Goal: Task Accomplishment & Management: Manage account settings

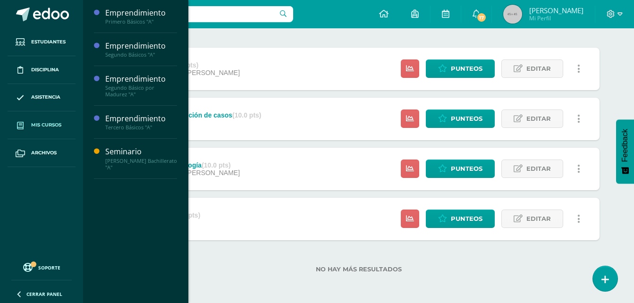
click at [29, 127] on link "Mis cursos" at bounding box center [42, 125] width 68 height 28
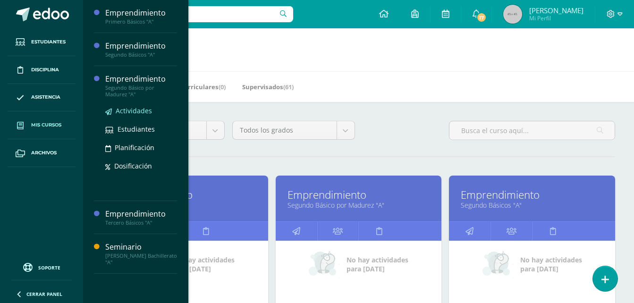
click at [130, 107] on span "Actividades" at bounding box center [134, 110] width 36 height 9
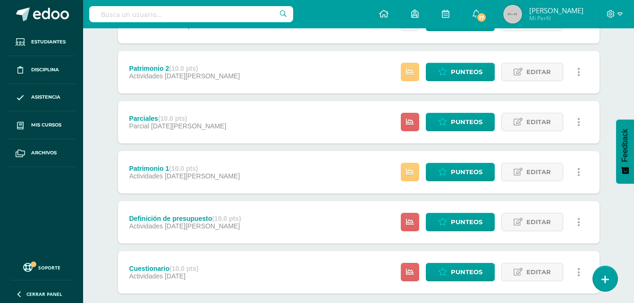
scroll to position [310, 0]
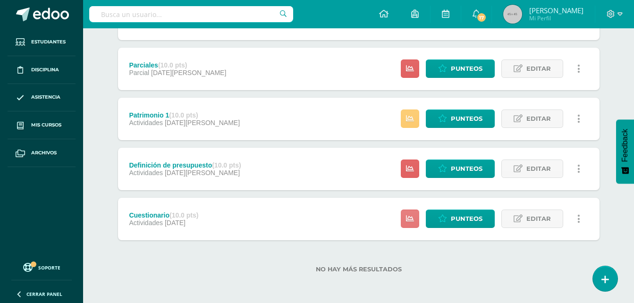
click at [411, 216] on icon at bounding box center [410, 219] width 8 height 8
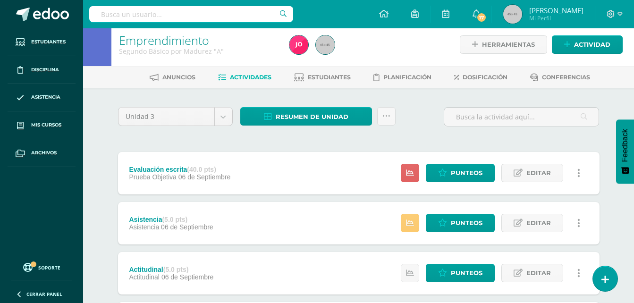
scroll to position [0, 0]
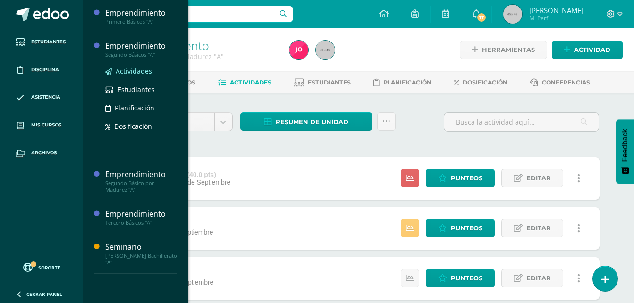
click at [132, 68] on span "Actividades" at bounding box center [134, 71] width 36 height 9
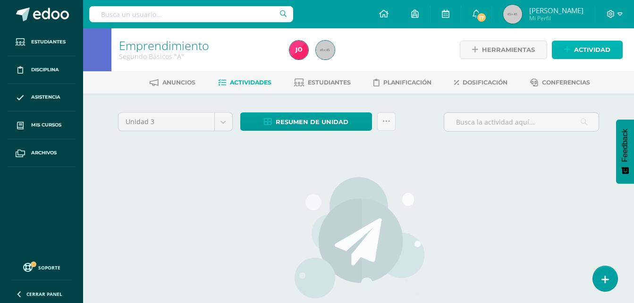
click at [561, 44] on link "Actividad" at bounding box center [587, 50] width 71 height 18
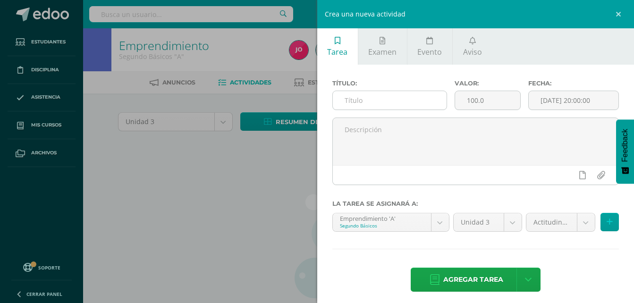
drag, startPoint x: 381, startPoint y: 113, endPoint x: 384, endPoint y: 107, distance: 7.4
click at [384, 107] on div "Título:" at bounding box center [390, 99] width 123 height 38
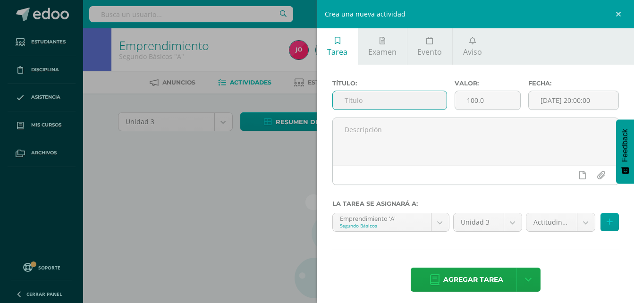
click at [384, 107] on input "text" at bounding box center [390, 100] width 114 height 18
type input "Cuestionario"
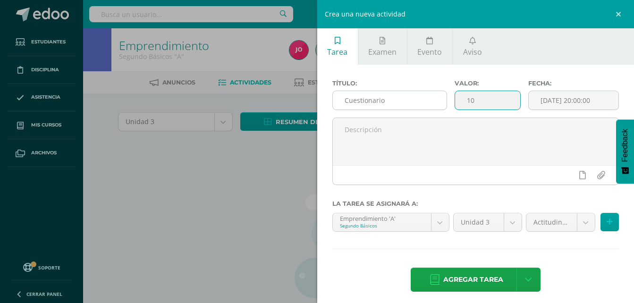
type input "10"
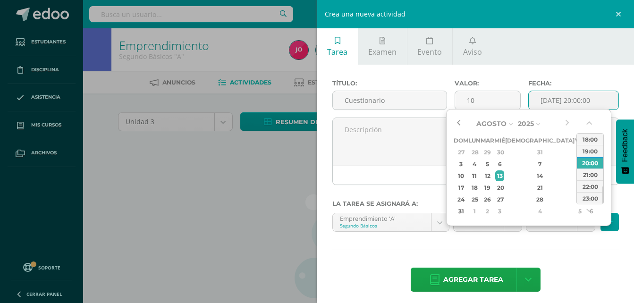
click at [457, 126] on button "button" at bounding box center [458, 124] width 9 height 14
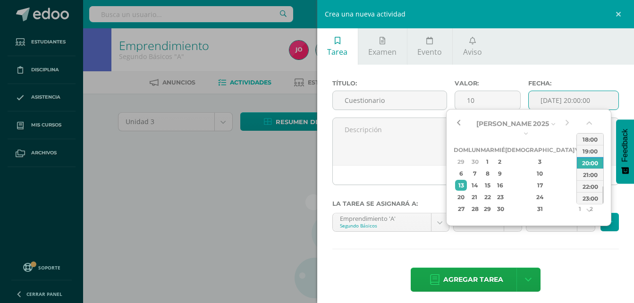
click at [457, 126] on button "button" at bounding box center [458, 124] width 9 height 14
click at [587, 168] on div "12" at bounding box center [592, 173] width 10 height 11
type input "2025-07-12 20:00"
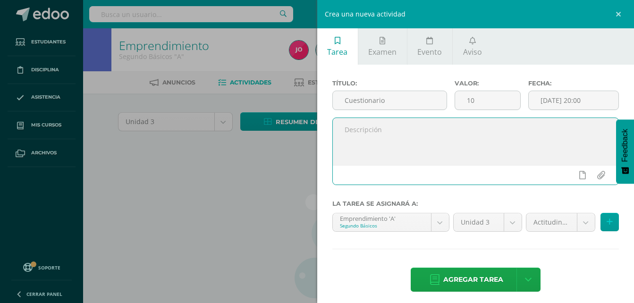
click at [419, 149] on textarea at bounding box center [476, 141] width 286 height 47
click at [579, 223] on body "Estudiantes Disciplina Asistencia Mis cursos Archivos Soporte Ayuda Reportar un…" at bounding box center [317, 203] width 634 height 406
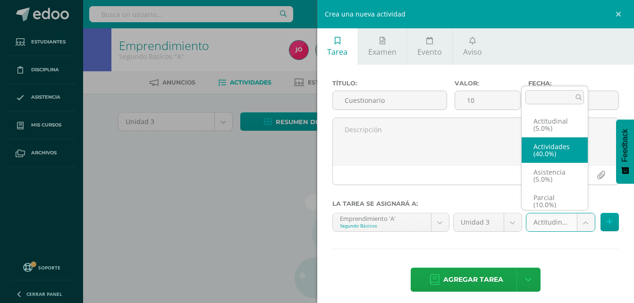
select select "22039"
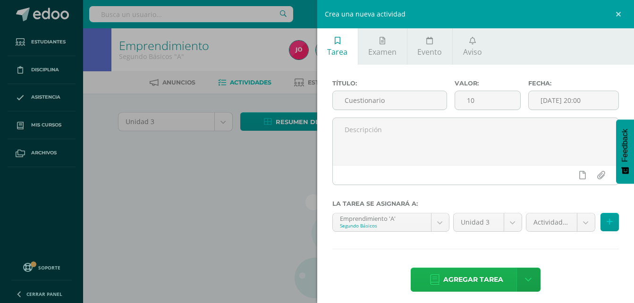
click at [470, 280] on span "Agregar tarea" at bounding box center [474, 279] width 60 height 23
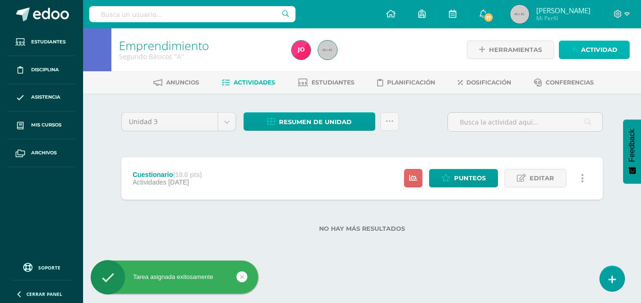
click at [577, 51] on icon at bounding box center [575, 50] width 6 height 8
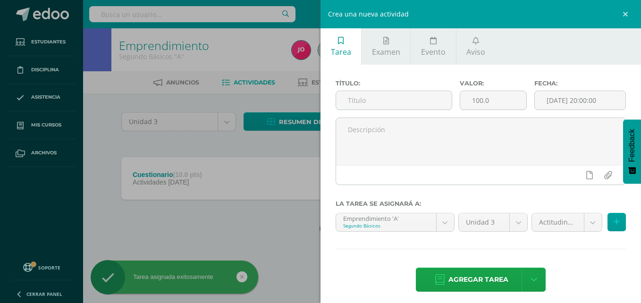
click at [422, 90] on div "Título:" at bounding box center [394, 99] width 124 height 38
click at [412, 95] on input "text" at bounding box center [394, 100] width 116 height 18
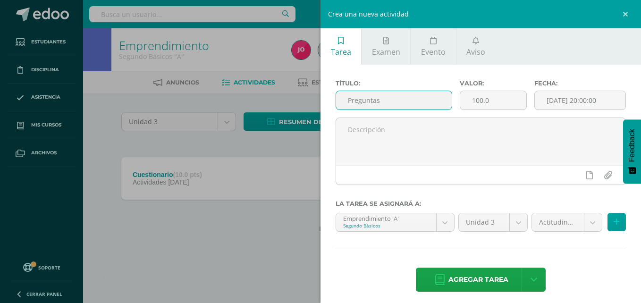
type input "Preguntas"
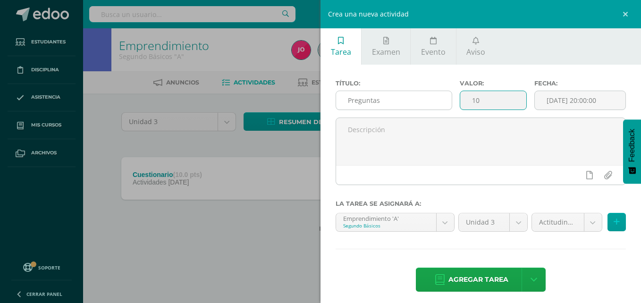
type input "10"
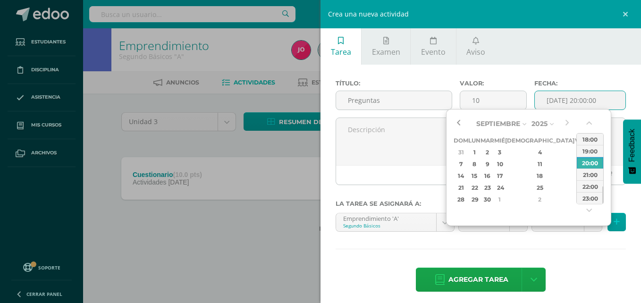
click at [461, 122] on div "Septiembre Enero Febrero Marzo Abril Mayo Junio Julio Agosto Septiembre Octubre…" at bounding box center [513, 161] width 118 height 89
click at [461, 122] on button "button" at bounding box center [458, 124] width 9 height 14
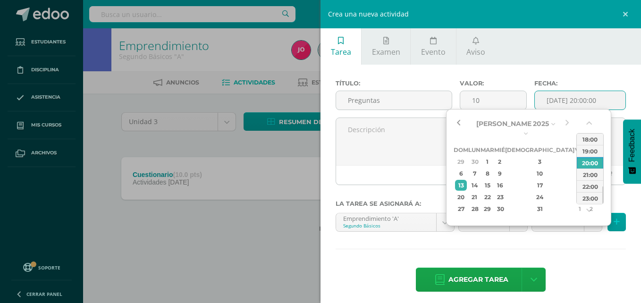
click at [461, 122] on button "button" at bounding box center [458, 124] width 9 height 14
click at [587, 192] on div "26" at bounding box center [592, 197] width 10 height 11
type input "2025-07-26 20:00"
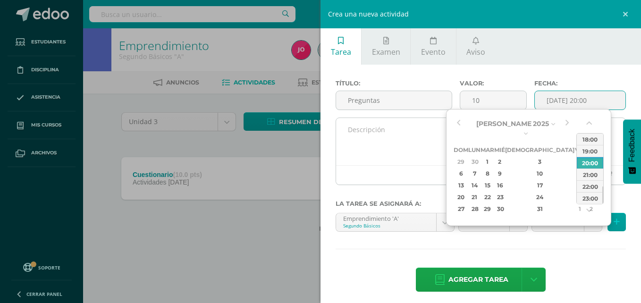
click at [418, 139] on textarea at bounding box center [481, 141] width 290 height 47
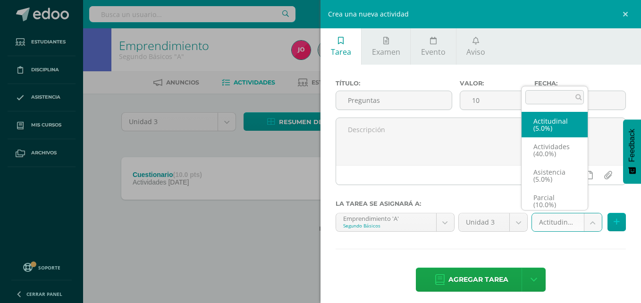
click at [583, 216] on body "Tarea asignada exitosamente Estudiantes Disciplina Asistencia Mis cursos Archiv…" at bounding box center [320, 131] width 641 height 263
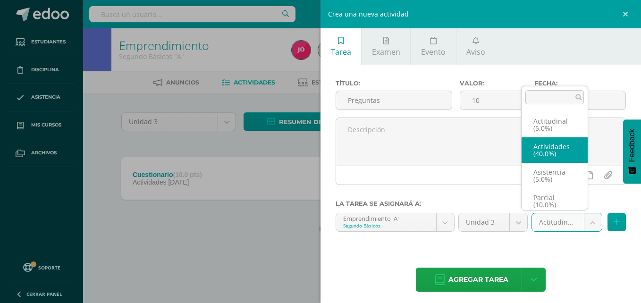
select select "22039"
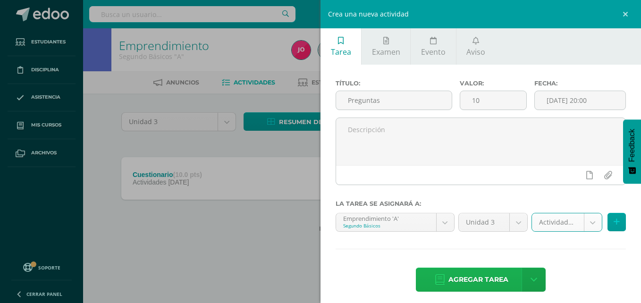
click at [462, 283] on span "Agregar tarea" at bounding box center [479, 279] width 60 height 23
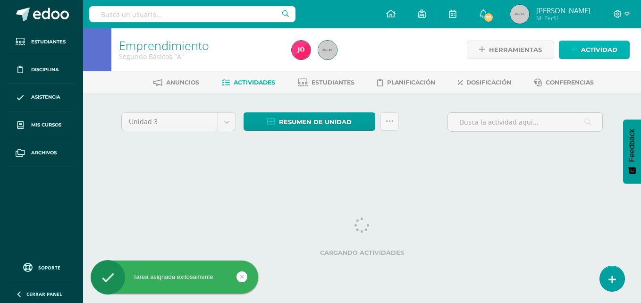
click at [590, 41] on span "Actividad" at bounding box center [599, 49] width 36 height 17
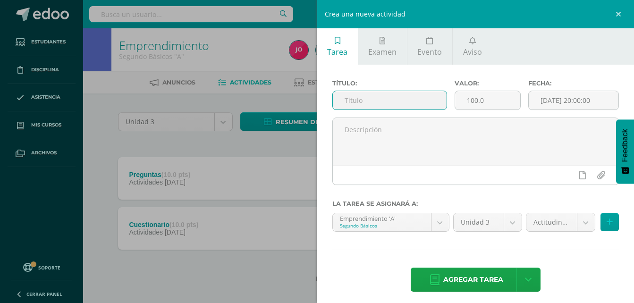
click at [412, 94] on input "text" at bounding box center [390, 100] width 114 height 18
type input "Investigación y resolución de casos"
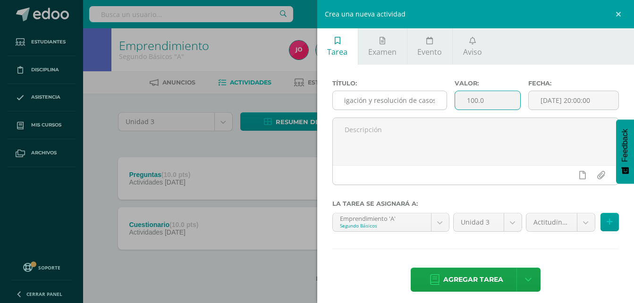
scroll to position [0, 0]
type input "10"
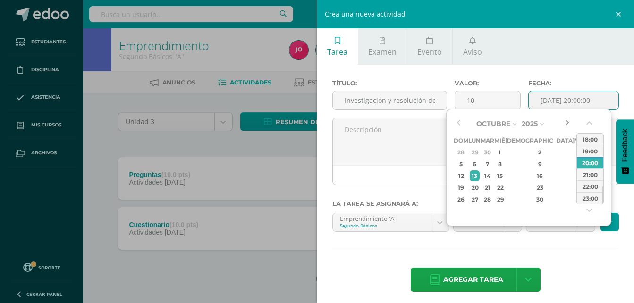
click at [563, 125] on button "button" at bounding box center [567, 124] width 9 height 14
click at [457, 122] on button "button" at bounding box center [458, 124] width 9 height 14
click at [587, 163] on div "9" at bounding box center [592, 164] width 10 height 11
type input "2025-08-09 20:00"
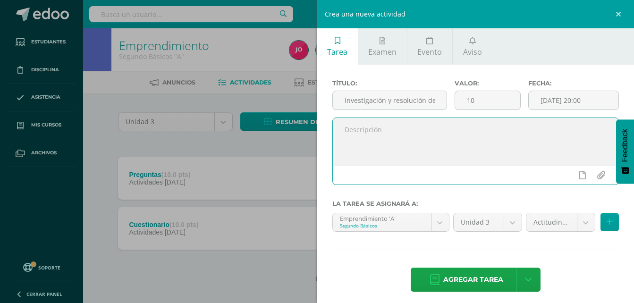
click at [414, 139] on textarea at bounding box center [476, 141] width 286 height 47
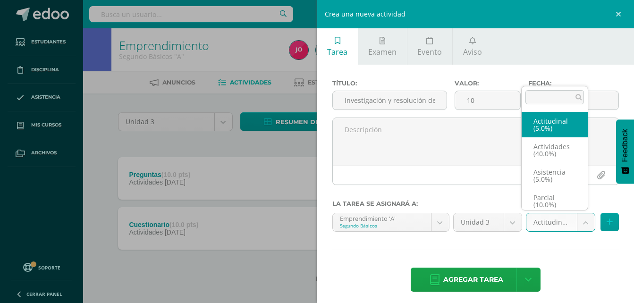
click at [579, 228] on body "Tarea asignada exitosamente Estudiantes Disciplina Asistencia Mis cursos Archiv…" at bounding box center [317, 156] width 634 height 313
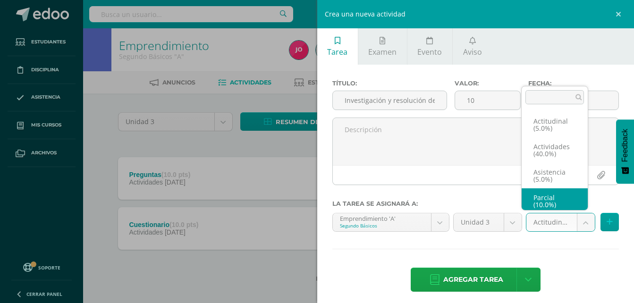
scroll to position [4, 0]
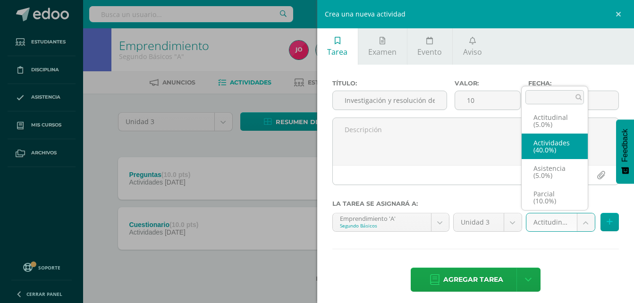
select select "22039"
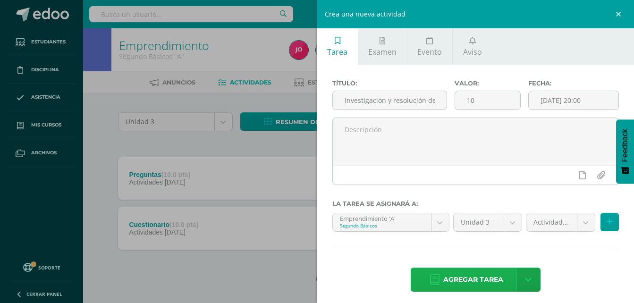
click at [472, 290] on span "Agregar tarea" at bounding box center [474, 279] width 60 height 23
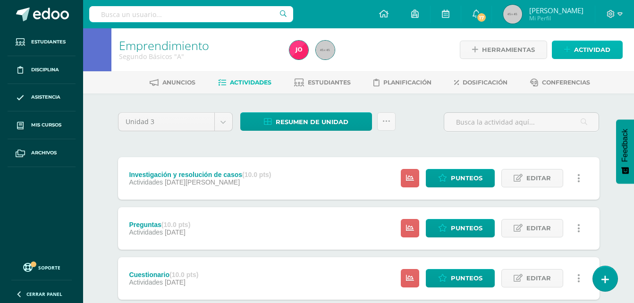
click at [594, 55] on span "Actividad" at bounding box center [592, 49] width 36 height 17
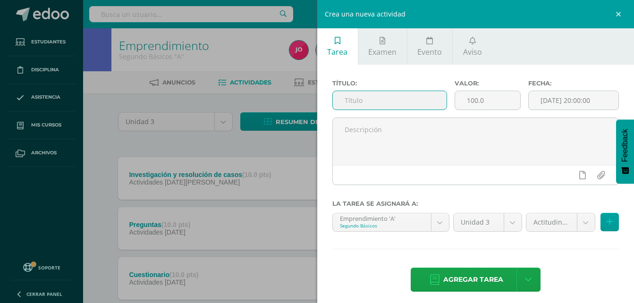
click at [411, 98] on input "text" at bounding box center [390, 100] width 114 height 18
type input "Actividad en clase"
type input "10"
click at [588, 90] on div "Fecha: [DATE] 20:00:00" at bounding box center [574, 99] width 98 height 38
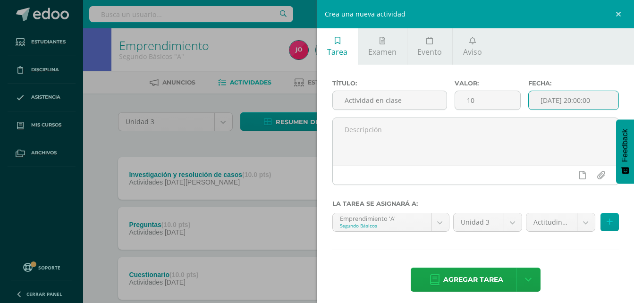
click at [585, 93] on input "[DATE] 20:00:00" at bounding box center [574, 100] width 90 height 18
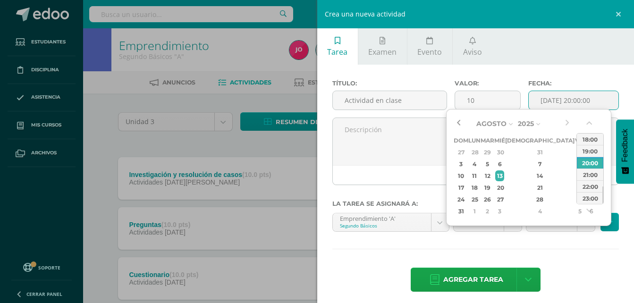
click at [461, 124] on button "button" at bounding box center [458, 124] width 9 height 14
click at [587, 188] on div "23" at bounding box center [592, 187] width 10 height 11
type input "2025-08-23 20:00"
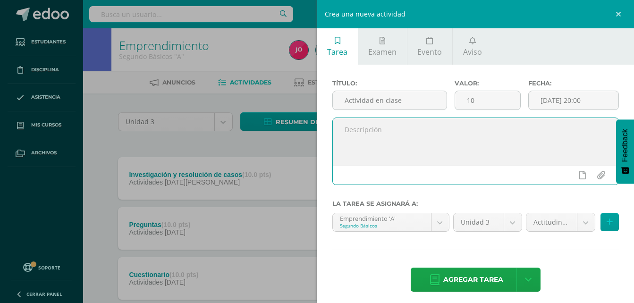
click at [415, 139] on textarea at bounding box center [476, 141] width 286 height 47
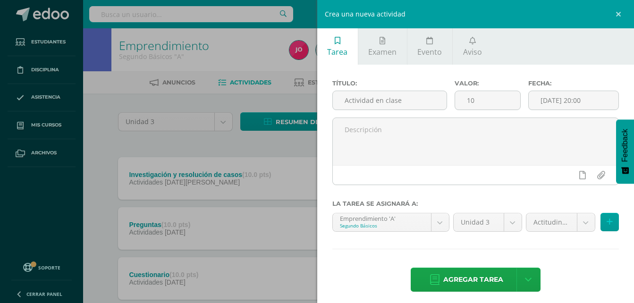
click at [555, 197] on div at bounding box center [474, 197] width 287 height 8
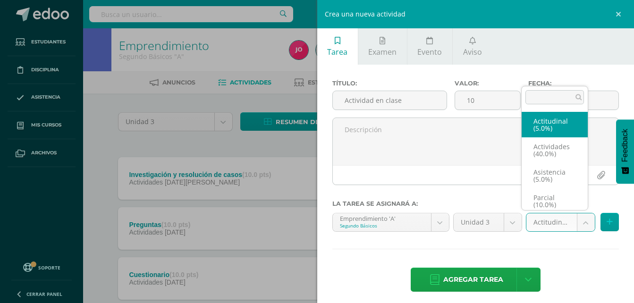
click at [576, 224] on body "Tarea asignada exitosamente Estudiantes Disciplina Asistencia Mis cursos Archiv…" at bounding box center [317, 181] width 634 height 363
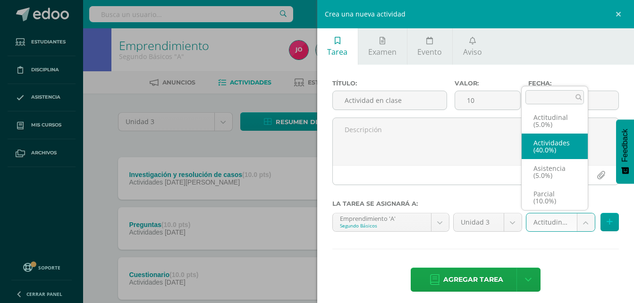
select select "22039"
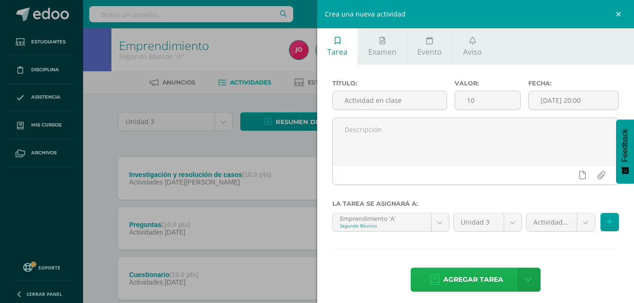
click at [470, 277] on span "Agregar tarea" at bounding box center [474, 279] width 60 height 23
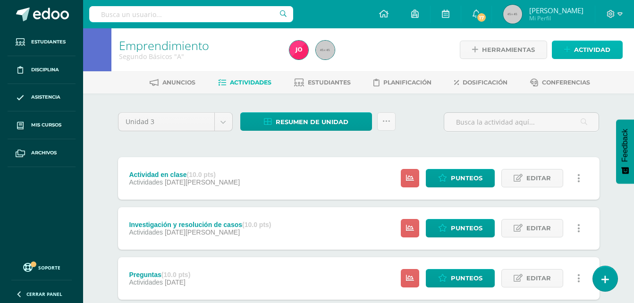
click at [572, 44] on link "Actividad" at bounding box center [587, 50] width 71 height 18
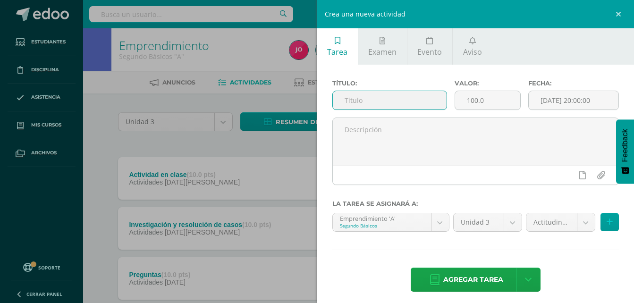
click at [425, 99] on input "text" at bounding box center [390, 100] width 114 height 18
type input "Parciales"
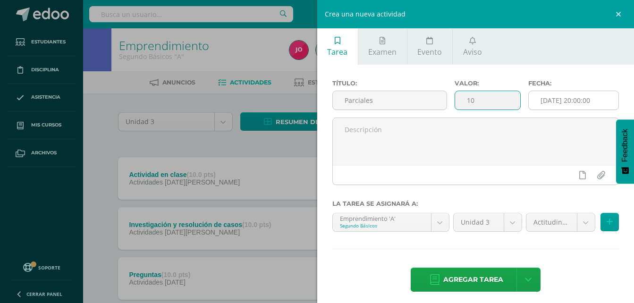
type input "10"
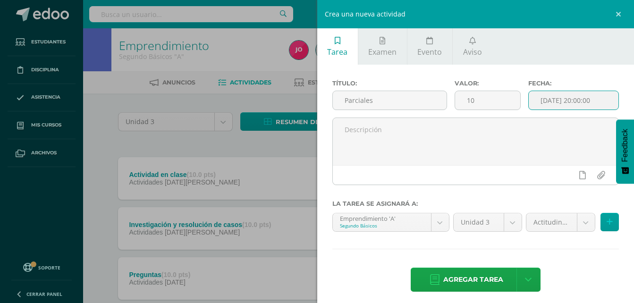
click at [549, 96] on input "[DATE] 20:00:00" at bounding box center [574, 100] width 90 height 18
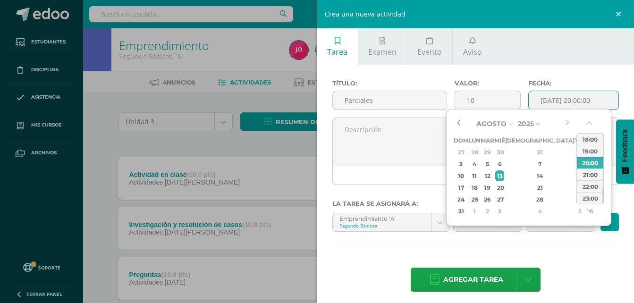
click at [460, 128] on button "button" at bounding box center [458, 124] width 9 height 14
click at [587, 202] on div "30" at bounding box center [592, 199] width 10 height 11
type input "2025-08-30 20:00"
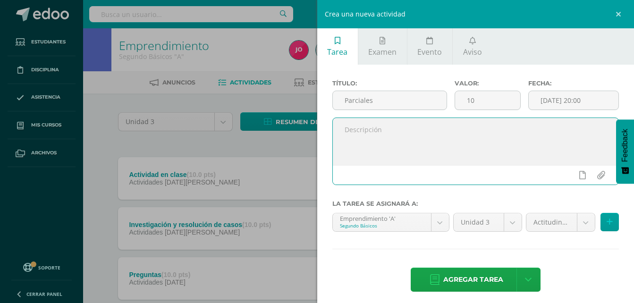
click at [417, 156] on textarea at bounding box center [476, 141] width 286 height 47
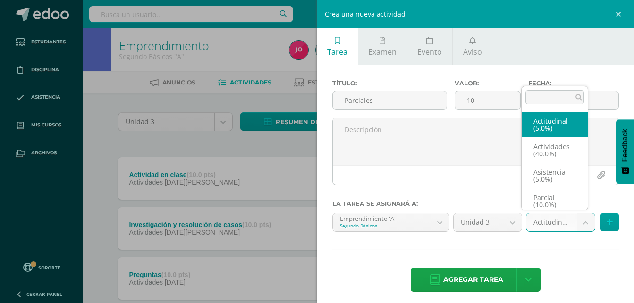
click at [581, 223] on body "Tarea asignada exitosamente Estudiantes Disciplina Asistencia Mis cursos Archiv…" at bounding box center [317, 206] width 634 height 413
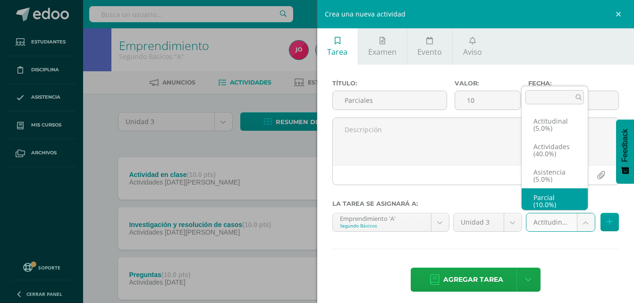
scroll to position [4, 0]
select select "22038"
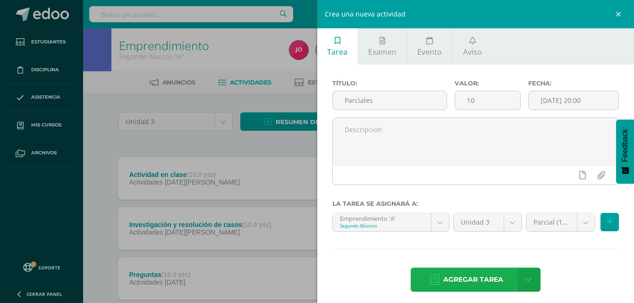
click at [466, 280] on span "Agregar tarea" at bounding box center [474, 279] width 60 height 23
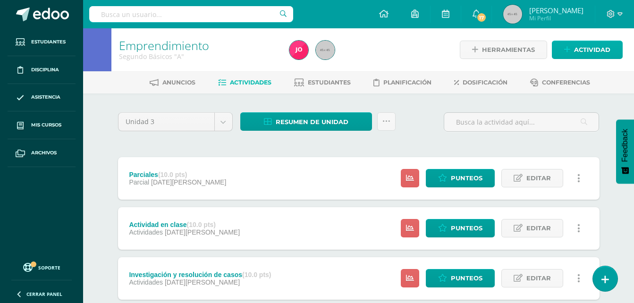
drag, startPoint x: 591, startPoint y: 59, endPoint x: 606, endPoint y: 45, distance: 20.4
click at [606, 45] on div "Herramientas Detalle de asistencias Actividad" at bounding box center [541, 49] width 163 height 43
click at [606, 45] on span "Actividad" at bounding box center [592, 49] width 36 height 17
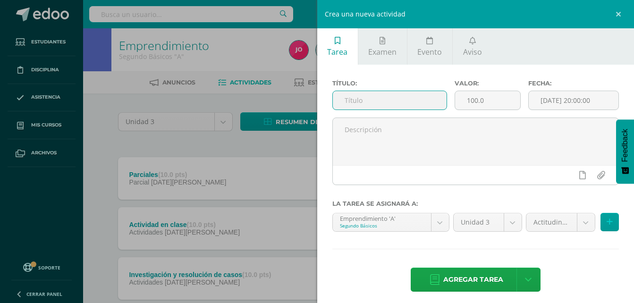
click at [417, 95] on input "text" at bounding box center [390, 100] width 114 height 18
type input "Asistencia"
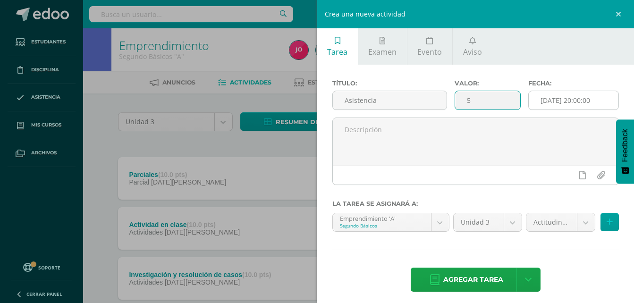
type input "5"
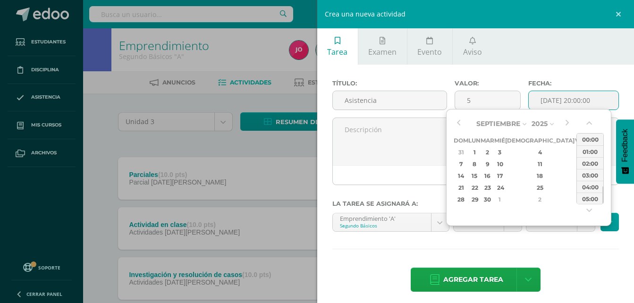
click at [577, 100] on input "[DATE] 20:00:00" at bounding box center [574, 100] width 90 height 18
click at [587, 155] on div "6" at bounding box center [592, 152] width 10 height 11
type input "[DATE] 20:00"
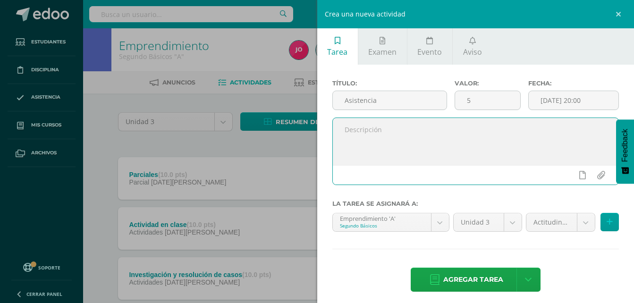
click at [408, 142] on textarea at bounding box center [476, 141] width 286 height 47
click at [576, 223] on body "Tarea asignada exitosamente Estudiantes Disciplina Asistencia Mis cursos Archiv…" at bounding box center [317, 231] width 634 height 463
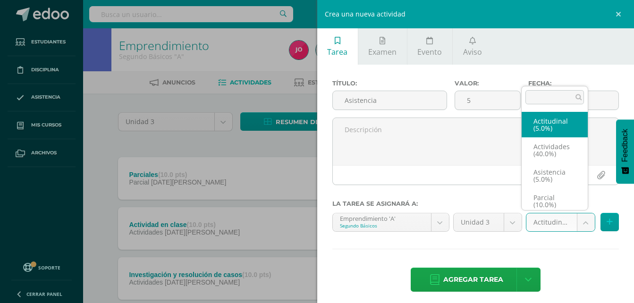
scroll to position [4, 0]
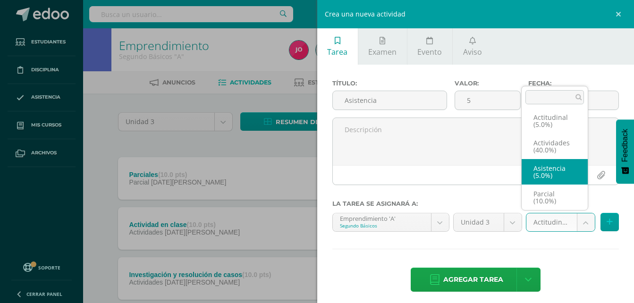
select select "22036"
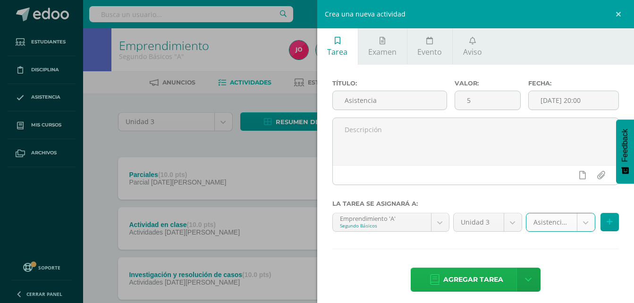
click at [501, 274] on link "Agregar tarea" at bounding box center [466, 280] width 111 height 24
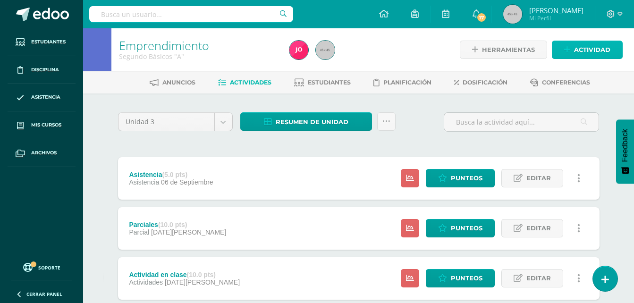
click at [576, 56] on span "Actividad" at bounding box center [592, 49] width 36 height 17
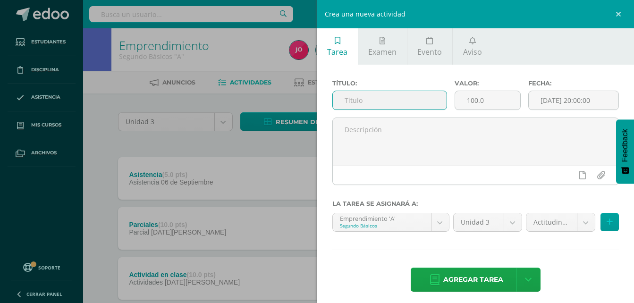
click at [398, 103] on input "text" at bounding box center [390, 100] width 114 height 18
type input "Actitudinal"
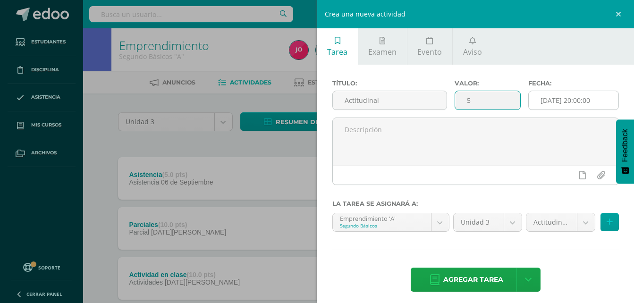
type input "5"
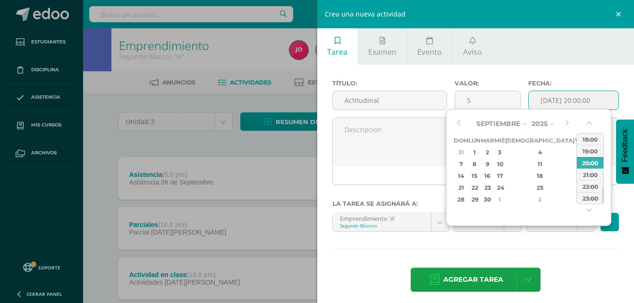
click at [556, 98] on input "[DATE] 20:00:00" at bounding box center [574, 100] width 90 height 18
click at [587, 154] on div "6" at bounding box center [592, 152] width 10 height 11
type input "[DATE] 20:00"
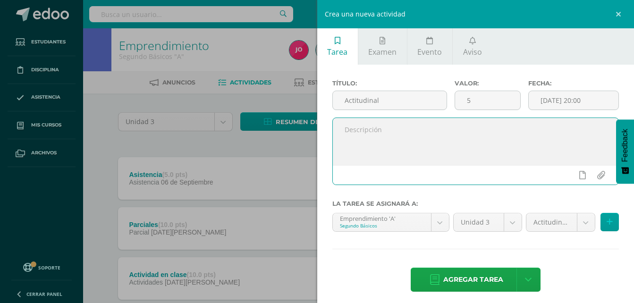
click at [404, 149] on textarea at bounding box center [476, 141] width 286 height 47
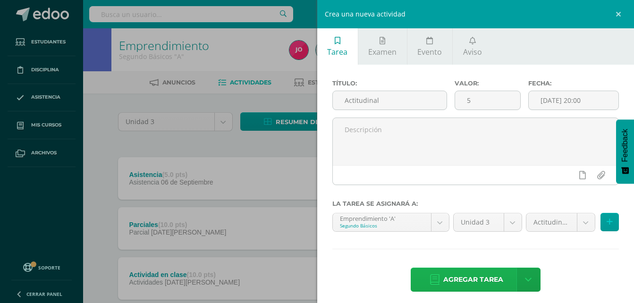
click at [464, 272] on span "Agregar tarea" at bounding box center [474, 279] width 60 height 23
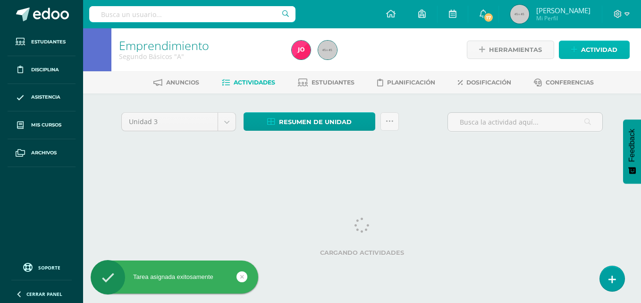
click at [566, 53] on link "Actividad" at bounding box center [594, 50] width 71 height 18
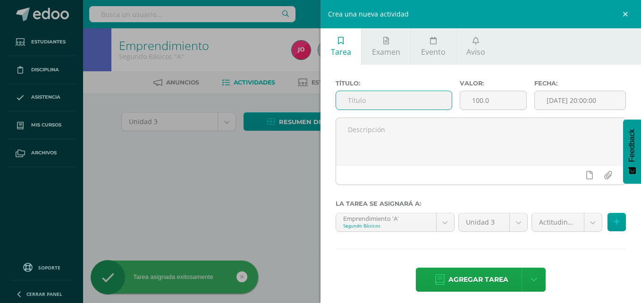
click at [435, 97] on input "text" at bounding box center [394, 100] width 116 height 18
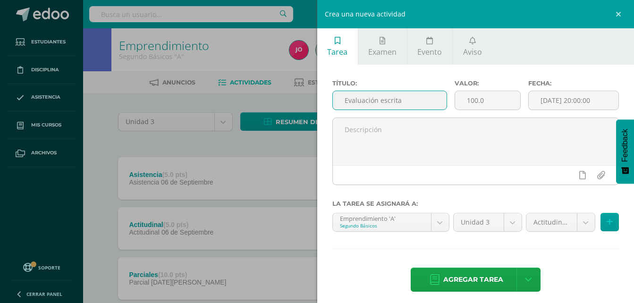
type input "Evaluación escrita"
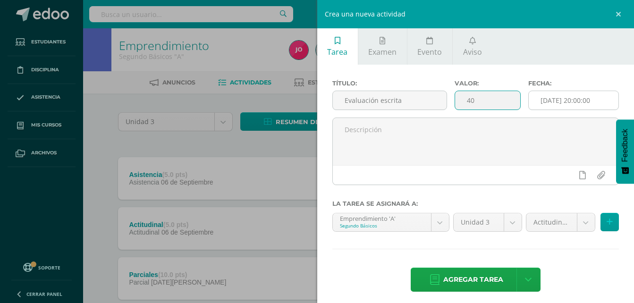
type input "40"
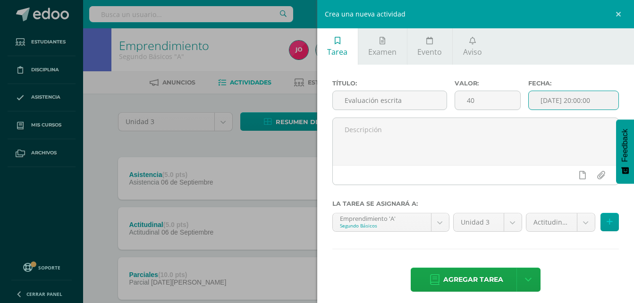
click at [553, 102] on input "[DATE] 20:00:00" at bounding box center [574, 100] width 90 height 18
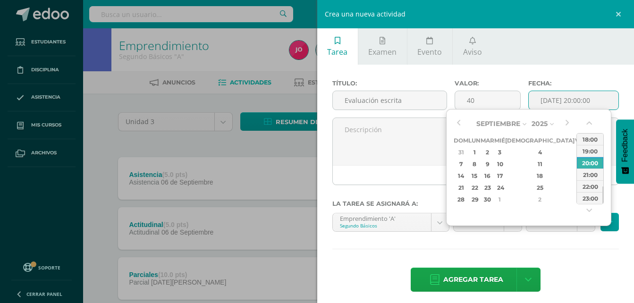
click at [587, 149] on div "6" at bounding box center [592, 152] width 10 height 11
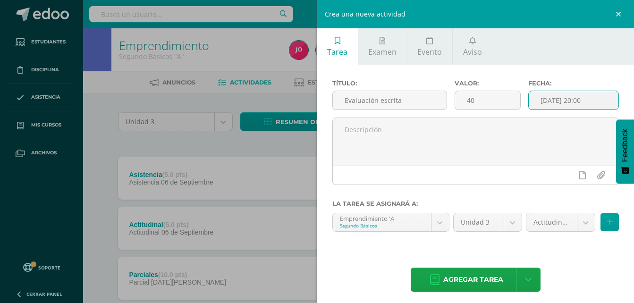
click at [598, 104] on input "[DATE] 20:00" at bounding box center [574, 100] width 90 height 18
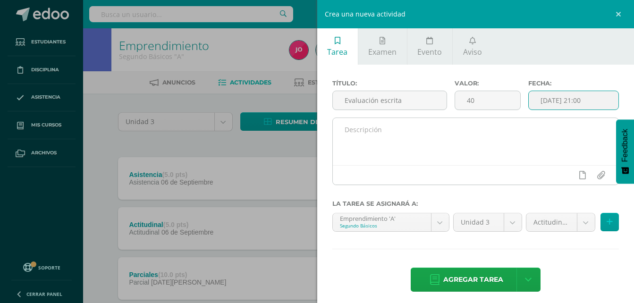
type input "2025-09-06 21:00"
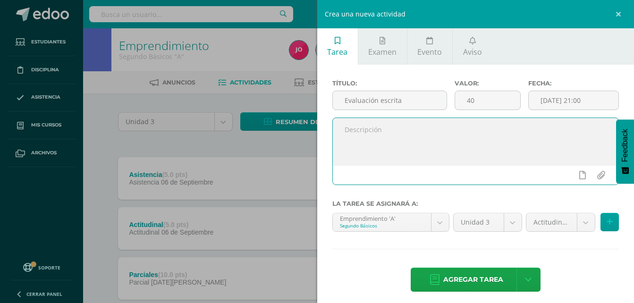
click at [531, 145] on textarea at bounding box center [476, 141] width 286 height 47
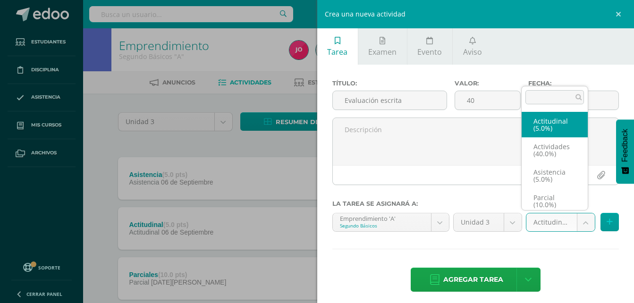
click at [583, 225] on body "Tarea asignada exitosamente Estudiantes Disciplina Asistencia Mis cursos Archiv…" at bounding box center [317, 281] width 634 height 563
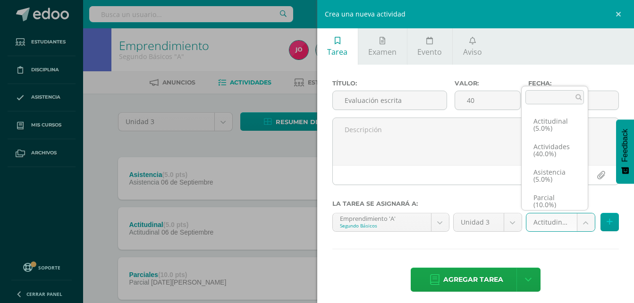
scroll to position [40, 0]
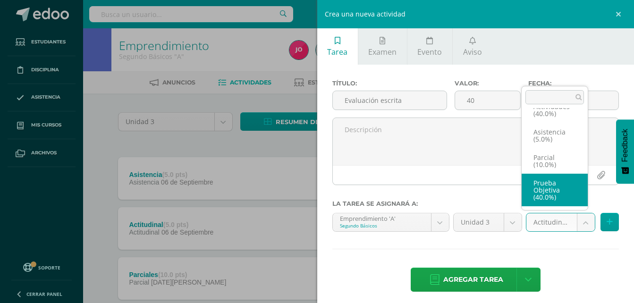
select select "22035"
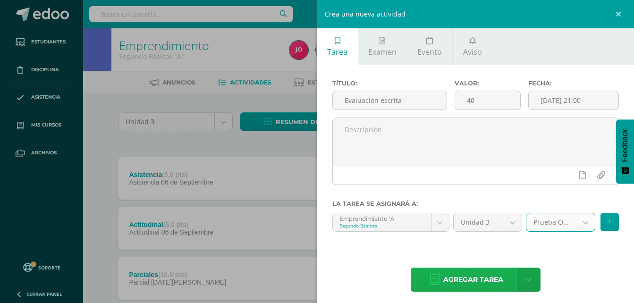
click at [478, 278] on span "Agregar tarea" at bounding box center [474, 279] width 60 height 23
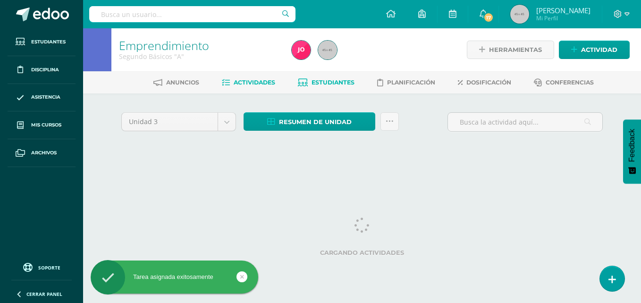
click at [316, 81] on span "Estudiantes" at bounding box center [333, 82] width 43 height 7
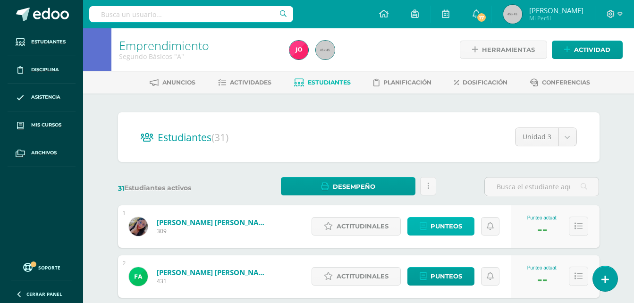
click at [428, 224] on link "Punteos" at bounding box center [441, 226] width 67 height 18
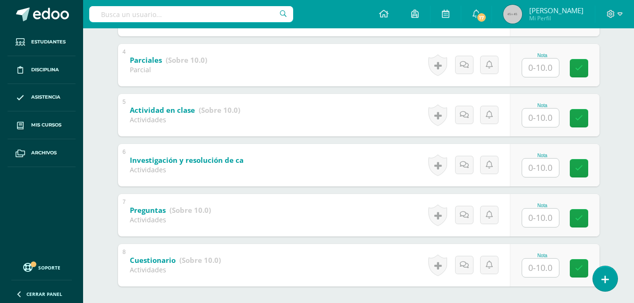
scroll to position [388, 0]
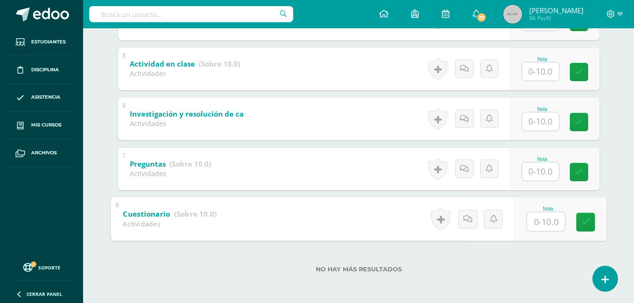
click at [538, 216] on input "text" at bounding box center [546, 221] width 38 height 19
type input "10"
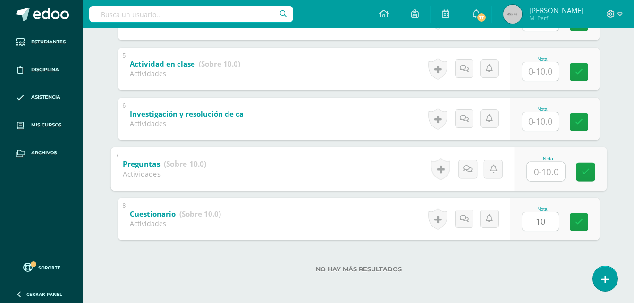
click at [546, 180] on input "text" at bounding box center [546, 171] width 38 height 19
type input "10"
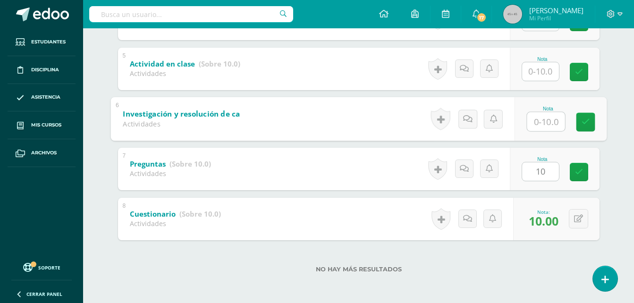
click at [551, 130] on input "text" at bounding box center [546, 121] width 38 height 19
type input "10"
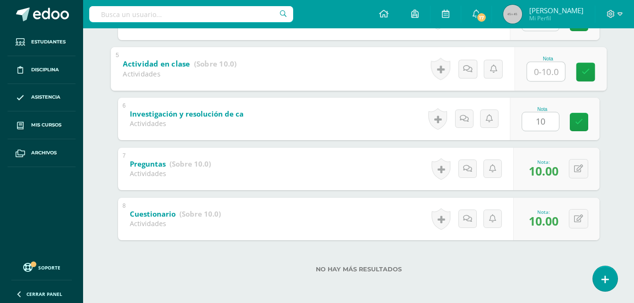
click at [543, 75] on input "text" at bounding box center [546, 71] width 38 height 19
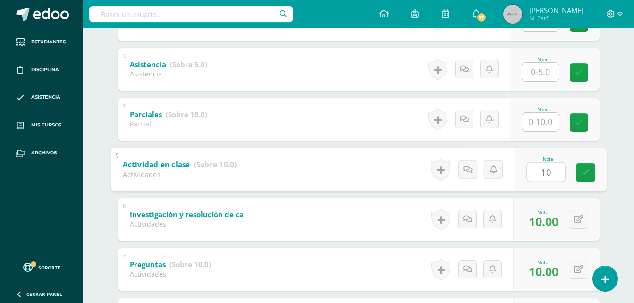
scroll to position [278, 0]
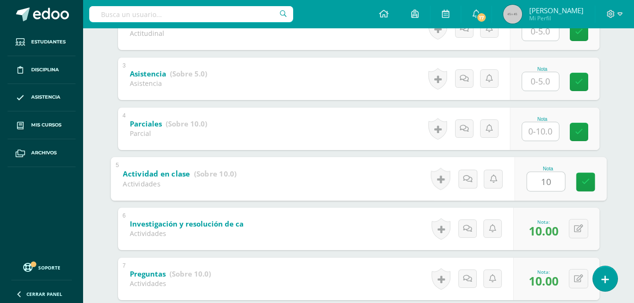
type input "10"
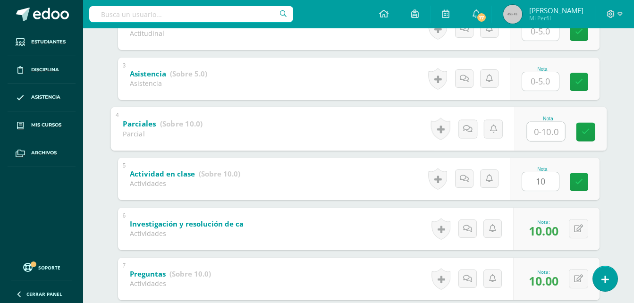
click at [544, 124] on input "text" at bounding box center [546, 131] width 38 height 19
type input "10"
click at [546, 82] on input "text" at bounding box center [540, 81] width 37 height 18
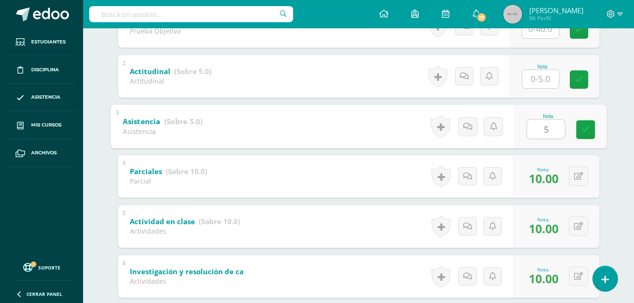
scroll to position [222, 0]
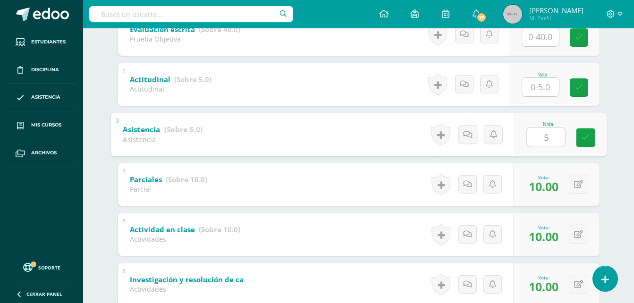
type input "5"
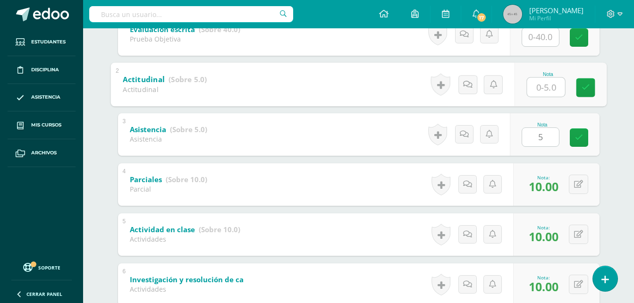
click at [544, 89] on input "text" at bounding box center [546, 86] width 38 height 19
type input "5"
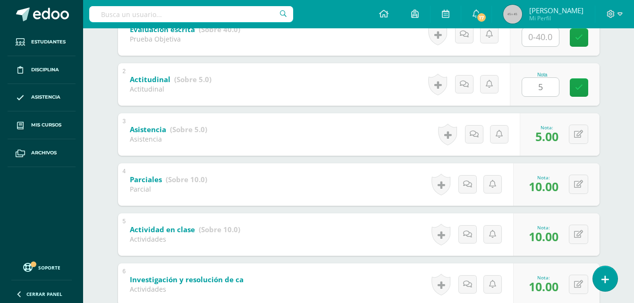
click at [604, 128] on div "Rosa Apen Rosa Apen Fabian Aquino Wilver Baldez Wesly Barán Levis Barrios Dilan…" at bounding box center [359, 170] width 520 height 598
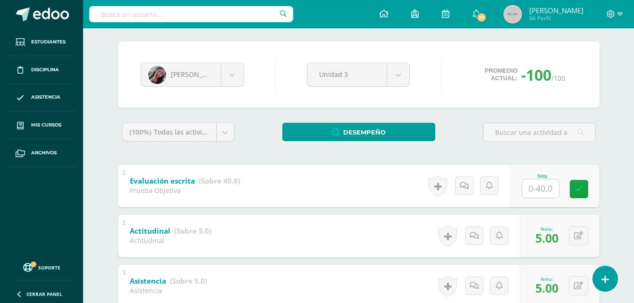
scroll to position [73, 0]
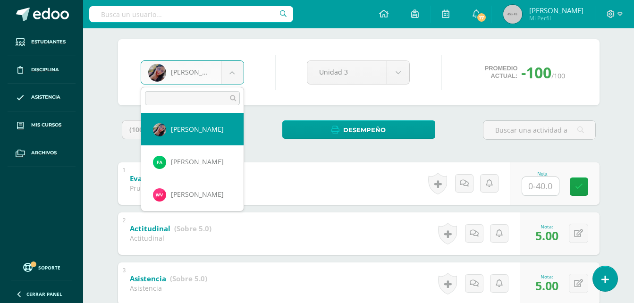
click at [230, 80] on body "Estudiantes Disciplina Asistencia Mis cursos Archivos Soporte Ayuda Reportar un…" at bounding box center [317, 272] width 634 height 691
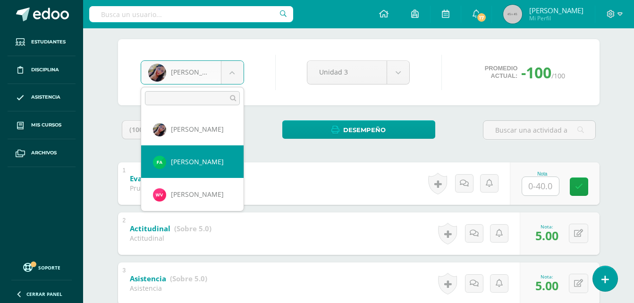
select select "642"
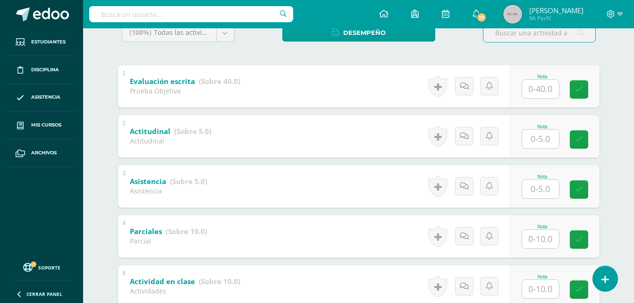
scroll to position [171, 0]
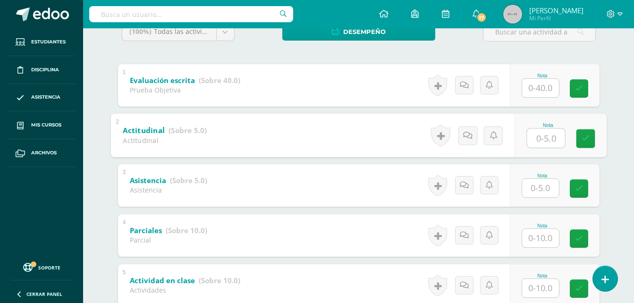
click at [538, 137] on input "text" at bounding box center [546, 137] width 38 height 19
type input "4"
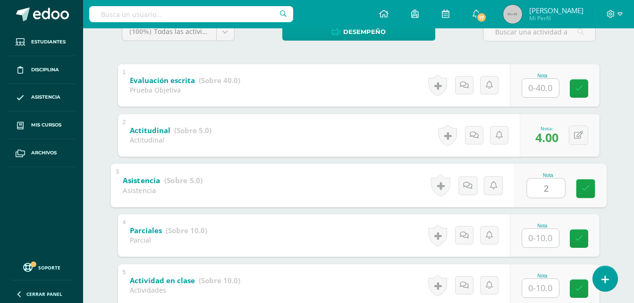
type input "2"
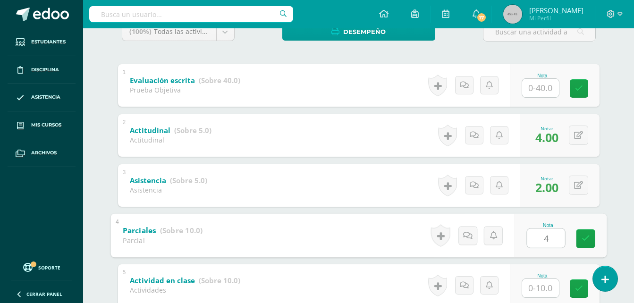
type input "4"
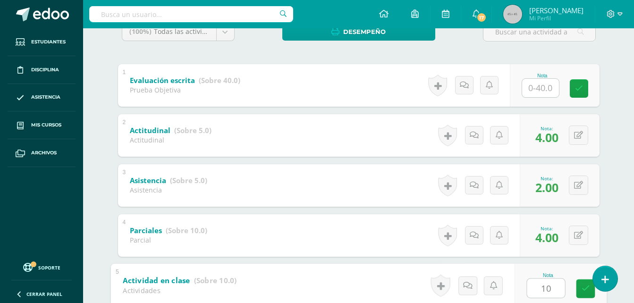
type input "10"
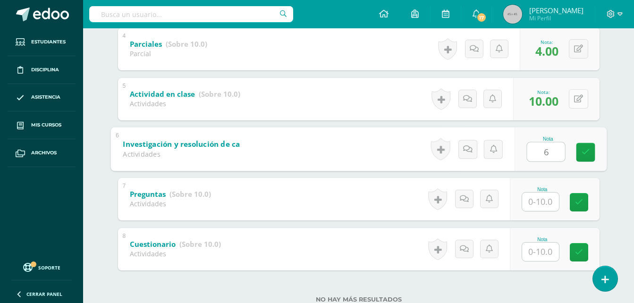
type input "6"
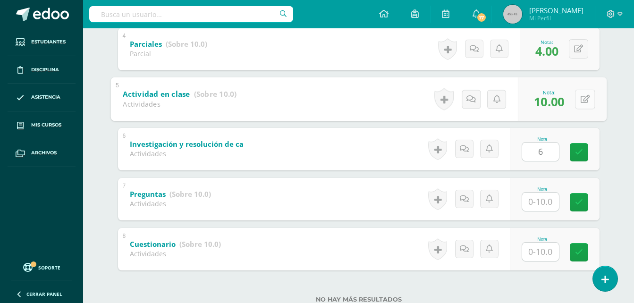
click at [569, 103] on div "0 Logros Logros obtenidos Aún no hay logros agregados Nota: 10.00" at bounding box center [562, 99] width 89 height 44
click at [578, 100] on button at bounding box center [585, 99] width 20 height 20
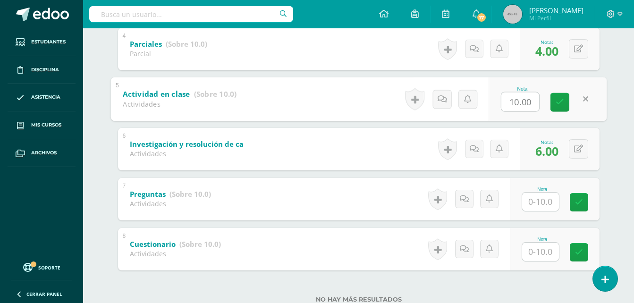
type input "5"
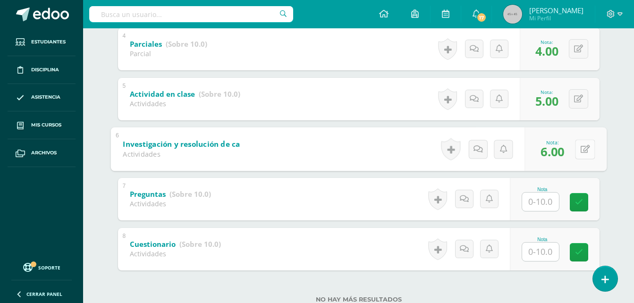
click at [579, 151] on button at bounding box center [585, 149] width 20 height 20
type input "5"
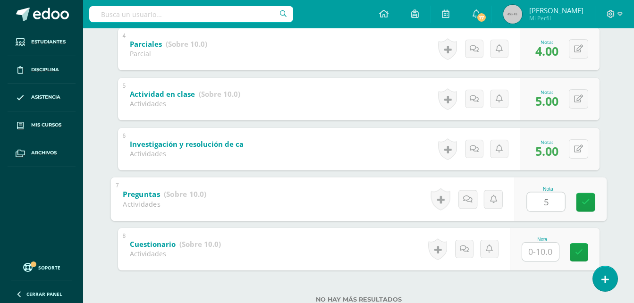
type input "5"
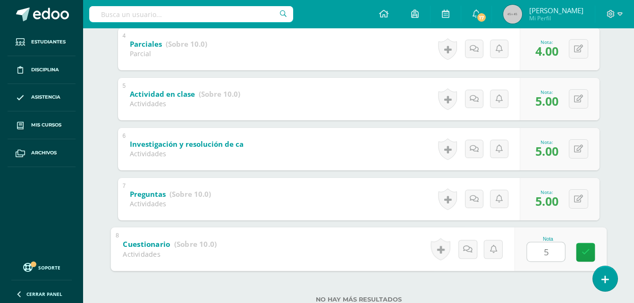
type input "5"
click at [629, 123] on div "Emprendimiento Segundo Básicos "A" Herramientas Detalle de asistencias Activida…" at bounding box center [358, 1] width 551 height 663
drag, startPoint x: 636, startPoint y: 214, endPoint x: 615, endPoint y: 72, distance: 144.2
click at [615, 72] on div "Fabian Aquino Rosa Apen Fabian Aquino Wilver Baldez Wesly Barán Levis Barrios D…" at bounding box center [359, 34] width 520 height 598
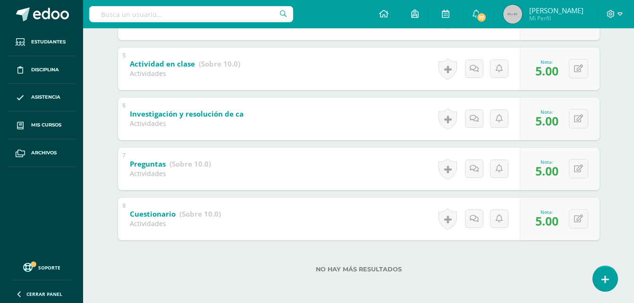
scroll to position [0, 0]
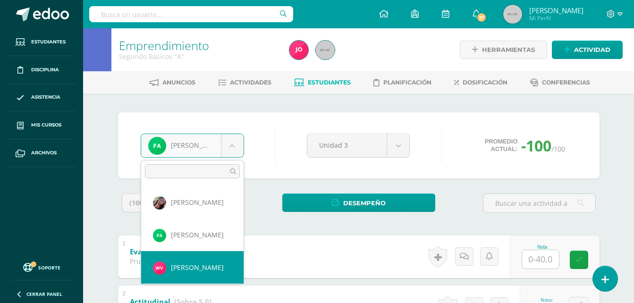
select select "544"
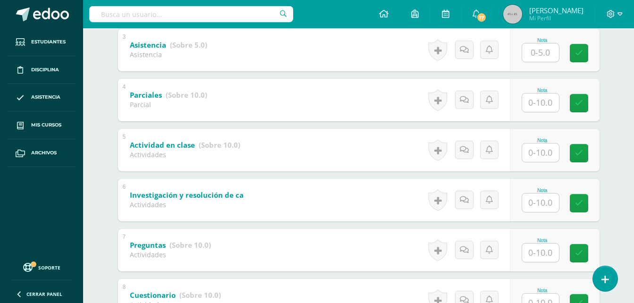
scroll to position [388, 0]
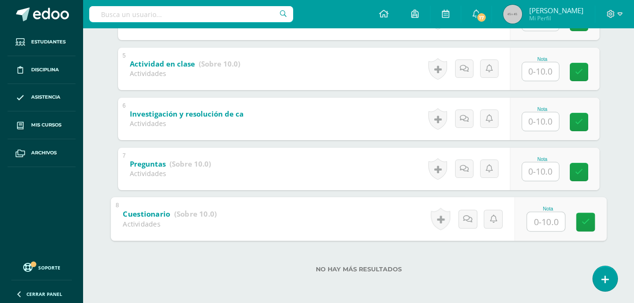
click at [544, 221] on input "text" at bounding box center [546, 221] width 38 height 19
type input "0"
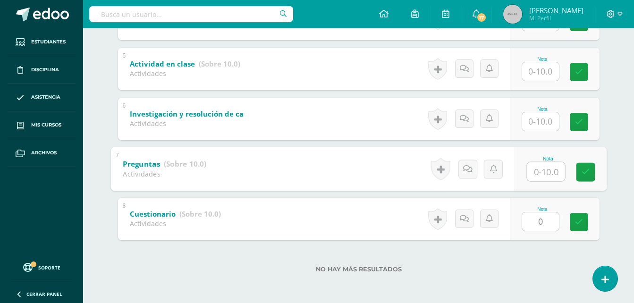
click at [546, 174] on input "text" at bounding box center [546, 171] width 38 height 19
type input "0"
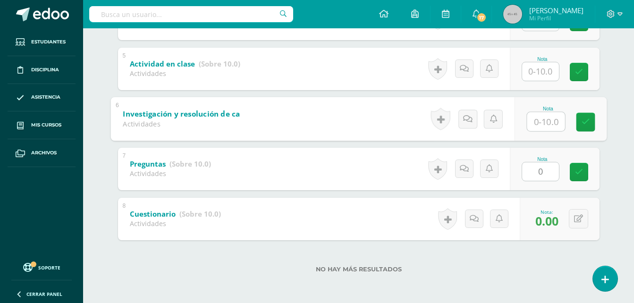
click at [543, 124] on input "text" at bounding box center [546, 121] width 38 height 19
type input "6"
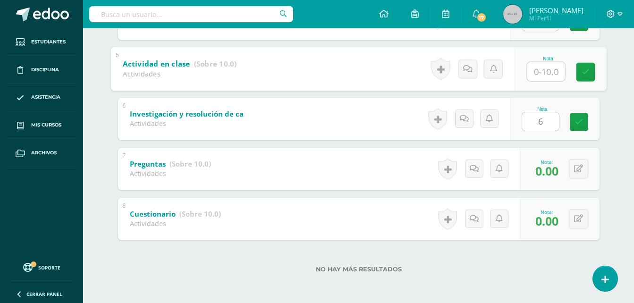
click at [542, 74] on input "text" at bounding box center [546, 71] width 38 height 19
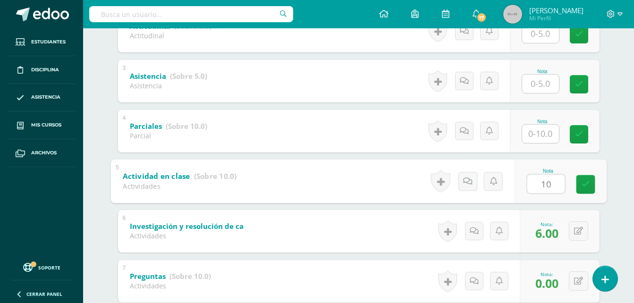
scroll to position [266, 0]
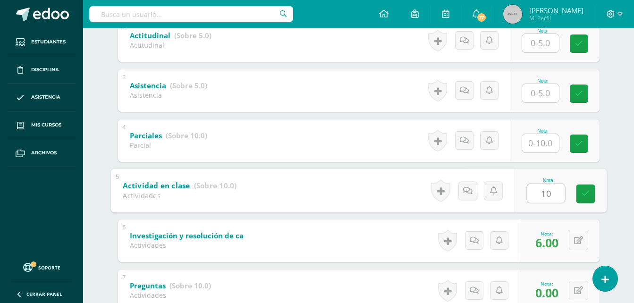
type input "10"
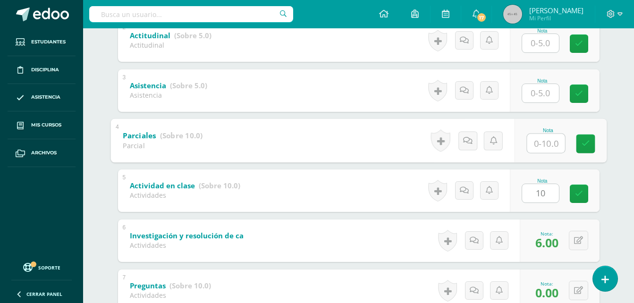
click at [541, 145] on input "text" at bounding box center [546, 143] width 38 height 19
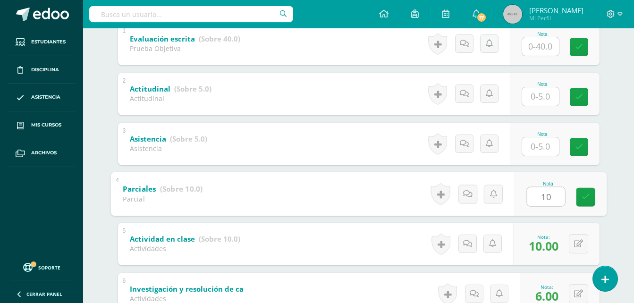
scroll to position [211, 0]
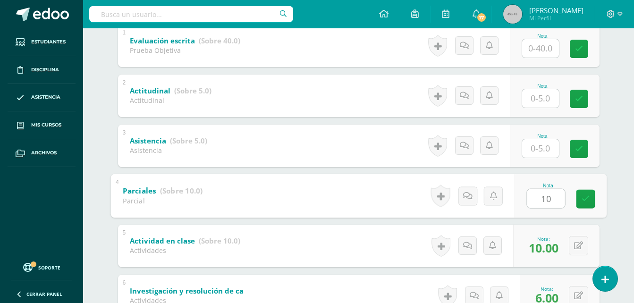
type input "10"
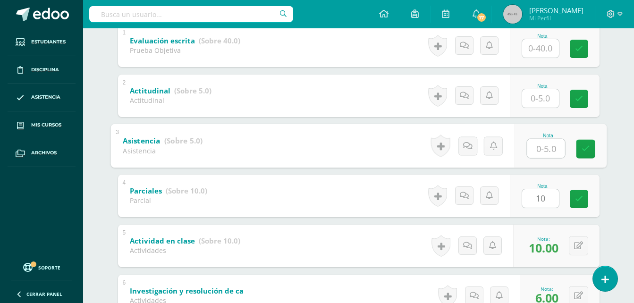
click at [543, 140] on input "text" at bounding box center [546, 148] width 38 height 19
type input "5"
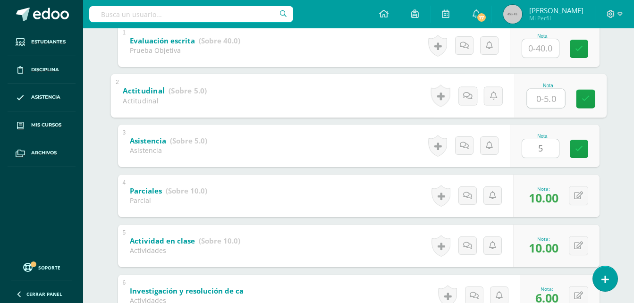
click at [539, 100] on input "text" at bounding box center [546, 98] width 38 height 19
type input "5"
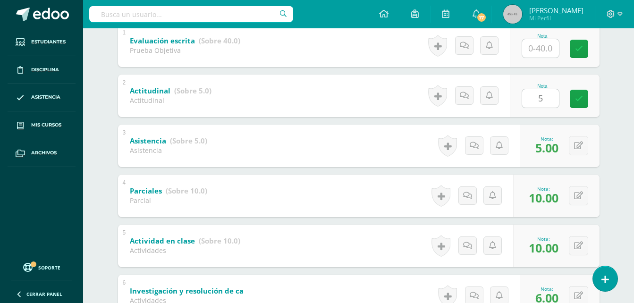
click at [622, 59] on div "Emprendimiento Segundo Básicos "A" Herramientas Detalle de asistencias Activida…" at bounding box center [358, 148] width 551 height 663
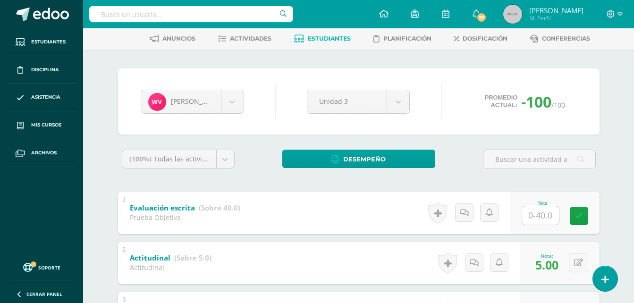
scroll to position [0, 0]
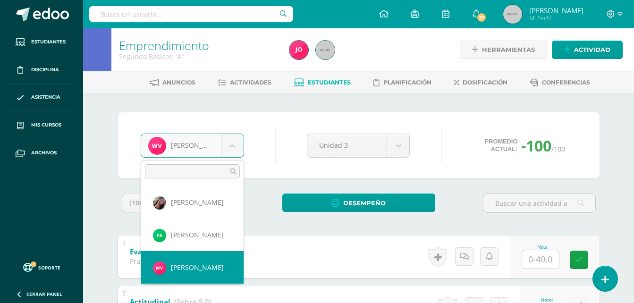
select select "521"
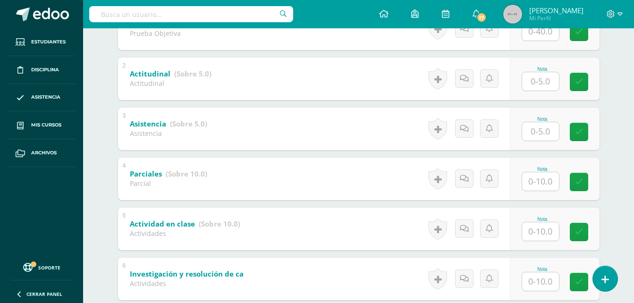
scroll to position [388, 0]
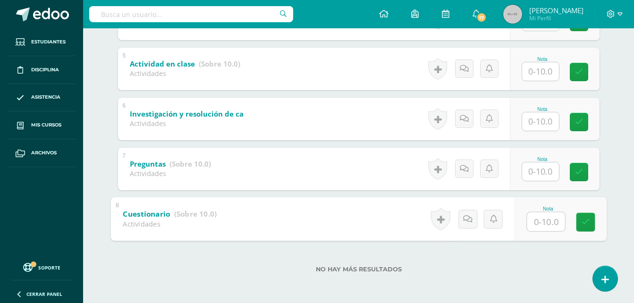
click at [537, 221] on input "text" at bounding box center [546, 221] width 38 height 19
type input "10"
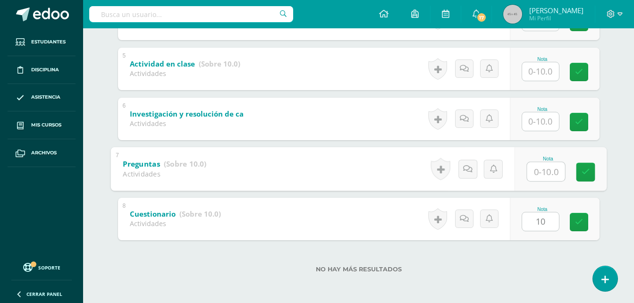
click at [540, 178] on input "text" at bounding box center [546, 171] width 38 height 19
type input "10"
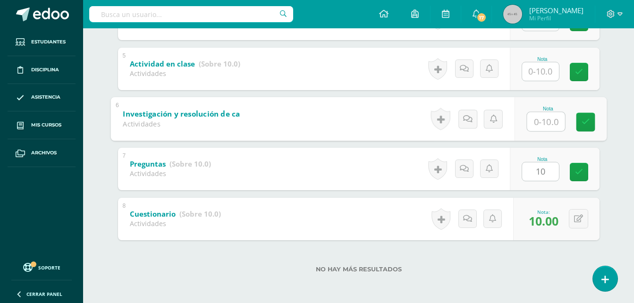
click at [544, 125] on input "text" at bounding box center [546, 121] width 38 height 19
type input "10"
click at [546, 69] on input "text" at bounding box center [540, 71] width 37 height 18
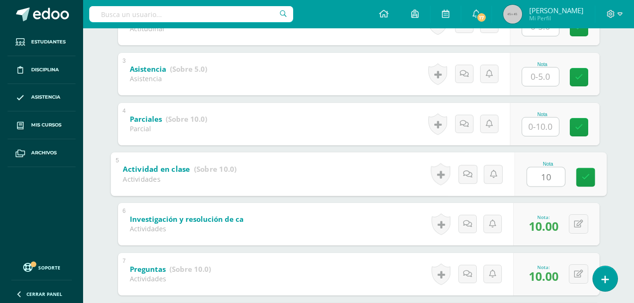
scroll to position [254, 0]
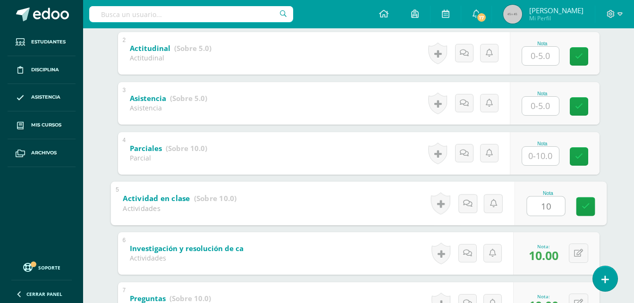
type input "10"
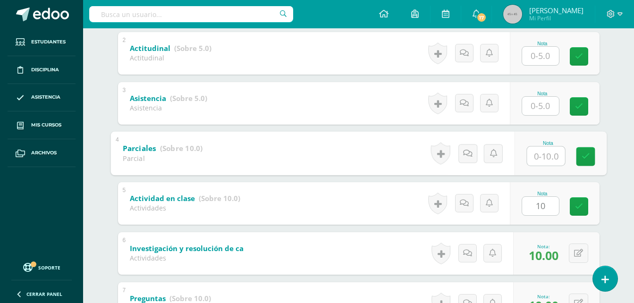
click at [548, 153] on input "text" at bounding box center [546, 155] width 38 height 19
type input "10"
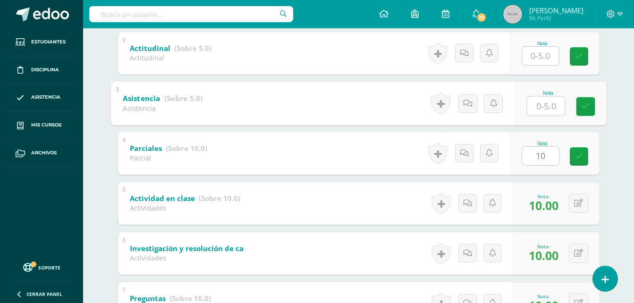
click at [542, 104] on input "text" at bounding box center [546, 105] width 38 height 19
type input "5"
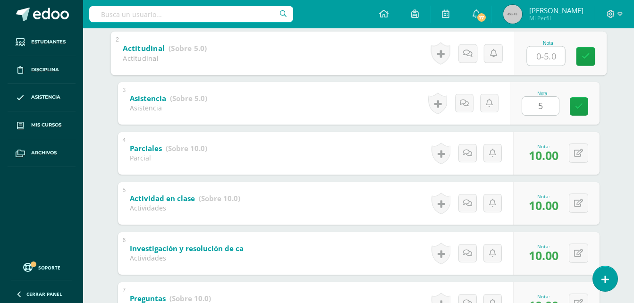
click at [536, 55] on input "text" at bounding box center [546, 55] width 38 height 19
type input "2"
type input "5"
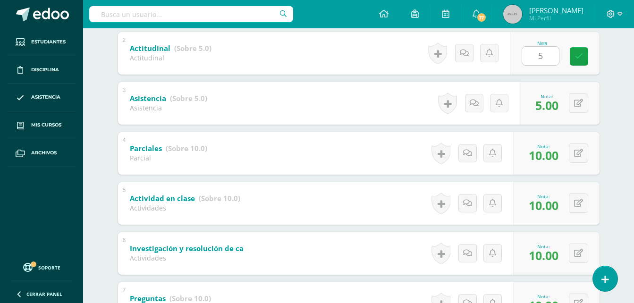
click at [617, 75] on div "[PERSON_NAME] Apen [PERSON_NAME] [PERSON_NAME] [PERSON_NAME] Barrios [PERSON_NA…" at bounding box center [359, 139] width 520 height 598
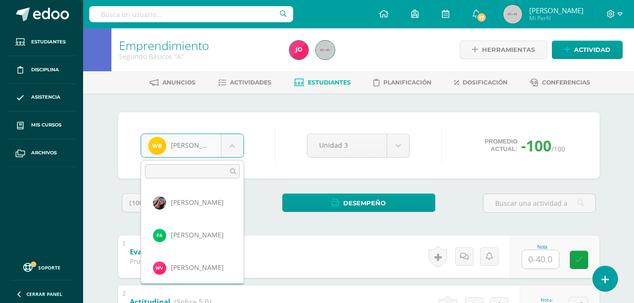
scroll to position [32, 0]
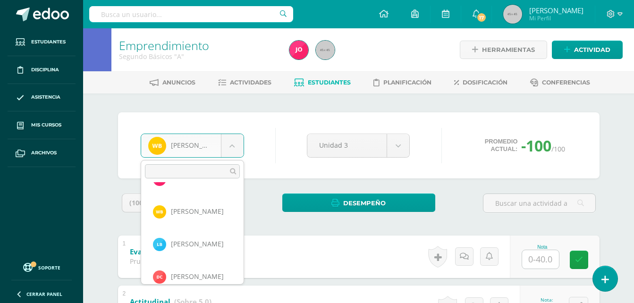
scroll to position [97, 0]
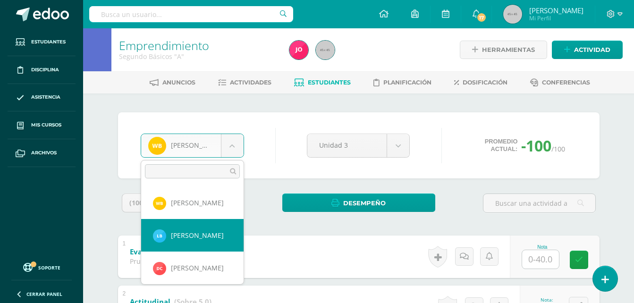
select select "522"
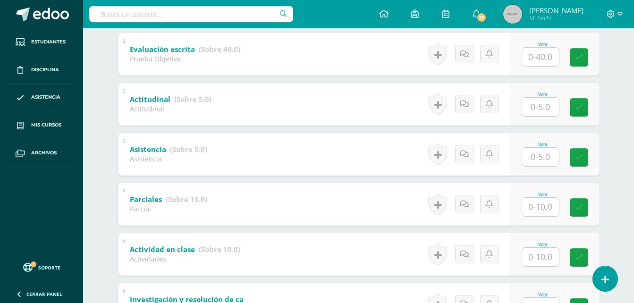
scroll to position [387, 0]
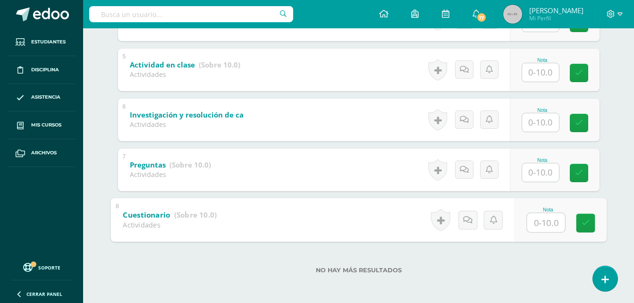
click at [545, 226] on input "text" at bounding box center [546, 222] width 38 height 19
type input "5"
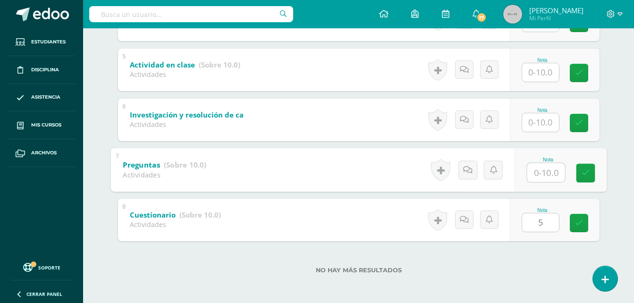
click at [546, 171] on input "text" at bounding box center [546, 172] width 38 height 19
type input "10"
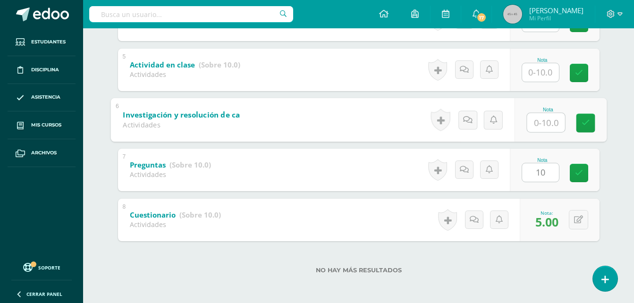
click at [550, 122] on input "text" at bounding box center [546, 122] width 38 height 19
type input "7"
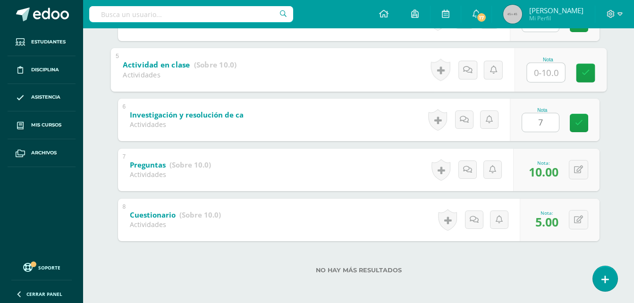
click at [542, 65] on input "text" at bounding box center [546, 72] width 38 height 19
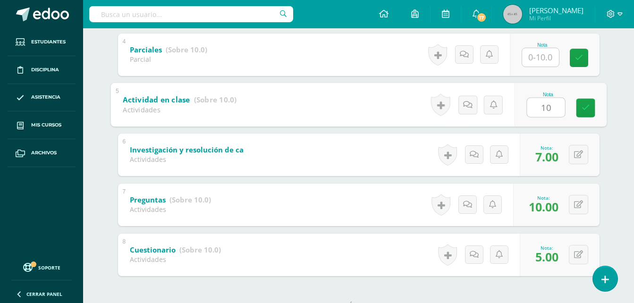
scroll to position [348, 0]
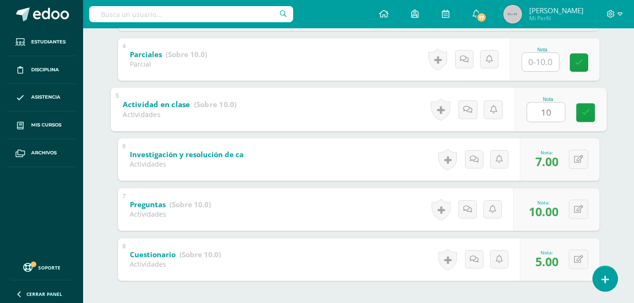
type input "10"
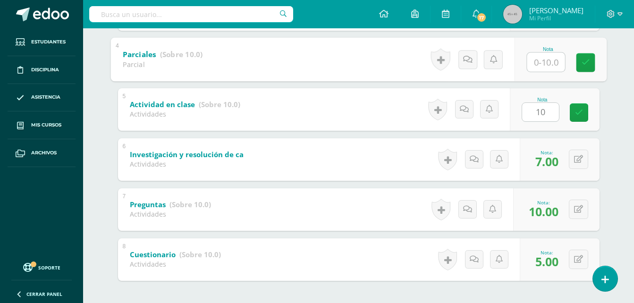
click at [548, 67] on input "text" at bounding box center [546, 61] width 38 height 19
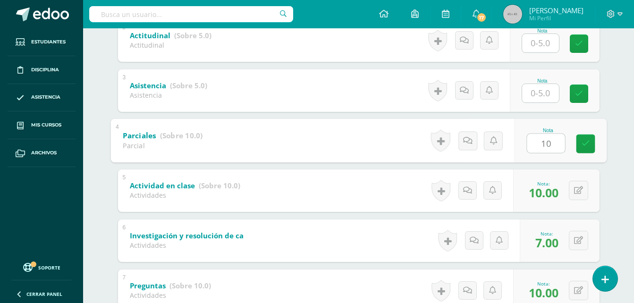
scroll to position [250, 0]
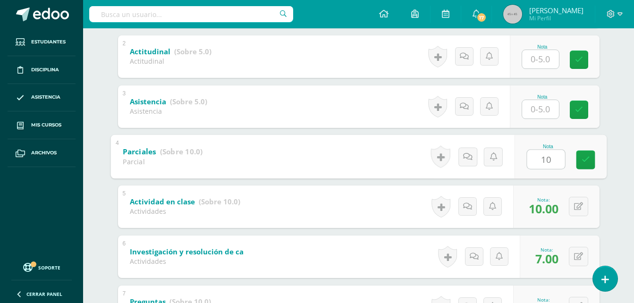
type input "10"
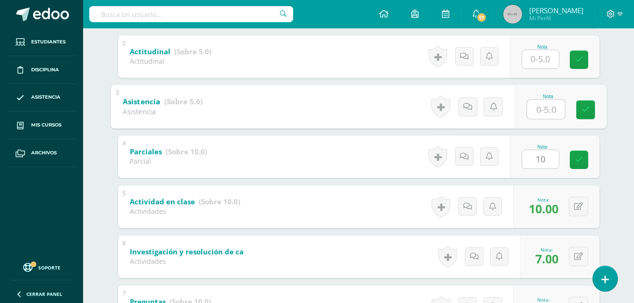
click at [536, 110] on input "text" at bounding box center [546, 109] width 38 height 19
type input "5"
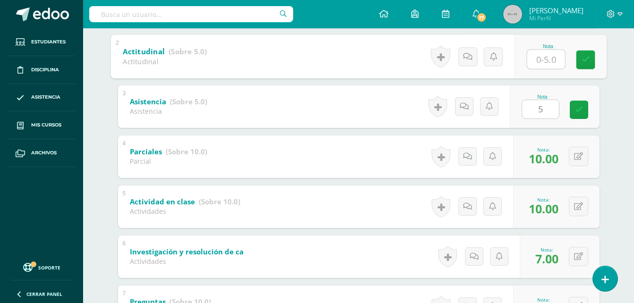
click at [539, 64] on input "text" at bounding box center [546, 59] width 38 height 19
type input "5"
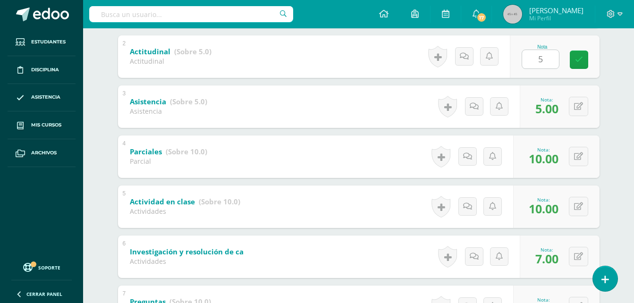
click at [630, 90] on div "Emprendimiento Segundo Básicos "A" Herramientas Detalle de asistencias Activida…" at bounding box center [358, 109] width 551 height 663
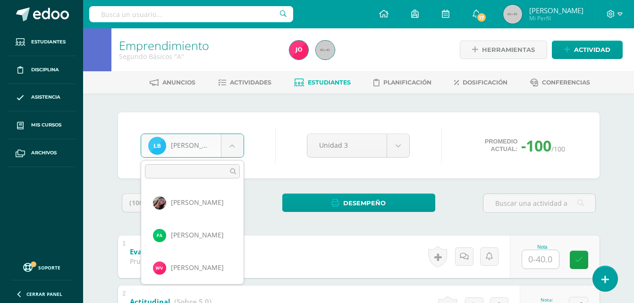
scroll to position [65, 0]
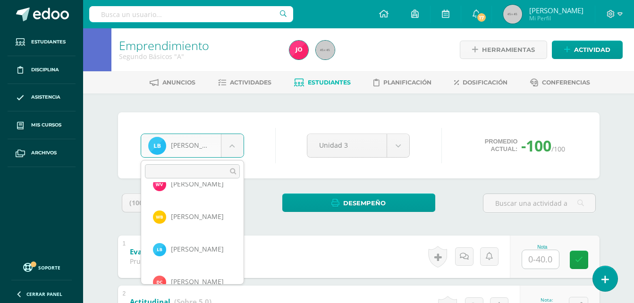
scroll to position [102, 0]
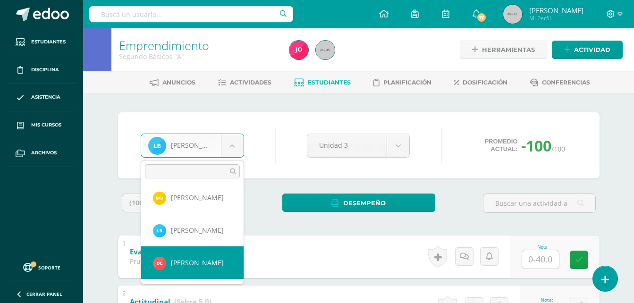
select select "523"
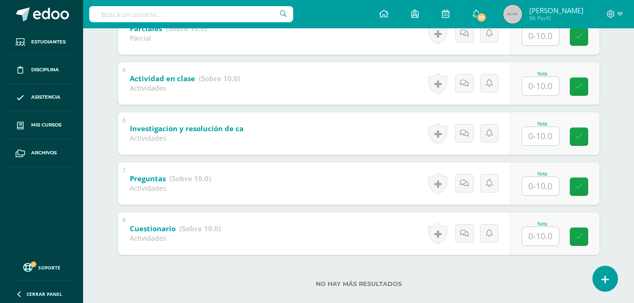
scroll to position [388, 0]
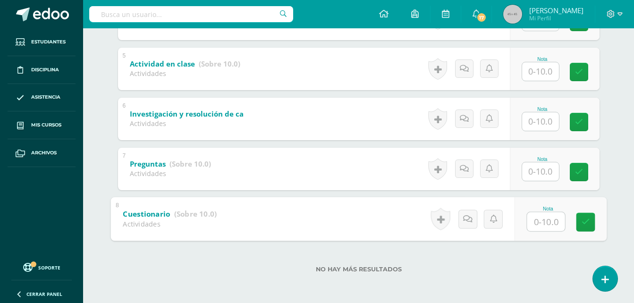
click at [546, 224] on input "text" at bounding box center [546, 221] width 38 height 19
type input "10"
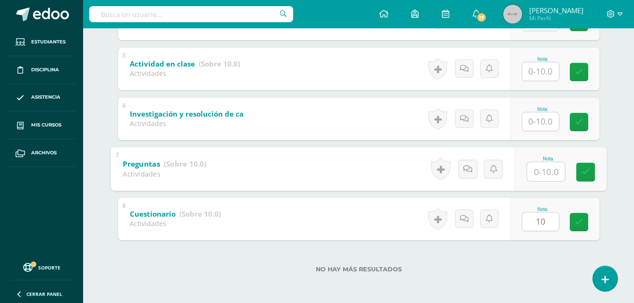
click at [529, 163] on input "text" at bounding box center [546, 171] width 38 height 19
type input "10"
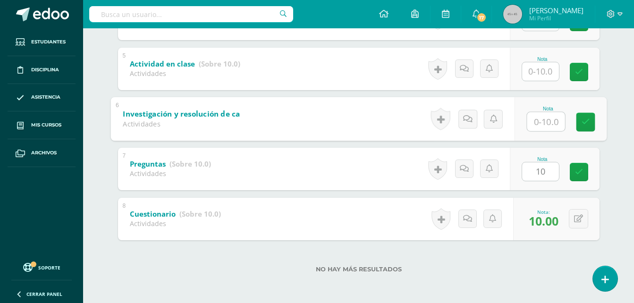
click at [551, 121] on input "text" at bounding box center [546, 121] width 38 height 19
type input "9"
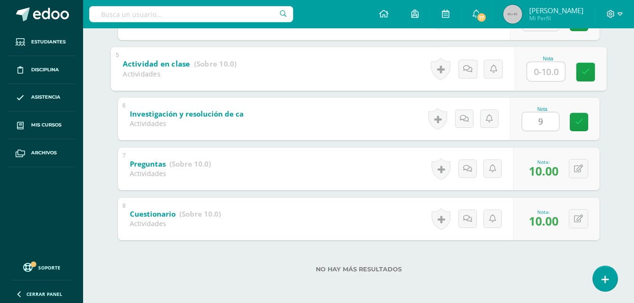
click at [542, 71] on input "text" at bounding box center [546, 71] width 38 height 19
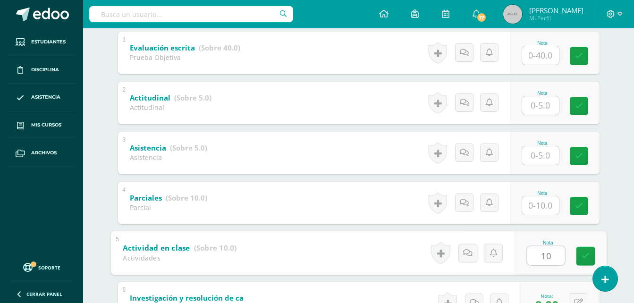
scroll to position [203, 0]
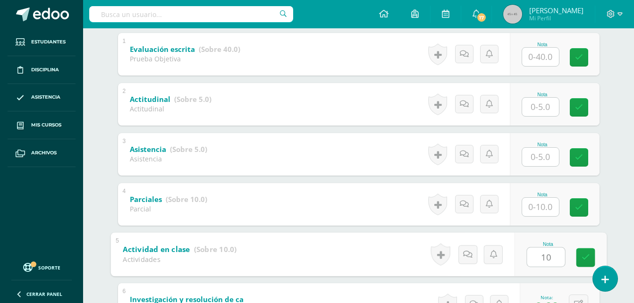
type input "10"
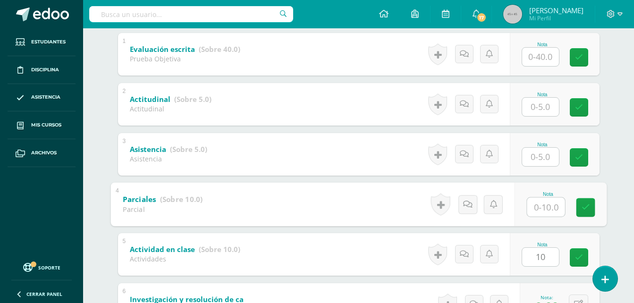
click at [540, 213] on input "text" at bounding box center [546, 206] width 38 height 19
type input "10"
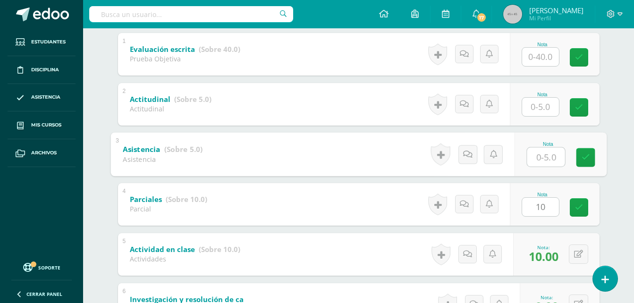
click at [548, 161] on input "text" at bounding box center [546, 156] width 38 height 19
type input "5"
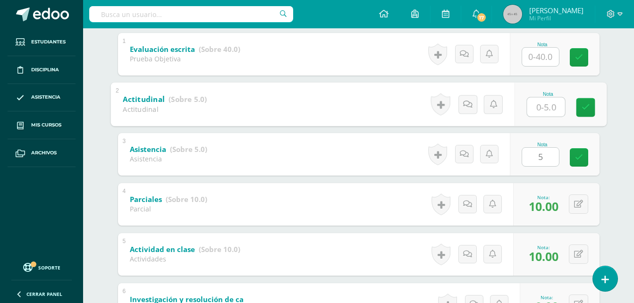
click at [545, 108] on input "text" at bounding box center [546, 106] width 38 height 19
type input "5"
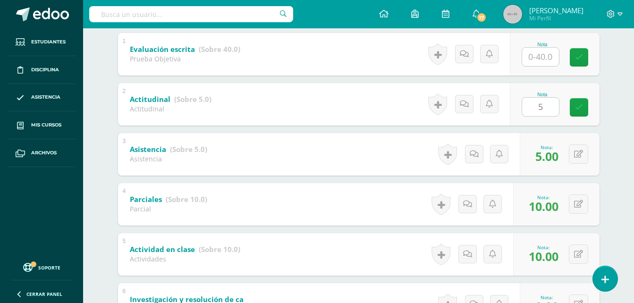
click at [615, 81] on div "Dilan Calamaco Rosa Apen Fabian Aquino Wilver Baldez Wesly Barán Levis Barrios …" at bounding box center [359, 190] width 520 height 598
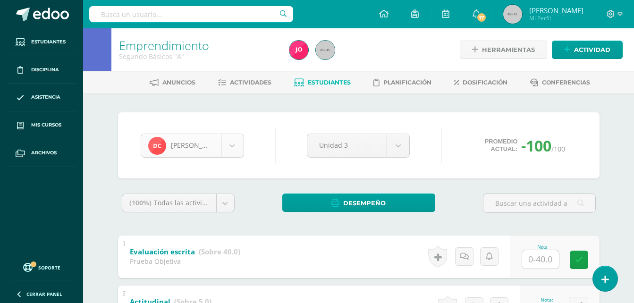
scroll to position [97, 0]
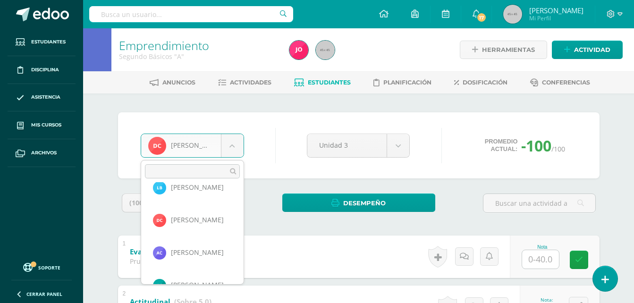
scroll to position [163, 0]
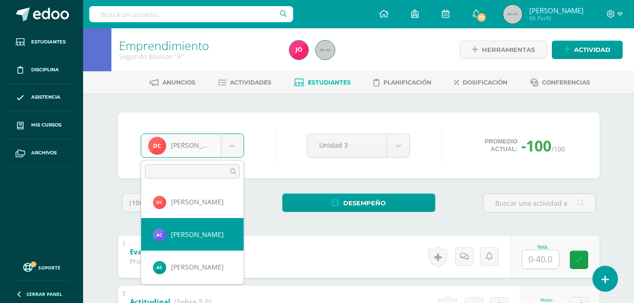
select select "517"
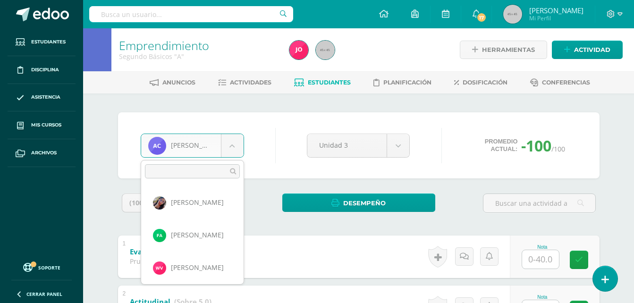
scroll to position [130, 0]
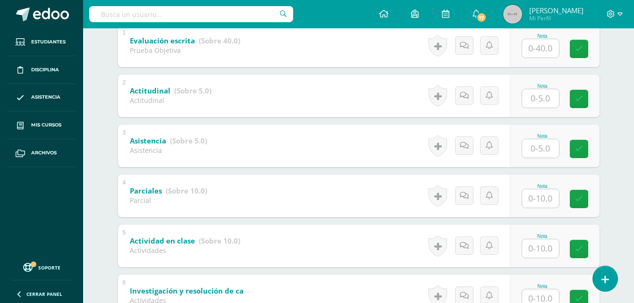
scroll to position [388, 0]
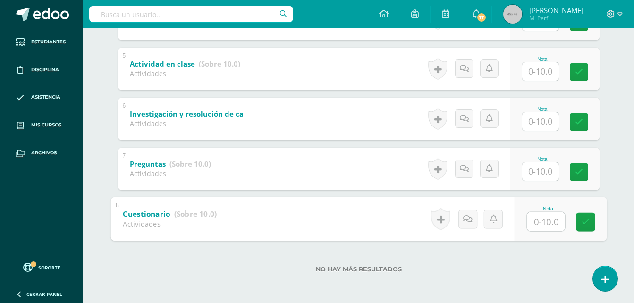
click at [548, 219] on input "text" at bounding box center [546, 221] width 38 height 19
type input "10"
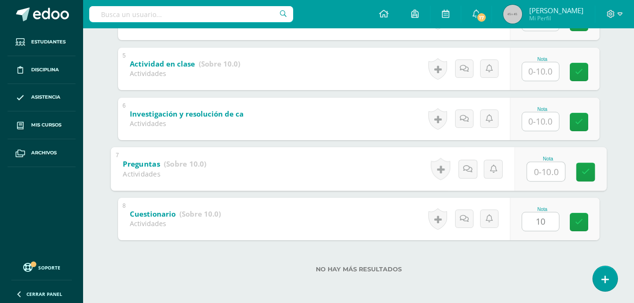
click at [541, 174] on input "text" at bounding box center [546, 171] width 38 height 19
type input "5"
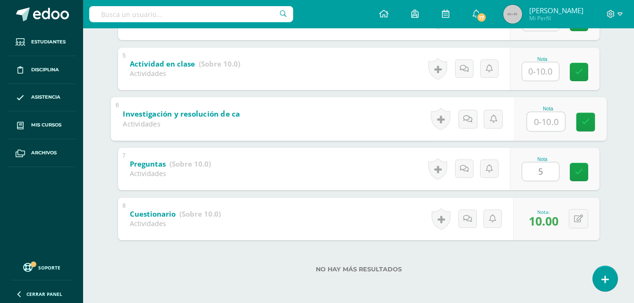
click at [544, 124] on input "text" at bounding box center [546, 121] width 38 height 19
type input "9"
click at [546, 73] on input "text" at bounding box center [540, 71] width 37 height 18
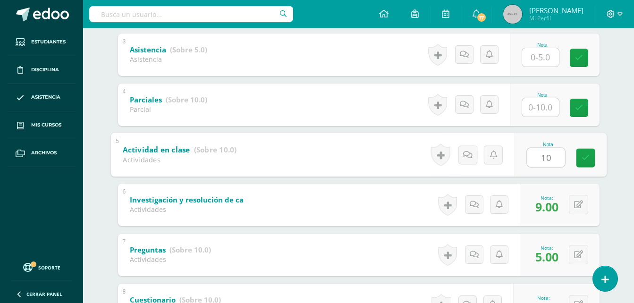
scroll to position [263, 0]
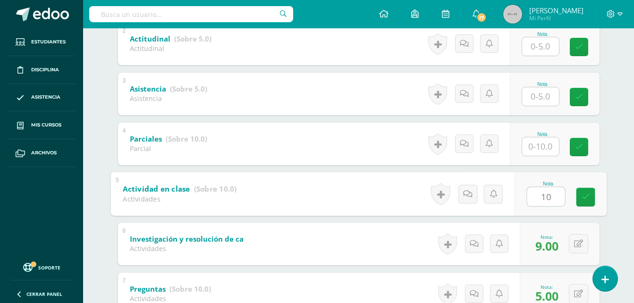
type input "10"
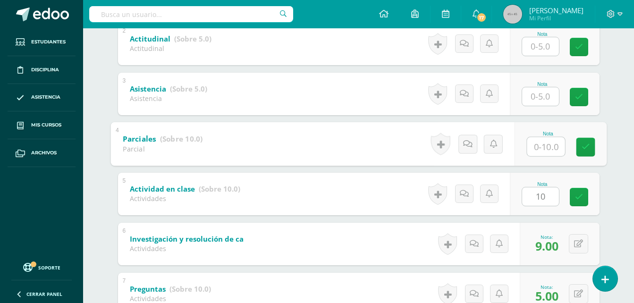
click at [548, 152] on input "text" at bounding box center [546, 146] width 38 height 19
type input "10"
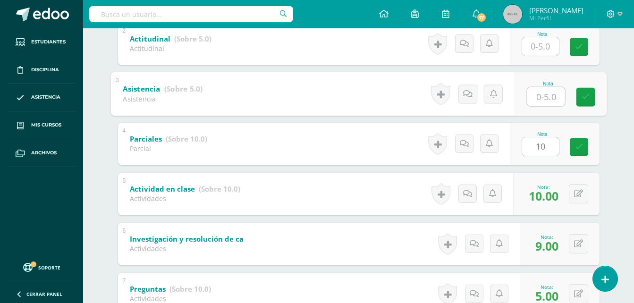
click at [549, 100] on input "text" at bounding box center [546, 96] width 38 height 19
type input "5"
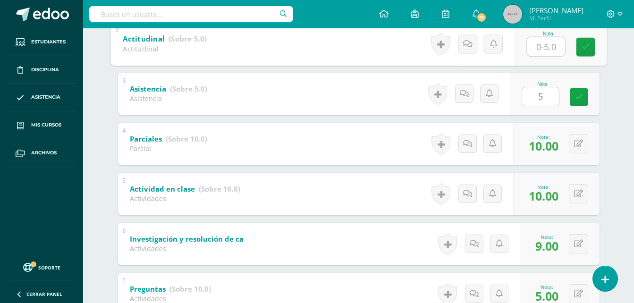
click at [536, 46] on input "text" at bounding box center [546, 46] width 38 height 19
type input "5"
click at [620, 88] on div "Emprendimiento Segundo Básicos "A" Herramientas Detalle de asistencias Activida…" at bounding box center [358, 96] width 551 height 663
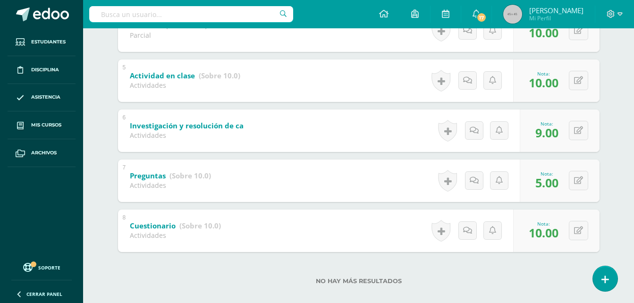
scroll to position [388, 0]
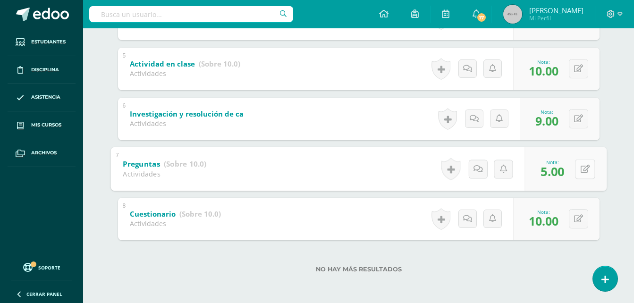
click at [579, 174] on button at bounding box center [585, 169] width 20 height 20
type input "9"
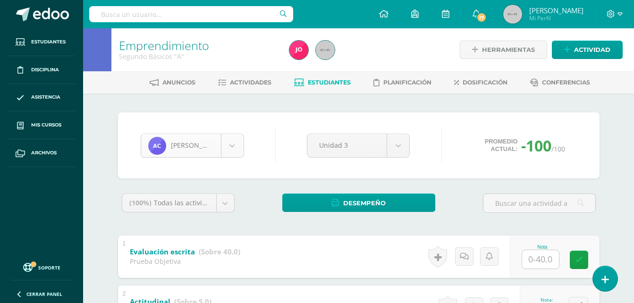
scroll to position [130, 0]
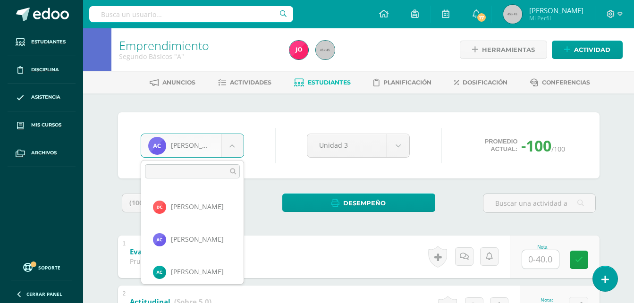
scroll to position [168, 0]
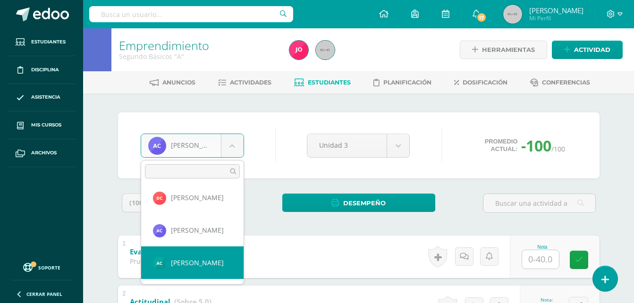
select select "518"
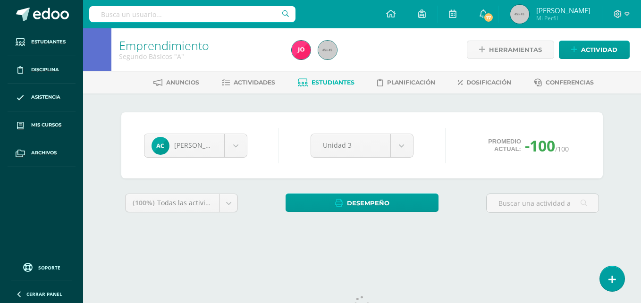
drag, startPoint x: 0, startPoint y: 0, endPoint x: 620, endPoint y: 257, distance: 670.9
click at [620, 255] on html "Estudiantes Disciplina Asistencia Mis cursos Archivos Soporte Ayuda Reportar un…" at bounding box center [320, 127] width 641 height 255
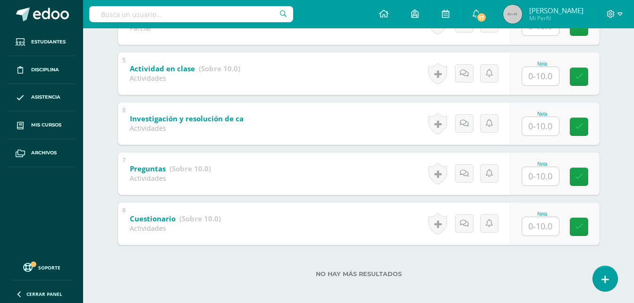
scroll to position [388, 0]
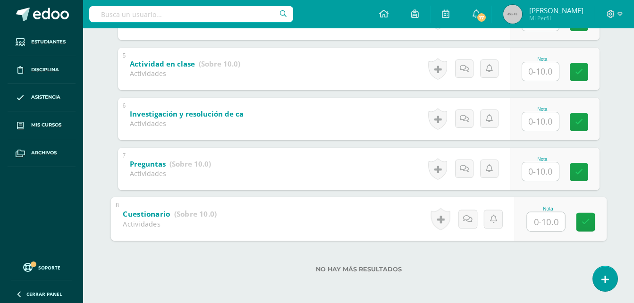
click at [549, 228] on input "text" at bounding box center [546, 221] width 38 height 19
type input "10"
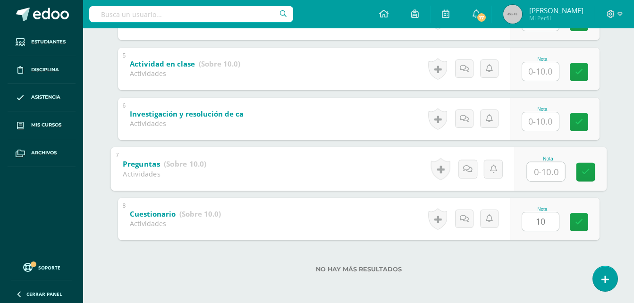
click at [547, 170] on input "text" at bounding box center [546, 171] width 38 height 19
type input "5"
click at [538, 117] on input "text" at bounding box center [540, 121] width 37 height 18
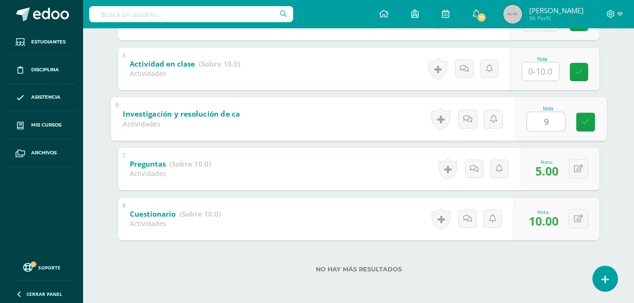
type input "9"
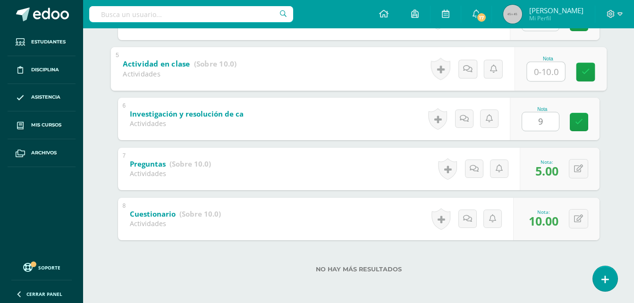
click at [535, 73] on input "text" at bounding box center [546, 71] width 38 height 19
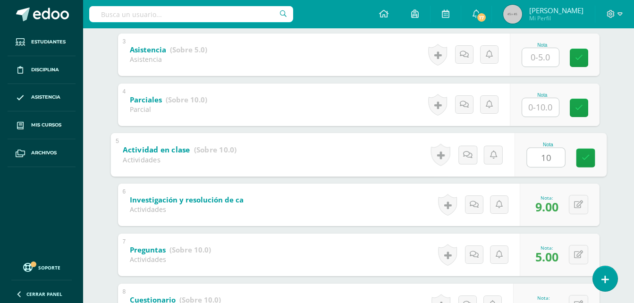
scroll to position [298, 0]
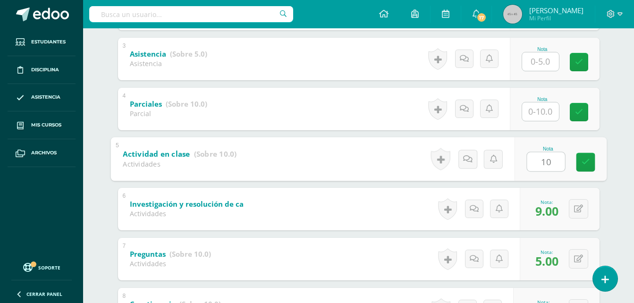
type input "10"
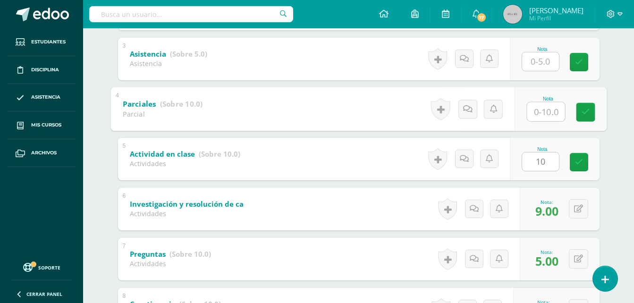
click at [539, 118] on input "text" at bounding box center [546, 111] width 38 height 19
type input "10"
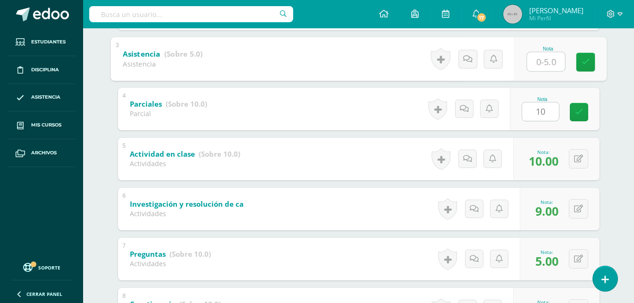
click at [548, 56] on input "text" at bounding box center [546, 61] width 38 height 19
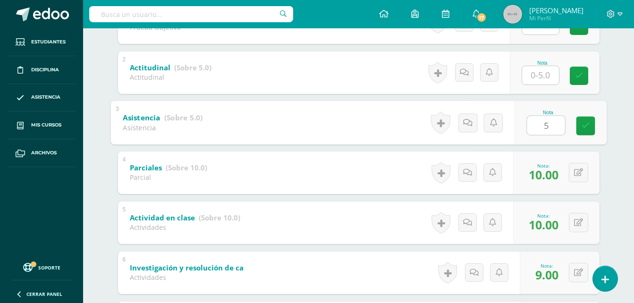
scroll to position [230, 0]
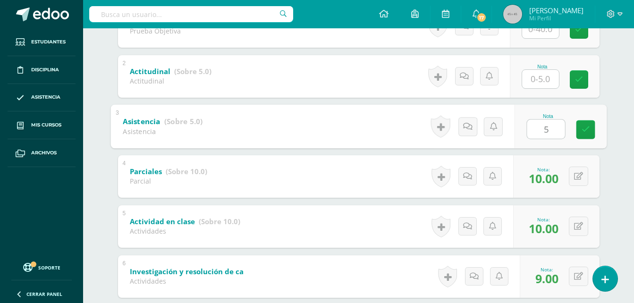
type input "5"
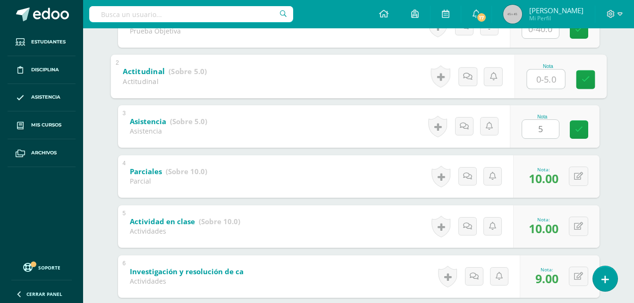
click at [547, 82] on input "text" at bounding box center [546, 78] width 38 height 19
type input "5"
click at [625, 53] on div "Emprendimiento Segundo Básicos "A" Herramientas Detalle de asistencias Activida…" at bounding box center [358, 129] width 551 height 663
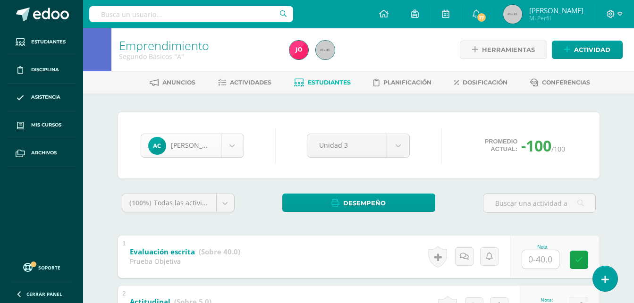
scroll to position [162, 0]
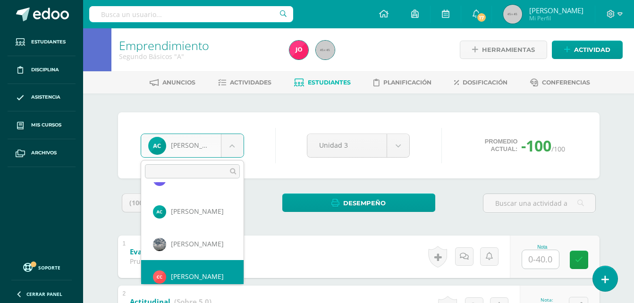
scroll to position [228, 0]
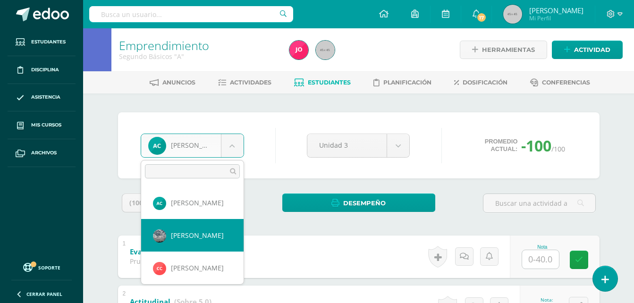
select select "524"
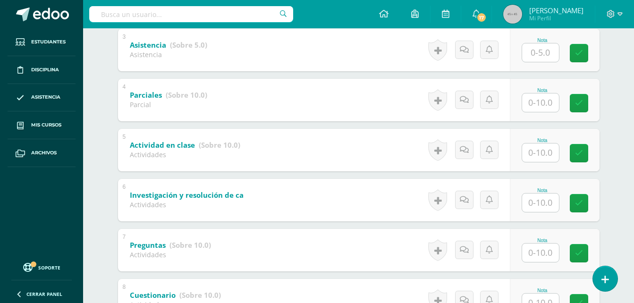
scroll to position [388, 0]
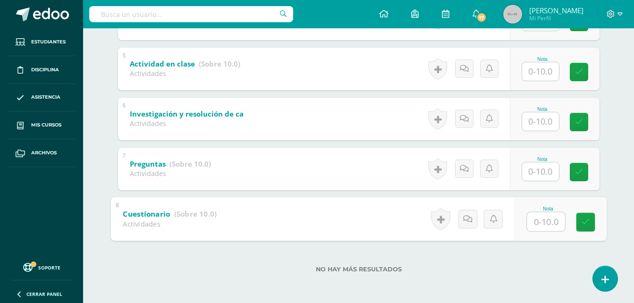
click at [550, 222] on input "text" at bounding box center [546, 221] width 38 height 19
type input "10"
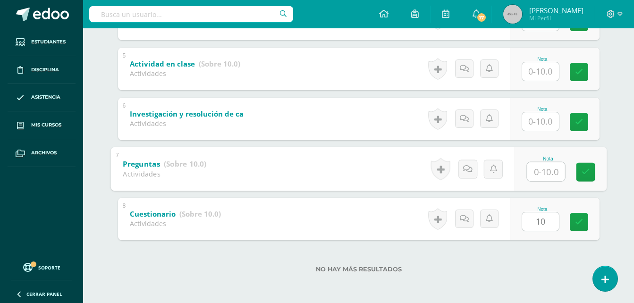
click at [541, 172] on input "text" at bounding box center [546, 171] width 38 height 19
type input "7"
click at [540, 121] on input "text" at bounding box center [540, 121] width 37 height 18
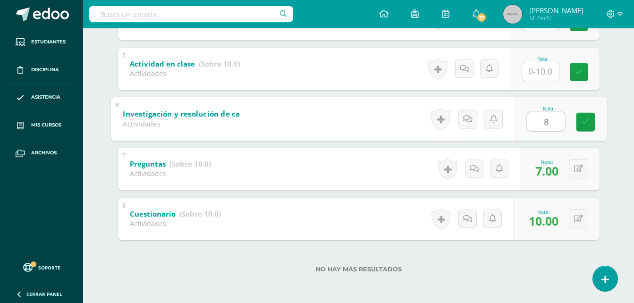
type input "8"
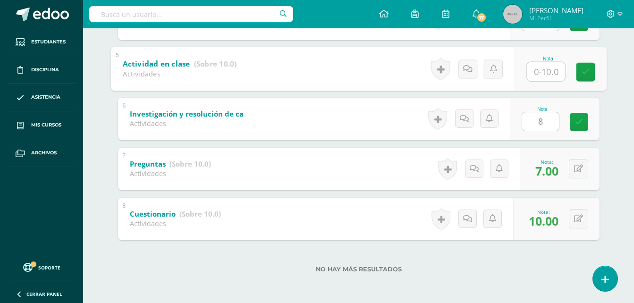
click at [542, 68] on input "text" at bounding box center [546, 71] width 38 height 19
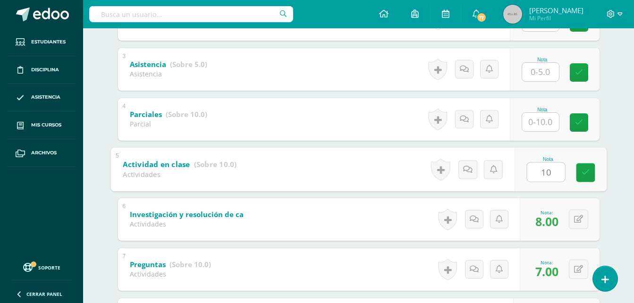
scroll to position [268, 0]
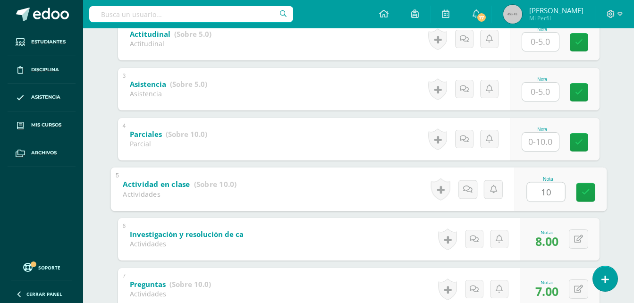
type input "10"
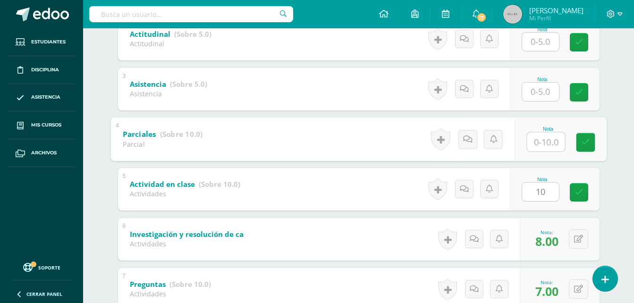
click at [545, 145] on input "text" at bounding box center [546, 141] width 38 height 19
type input "10"
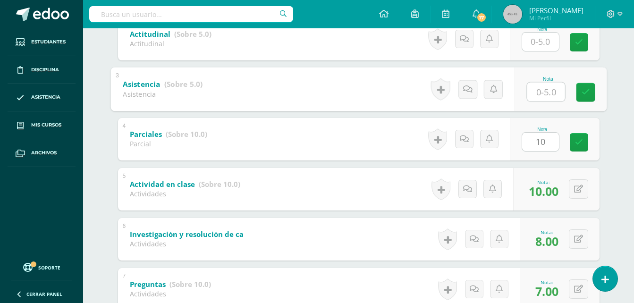
click at [544, 98] on input "text" at bounding box center [546, 91] width 38 height 19
type input "5"
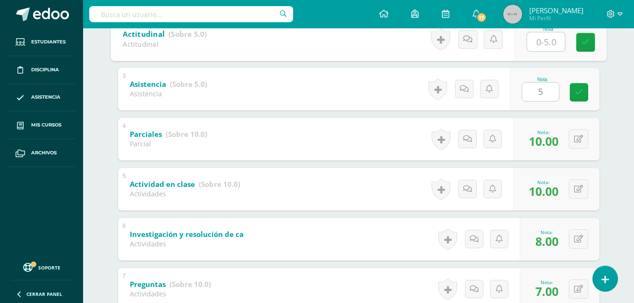
click at [544, 40] on input "text" at bounding box center [546, 41] width 38 height 19
type input "5"
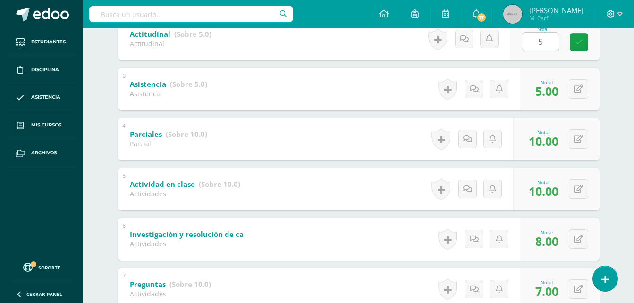
click at [623, 89] on div "Emprendimiento Segundo Básicos "A" Herramientas Detalle de asistencias Activida…" at bounding box center [358, 92] width 551 height 663
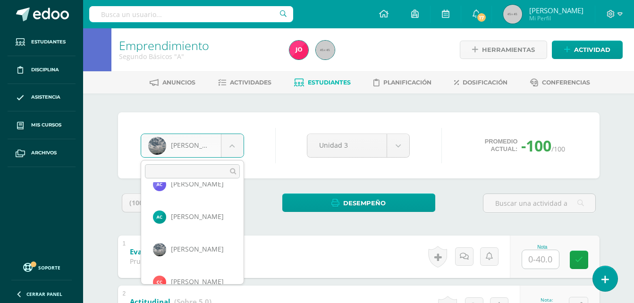
scroll to position [233, 0]
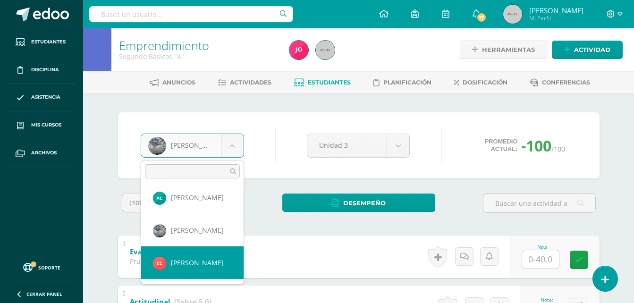
select select "525"
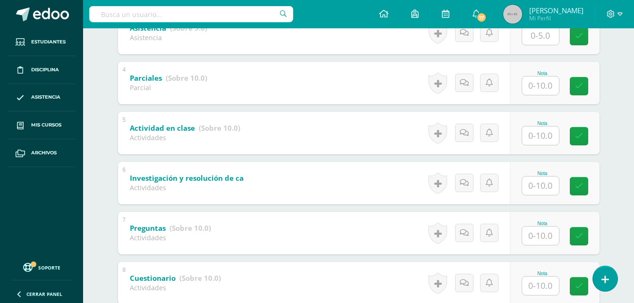
scroll to position [388, 0]
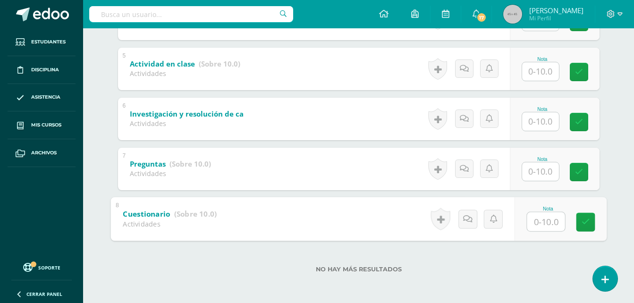
click at [554, 228] on input "text" at bounding box center [546, 221] width 38 height 19
type input "10"
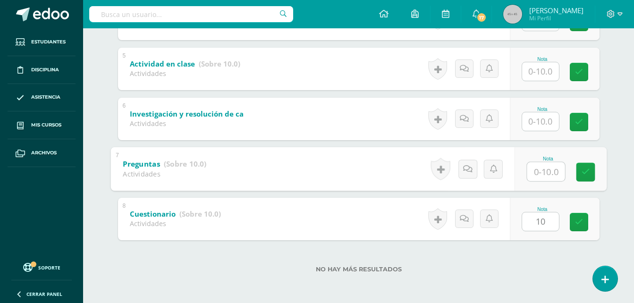
click at [546, 180] on input "text" at bounding box center [546, 171] width 38 height 19
type input "10"
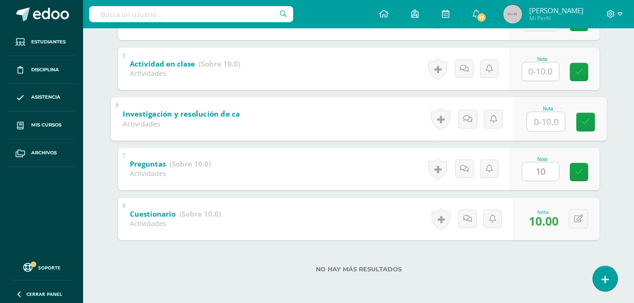
click at [541, 122] on input "text" at bounding box center [546, 121] width 38 height 19
type input "10"
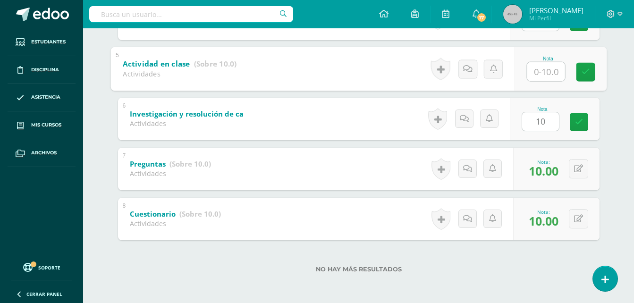
click at [538, 69] on input "text" at bounding box center [546, 71] width 38 height 19
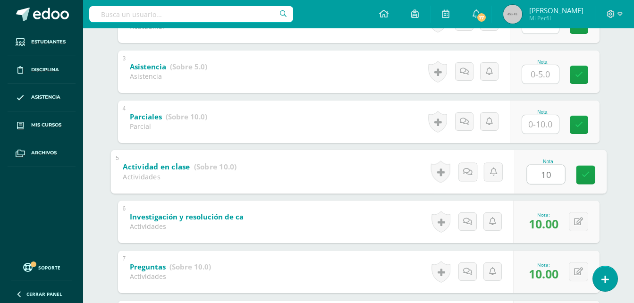
scroll to position [273, 0]
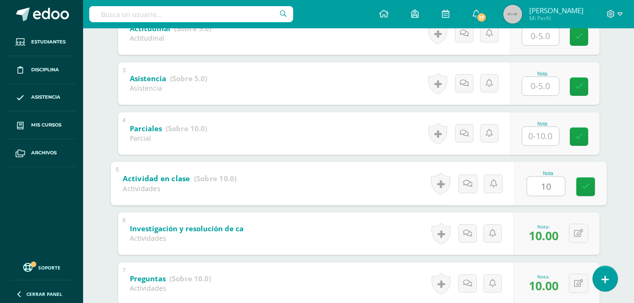
type input "10"
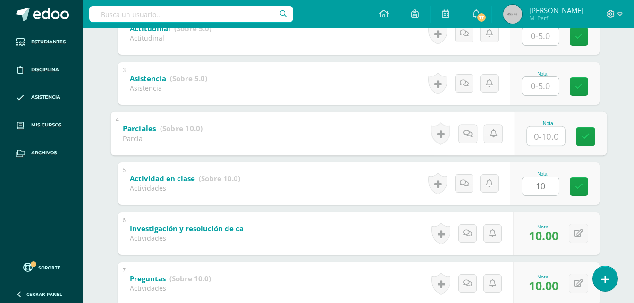
click at [525, 140] on div "Nota" at bounding box center [560, 133] width 92 height 44
type input "10"
click at [545, 87] on input "text" at bounding box center [540, 86] width 37 height 18
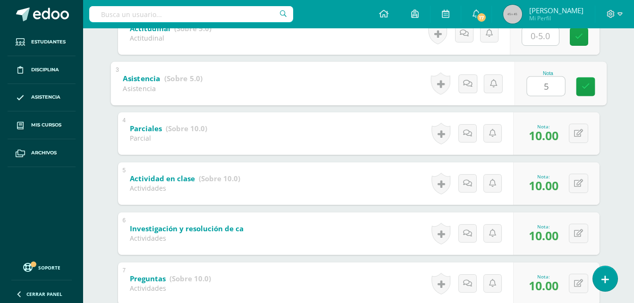
type input "5"
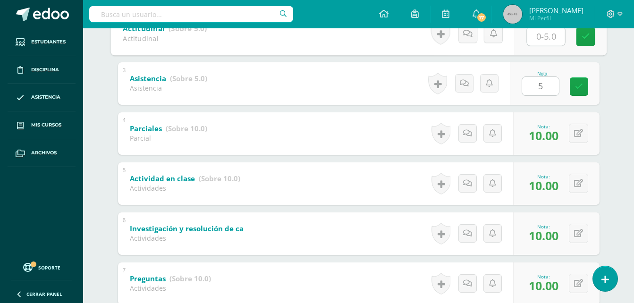
click at [552, 37] on input "text" at bounding box center [546, 35] width 38 height 19
type input "5"
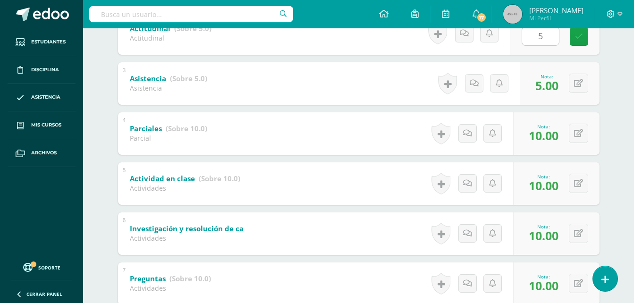
click at [608, 75] on div "Carmencita Chuni Rosa Apen Fabian Aquino Wilver Baldez Wesly Barán Levis Barrio…" at bounding box center [359, 119] width 520 height 598
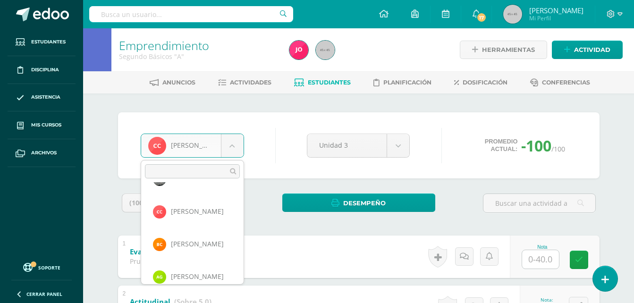
scroll to position [293, 0]
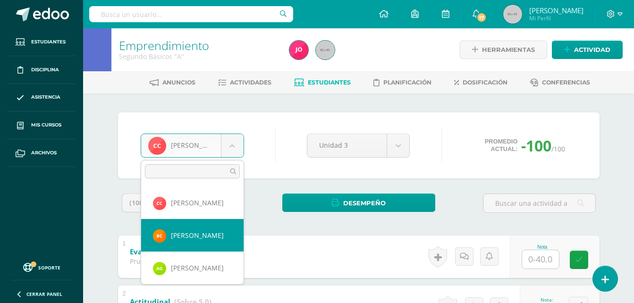
select select "526"
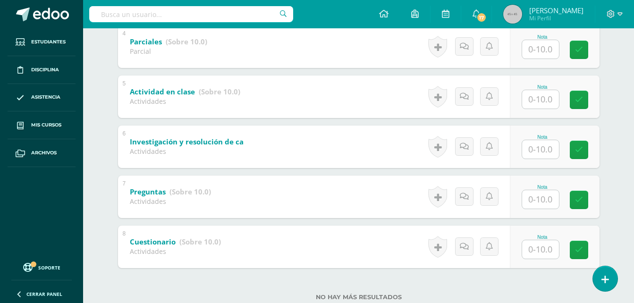
scroll to position [388, 0]
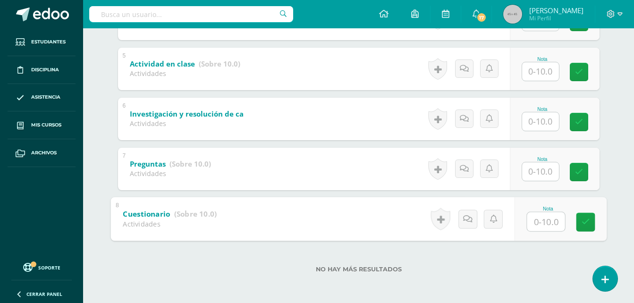
click at [546, 217] on input "text" at bounding box center [546, 221] width 38 height 19
type input "10"
click at [544, 173] on input "text" at bounding box center [540, 171] width 37 height 18
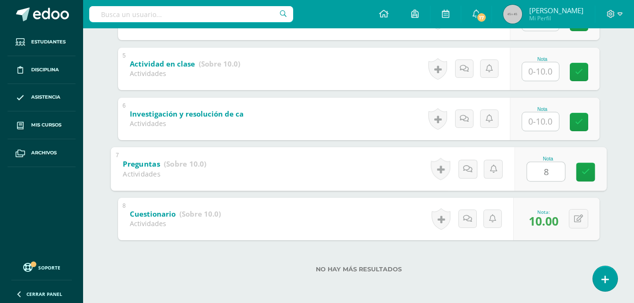
type input "8"
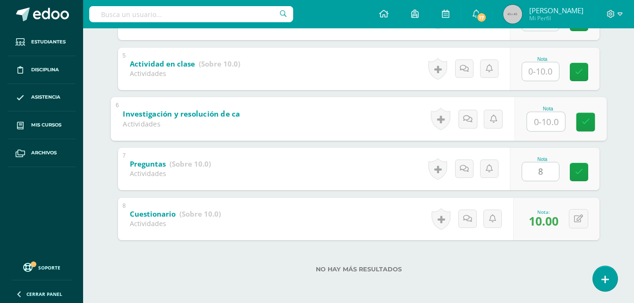
click at [536, 122] on input "text" at bounding box center [546, 121] width 38 height 19
type input "10"
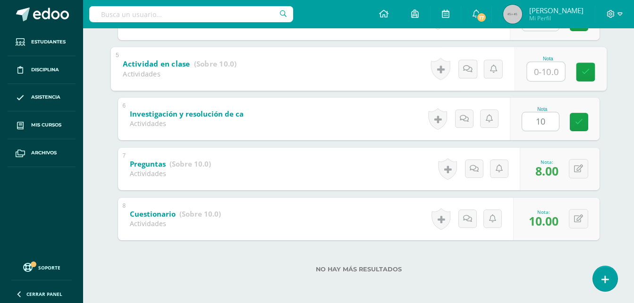
click at [545, 70] on input "text" at bounding box center [546, 71] width 38 height 19
type input "10"
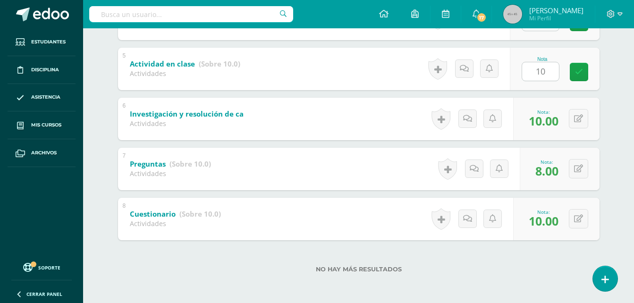
drag, startPoint x: 640, startPoint y: 200, endPoint x: 629, endPoint y: 63, distance: 137.0
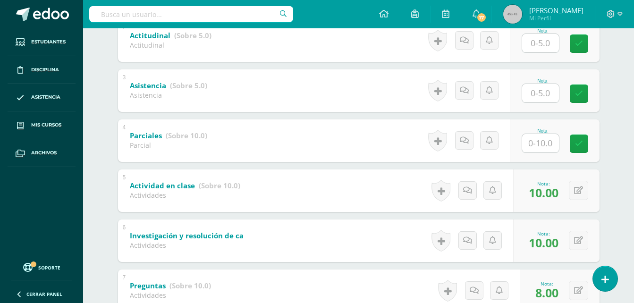
scroll to position [261, 0]
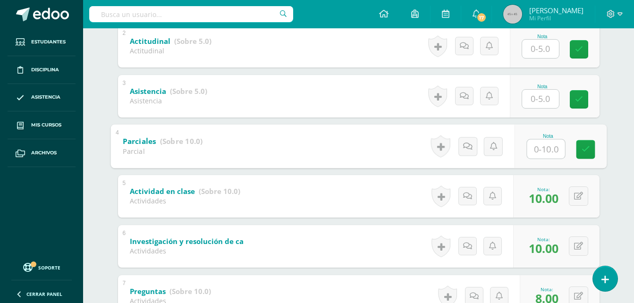
click at [541, 143] on input "text" at bounding box center [546, 148] width 38 height 19
type input "10"
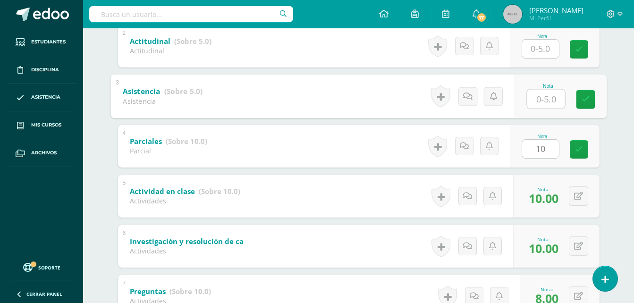
click at [547, 100] on input "text" at bounding box center [546, 98] width 38 height 19
type input "5"
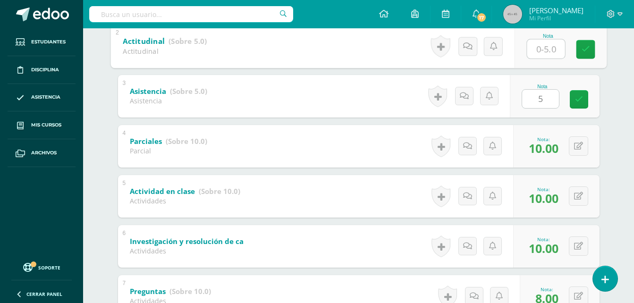
click at [554, 41] on input "text" at bounding box center [546, 48] width 38 height 19
type input "5"
click at [601, 76] on div "Bernardo Chuy Rosa Apen Fabian Aquino Wilver Baldez Wesly Barán Levis Barrios D…" at bounding box center [358, 132] width 489 height 560
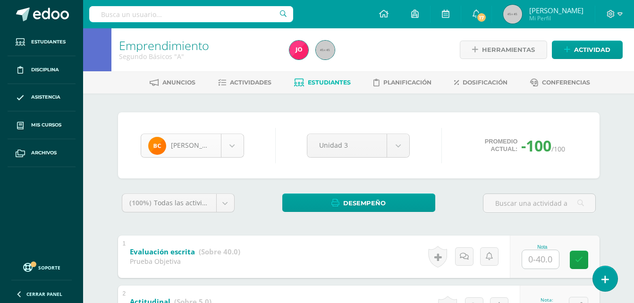
scroll to position [260, 0]
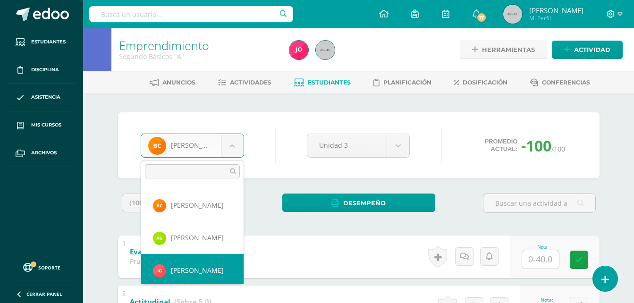
scroll to position [325, 0]
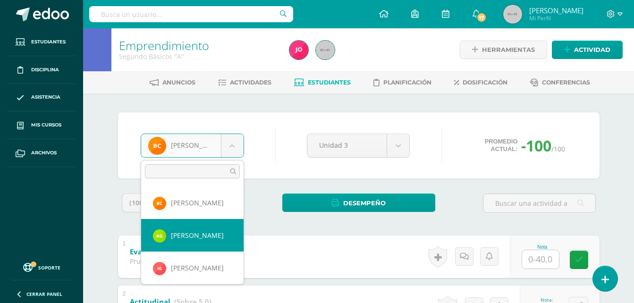
select select "527"
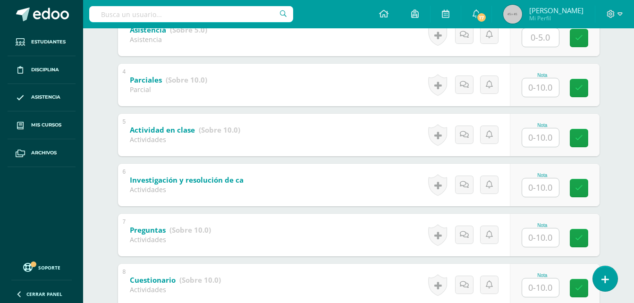
scroll to position [388, 0]
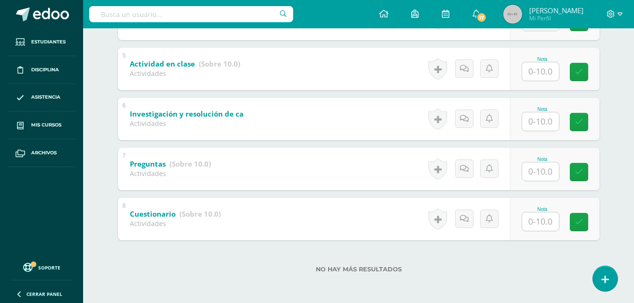
click at [533, 222] on input "text" at bounding box center [540, 222] width 37 height 18
type input "0"
click at [533, 173] on input "text" at bounding box center [546, 171] width 38 height 19
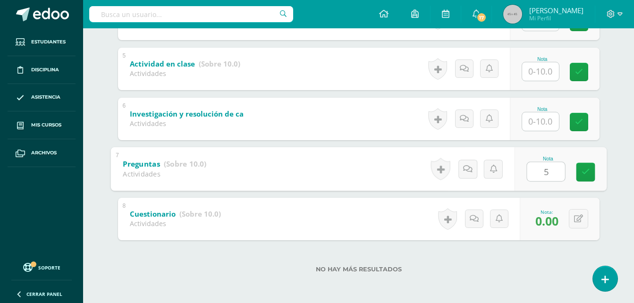
type input "5"
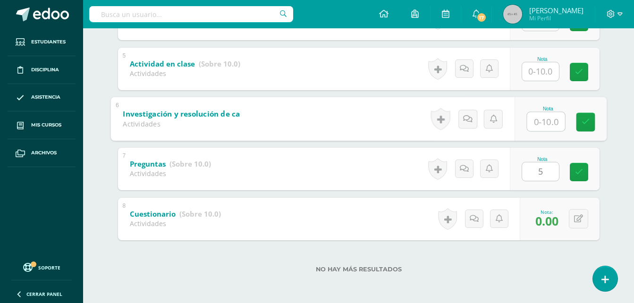
click at [548, 126] on input "text" at bounding box center [546, 121] width 38 height 19
type input "5"
click at [549, 67] on input "text" at bounding box center [540, 71] width 37 height 18
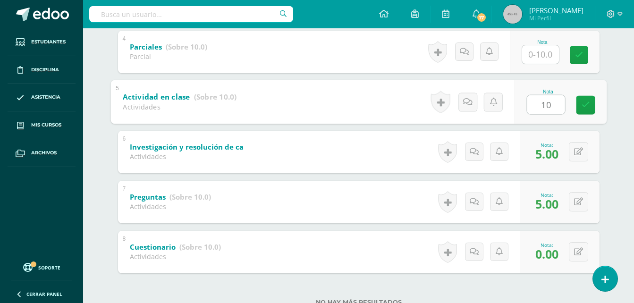
scroll to position [341, 0]
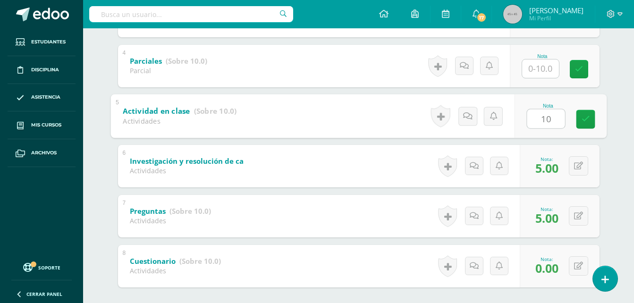
type input "10"
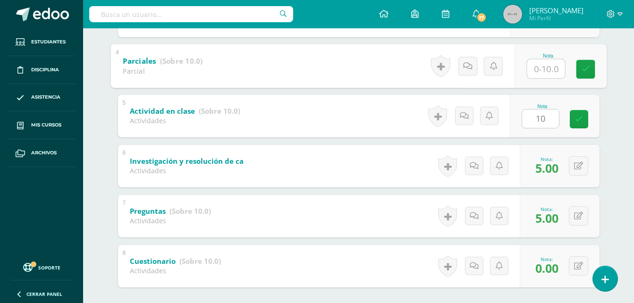
click at [532, 71] on input "text" at bounding box center [546, 68] width 38 height 19
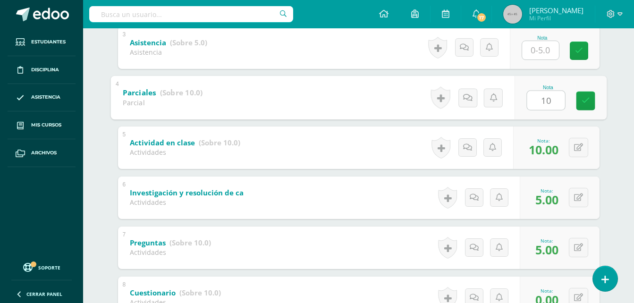
scroll to position [247, 0]
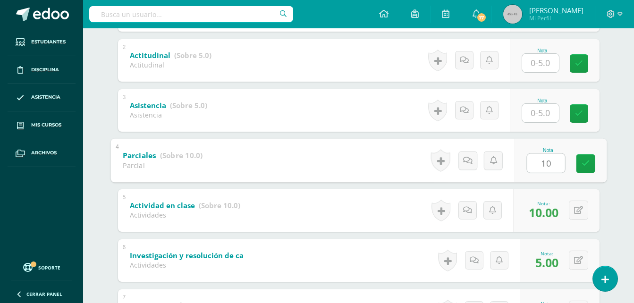
type input "10"
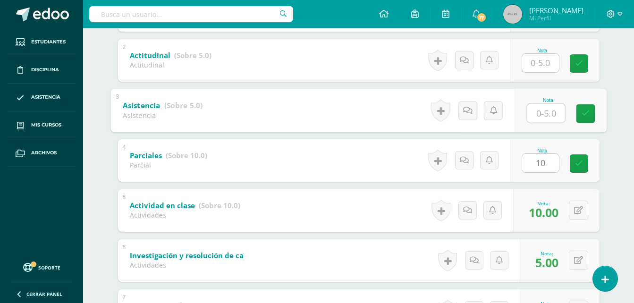
click at [541, 111] on input "text" at bounding box center [546, 112] width 38 height 19
type input "5"
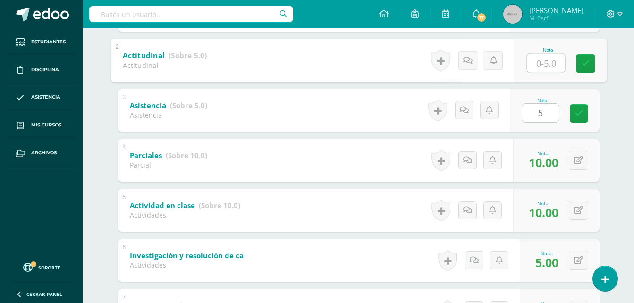
click at [541, 68] on input "text" at bounding box center [546, 62] width 38 height 19
type input "5"
click at [616, 100] on div "[PERSON_NAME] Apen [PERSON_NAME] [PERSON_NAME] [PERSON_NAME] Barrios [PERSON_NA…" at bounding box center [359, 146] width 520 height 598
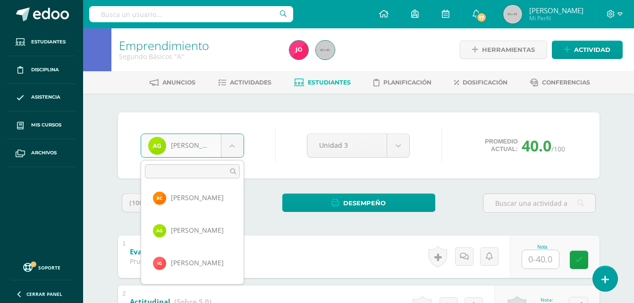
scroll to position [358, 0]
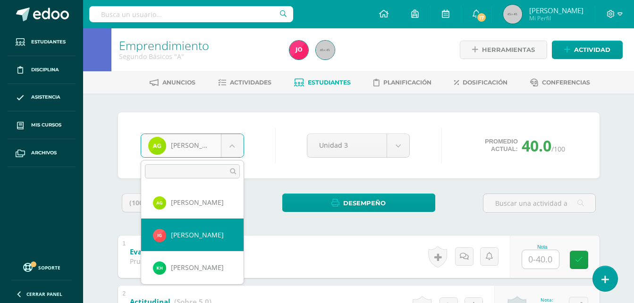
select select "528"
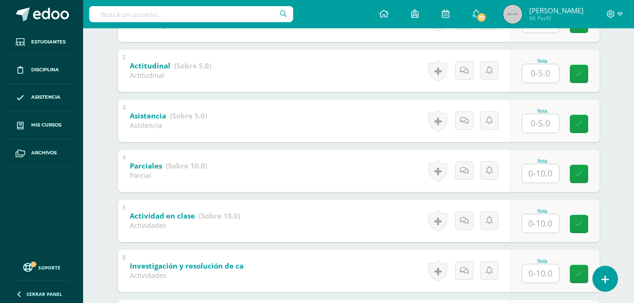
scroll to position [388, 0]
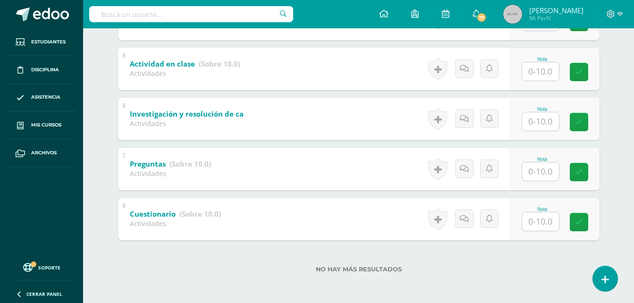
click at [547, 225] on input "text" at bounding box center [540, 222] width 37 height 18
type input "10"
click at [551, 176] on input "text" at bounding box center [540, 171] width 37 height 18
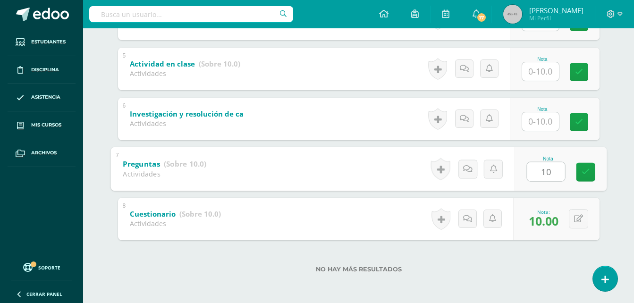
type input "10"
click at [556, 118] on input "text" at bounding box center [540, 121] width 37 height 18
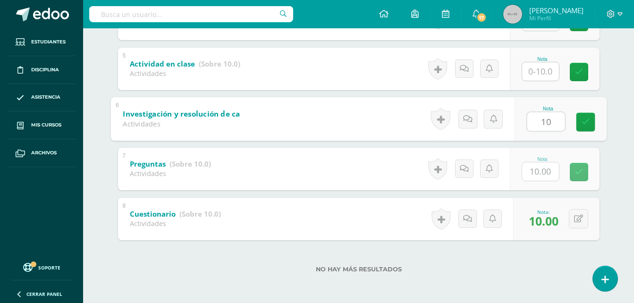
type input "10"
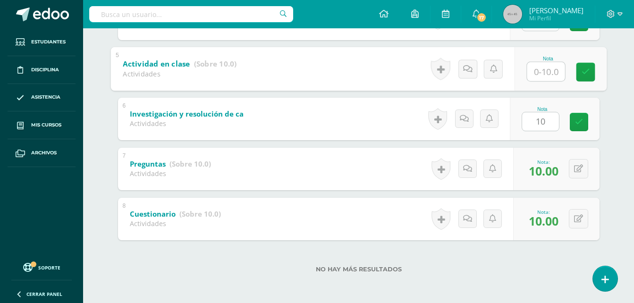
click at [539, 70] on input "text" at bounding box center [546, 71] width 38 height 19
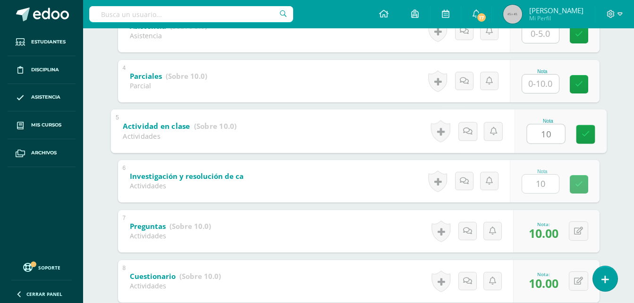
scroll to position [247, 0]
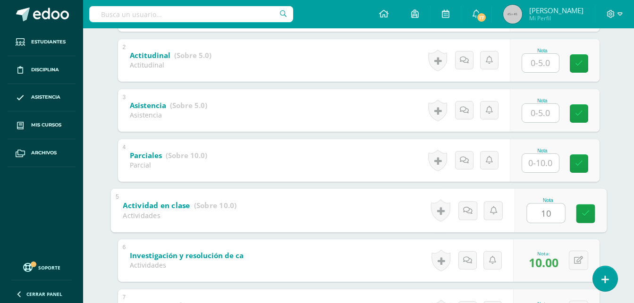
type input "10"
click at [552, 165] on input "text" at bounding box center [540, 163] width 37 height 18
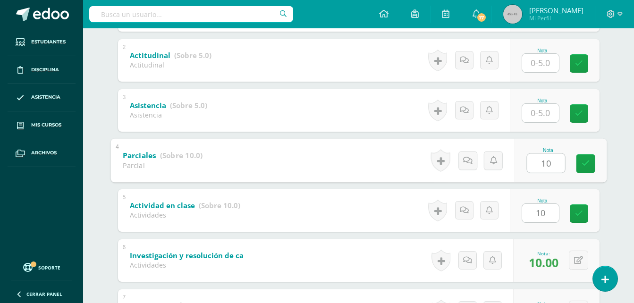
type input "10"
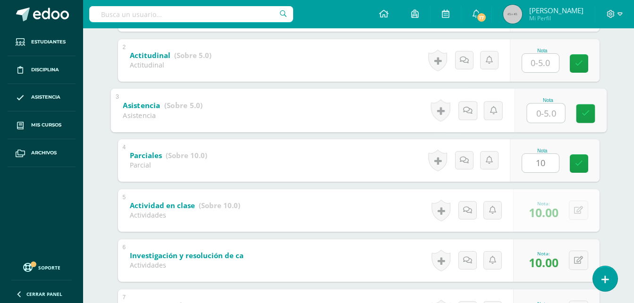
click at [542, 118] on input "text" at bounding box center [546, 112] width 38 height 19
type input "5"
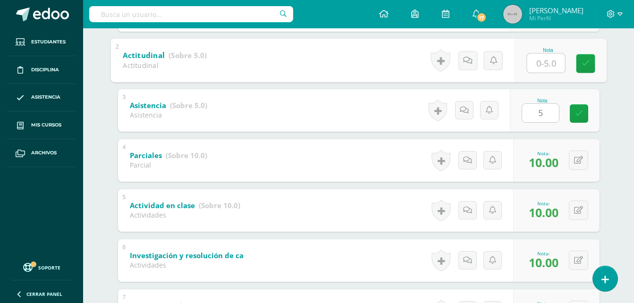
click at [544, 66] on input "text" at bounding box center [546, 62] width 38 height 19
type input "5"
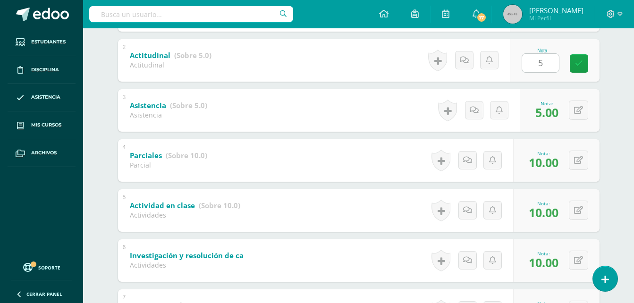
drag, startPoint x: 629, startPoint y: 105, endPoint x: 616, endPoint y: 154, distance: 51.2
click at [629, 106] on div "Emprendimiento Segundo Básicos "A" Herramientas Detalle de asistencias Activida…" at bounding box center [358, 113] width 551 height 663
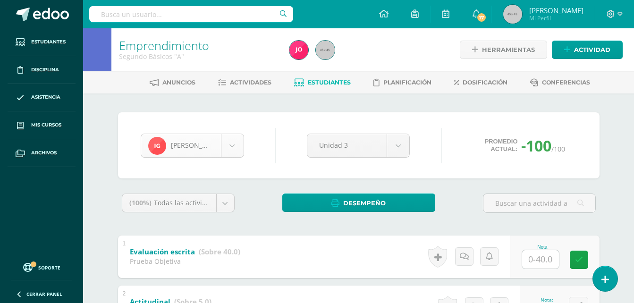
scroll to position [325, 0]
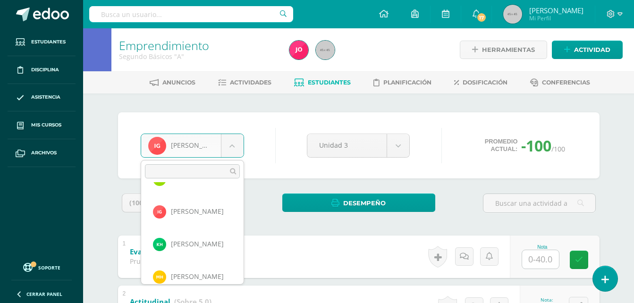
scroll to position [391, 0]
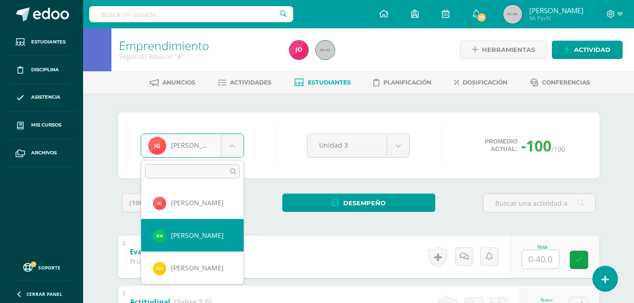
select select "529"
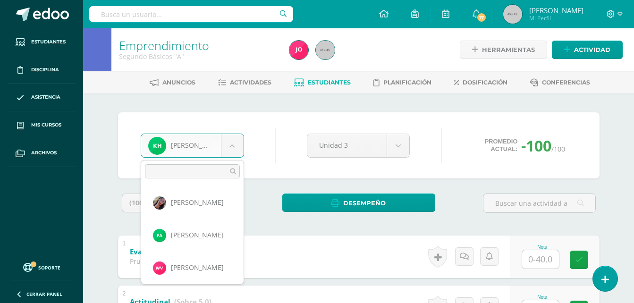
scroll to position [358, 0]
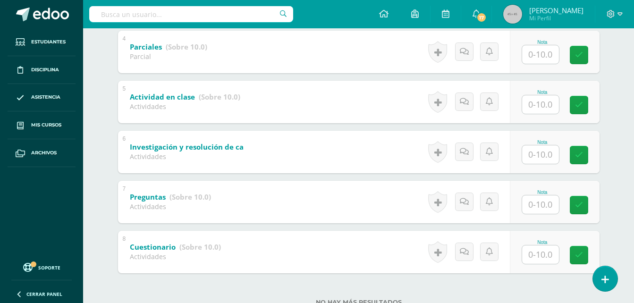
scroll to position [388, 0]
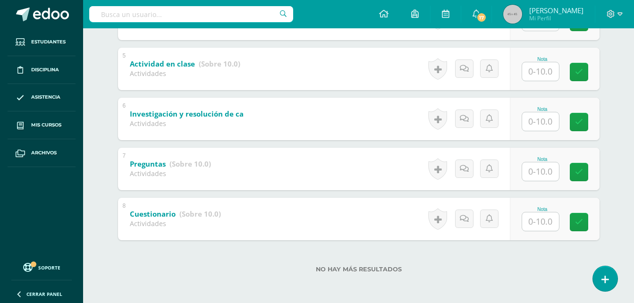
click at [531, 230] on input "text" at bounding box center [540, 222] width 37 height 18
type input "10"
click at [546, 172] on input "text" at bounding box center [546, 171] width 38 height 19
type input "10"
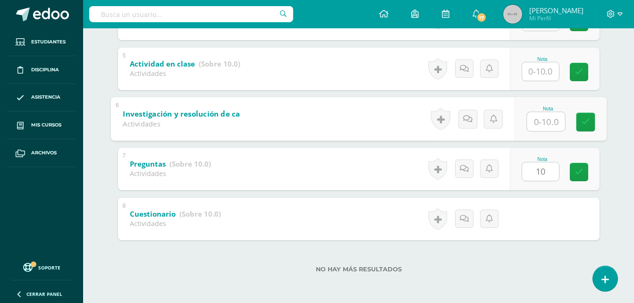
click at [542, 127] on input "text" at bounding box center [546, 121] width 38 height 19
type input "10"
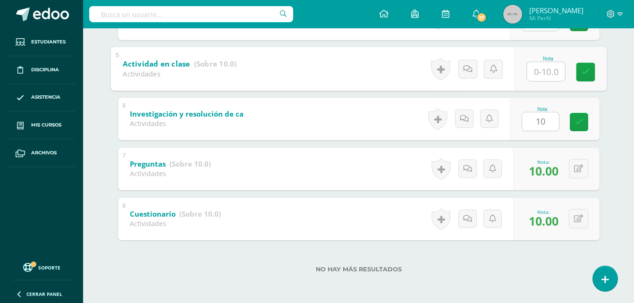
click at [539, 70] on input "text" at bounding box center [546, 71] width 38 height 19
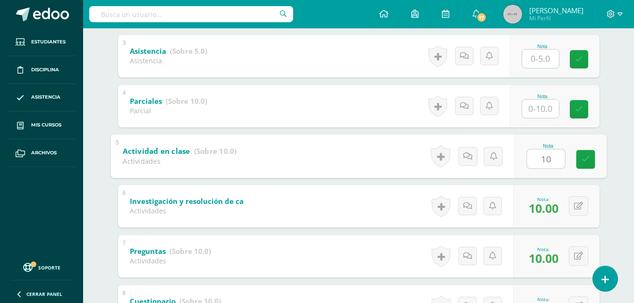
scroll to position [294, 0]
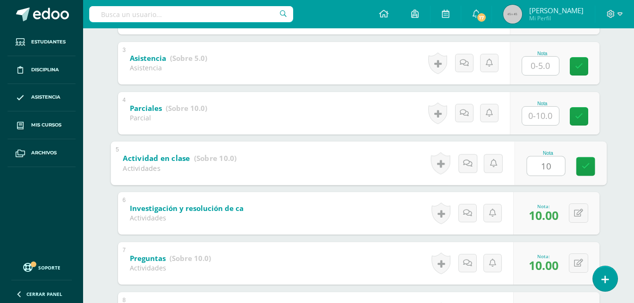
type input "10"
click at [538, 115] on input "text" at bounding box center [540, 116] width 37 height 18
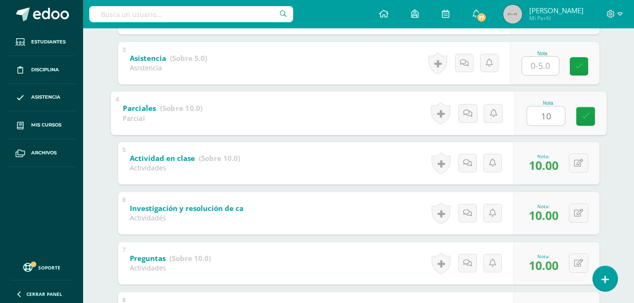
type input "10"
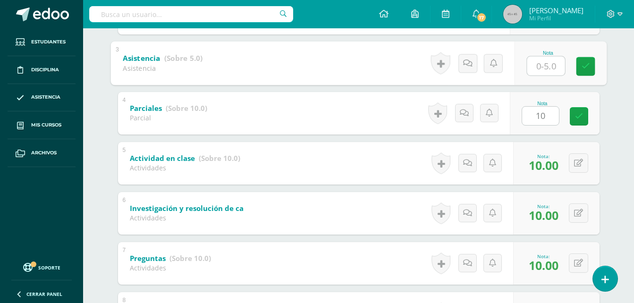
click at [551, 63] on input "text" at bounding box center [546, 65] width 38 height 19
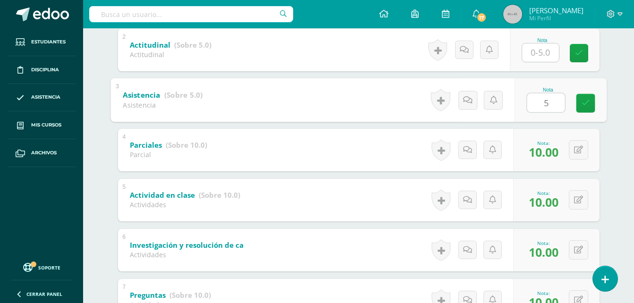
scroll to position [199, 0]
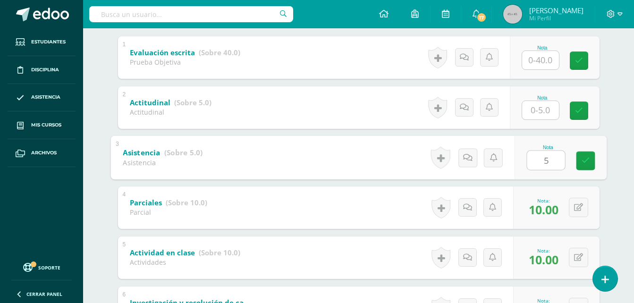
type input "5"
click at [545, 120] on div "Nota" at bounding box center [555, 107] width 90 height 43
click at [544, 112] on input "text" at bounding box center [540, 110] width 37 height 18
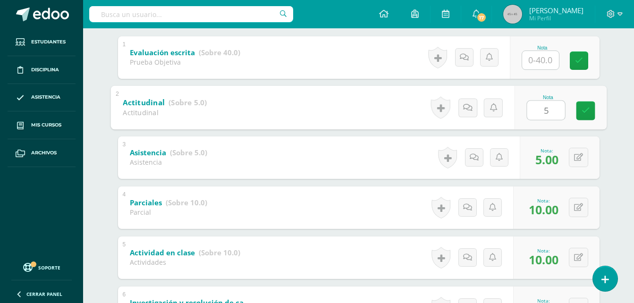
type input "5"
click at [610, 87] on div "Katherine Hernández Rosa Apen Fabian Aquino Wilver Baldez Wesly Barán Levis Bar…" at bounding box center [359, 193] width 520 height 598
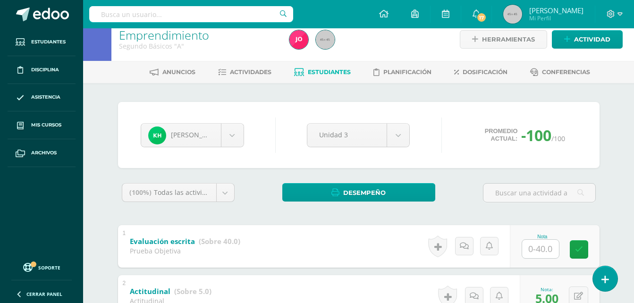
scroll to position [0, 0]
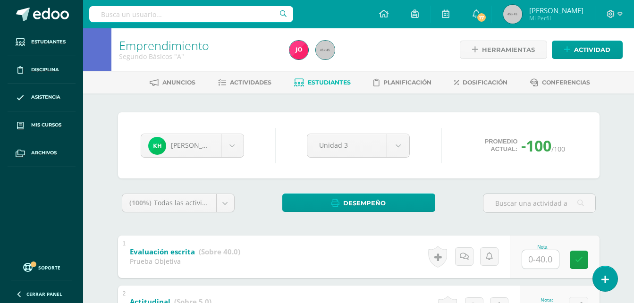
drag, startPoint x: 236, startPoint y: 151, endPoint x: 235, endPoint y: 157, distance: 6.3
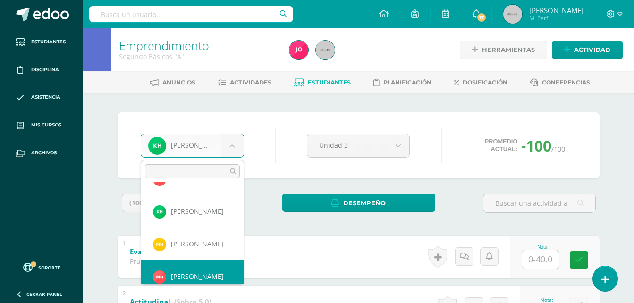
scroll to position [423, 0]
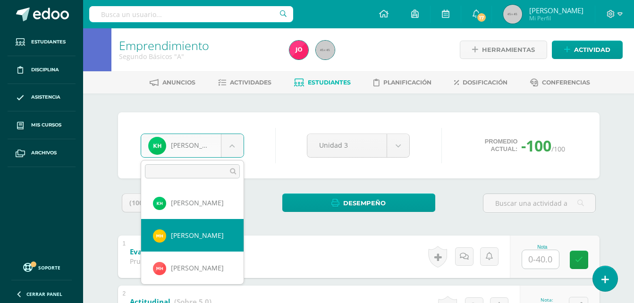
select select "530"
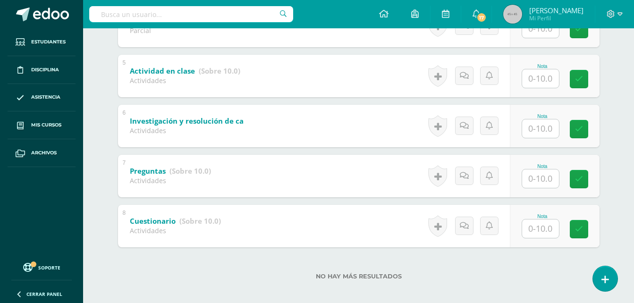
scroll to position [388, 0]
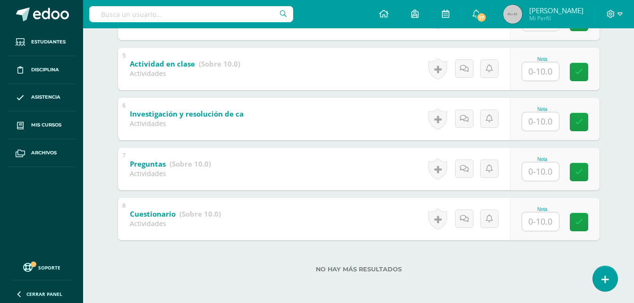
click at [543, 225] on input "text" at bounding box center [540, 222] width 37 height 18
type input "10"
click at [533, 169] on input "text" at bounding box center [546, 171] width 38 height 19
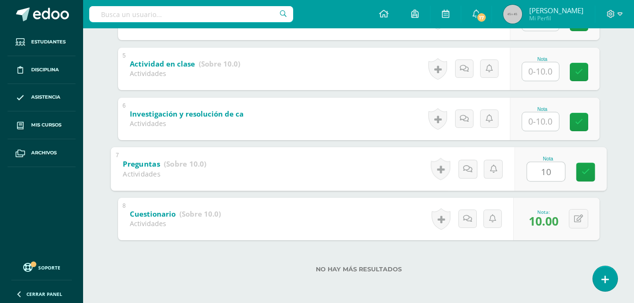
type input "10"
click at [538, 127] on input "text" at bounding box center [540, 121] width 37 height 18
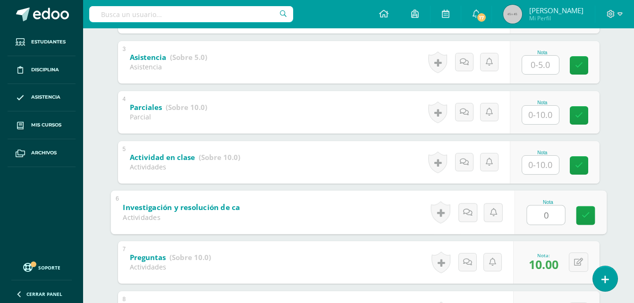
scroll to position [294, 0]
type input "0"
click at [539, 159] on input "text" at bounding box center [540, 166] width 37 height 18
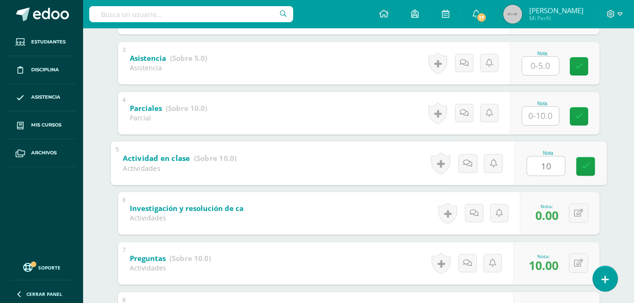
type input "10"
click at [536, 114] on input "text" at bounding box center [540, 116] width 37 height 18
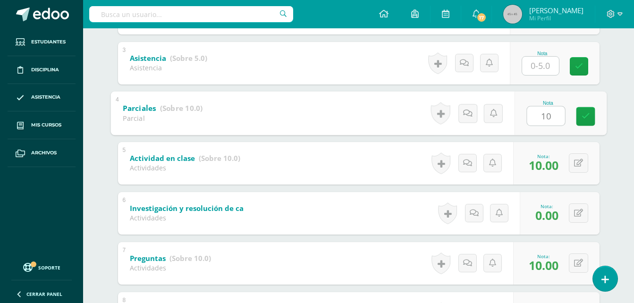
type input "10"
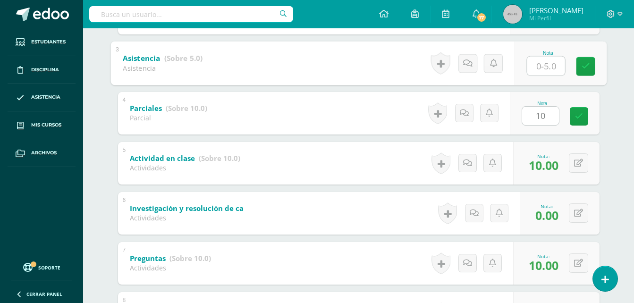
click at [544, 69] on input "text" at bounding box center [546, 65] width 38 height 19
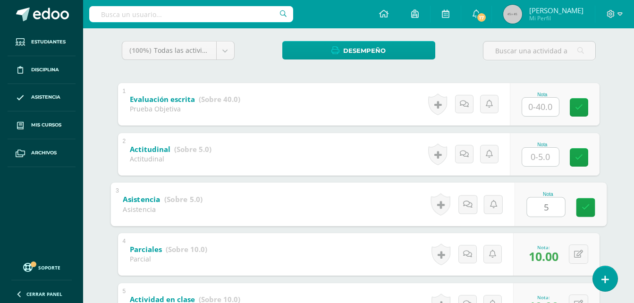
scroll to position [152, 0]
type input "5"
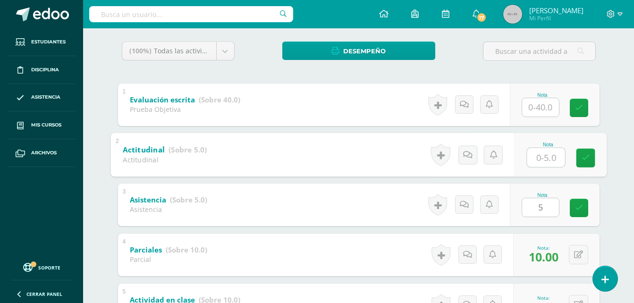
click at [542, 161] on input "text" at bounding box center [546, 157] width 38 height 19
type input "5"
click at [618, 64] on div "[PERSON_NAME] Apen [PERSON_NAME] [PERSON_NAME] [PERSON_NAME] Barrios [PERSON_NA…" at bounding box center [359, 240] width 520 height 598
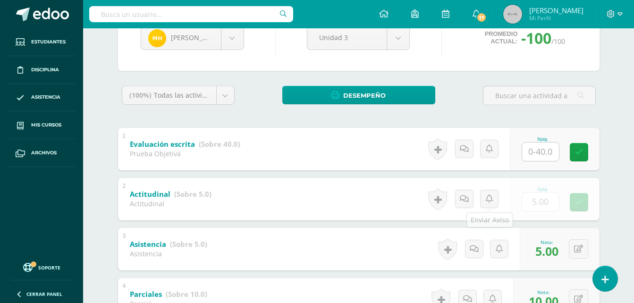
scroll to position [0, 0]
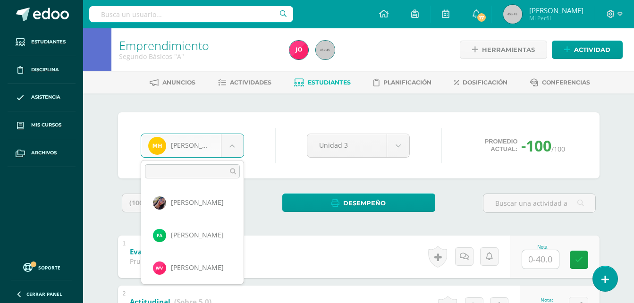
drag, startPoint x: 234, startPoint y: 147, endPoint x: 236, endPoint y: 155, distance: 8.7
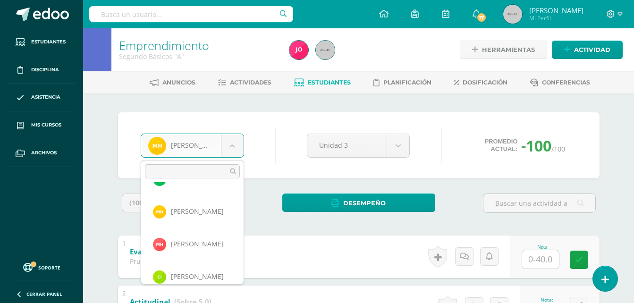
scroll to position [456, 0]
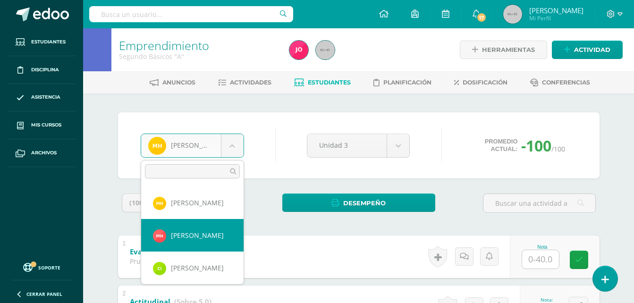
select select "531"
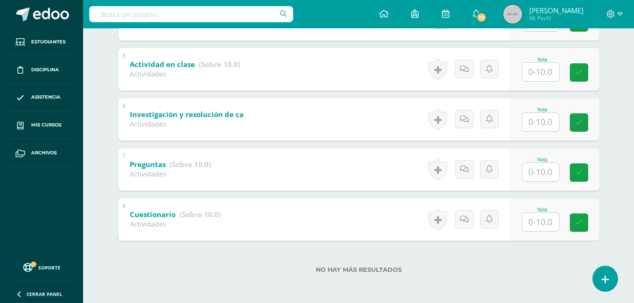
scroll to position [388, 0]
click at [532, 220] on input "text" at bounding box center [546, 221] width 38 height 19
type input "10"
click at [532, 176] on input "text" at bounding box center [540, 171] width 37 height 18
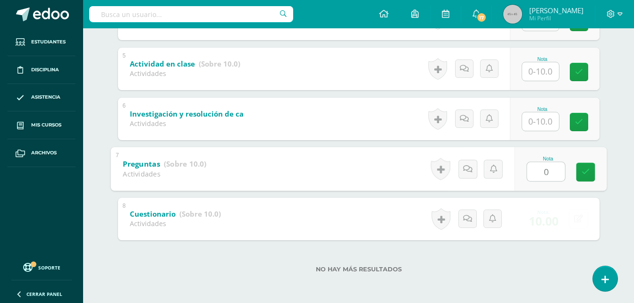
type input "0"
click at [534, 122] on input "text" at bounding box center [540, 121] width 37 height 18
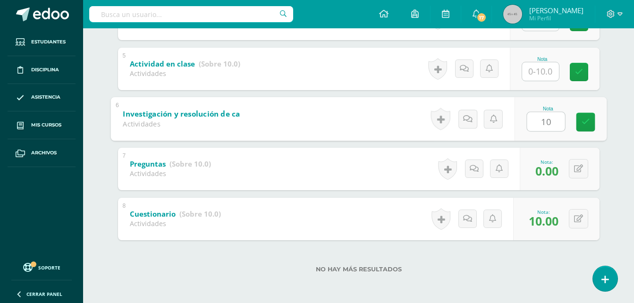
type input "10"
click at [535, 74] on input "text" at bounding box center [540, 71] width 37 height 18
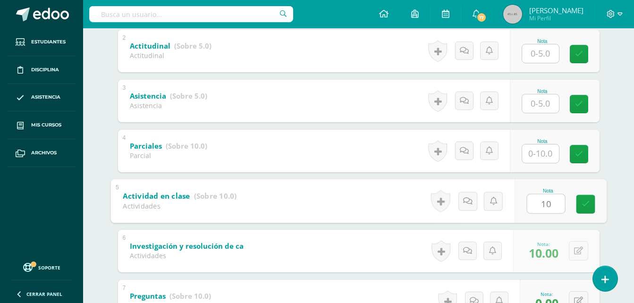
scroll to position [247, 0]
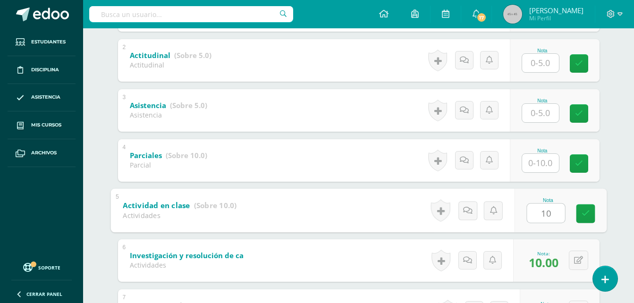
type input "10"
click at [537, 164] on input "text" at bounding box center [540, 163] width 37 height 18
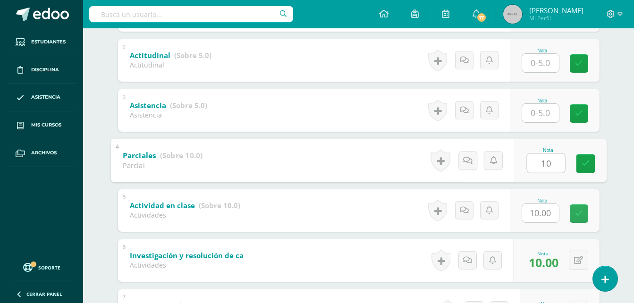
type input "10"
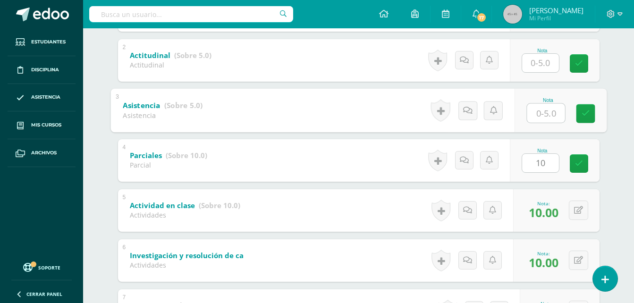
click at [541, 112] on input "text" at bounding box center [546, 112] width 38 height 19
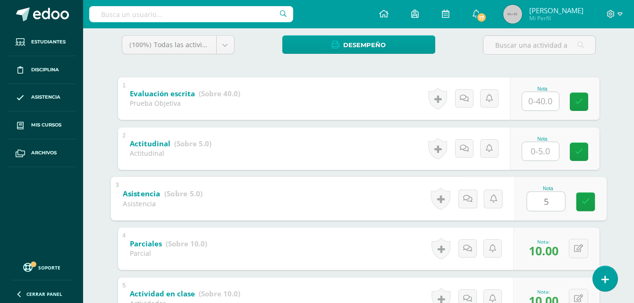
scroll to position [152, 0]
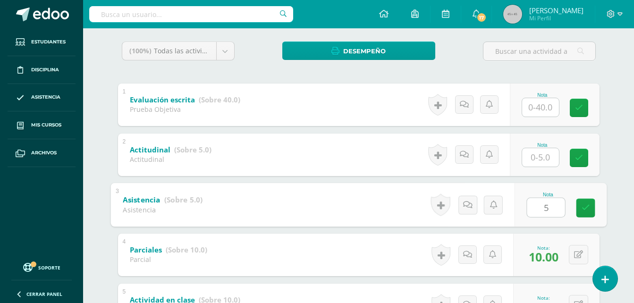
type input "5"
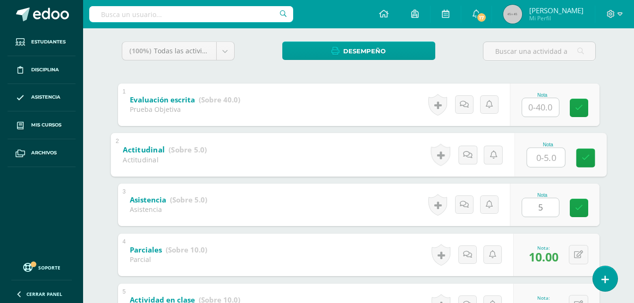
click at [539, 150] on input "text" at bounding box center [546, 157] width 38 height 19
type input "5"
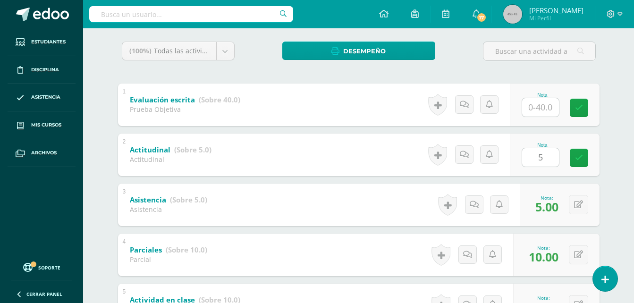
click at [610, 122] on div "Melvin Hespital Rosa Apen Fabian Aquino Wilver Baldez Wesly Barán Levis Barrios…" at bounding box center [359, 240] width 520 height 598
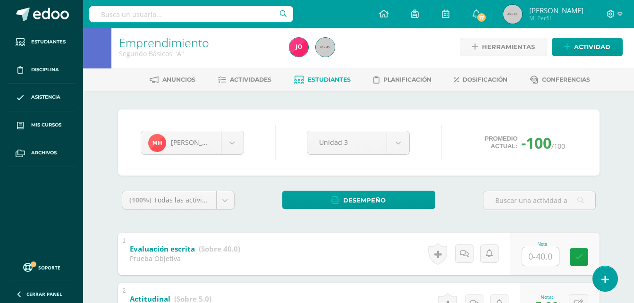
scroll to position [0, 0]
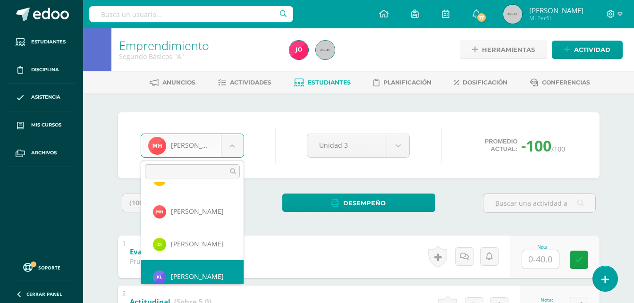
scroll to position [488, 0]
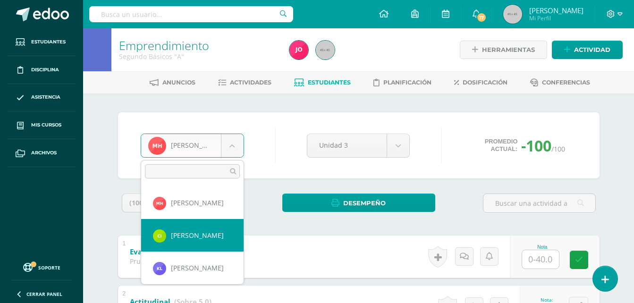
select select "532"
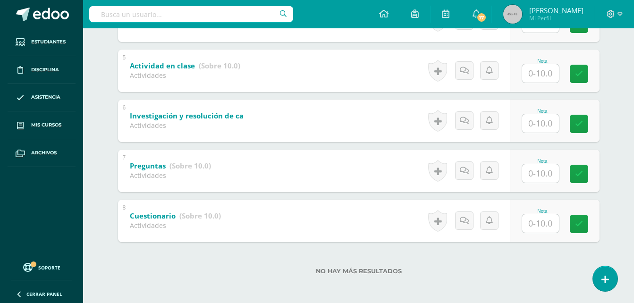
scroll to position [388, 0]
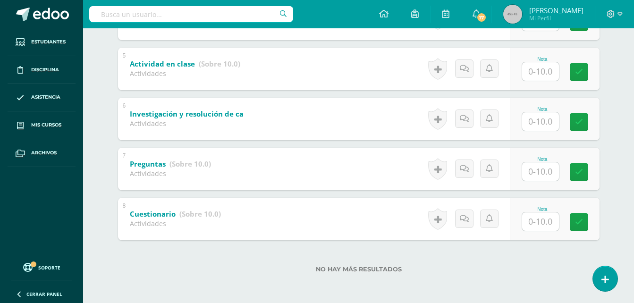
click at [552, 223] on input "text" at bounding box center [540, 222] width 37 height 18
type input "0"
click at [538, 171] on input "text" at bounding box center [540, 171] width 37 height 18
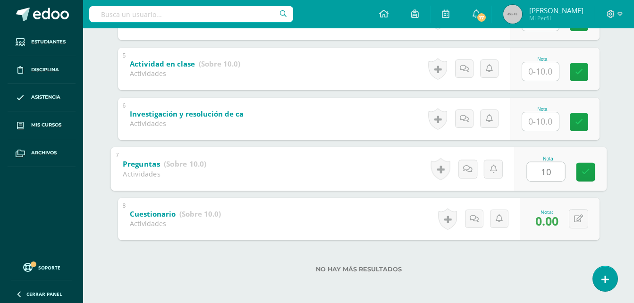
type input "10"
click at [537, 123] on input "text" at bounding box center [540, 121] width 37 height 18
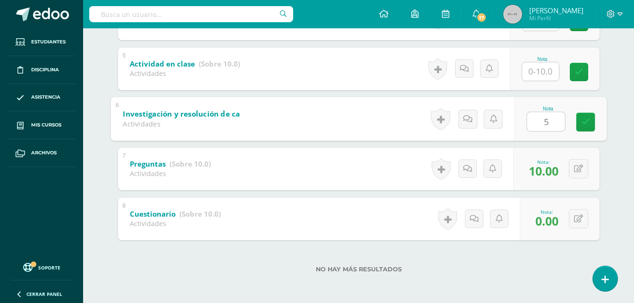
type input "5"
click at [541, 77] on input "text" at bounding box center [540, 71] width 37 height 18
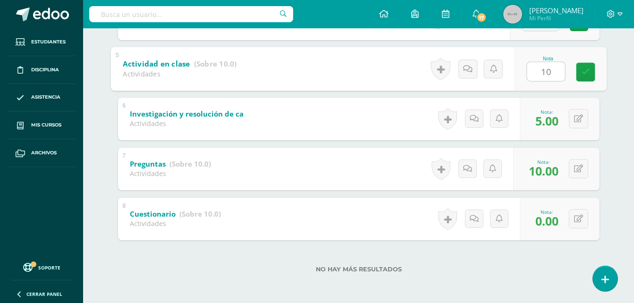
type input "10"
click at [608, 103] on div "[PERSON_NAME] [PERSON_NAME] [PERSON_NAME] [PERSON_NAME] [PERSON_NAME] Barrios […" at bounding box center [359, 4] width 520 height 598
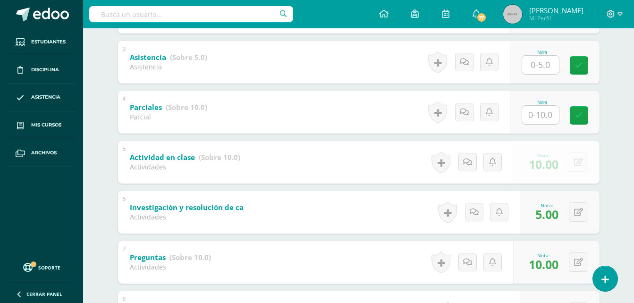
scroll to position [294, 0]
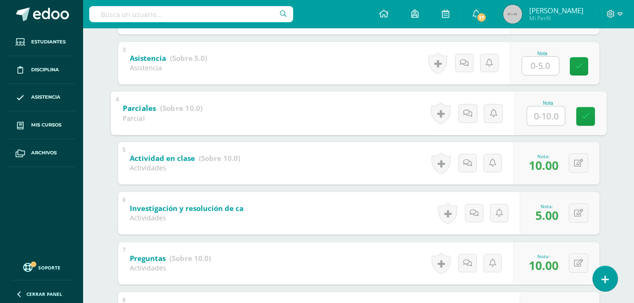
click at [545, 118] on input "text" at bounding box center [546, 115] width 38 height 19
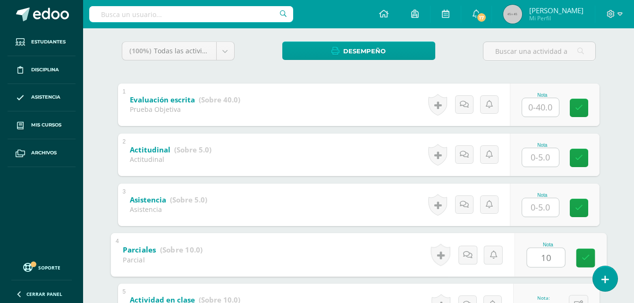
type input "10"
click at [548, 198] on div at bounding box center [541, 207] width 38 height 19
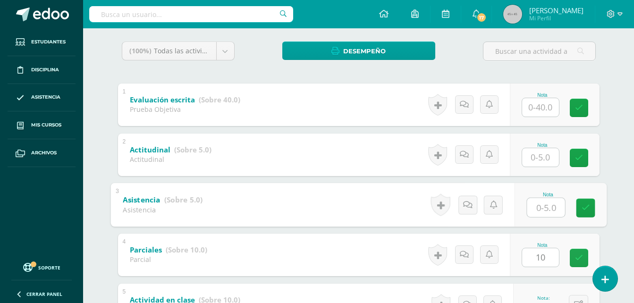
click at [544, 206] on input "text" at bounding box center [546, 207] width 38 height 19
type input "5"
click at [535, 148] on div at bounding box center [541, 157] width 38 height 19
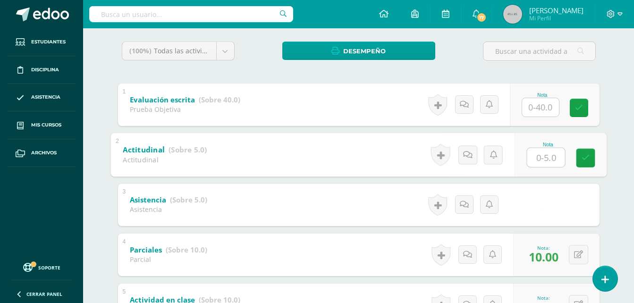
click at [546, 153] on input "text" at bounding box center [546, 157] width 38 height 19
type input "5"
click at [614, 106] on div "[PERSON_NAME] [PERSON_NAME] [PERSON_NAME] [PERSON_NAME] [PERSON_NAME] Barrios […" at bounding box center [359, 240] width 520 height 598
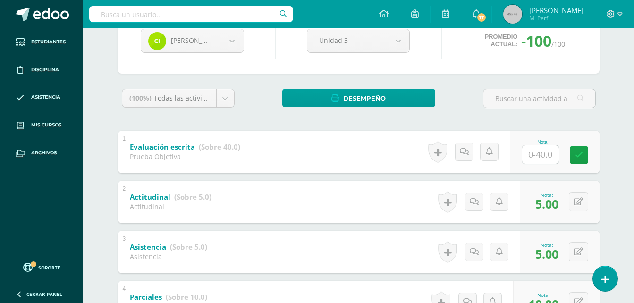
scroll to position [0, 0]
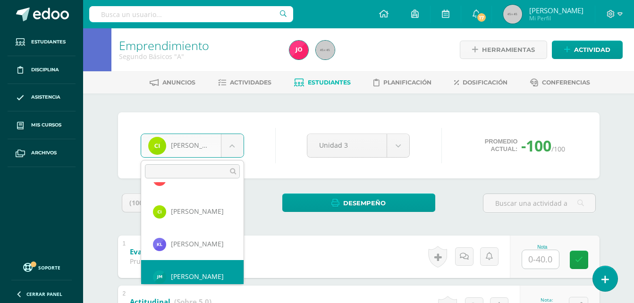
scroll to position [521, 0]
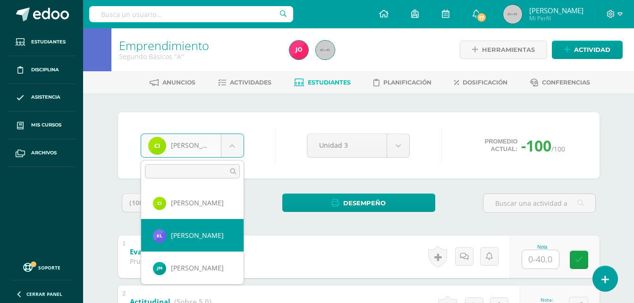
select select "653"
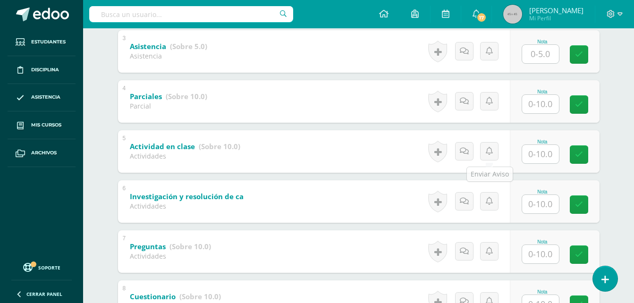
scroll to position [388, 0]
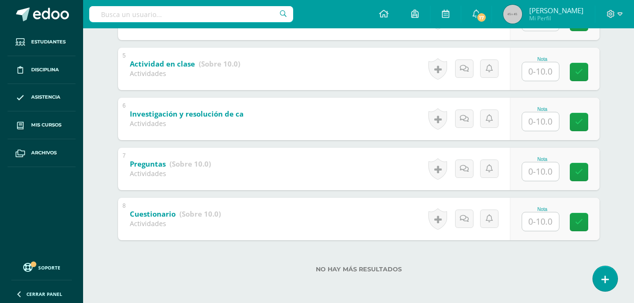
click at [533, 221] on input "text" at bounding box center [540, 222] width 37 height 18
type input "10"
click at [536, 177] on input "text" at bounding box center [540, 171] width 37 height 18
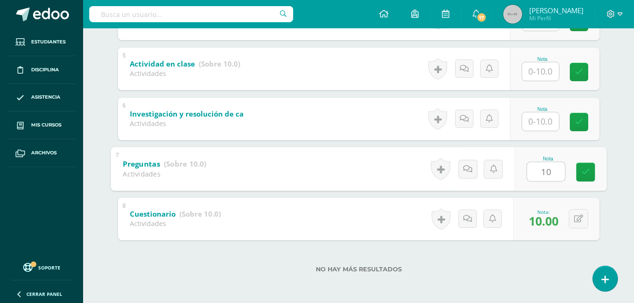
type input "10"
click at [545, 122] on input "text" at bounding box center [540, 121] width 37 height 18
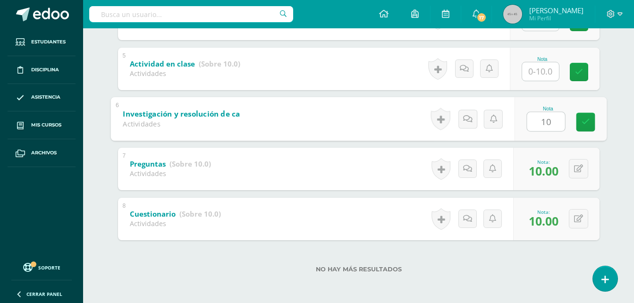
type input "10"
click at [544, 71] on input "1" at bounding box center [540, 71] width 37 height 18
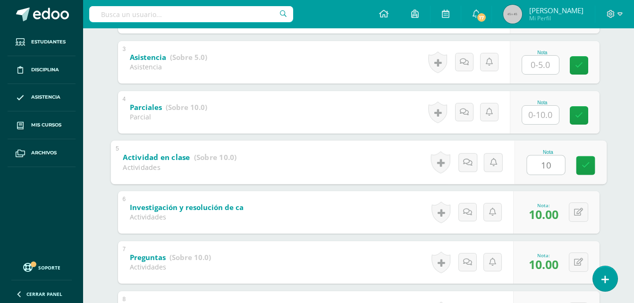
scroll to position [294, 0]
type input "10"
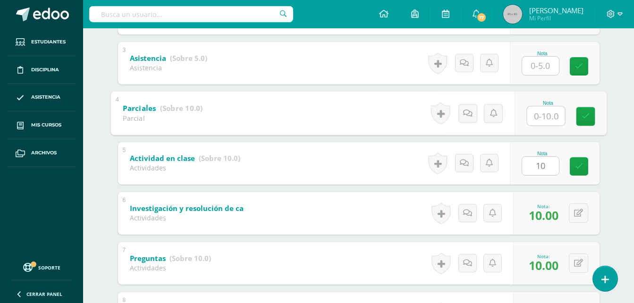
click at [544, 119] on input "text" at bounding box center [546, 115] width 38 height 19
type input "10"
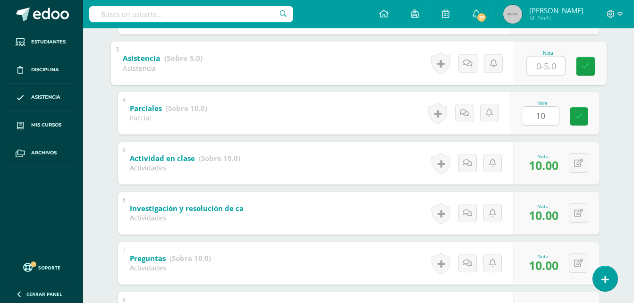
click at [542, 67] on input "text" at bounding box center [546, 65] width 38 height 19
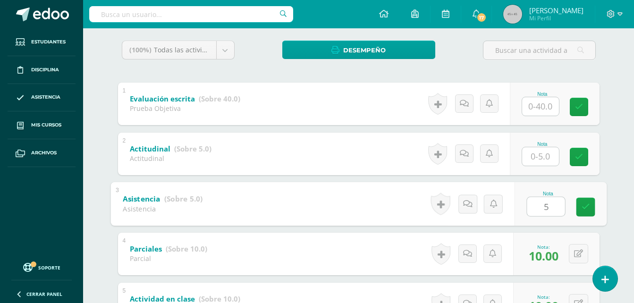
scroll to position [152, 0]
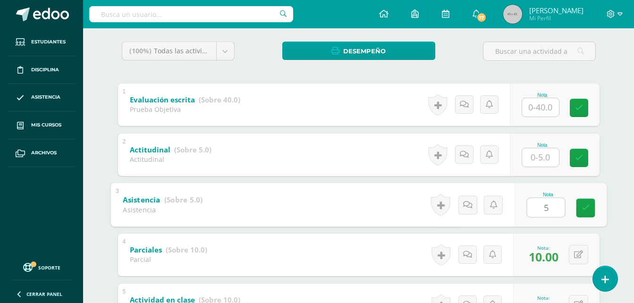
type input "5"
click at [541, 152] on input "text" at bounding box center [540, 157] width 37 height 18
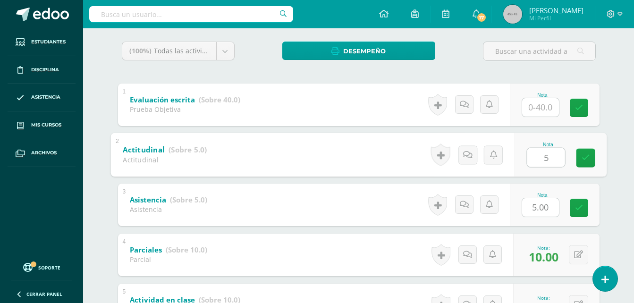
type input "5"
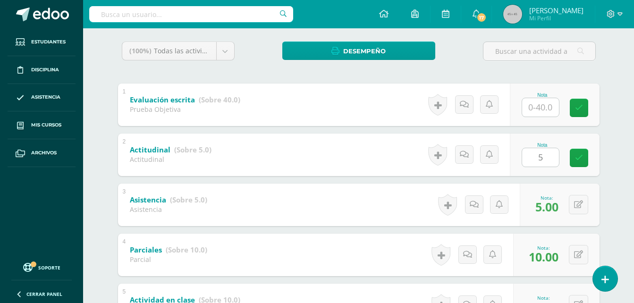
click at [599, 59] on div at bounding box center [539, 55] width 120 height 27
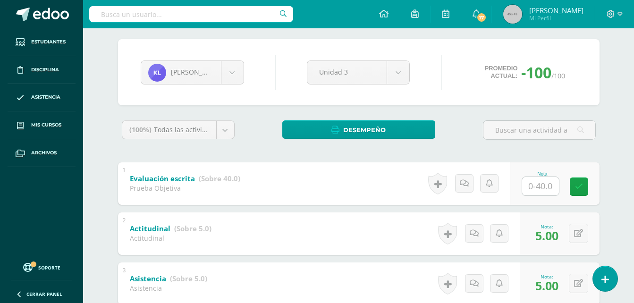
scroll to position [0, 0]
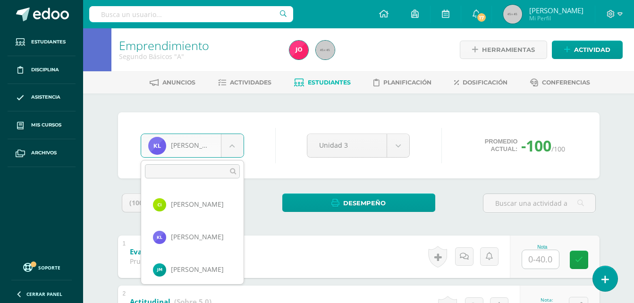
scroll to position [526, 0]
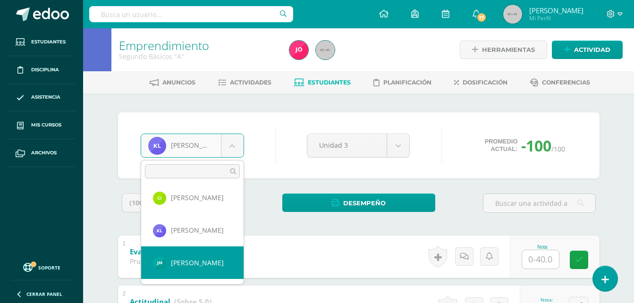
select select "534"
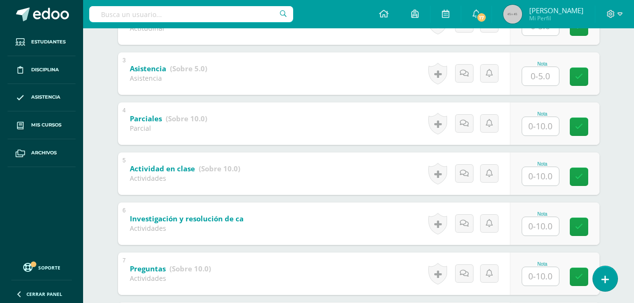
scroll to position [388, 0]
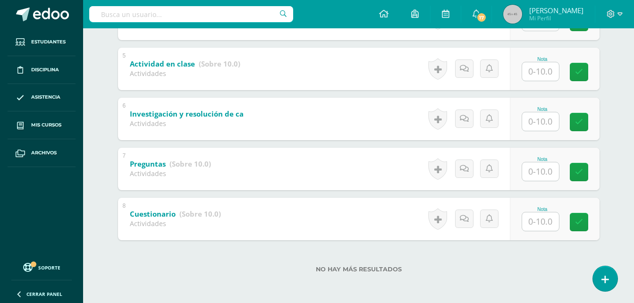
click at [545, 223] on input "text" at bounding box center [540, 222] width 37 height 18
type input "0"
click at [547, 177] on input "text" at bounding box center [540, 171] width 37 height 18
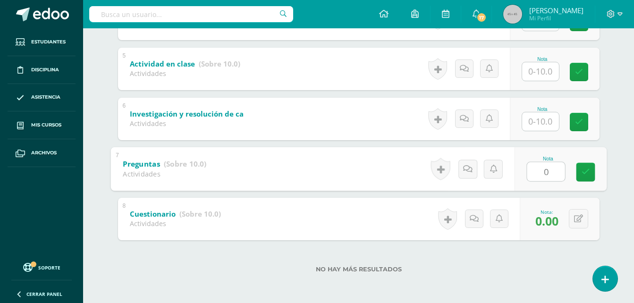
type input "0"
click at [540, 112] on input "text" at bounding box center [540, 121] width 37 height 18
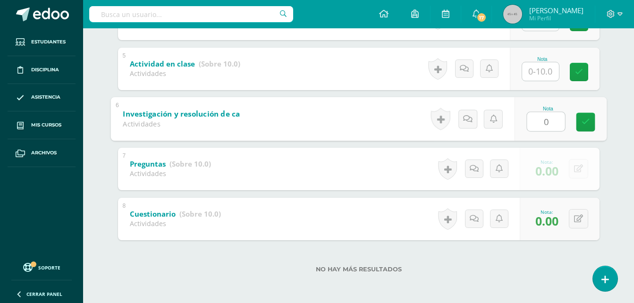
type input "0"
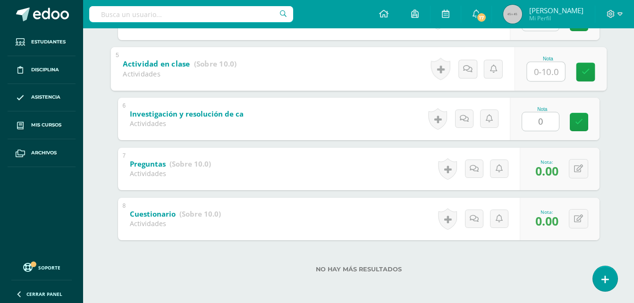
click at [540, 69] on input "text" at bounding box center [546, 71] width 38 height 19
type input "10"
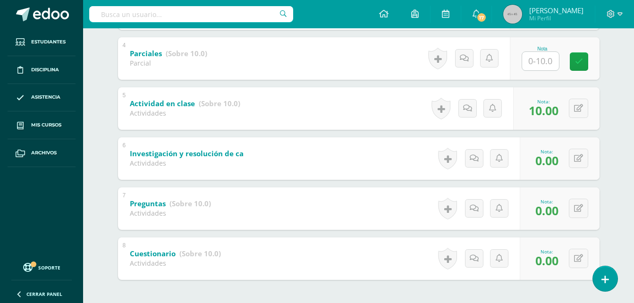
scroll to position [294, 0]
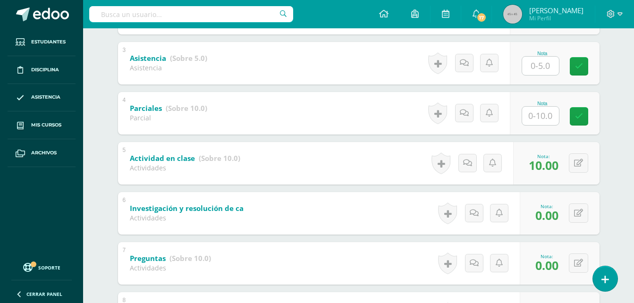
click at [541, 124] on input "text" at bounding box center [540, 116] width 37 height 18
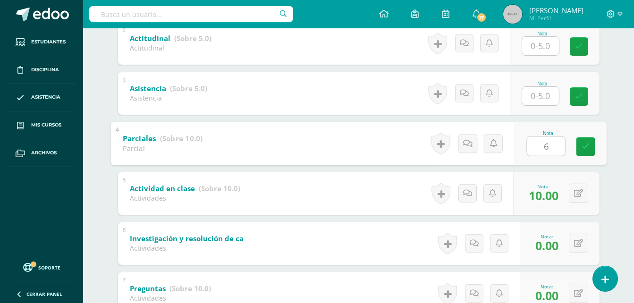
scroll to position [247, 0]
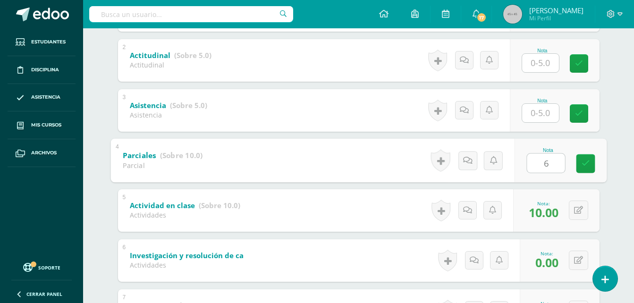
type input "6"
click at [544, 114] on input "text" at bounding box center [540, 113] width 37 height 18
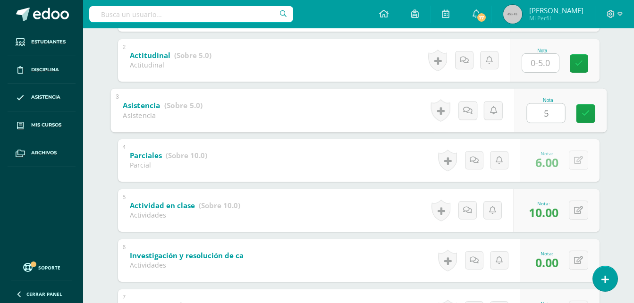
type input "5"
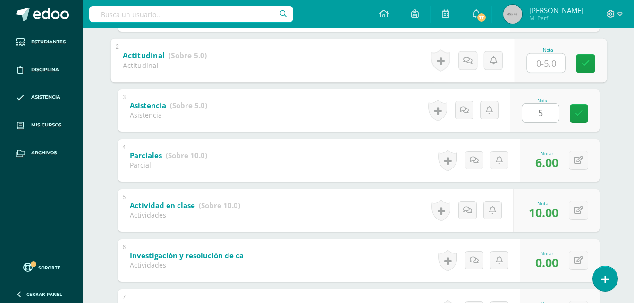
click at [547, 65] on input "text" at bounding box center [546, 62] width 38 height 19
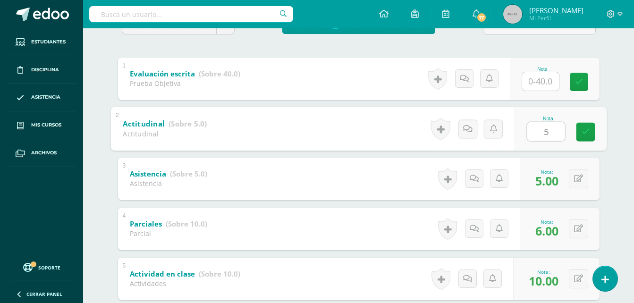
scroll to position [105, 0]
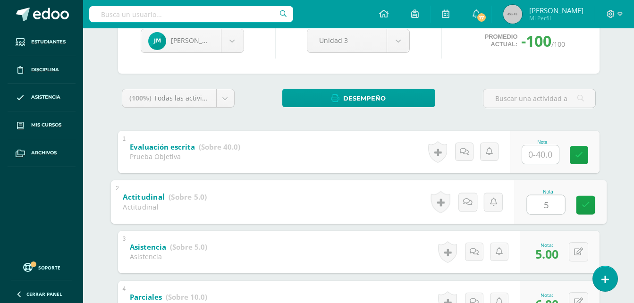
type input "5"
click at [606, 109] on div "Jacinta Mayorga Rosa Apen Fabian Aquino Wilver Baldez Wesly Barán Levis Barrios…" at bounding box center [359, 288] width 520 height 598
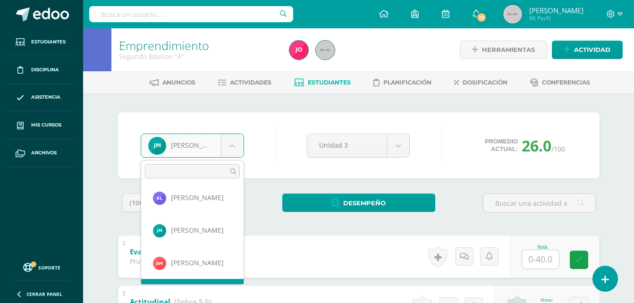
scroll to position [586, 0]
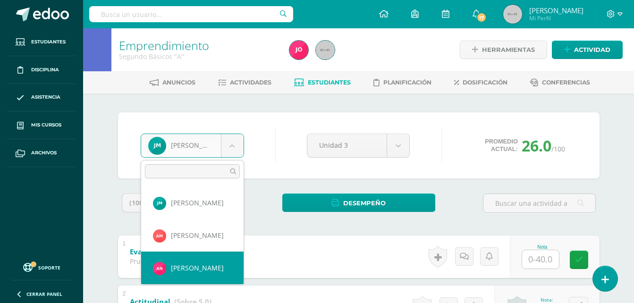
select select "647"
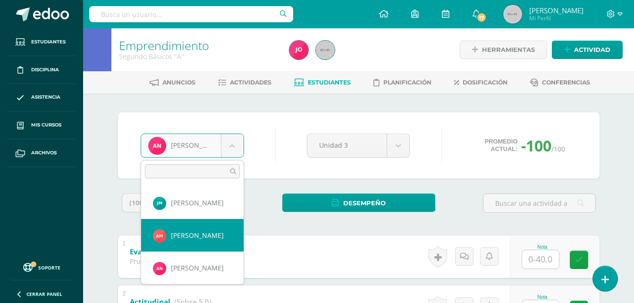
select select "535"
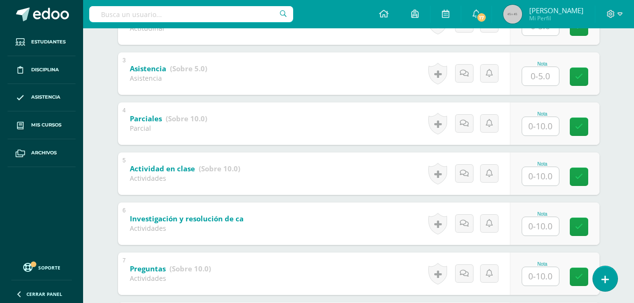
scroll to position [388, 0]
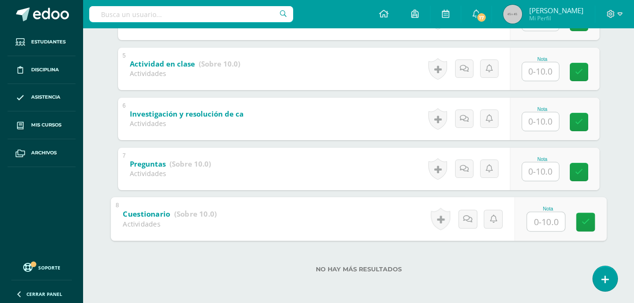
click at [539, 224] on input "text" at bounding box center [546, 221] width 38 height 19
type input "0"
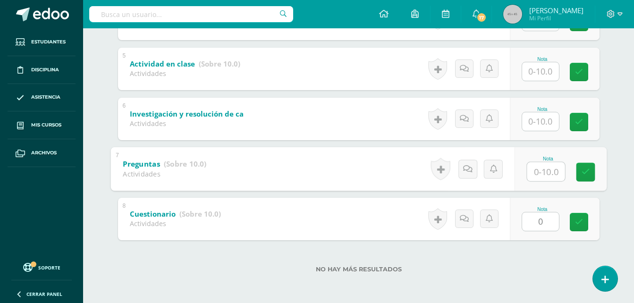
click at [546, 168] on input "text" at bounding box center [546, 171] width 38 height 19
type input "0"
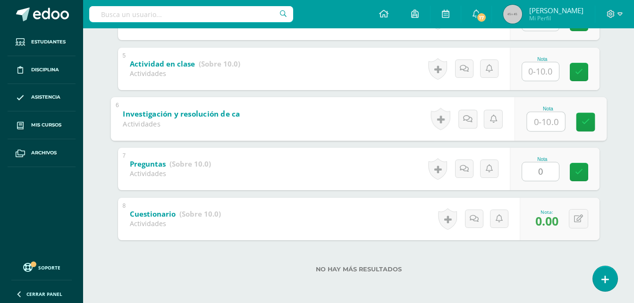
click at [555, 117] on input "text" at bounding box center [546, 121] width 38 height 19
type input "0"
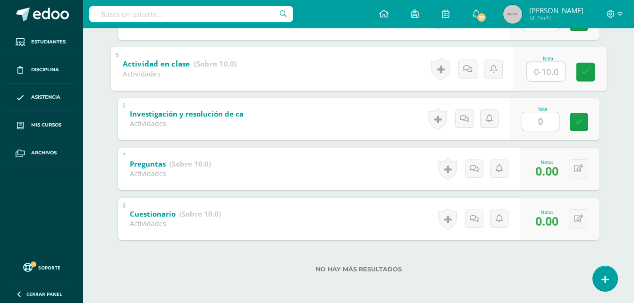
click at [549, 78] on input "text" at bounding box center [546, 71] width 38 height 19
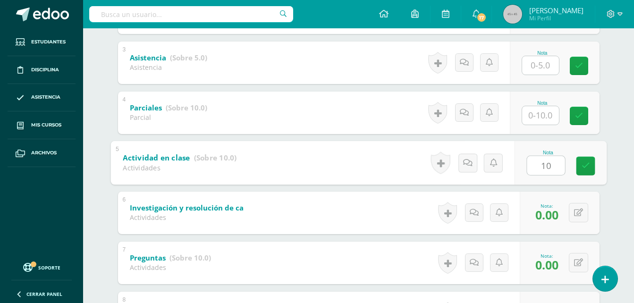
scroll to position [294, 0]
type input "10"
click at [538, 114] on input "text" at bounding box center [540, 116] width 37 height 18
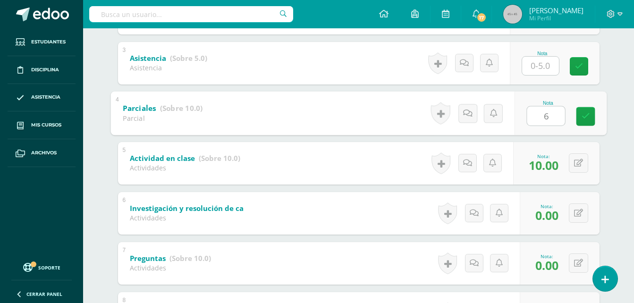
scroll to position [247, 0]
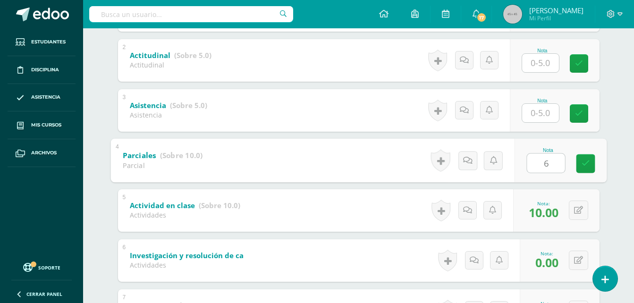
type input "6"
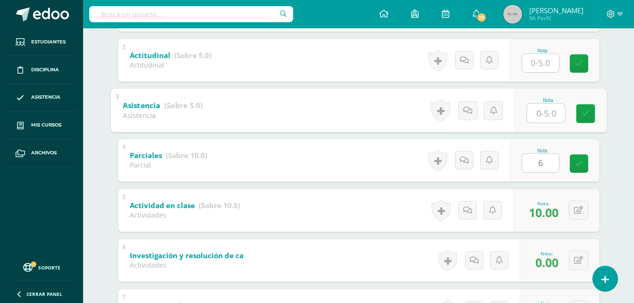
click at [538, 119] on input "text" at bounding box center [546, 112] width 38 height 19
type input "5"
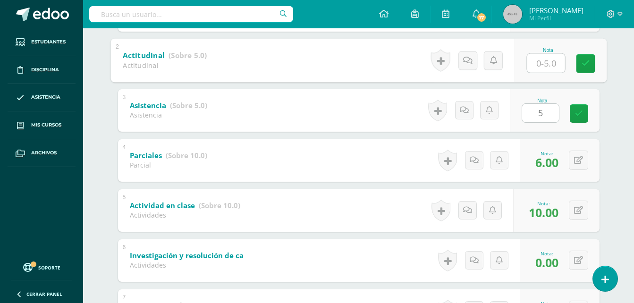
click at [546, 60] on input "text" at bounding box center [546, 62] width 38 height 19
type input "5"
click at [627, 53] on div "Emprendimiento Segundo Básicos "A" Herramientas Detalle de asistencias Activida…" at bounding box center [358, 113] width 551 height 663
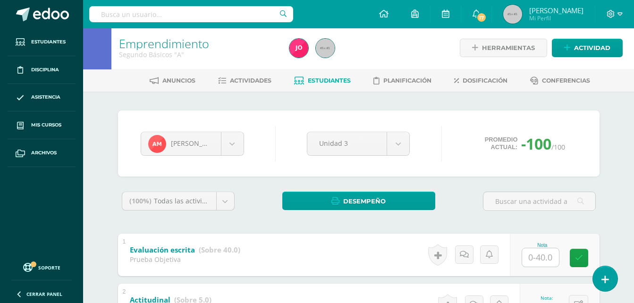
scroll to position [0, 0]
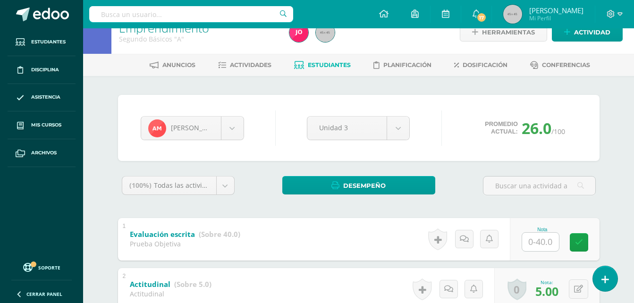
scroll to position [10, 0]
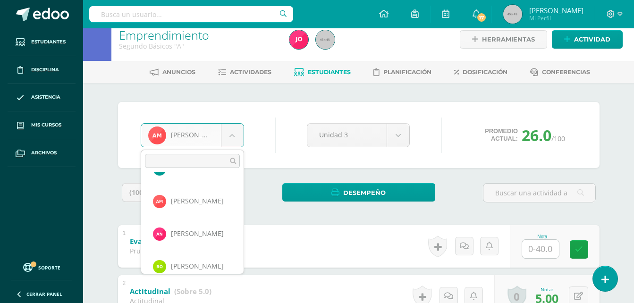
scroll to position [619, 0]
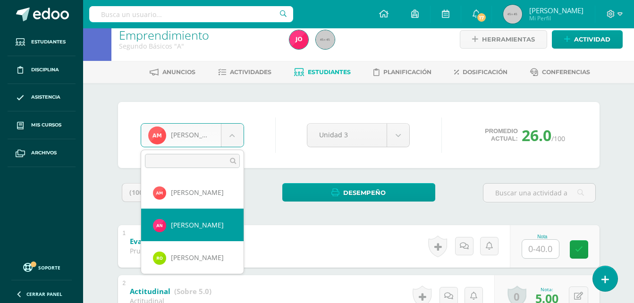
select select "647"
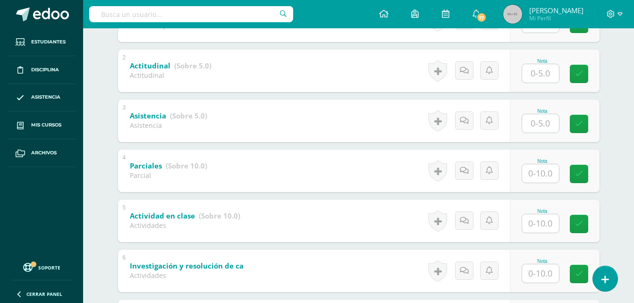
scroll to position [388, 0]
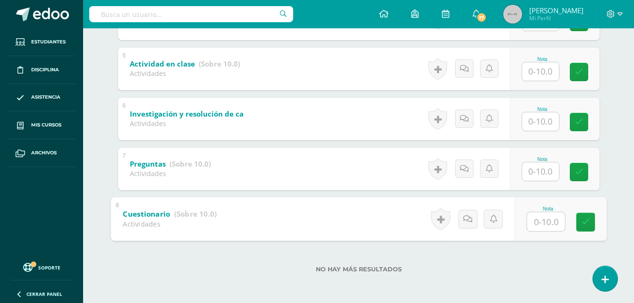
click at [542, 228] on input "text" at bounding box center [546, 221] width 38 height 19
type input "10"
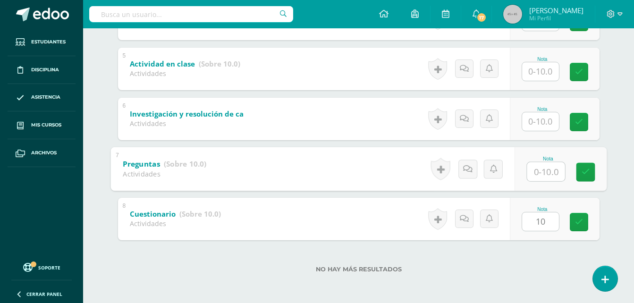
click at [538, 176] on input "text" at bounding box center [546, 171] width 38 height 19
type input "10"
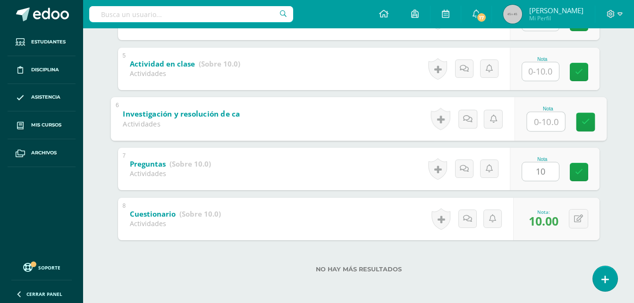
click at [533, 117] on input "text" at bounding box center [546, 121] width 38 height 19
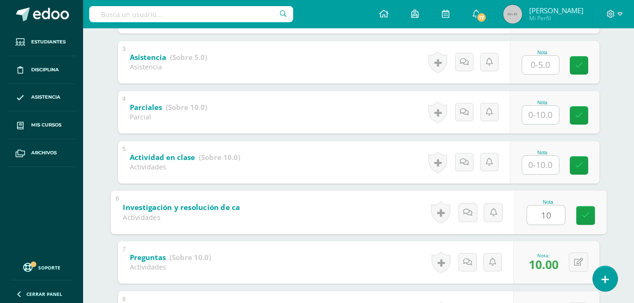
scroll to position [294, 0]
type input "10"
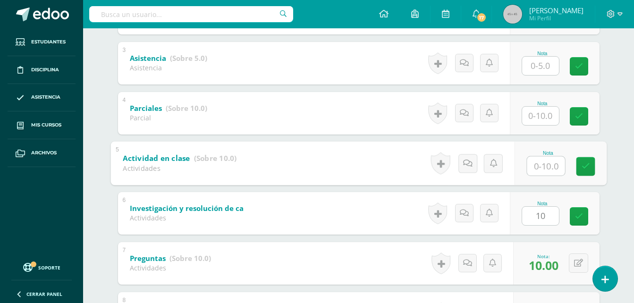
click at [541, 167] on input "text" at bounding box center [546, 165] width 38 height 19
type input "10"
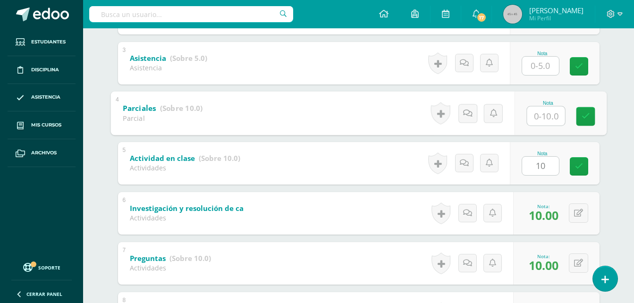
click at [547, 116] on input "text" at bounding box center [546, 115] width 38 height 19
type input "10"
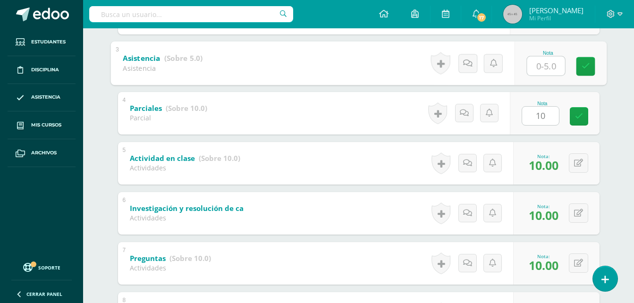
click at [542, 66] on input "text" at bounding box center [546, 65] width 38 height 19
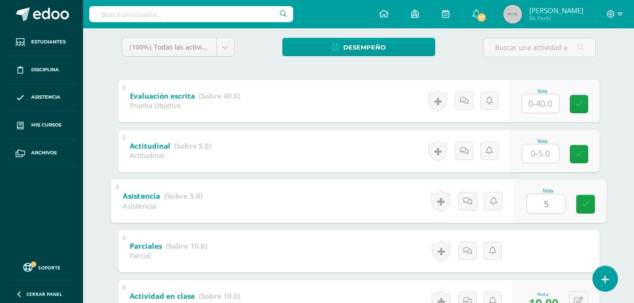
scroll to position [152, 0]
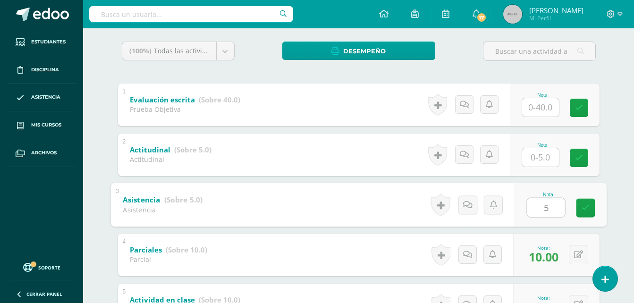
type input "5"
click at [533, 162] on input "text" at bounding box center [540, 157] width 37 height 18
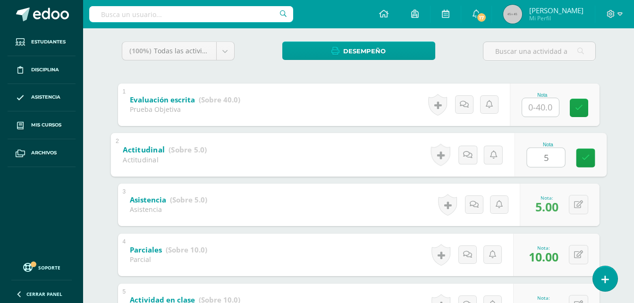
type input "5"
click at [584, 79] on div "(100%) Todas las actividades de esta unidad Todas las actividades de esta unida…" at bounding box center [359, 281] width 482 height 479
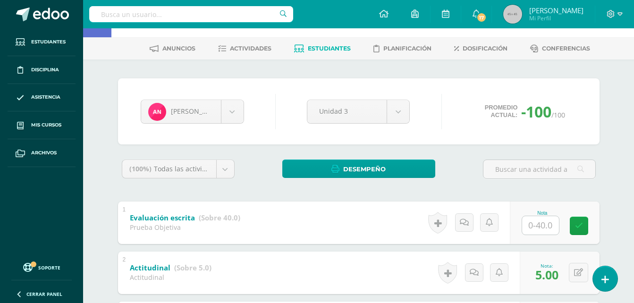
scroll to position [10, 0]
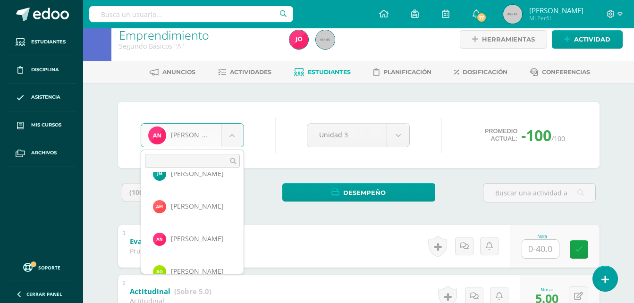
scroll to position [624, 0]
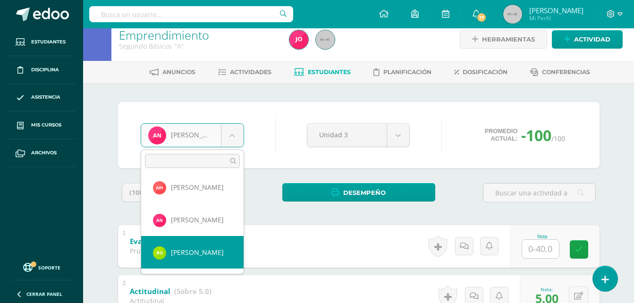
select select "536"
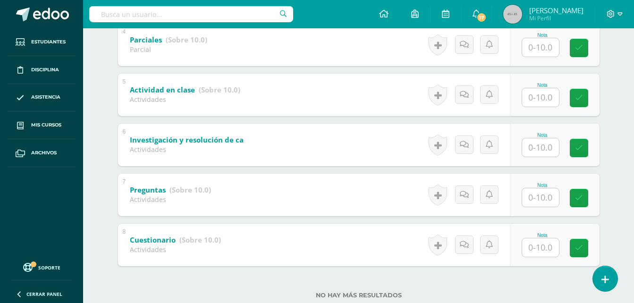
scroll to position [388, 0]
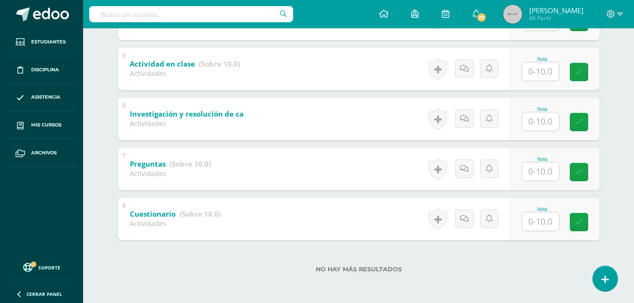
click at [528, 218] on input "text" at bounding box center [540, 222] width 37 height 18
type input "5"
click at [549, 173] on input "text" at bounding box center [540, 171] width 37 height 18
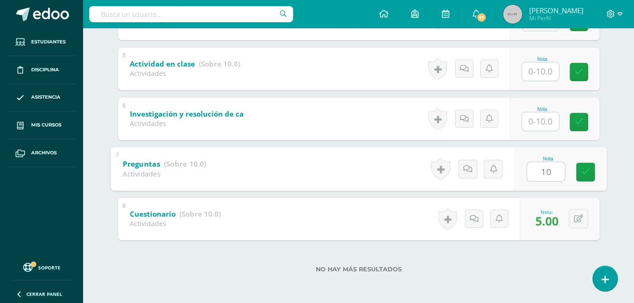
type input "10"
click at [535, 122] on input "text" at bounding box center [540, 121] width 37 height 18
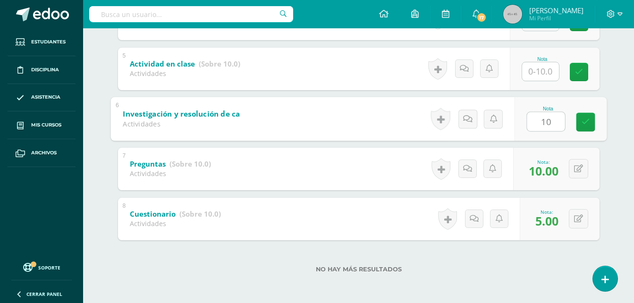
type input "10"
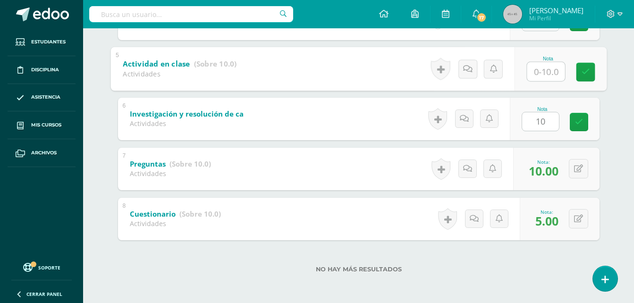
click at [541, 76] on input "text" at bounding box center [546, 71] width 38 height 19
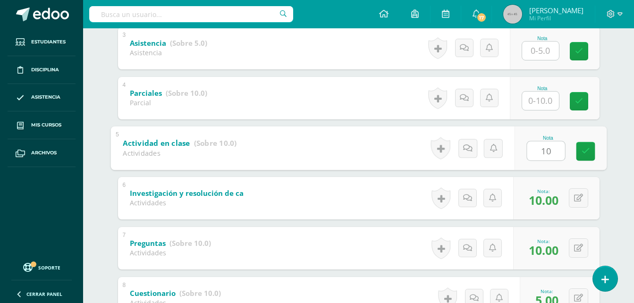
scroll to position [294, 0]
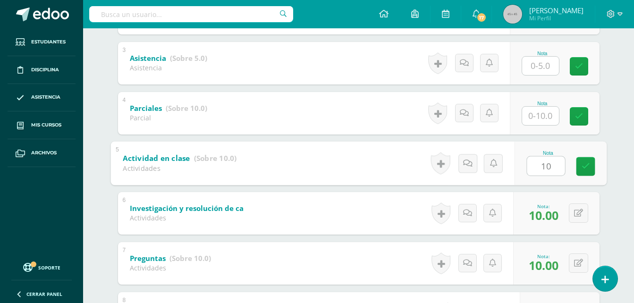
type input "10"
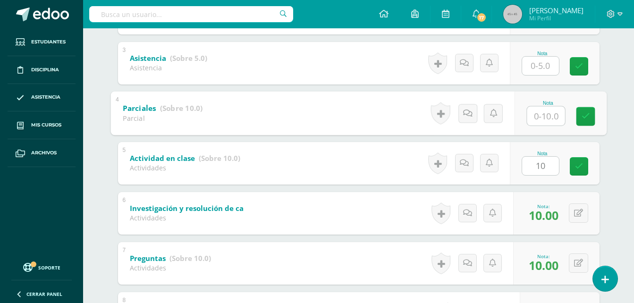
click at [541, 109] on input "text" at bounding box center [546, 115] width 38 height 19
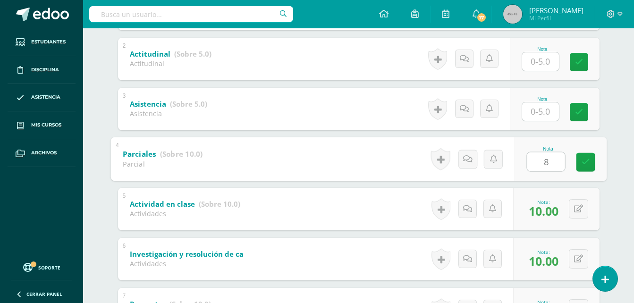
scroll to position [199, 0]
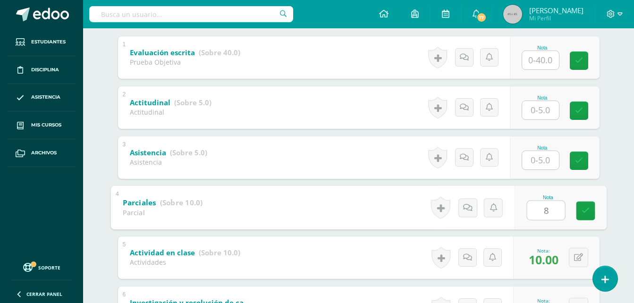
type input "8"
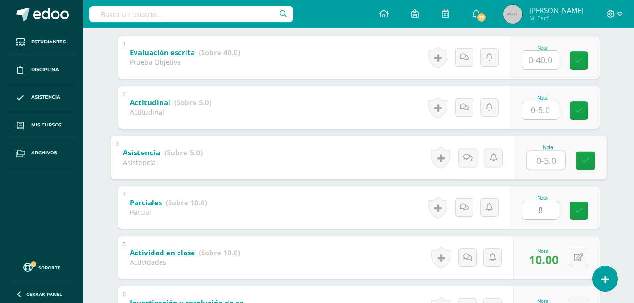
click at [531, 162] on input "text" at bounding box center [546, 160] width 38 height 19
type input "5"
click at [546, 116] on input "text" at bounding box center [540, 110] width 37 height 18
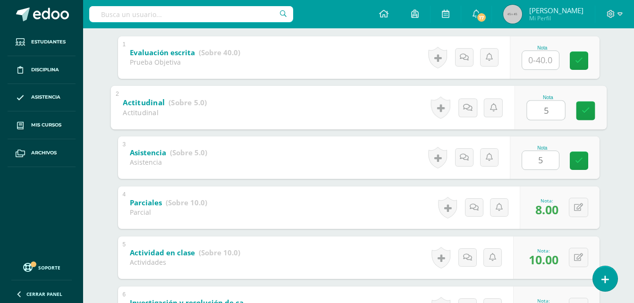
type input "5"
click at [619, 62] on div "Emprendimiento Segundo Básicos "A" Herramientas Detalle de asistencias Activida…" at bounding box center [358, 160] width 551 height 663
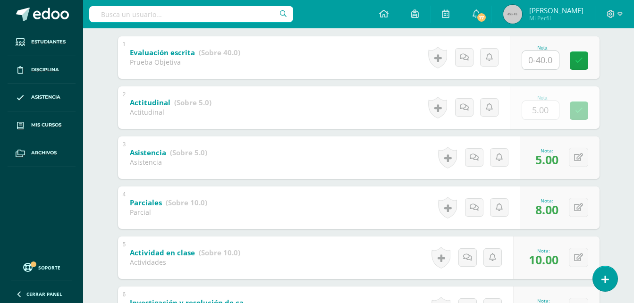
click at [362, 0] on div "Configuración Cerrar sesión [PERSON_NAME] Mi Perfil 17 17 Avisos 174 avisos sin…" at bounding box center [358, 14] width 551 height 28
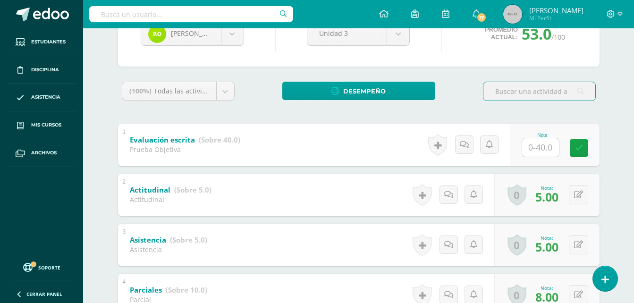
scroll to position [58, 0]
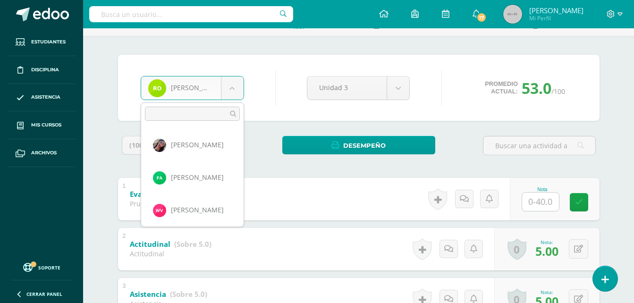
click at [239, 94] on body "Estudiantes Disciplina Asistencia Mis cursos Archivos Soporte Ayuda Reportar un…" at bounding box center [317, 287] width 634 height 691
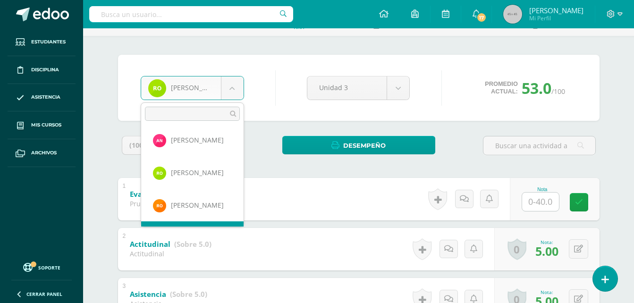
scroll to position [684, 0]
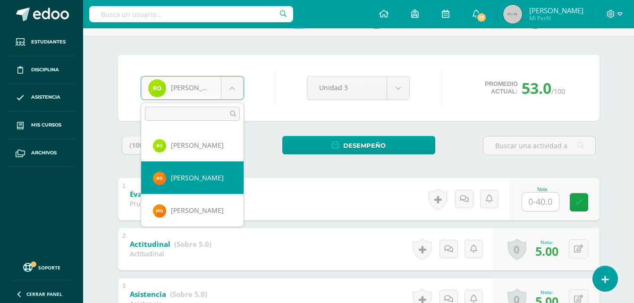
drag, startPoint x: 203, startPoint y: 208, endPoint x: 199, endPoint y: 175, distance: 33.2
select select "537"
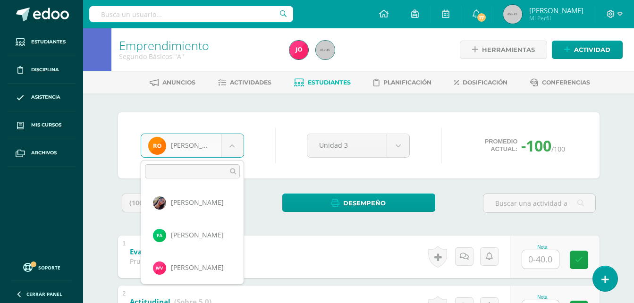
scroll to position [651, 0]
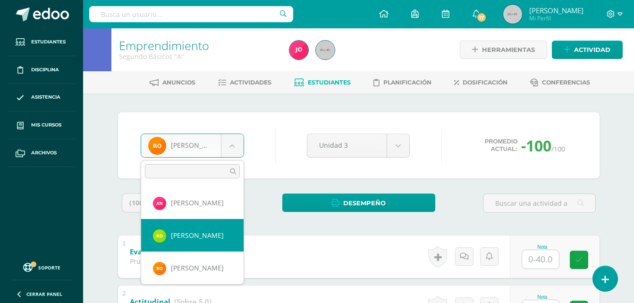
select select "536"
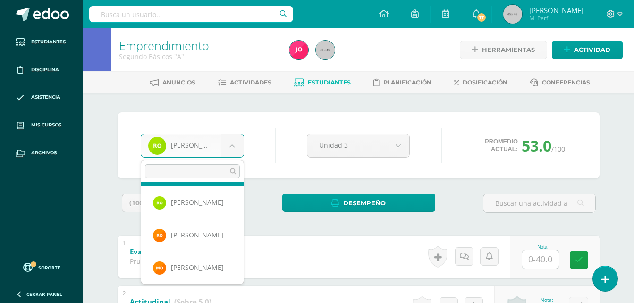
scroll to position [685, 0]
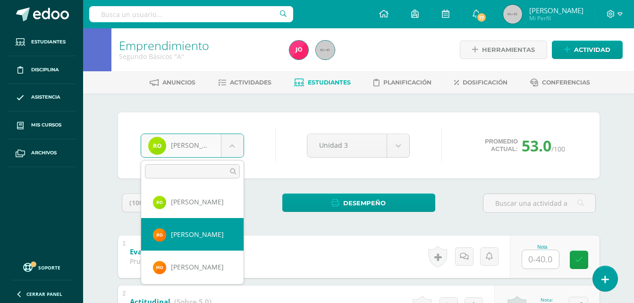
select select "537"
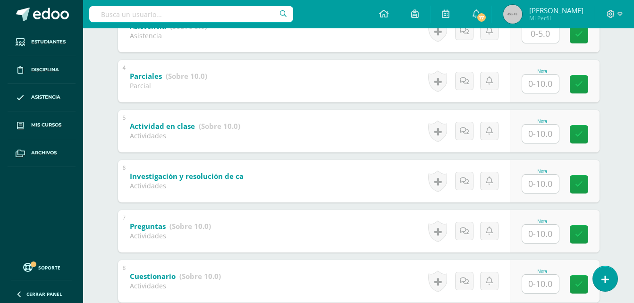
scroll to position [388, 0]
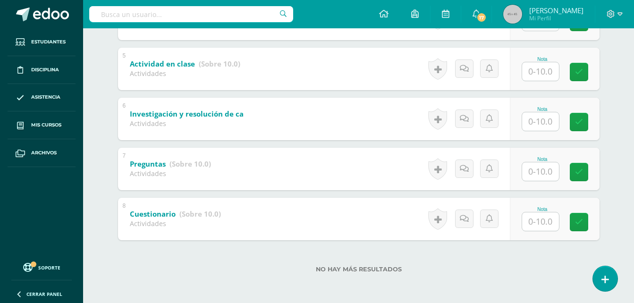
click at [540, 220] on input "text" at bounding box center [540, 222] width 37 height 18
type input "10"
click at [545, 157] on div "Nota" at bounding box center [543, 159] width 42 height 5
click at [542, 169] on input "text" at bounding box center [540, 171] width 37 height 18
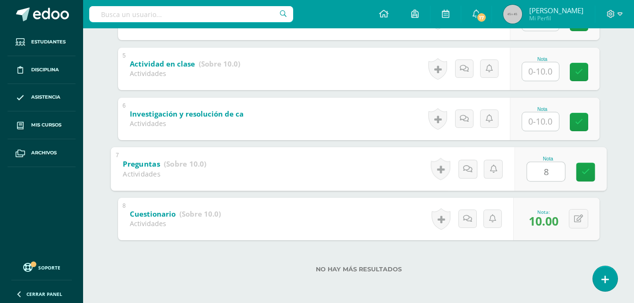
type input "8"
click at [543, 120] on input "text" at bounding box center [540, 121] width 37 height 18
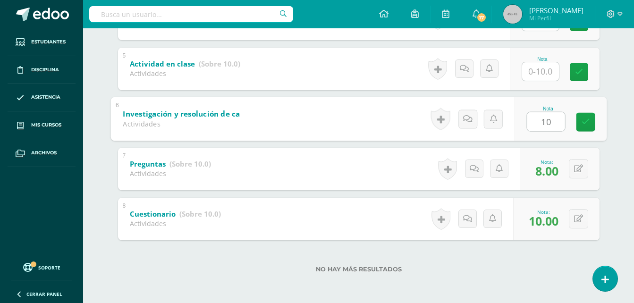
type input "10"
click at [542, 67] on input "text" at bounding box center [540, 71] width 37 height 18
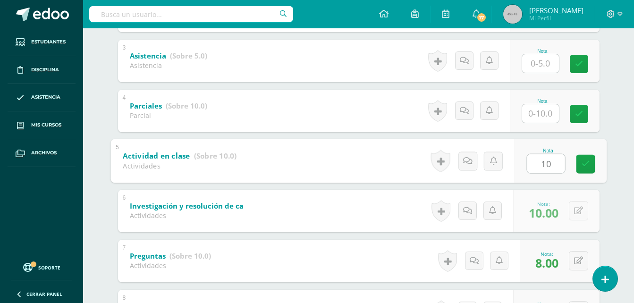
scroll to position [294, 0]
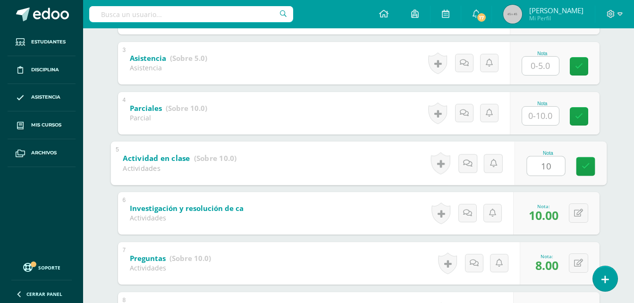
type input "10"
click at [539, 116] on input "text" at bounding box center [540, 116] width 37 height 18
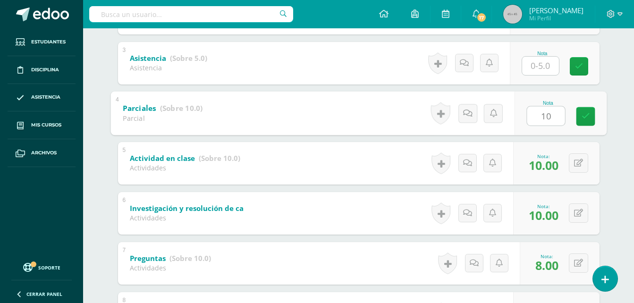
scroll to position [247, 0]
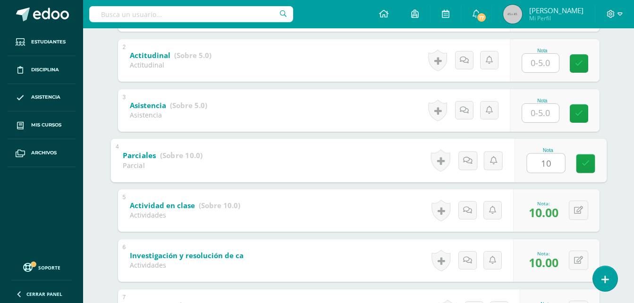
type input "10"
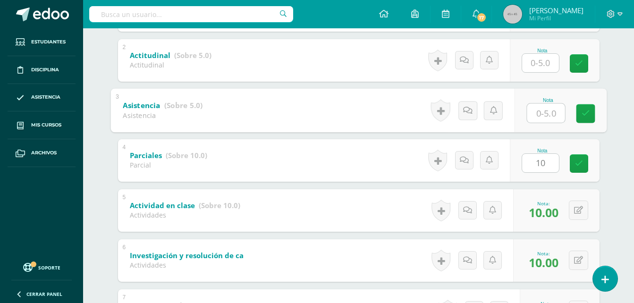
click at [542, 118] on input "text" at bounding box center [546, 112] width 38 height 19
type input "5"
click at [538, 64] on input "text" at bounding box center [540, 63] width 37 height 18
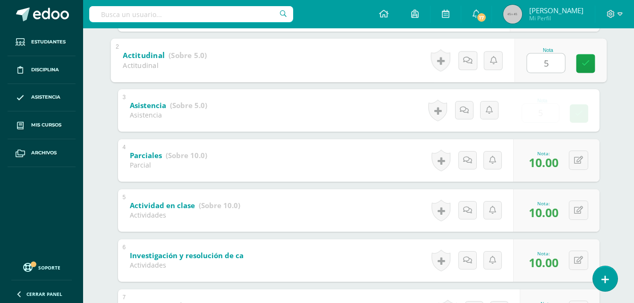
scroll to position [152, 0]
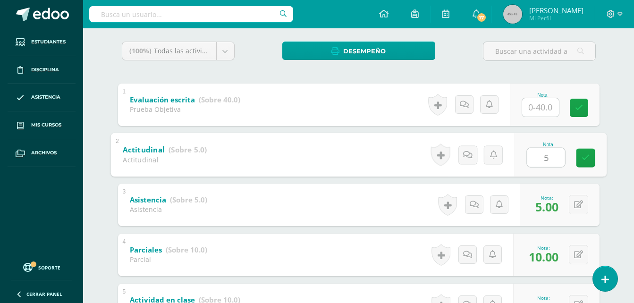
type input "5"
click at [621, 81] on div "Emprendimiento Segundo Básicos "A" Herramientas Detalle de asistencias Activida…" at bounding box center [358, 207] width 551 height 663
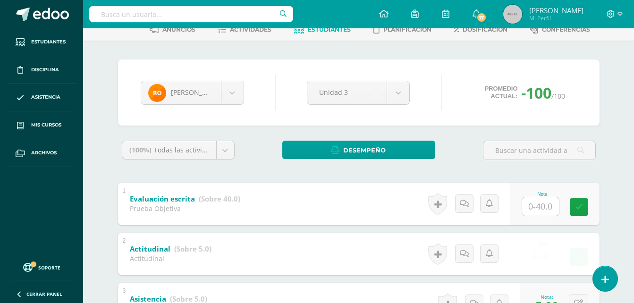
scroll to position [10, 0]
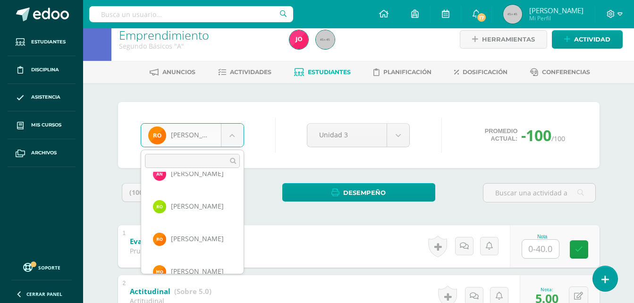
scroll to position [689, 0]
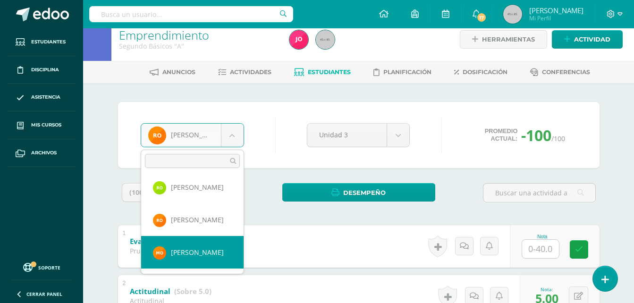
select select "538"
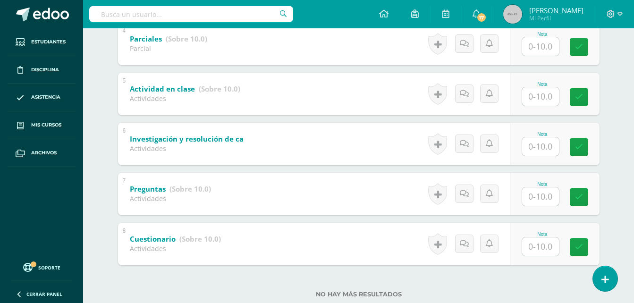
scroll to position [388, 0]
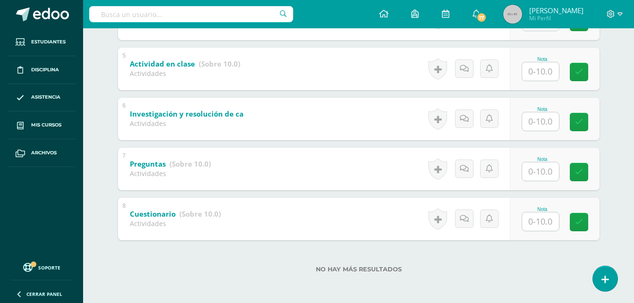
click at [535, 222] on input "text" at bounding box center [540, 222] width 37 height 18
type input "10"
click at [548, 183] on div "Nota" at bounding box center [555, 169] width 90 height 43
click at [548, 173] on input "text" at bounding box center [546, 171] width 38 height 19
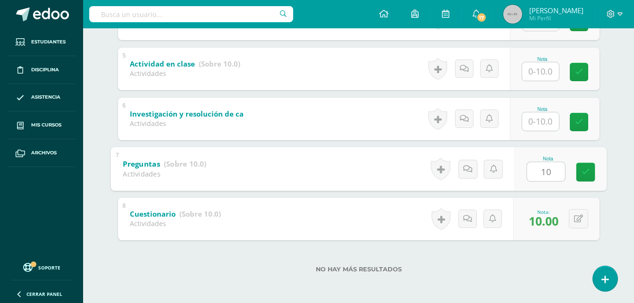
type input "10"
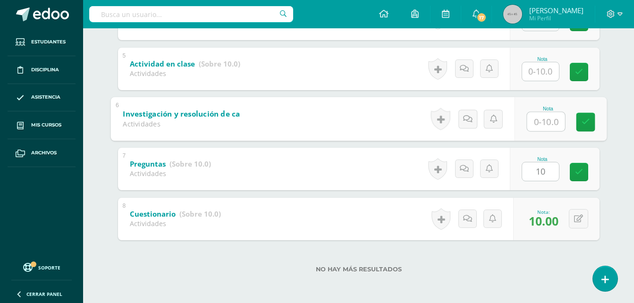
click at [544, 127] on input "text" at bounding box center [546, 121] width 38 height 19
type input "10"
click at [548, 70] on input "text" at bounding box center [540, 71] width 37 height 18
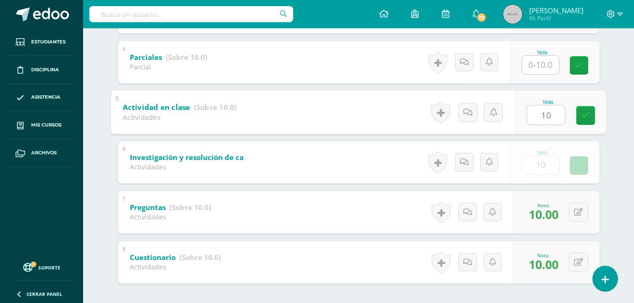
scroll to position [247, 0]
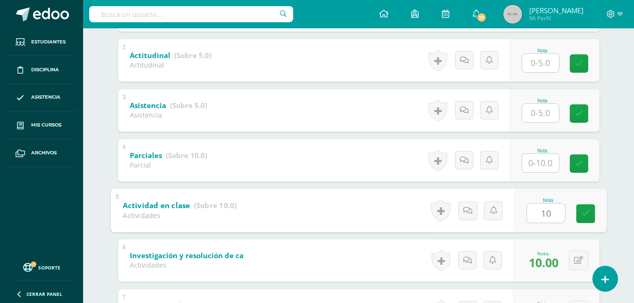
type input "10"
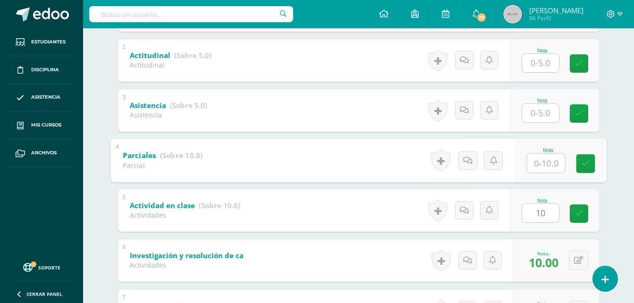
click at [546, 160] on input "text" at bounding box center [546, 163] width 38 height 19
type input "10"
click at [543, 111] on input "text" at bounding box center [540, 113] width 37 height 18
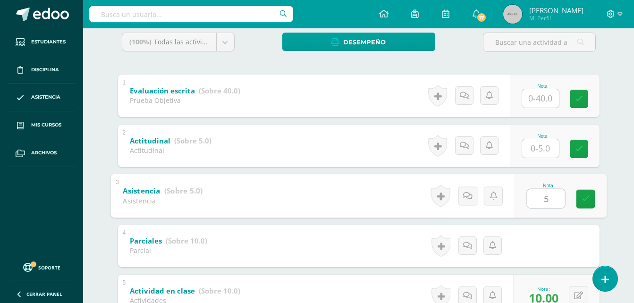
scroll to position [152, 0]
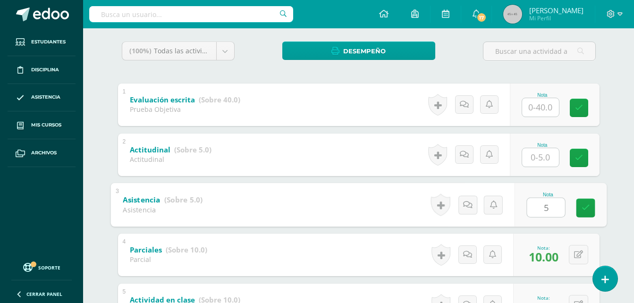
type input "5"
click at [538, 149] on input "text" at bounding box center [540, 157] width 37 height 18
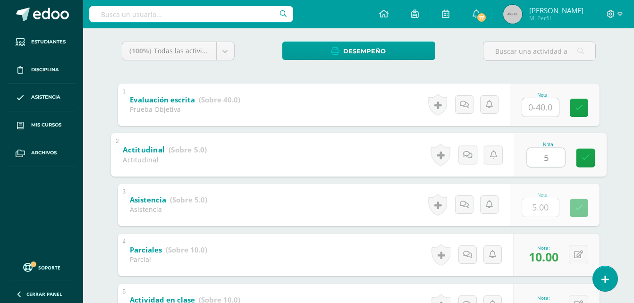
type input "5"
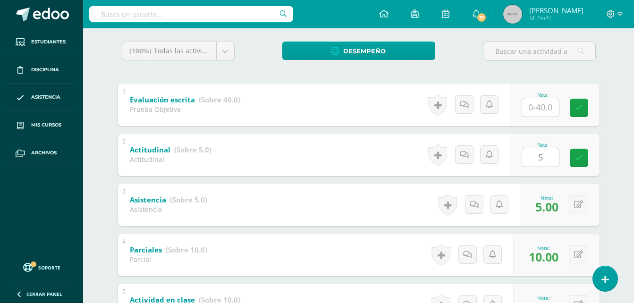
click at [544, 74] on div "(100%) Todas las actividades de esta unidad Todas las actividades de esta unida…" at bounding box center [359, 281] width 482 height 479
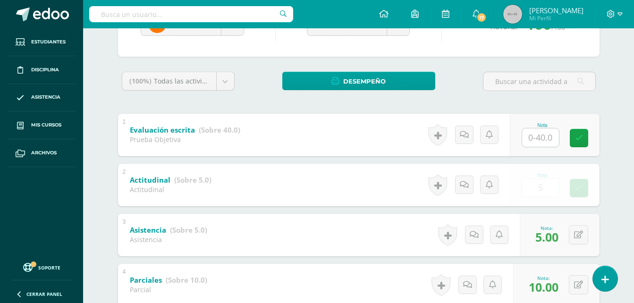
scroll to position [58, 0]
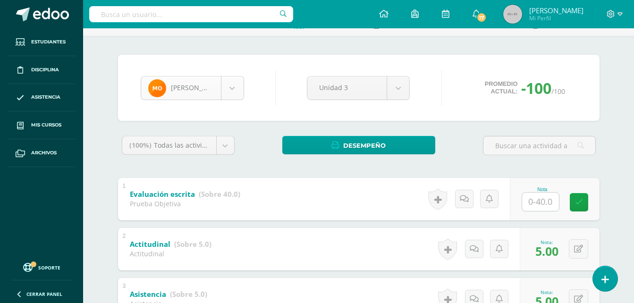
click at [244, 96] on div "[PERSON_NAME]" at bounding box center [192, 88] width 103 height 24
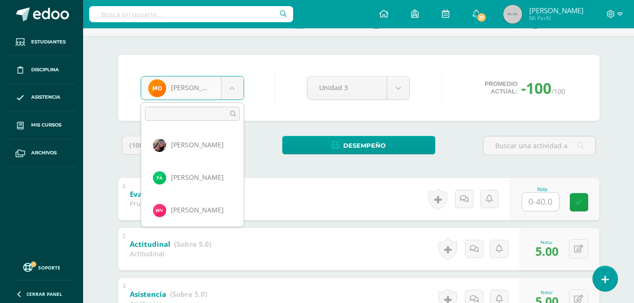
click at [228, 90] on body "Estudiantes Disciplina Asistencia Mis cursos Archivos Soporte Ayuda Reportar un…" at bounding box center [317, 287] width 634 height 691
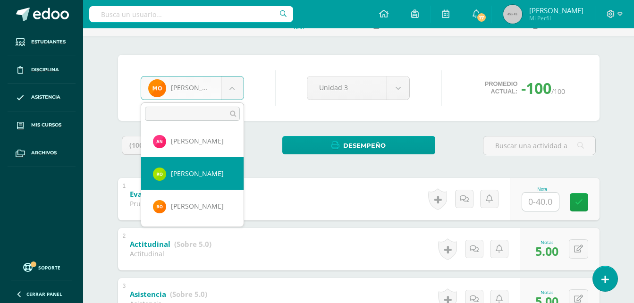
scroll to position [684, 0]
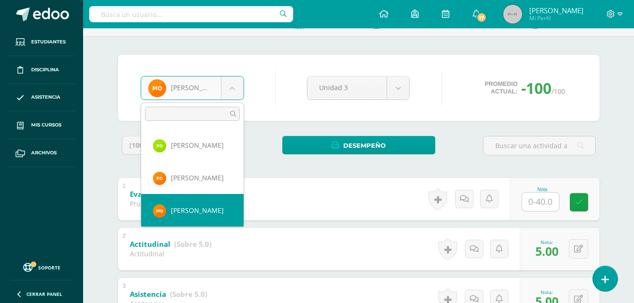
click at [244, 222] on div "Rosa Apen Fabian Aquino Wilver Baldez Wesly Barán Levis Barrios Dilan Calamaco …" at bounding box center [192, 164] width 103 height 125
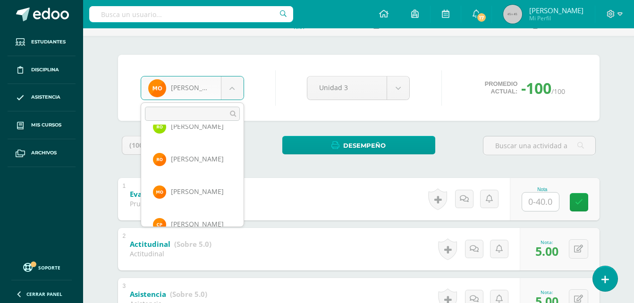
scroll to position [722, 0]
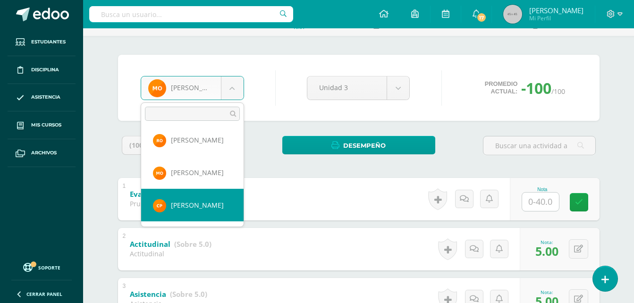
select select "539"
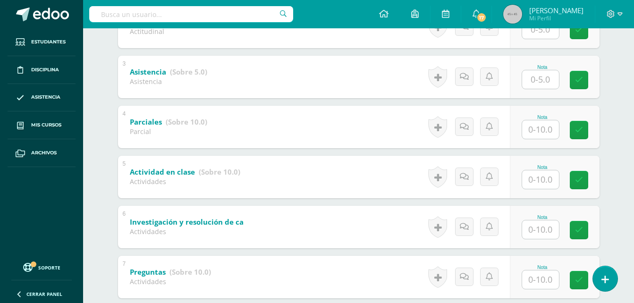
scroll to position [388, 0]
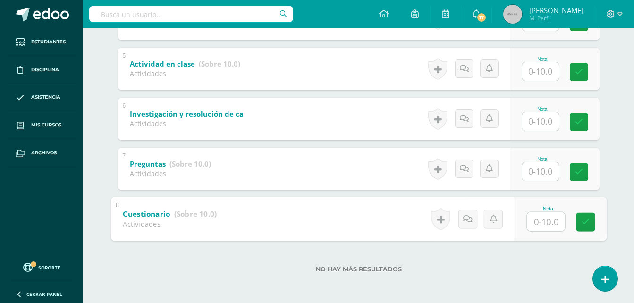
click at [545, 228] on input "text" at bounding box center [546, 221] width 38 height 19
type input "10"
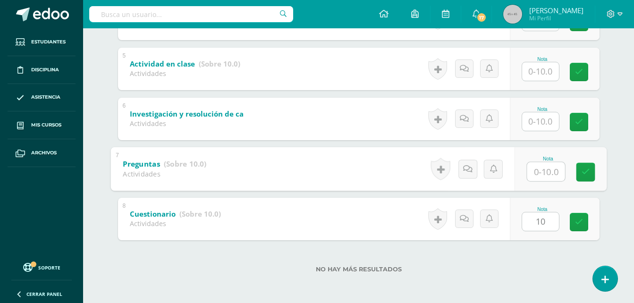
click at [542, 168] on input "text" at bounding box center [546, 171] width 38 height 19
type input "10"
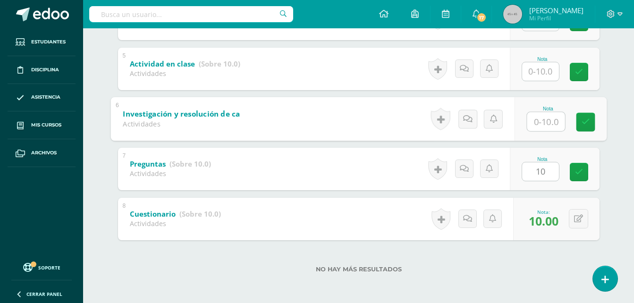
click at [536, 119] on input "text" at bounding box center [546, 121] width 38 height 19
type input "10"
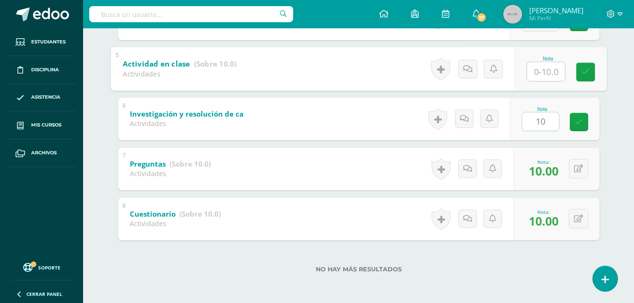
click at [542, 77] on input "text" at bounding box center [546, 71] width 38 height 19
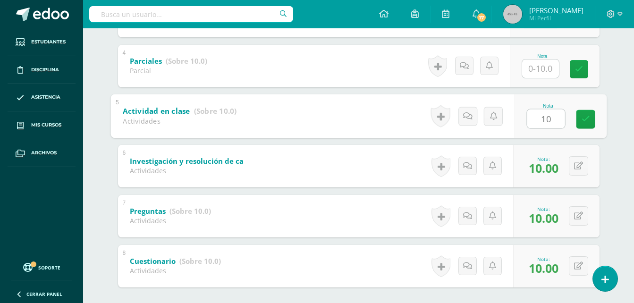
type input "10"
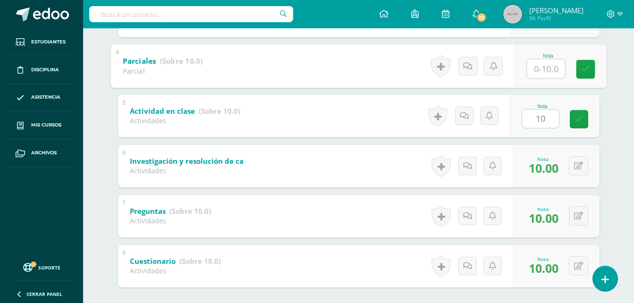
click at [543, 70] on input "text" at bounding box center [546, 68] width 38 height 19
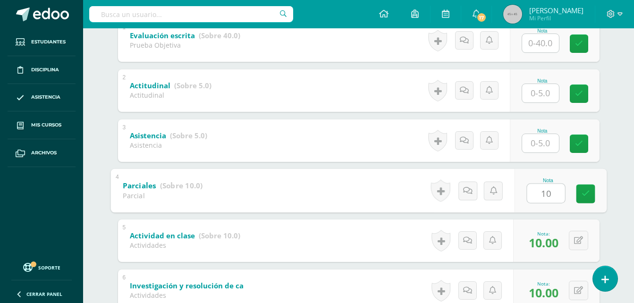
scroll to position [199, 0]
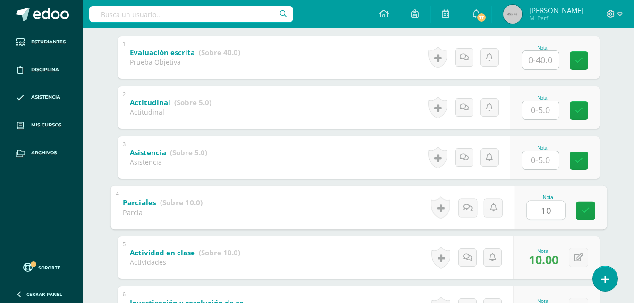
type input "10"
click at [547, 164] on input "text" at bounding box center [540, 160] width 37 height 18
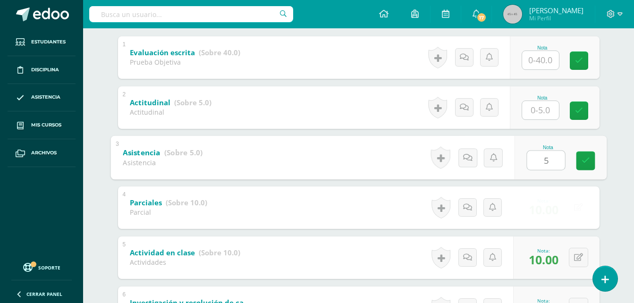
type input "5"
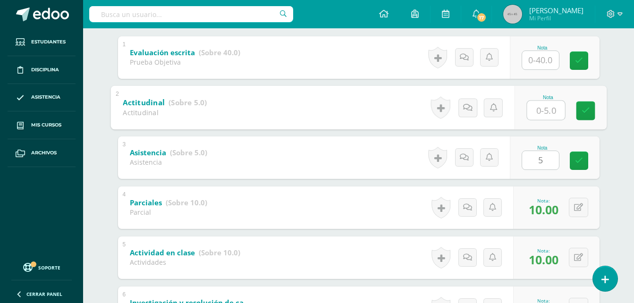
click at [547, 108] on input "text" at bounding box center [546, 110] width 38 height 19
type input "5"
click at [617, 56] on div "Cristian Pérez Rosa Apen Fabian Aquino Wilver Baldez Wesly Barán Levis Barrios …" at bounding box center [359, 193] width 520 height 598
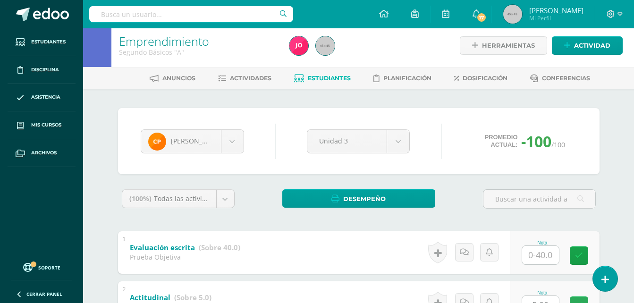
scroll to position [0, 0]
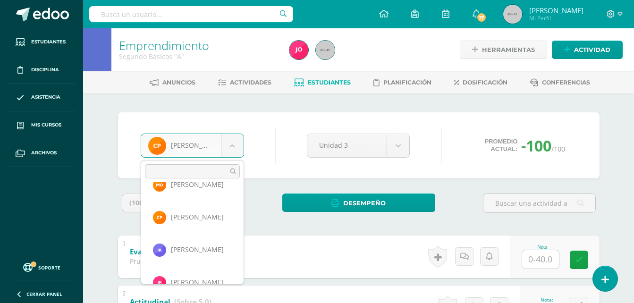
scroll to position [782, 0]
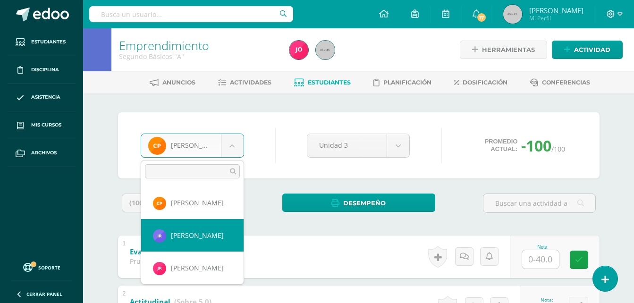
select select "519"
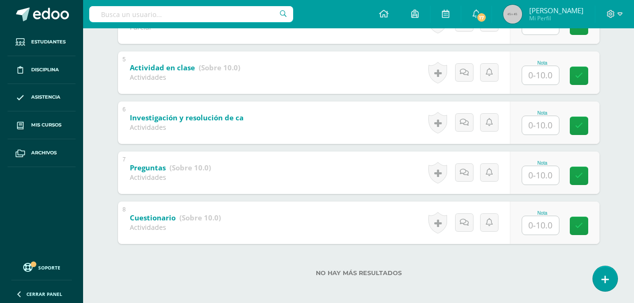
scroll to position [388, 0]
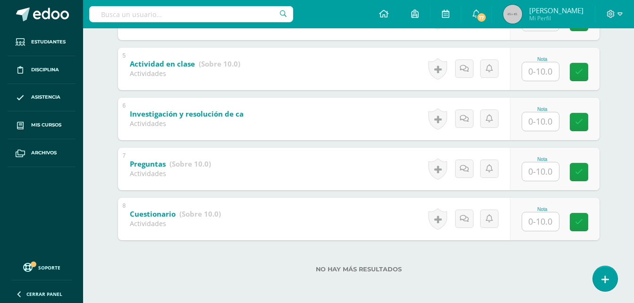
click at [540, 230] on input "text" at bounding box center [540, 222] width 37 height 18
type input "4"
click at [546, 168] on input "text" at bounding box center [540, 171] width 37 height 18
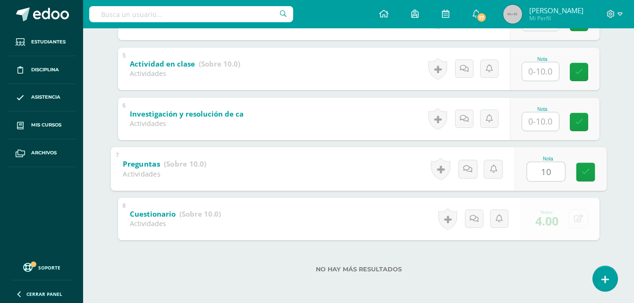
type input "10"
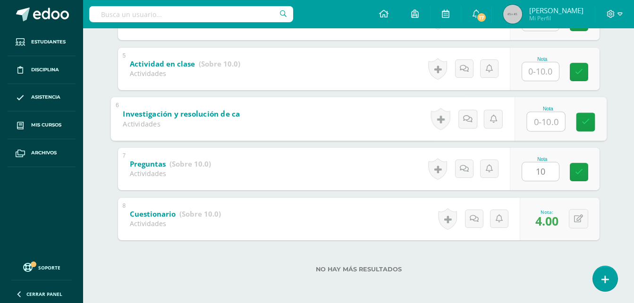
click at [543, 117] on input "text" at bounding box center [546, 121] width 38 height 19
type input "10"
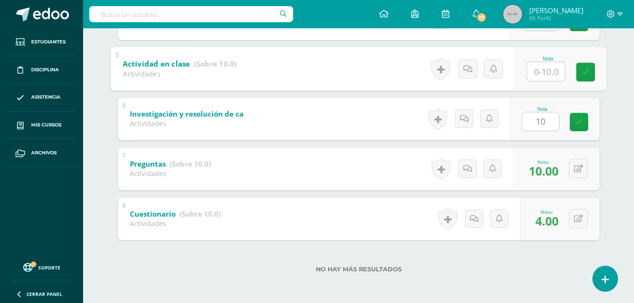
click at [541, 72] on input "text" at bounding box center [546, 71] width 38 height 19
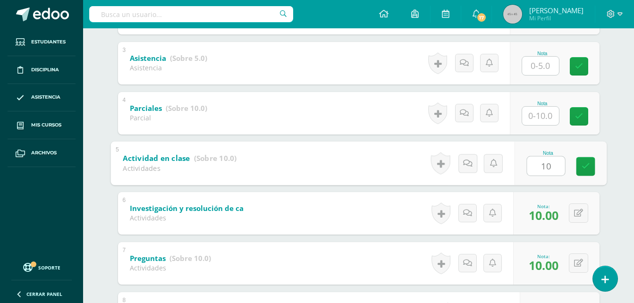
type input "10"
click at [556, 117] on input "text" at bounding box center [540, 116] width 37 height 18
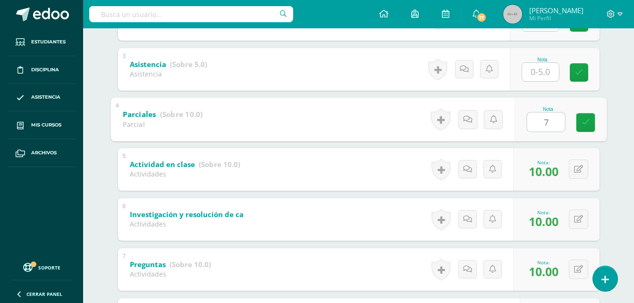
scroll to position [199, 0]
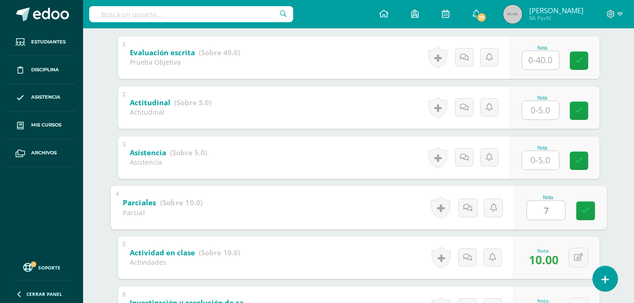
type input "7"
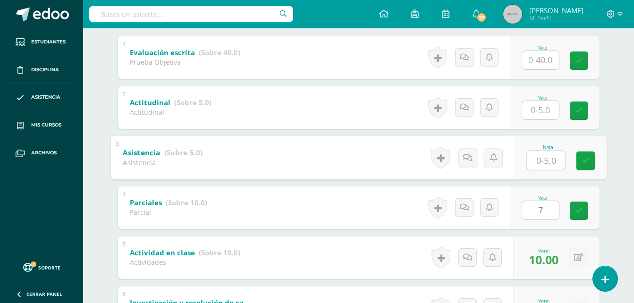
click at [536, 161] on input "text" at bounding box center [546, 160] width 38 height 19
type input "5"
click at [541, 115] on input "text" at bounding box center [540, 110] width 37 height 18
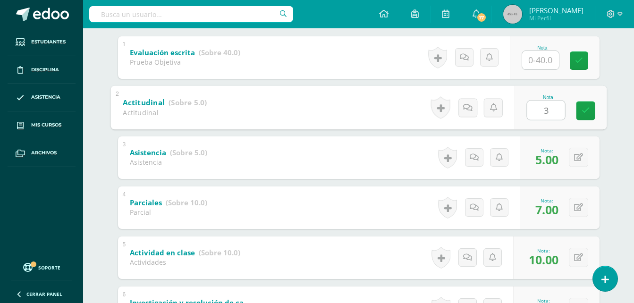
type input "3"
click at [623, 69] on div "Emprendimiento Segundo Básicos "A" Herramientas Detalle de asistencias Activida…" at bounding box center [358, 160] width 551 height 663
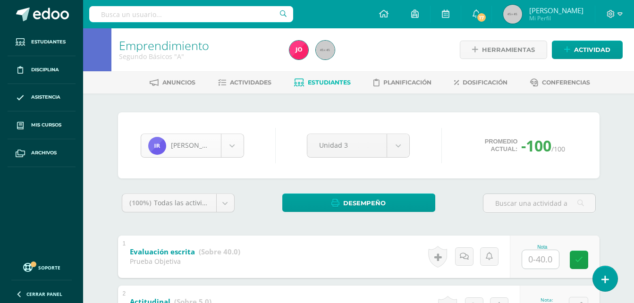
scroll to position [749, 0]
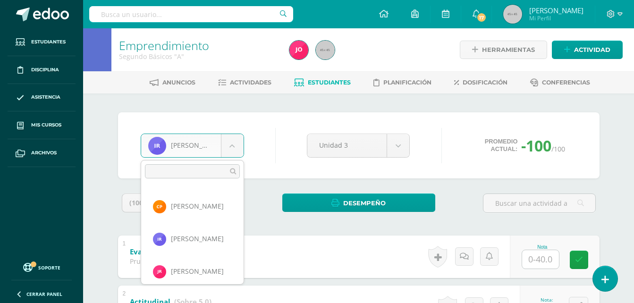
scroll to position [787, 0]
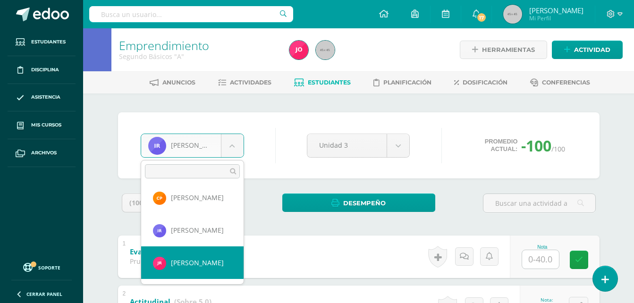
select select "540"
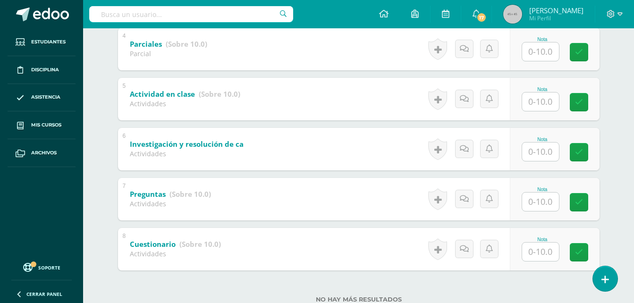
scroll to position [388, 0]
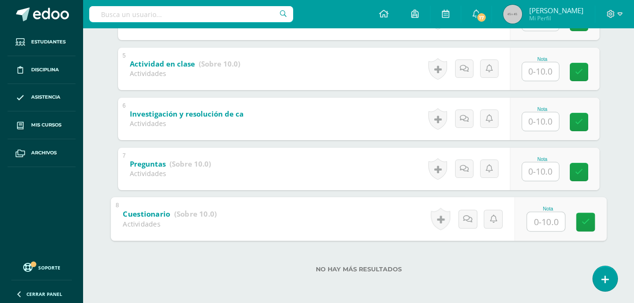
click at [542, 220] on input "text" at bounding box center [546, 221] width 38 height 19
type input "7"
click at [538, 166] on input "text" at bounding box center [540, 171] width 37 height 18
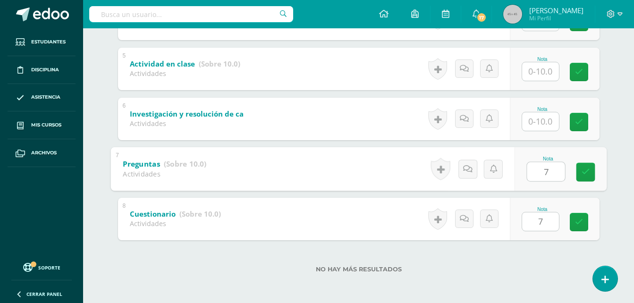
type input "7"
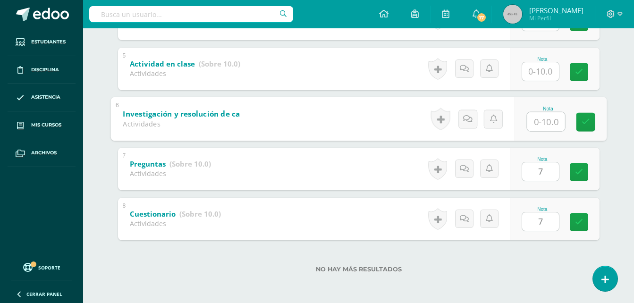
click at [543, 119] on input "text" at bounding box center [546, 121] width 38 height 19
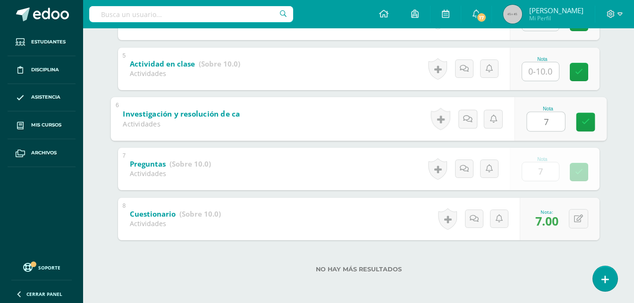
type input "7"
click at [544, 64] on input "text" at bounding box center [540, 71] width 37 height 18
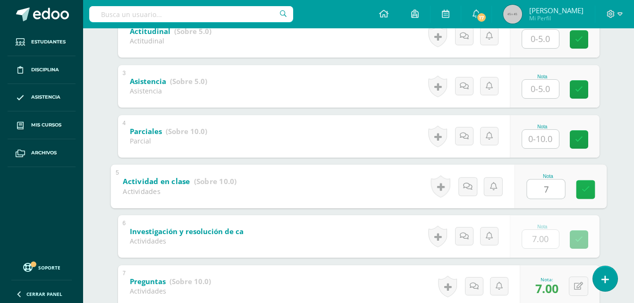
scroll to position [247, 0]
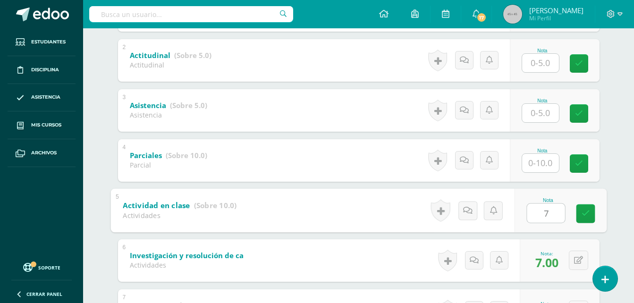
type input "7"
click at [539, 171] on input "text" at bounding box center [540, 163] width 37 height 18
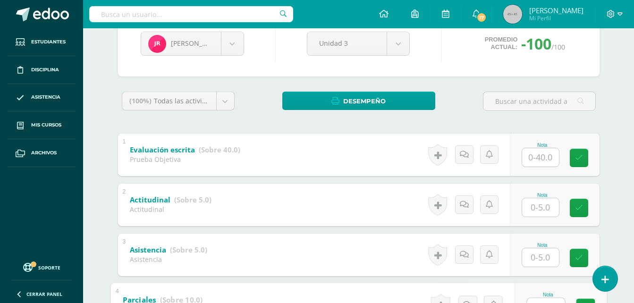
scroll to position [152, 0]
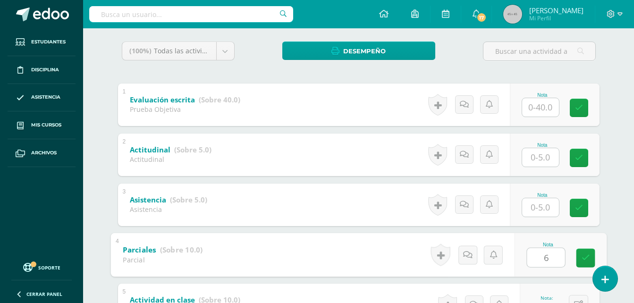
type input "6"
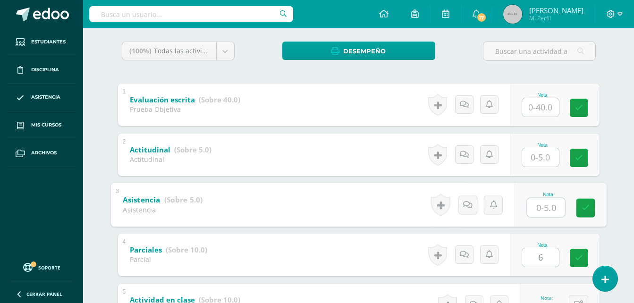
click at [533, 201] on input "text" at bounding box center [546, 207] width 38 height 19
type input "2"
click at [538, 152] on input "text" at bounding box center [540, 157] width 37 height 18
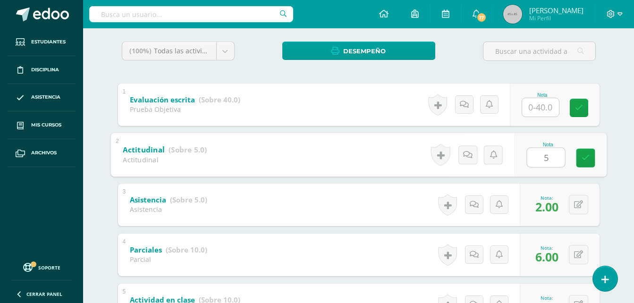
type input "5"
click at [585, 78] on div "(100%) Todas las actividades de esta unidad Todas las actividades de esta unida…" at bounding box center [359, 281] width 482 height 479
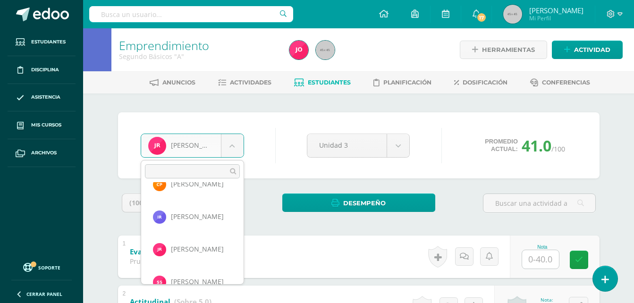
scroll to position [819, 0]
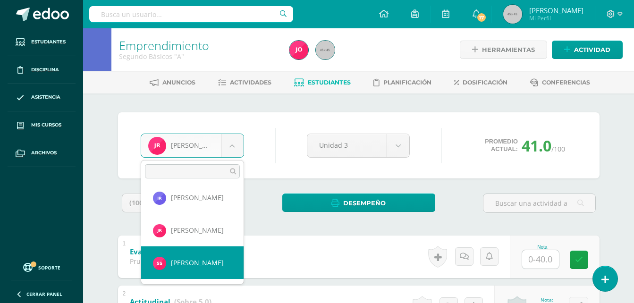
select select "541"
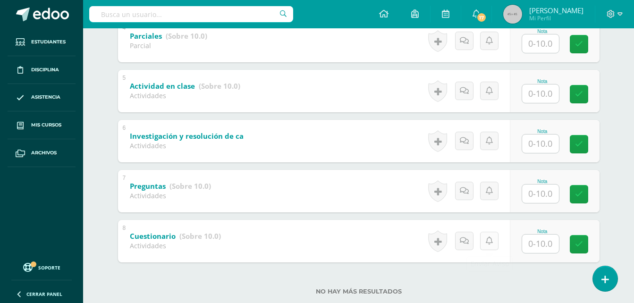
scroll to position [388, 0]
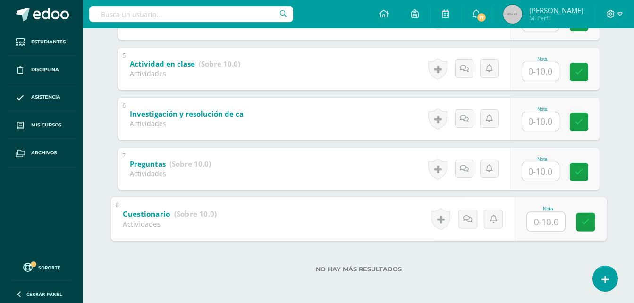
click at [547, 217] on input "text" at bounding box center [546, 221] width 38 height 19
type input "10"
click at [536, 171] on input "text" at bounding box center [540, 171] width 37 height 18
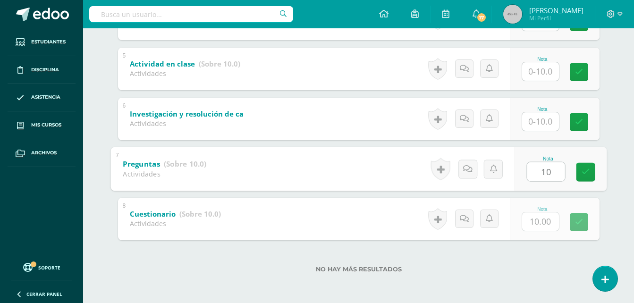
type input "10"
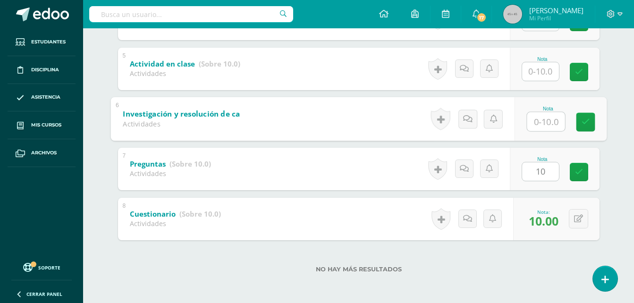
click at [537, 129] on input "text" at bounding box center [546, 121] width 38 height 19
type input "10"
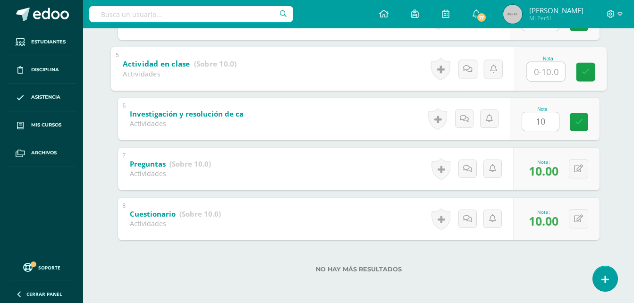
click at [540, 75] on input "text" at bounding box center [546, 71] width 38 height 19
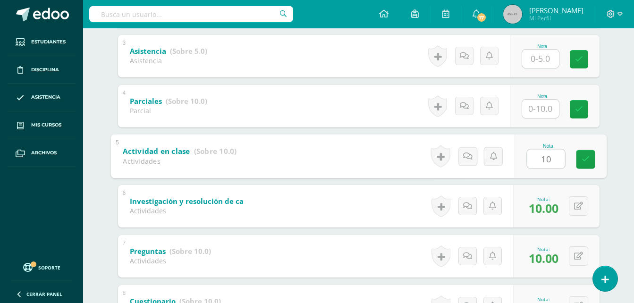
scroll to position [294, 0]
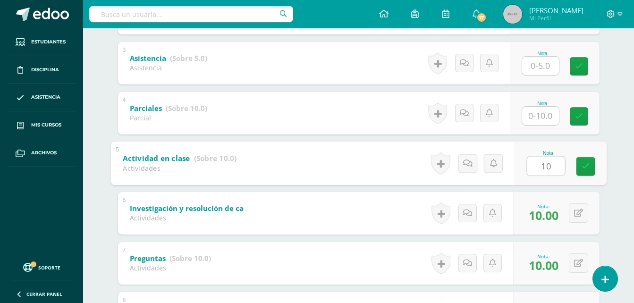
type input "10"
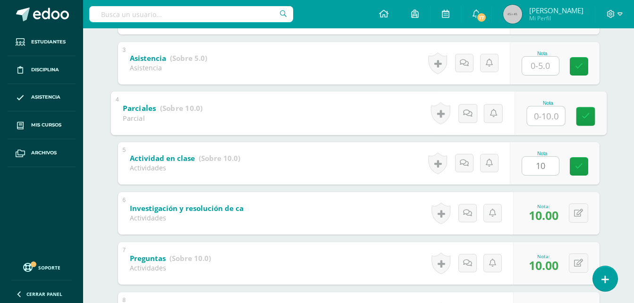
click at [534, 117] on input "text" at bounding box center [546, 115] width 38 height 19
type input "10"
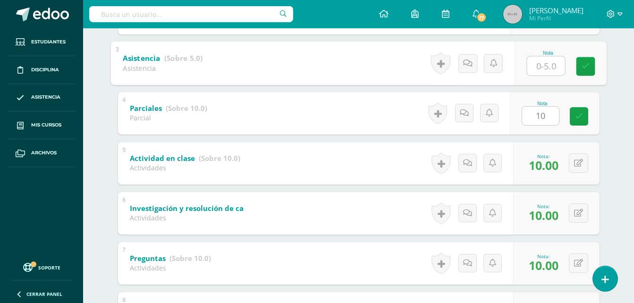
click at [540, 60] on input "text" at bounding box center [546, 65] width 38 height 19
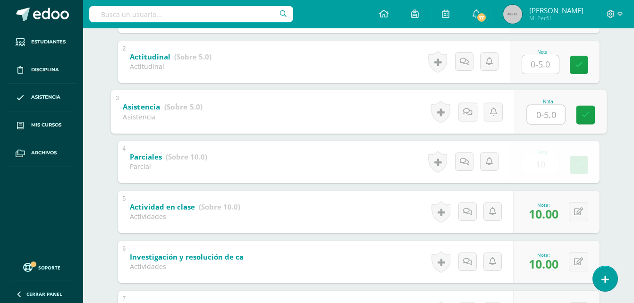
scroll to position [199, 0]
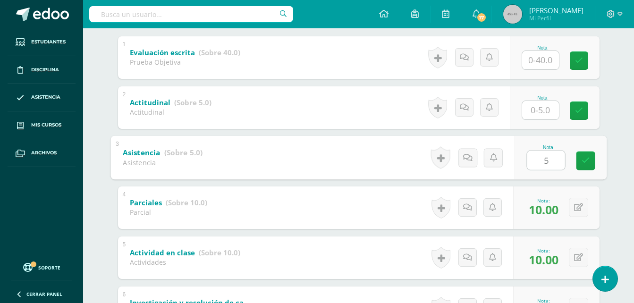
type input "5"
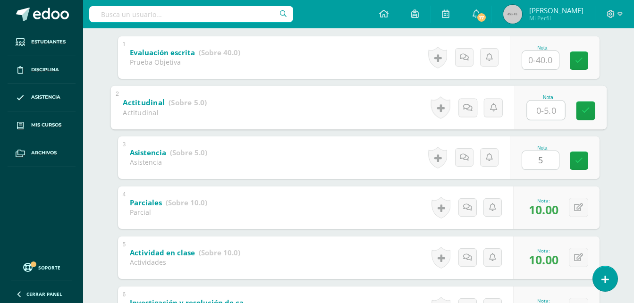
click at [539, 105] on input "text" at bounding box center [546, 110] width 38 height 19
type input "5"
click at [606, 70] on div "[PERSON_NAME] Apen [PERSON_NAME] [PERSON_NAME] [PERSON_NAME] Barrios [PERSON_NA…" at bounding box center [359, 193] width 520 height 598
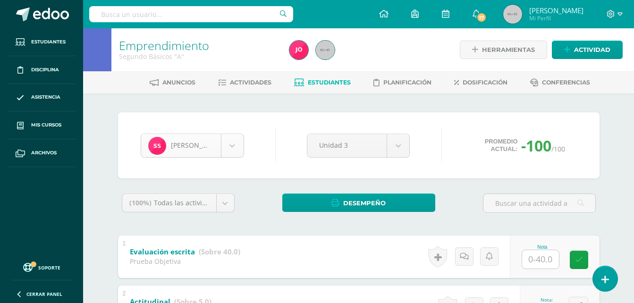
scroll to position [814, 0]
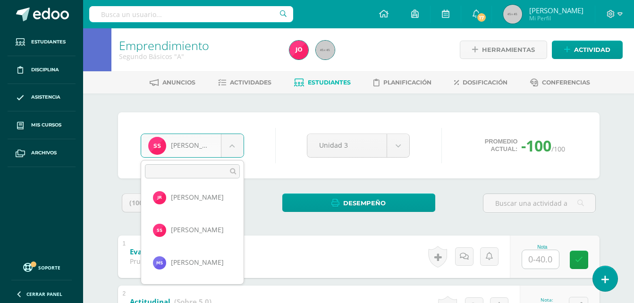
scroll to position [879, 0]
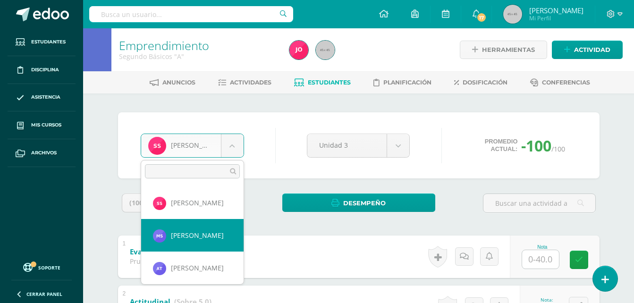
select select "542"
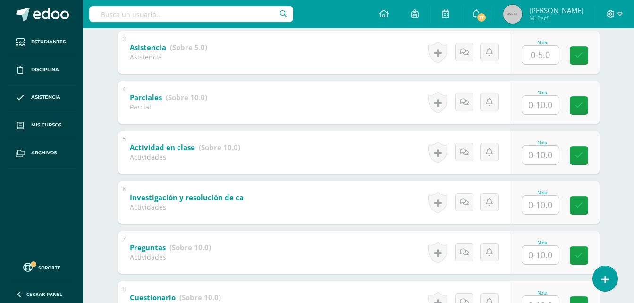
scroll to position [378, 0]
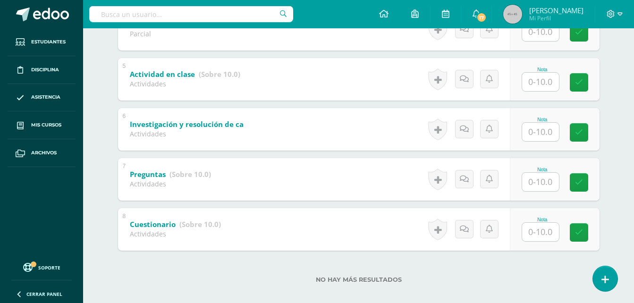
click at [550, 240] on input "text" at bounding box center [540, 232] width 37 height 18
type input "5"
click at [541, 184] on input "text" at bounding box center [540, 182] width 37 height 18
type input "5"
click at [541, 132] on input "text" at bounding box center [540, 132] width 37 height 18
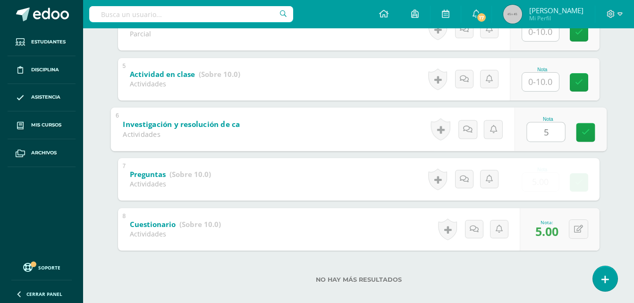
type input "5"
click at [539, 74] on input "text" at bounding box center [540, 82] width 37 height 18
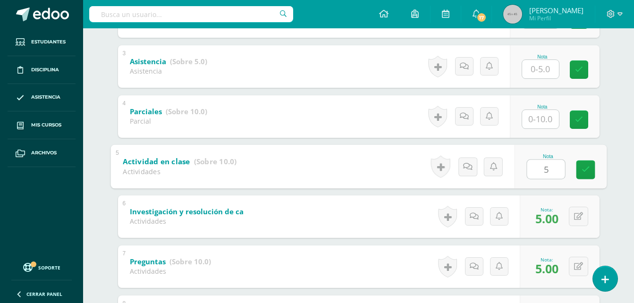
scroll to position [283, 0]
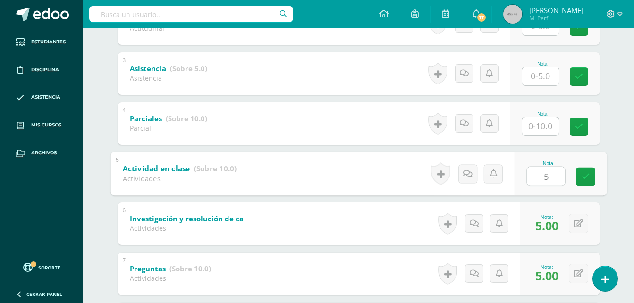
type input "5"
click at [541, 122] on input "text" at bounding box center [540, 126] width 37 height 18
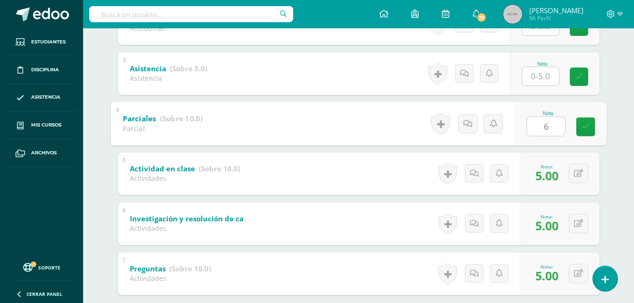
scroll to position [236, 0]
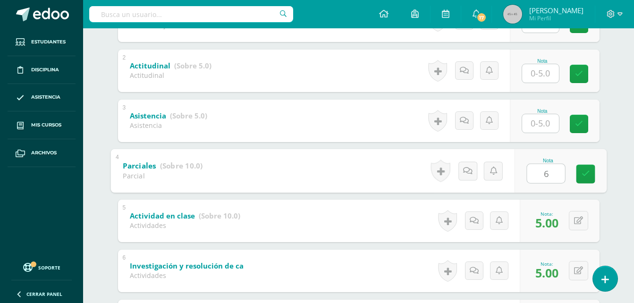
type input "6"
click at [540, 122] on input "text" at bounding box center [540, 123] width 37 height 18
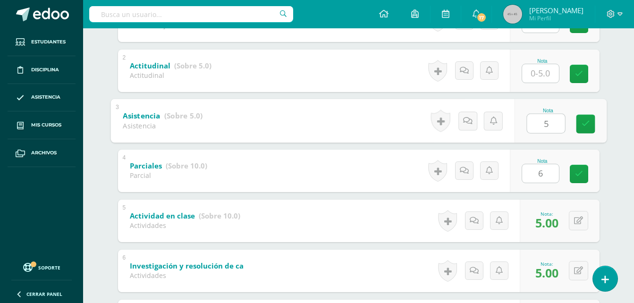
type input "5"
click at [540, 79] on input "text" at bounding box center [540, 73] width 37 height 18
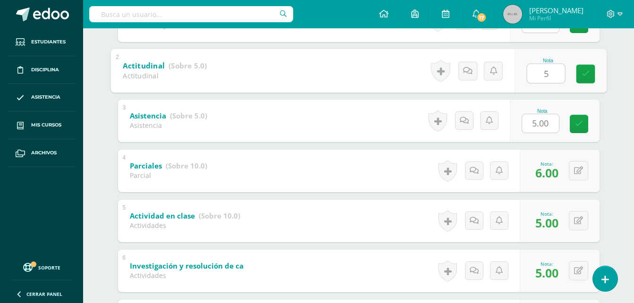
type input "5"
click at [626, 48] on div "Emprendimiento Segundo Básicos "A" Herramientas Detalle de asistencias Activida…" at bounding box center [358, 123] width 551 height 663
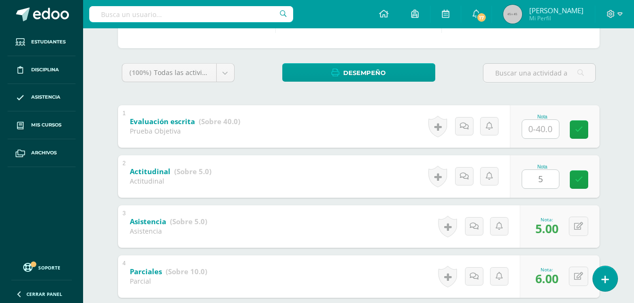
scroll to position [0, 0]
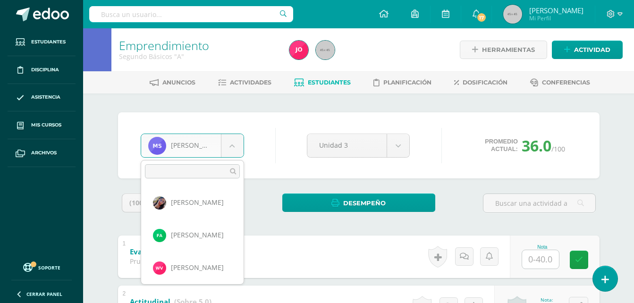
drag, startPoint x: 239, startPoint y: 146, endPoint x: 265, endPoint y: 164, distance: 32.0
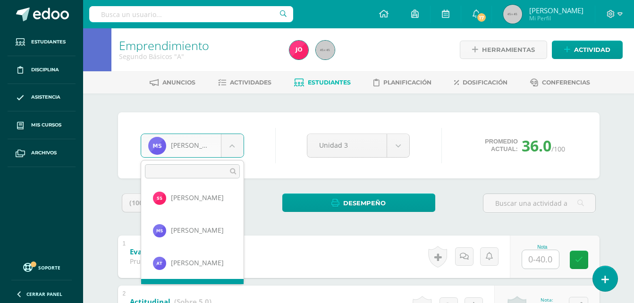
scroll to position [912, 0]
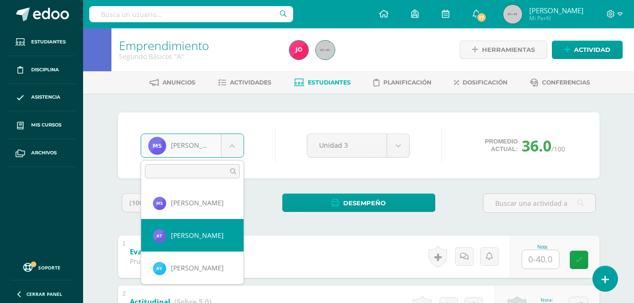
select select "543"
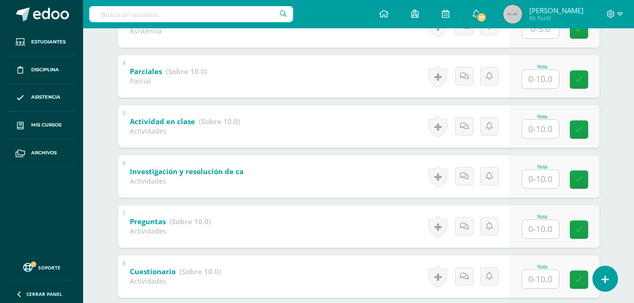
scroll to position [388, 0]
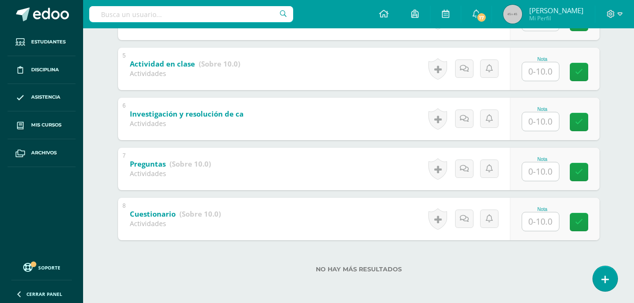
click at [554, 214] on input "text" at bounding box center [540, 222] width 37 height 18
type input "10"
click at [545, 170] on input "text" at bounding box center [540, 171] width 37 height 18
type input "5"
click at [544, 113] on input "text" at bounding box center [546, 121] width 38 height 19
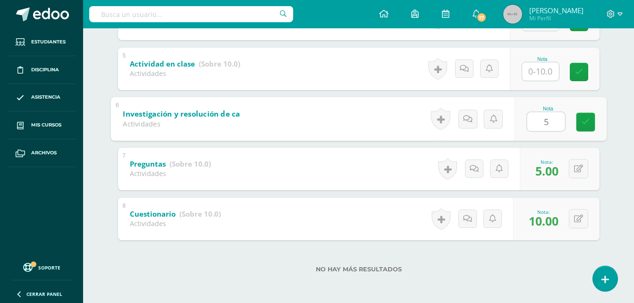
type input "5"
click at [546, 76] on input "text" at bounding box center [540, 71] width 37 height 18
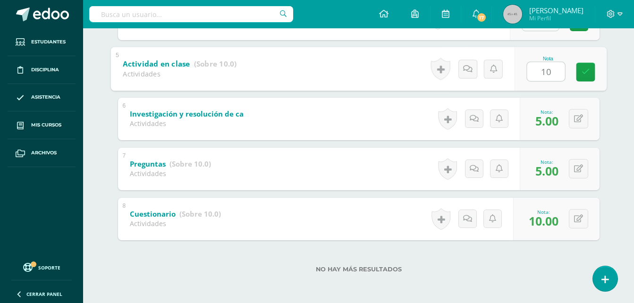
type input "10"
click at [607, 50] on div "[PERSON_NAME] Apen [PERSON_NAME] [PERSON_NAME] [PERSON_NAME] Barrios [PERSON_NA…" at bounding box center [359, 4] width 520 height 598
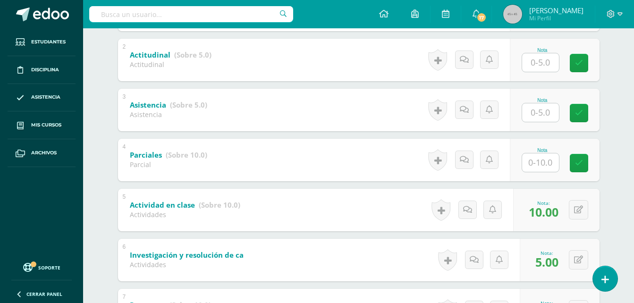
scroll to position [247, 0]
click at [541, 158] on input "text" at bounding box center [540, 163] width 37 height 18
type input "10"
click at [545, 111] on input "text" at bounding box center [540, 113] width 37 height 18
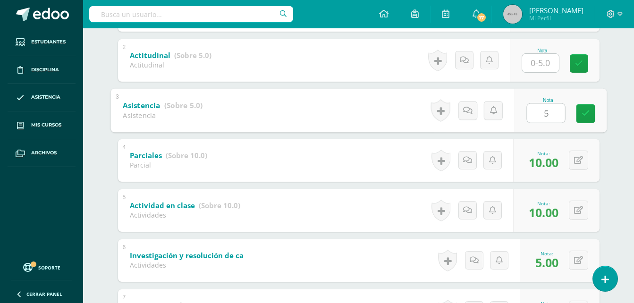
type input "5"
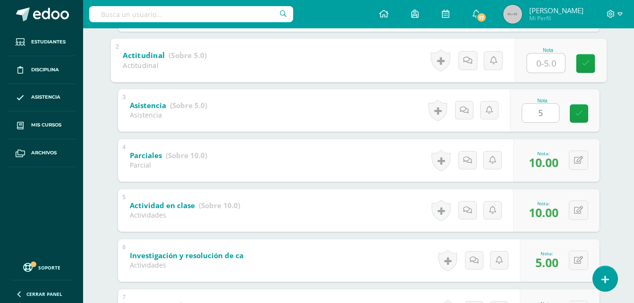
click at [549, 66] on input "text" at bounding box center [546, 62] width 38 height 19
type input "5"
click at [624, 73] on div "Emprendimiento Segundo Básicos "A" Herramientas Detalle de asistencias Activida…" at bounding box center [358, 113] width 551 height 663
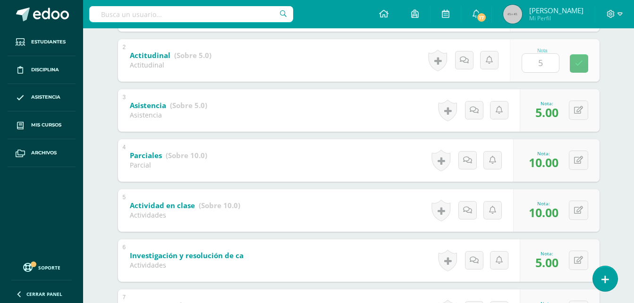
scroll to position [152, 0]
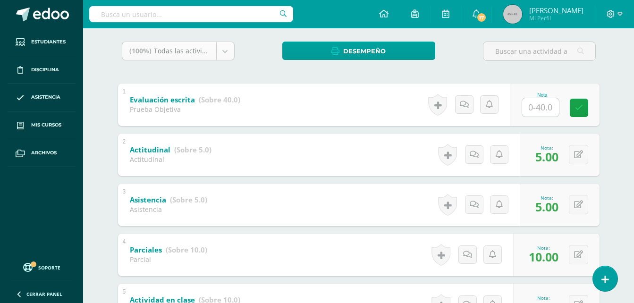
click at [235, 55] on div "(100%) Todas las actividades de esta unidad Todas las actividades de esta unida…" at bounding box center [178, 55] width 120 height 26
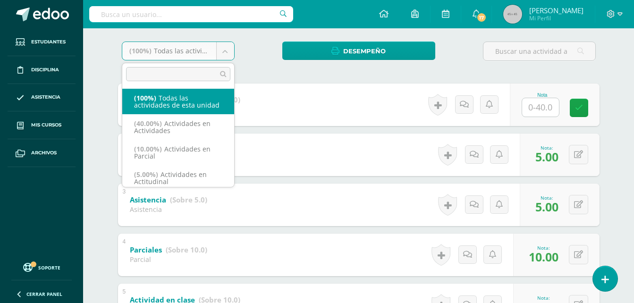
click at [226, 55] on body "Estudiantes Disciplina Asistencia Mis cursos Archivos Soporte Ayuda Reportar un…" at bounding box center [317, 193] width 634 height 691
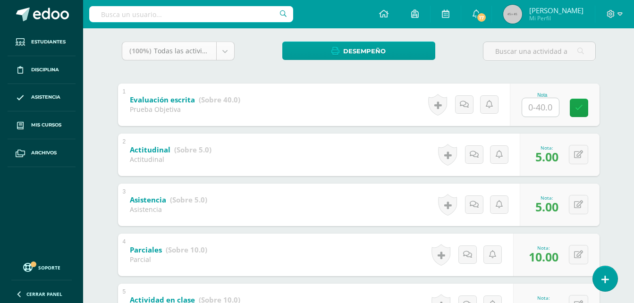
click at [226, 55] on body "Estudiantes Disciplina Asistencia Mis cursos Archivos Soporte Ayuda Reportar un…" at bounding box center [317, 193] width 634 height 691
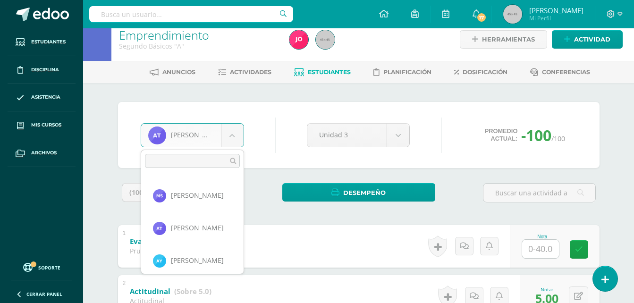
scroll to position [916, 0]
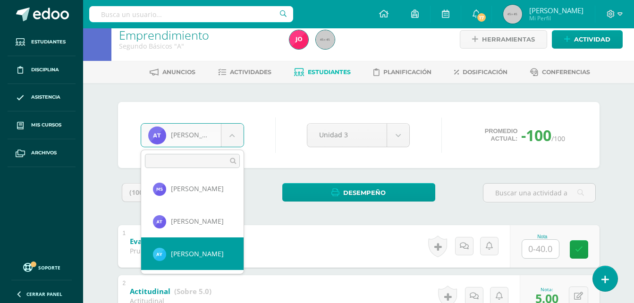
select select "546"
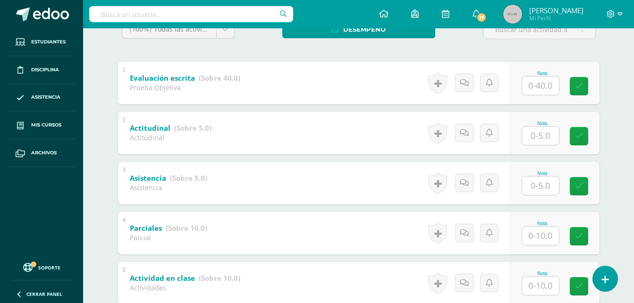
scroll to position [388, 0]
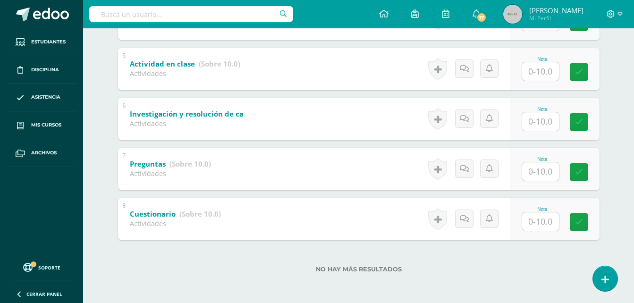
click at [532, 220] on input "text" at bounding box center [540, 222] width 37 height 18
type input "4"
type input "7"
click at [547, 173] on input "text" at bounding box center [540, 171] width 37 height 18
type input "7"
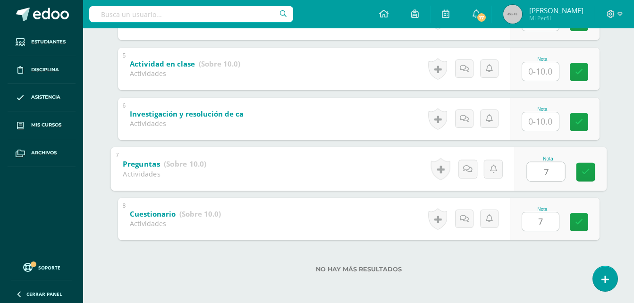
click at [544, 120] on input "text" at bounding box center [540, 121] width 37 height 18
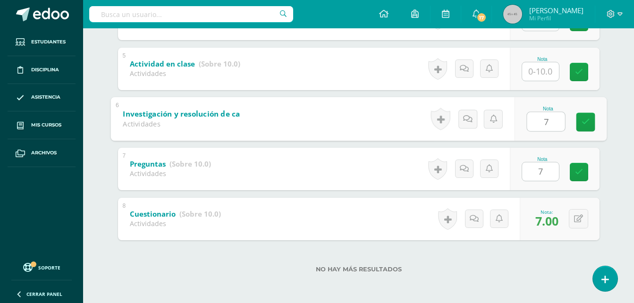
type input "7"
click at [547, 78] on input "text" at bounding box center [540, 71] width 37 height 18
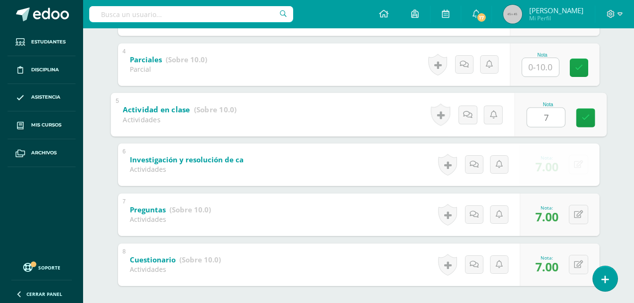
scroll to position [294, 0]
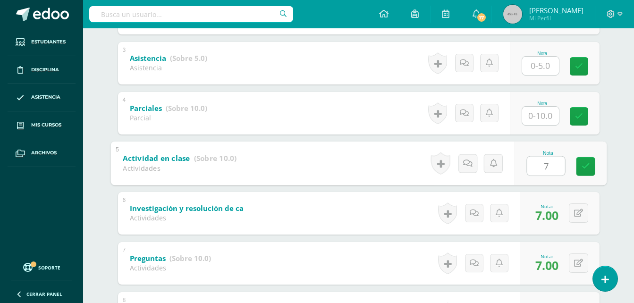
type input "7"
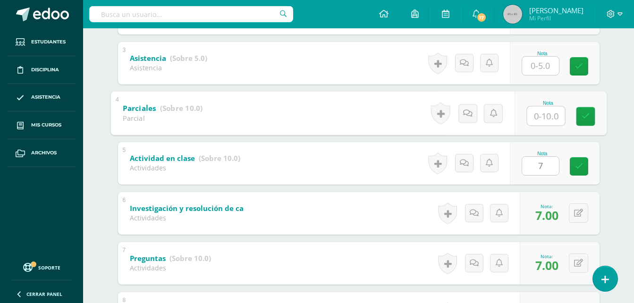
click at [542, 124] on input "text" at bounding box center [546, 115] width 38 height 19
type input "8"
click at [549, 67] on input "text" at bounding box center [540, 66] width 37 height 18
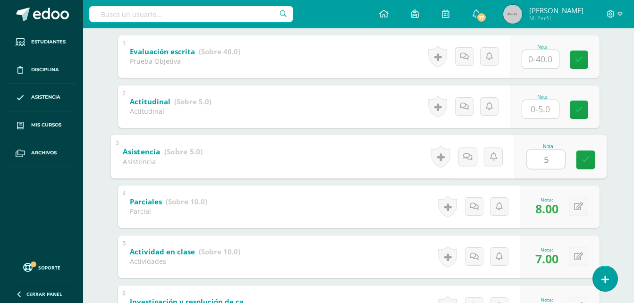
scroll to position [199, 0]
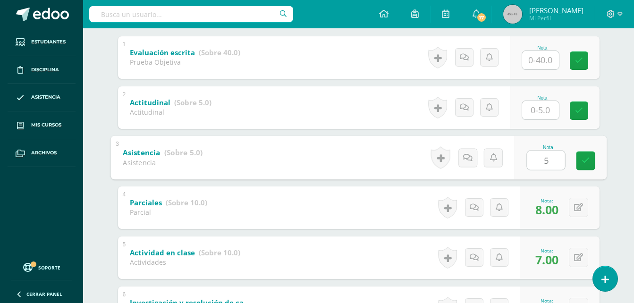
type input "5"
click at [540, 109] on input "text" at bounding box center [540, 110] width 37 height 18
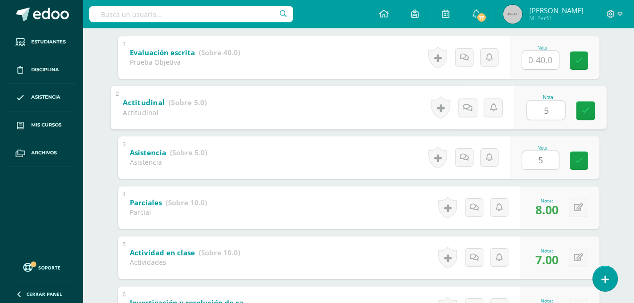
type input "5"
click at [619, 79] on div "Emprendimiento Segundo Básicos "A" Herramientas Detalle de asistencias Activida…" at bounding box center [358, 160] width 551 height 663
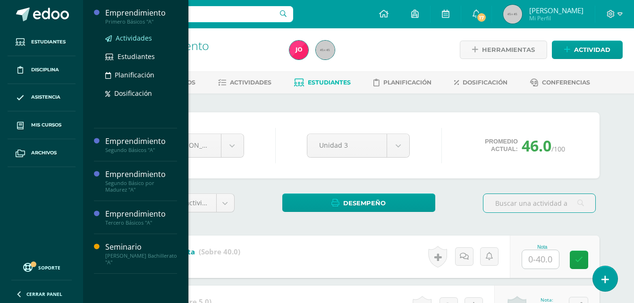
click at [129, 42] on span "Actividades" at bounding box center [134, 38] width 36 height 9
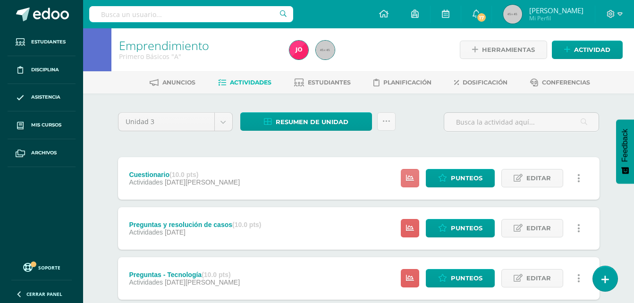
click at [418, 180] on link at bounding box center [410, 178] width 18 height 18
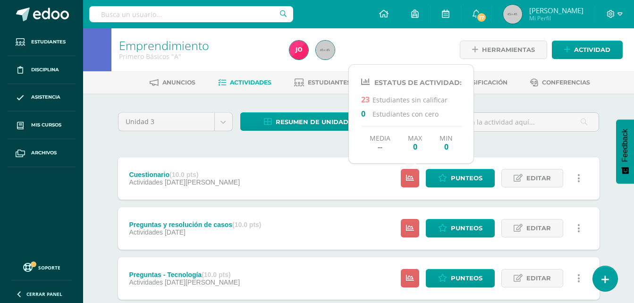
click at [577, 140] on div "Unidad 3 Unidad 1 Unidad 2 Unidad 3 Unidad 4 Resumen de unidad Descargar como H…" at bounding box center [358, 253] width 489 height 282
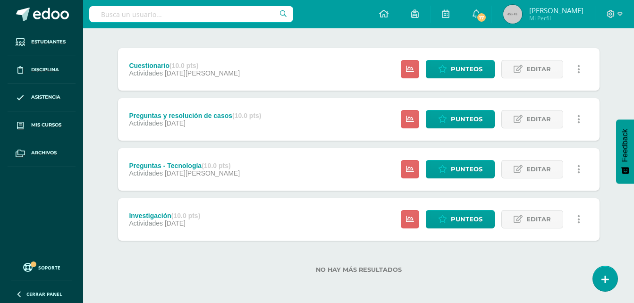
scroll to position [110, 0]
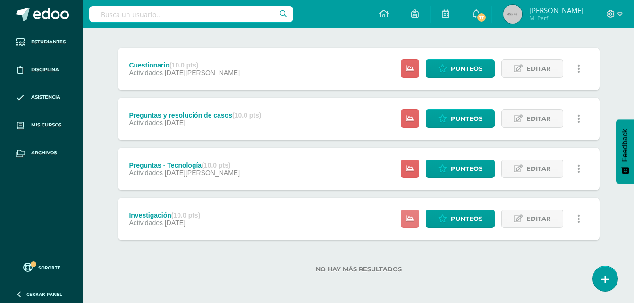
click at [414, 225] on link at bounding box center [410, 219] width 18 height 18
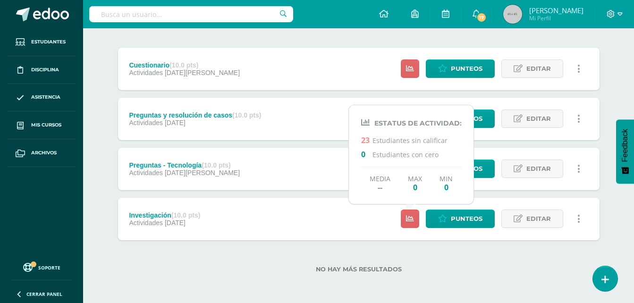
click at [439, 278] on div "No hay más resultados" at bounding box center [359, 262] width 482 height 44
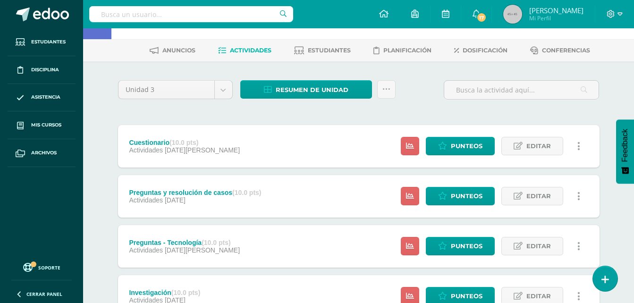
scroll to position [0, 0]
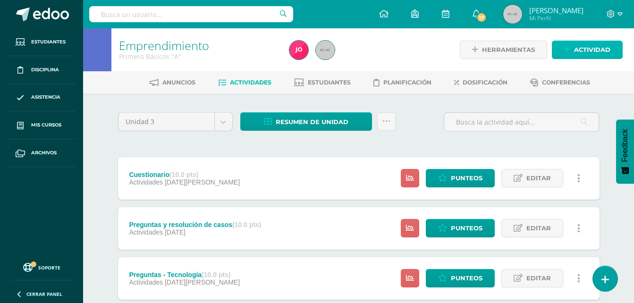
click at [598, 52] on span "Actividad" at bounding box center [592, 49] width 36 height 17
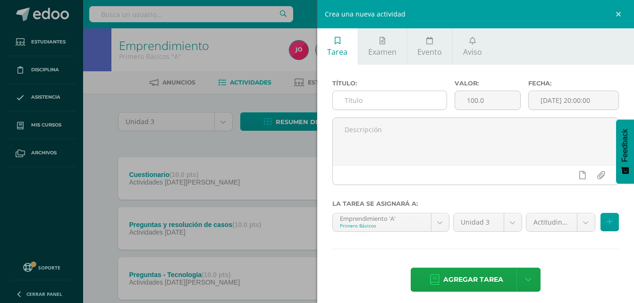
click at [404, 105] on input "text" at bounding box center [390, 100] width 114 height 18
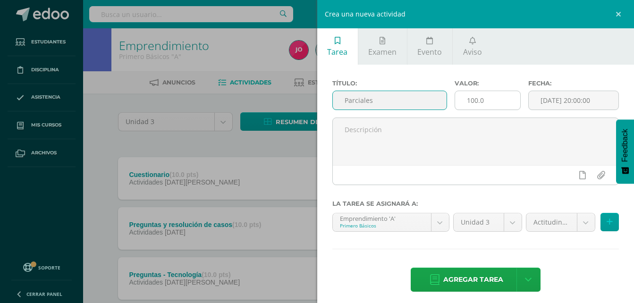
type input "Parciales"
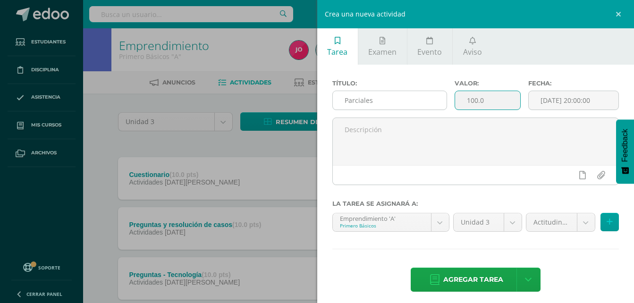
drag, startPoint x: 484, startPoint y: 100, endPoint x: 422, endPoint y: 100, distance: 61.9
click at [422, 100] on div "Título: Parciales Valor: 100.0 Fecha: 2025-09-13 20:00:00" at bounding box center [476, 99] width 295 height 38
type input "10"
click at [586, 95] on input "[DATE] 20:00:00" at bounding box center [574, 100] width 90 height 18
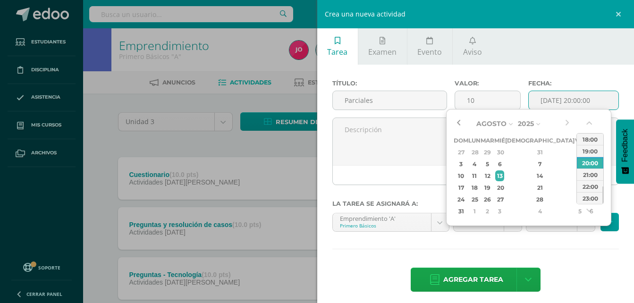
click at [463, 127] on button "button" at bounding box center [458, 124] width 9 height 14
click at [587, 163] on div "9" at bounding box center [592, 164] width 10 height 11
type input "2025-08-09 20:00"
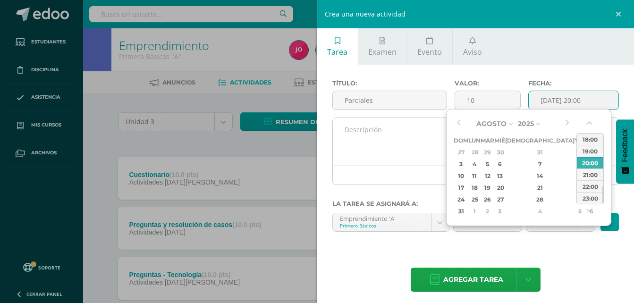
click at [357, 155] on textarea at bounding box center [476, 141] width 286 height 47
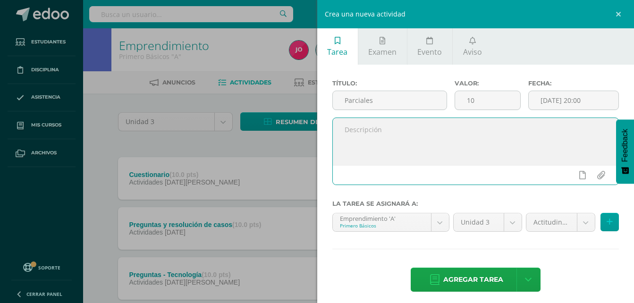
drag, startPoint x: 534, startPoint y: 169, endPoint x: 537, endPoint y: 184, distance: 15.0
click at [534, 169] on div at bounding box center [476, 174] width 286 height 19
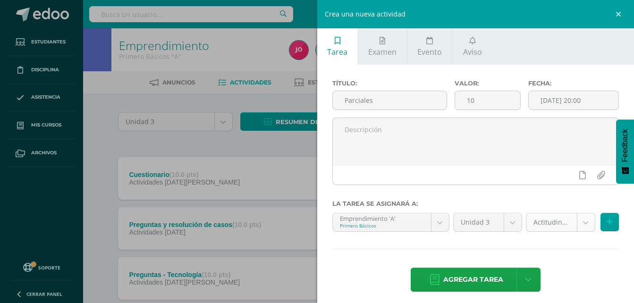
click at [580, 225] on body "Estudiantes Disciplina Asistencia Mis cursos Archivos Soporte Ayuda Reportar un…" at bounding box center [317, 206] width 634 height 413
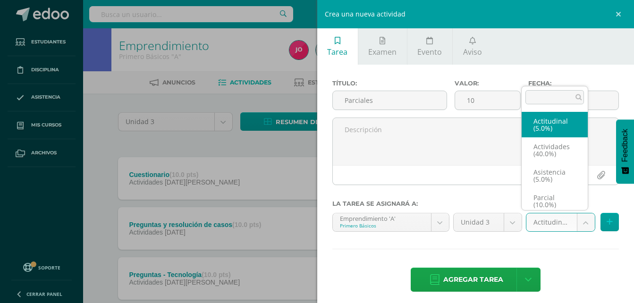
scroll to position [4, 0]
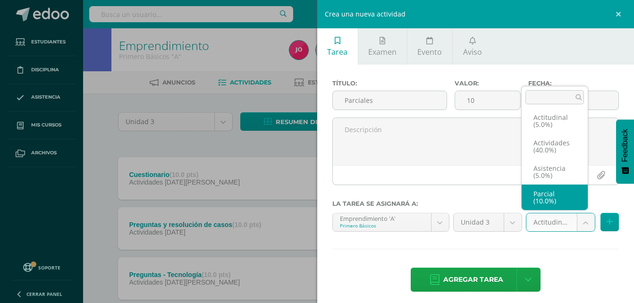
select select "22028"
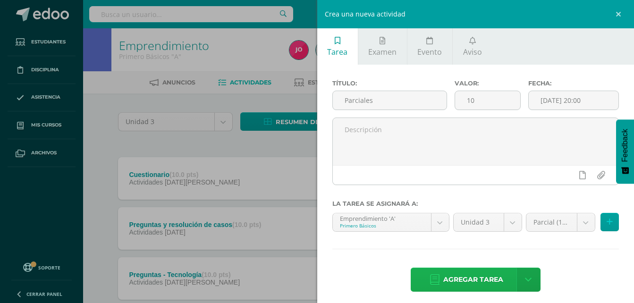
click at [488, 280] on span "Agregar tarea" at bounding box center [474, 279] width 60 height 23
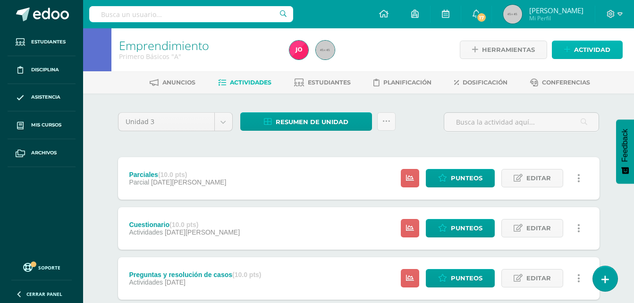
click at [580, 53] on span "Actividad" at bounding box center [592, 49] width 36 height 17
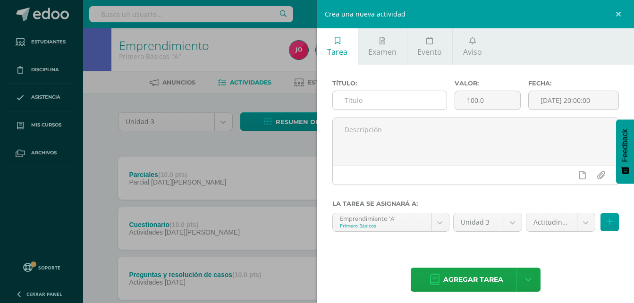
click at [413, 107] on input "text" at bounding box center [390, 100] width 114 height 18
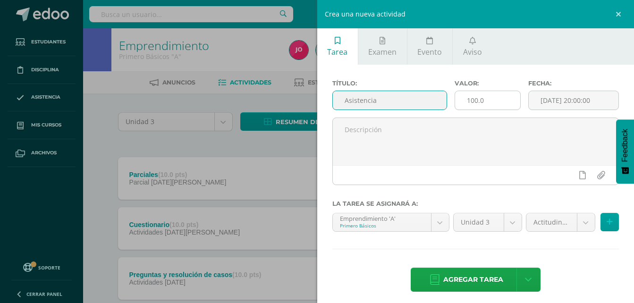
type input "Asistencia"
click at [508, 95] on input "100.0" at bounding box center [487, 100] width 65 height 18
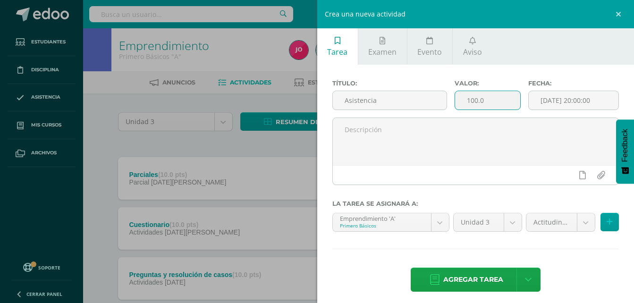
drag, startPoint x: 508, startPoint y: 95, endPoint x: 406, endPoint y: 113, distance: 103.6
click at [406, 113] on div "Título: Asistencia Valor: 100.0 Fecha: [DATE] 20:00:00" at bounding box center [476, 99] width 295 height 38
type input "5"
click at [568, 99] on input "[DATE] 20:00:00" at bounding box center [574, 100] width 90 height 18
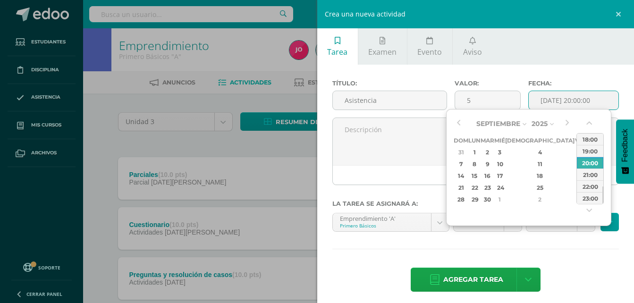
click at [587, 154] on div "6" at bounding box center [592, 152] width 10 height 11
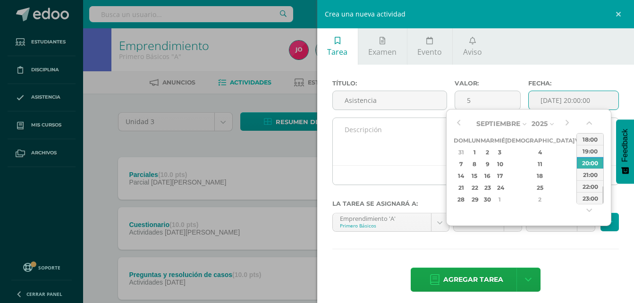
type input "[DATE] 20:00"
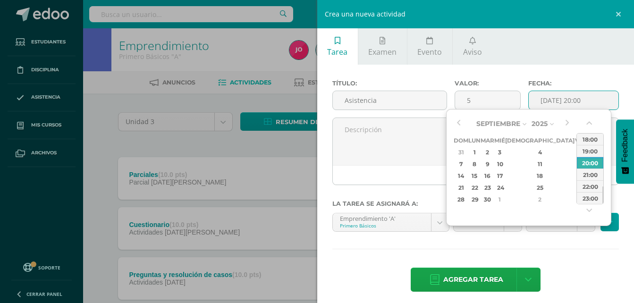
click at [327, 134] on div "Título: Asistencia Valor: 5 Fecha: [DATE] 20:00 La tarea se asignará a: Emprend…" at bounding box center [475, 187] width 317 height 244
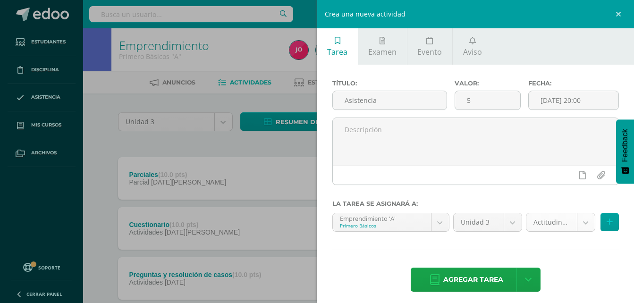
click at [579, 225] on body "Tarea asignada exitosamente Estudiantes Disciplina Asistencia Mis cursos Archiv…" at bounding box center [317, 231] width 634 height 463
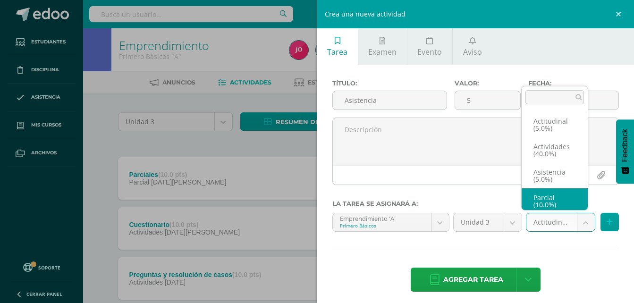
scroll to position [4, 0]
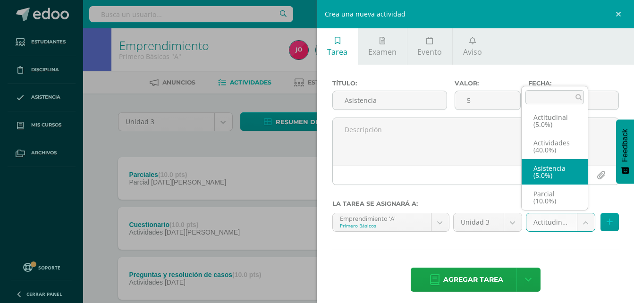
select select "22026"
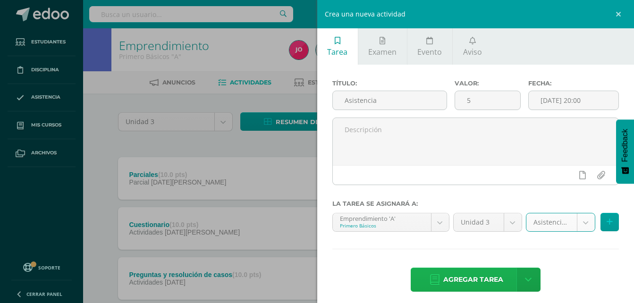
click at [477, 275] on span "Agregar tarea" at bounding box center [474, 279] width 60 height 23
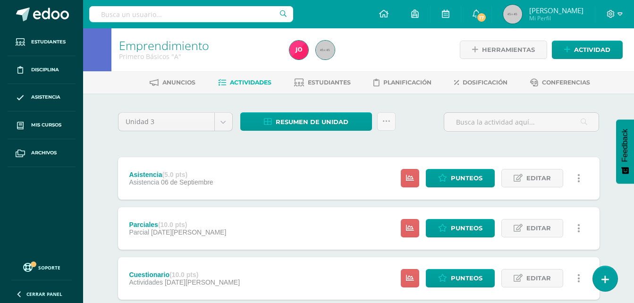
click at [580, 60] on div "Herramientas Detalle de asistencias Actividad" at bounding box center [541, 49] width 163 height 43
click at [585, 48] on span "Actividad" at bounding box center [592, 49] width 36 height 17
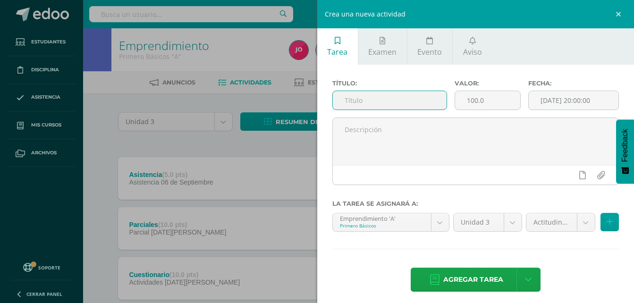
click at [410, 95] on input "text" at bounding box center [390, 100] width 114 height 18
type input "Evaluación escrita"
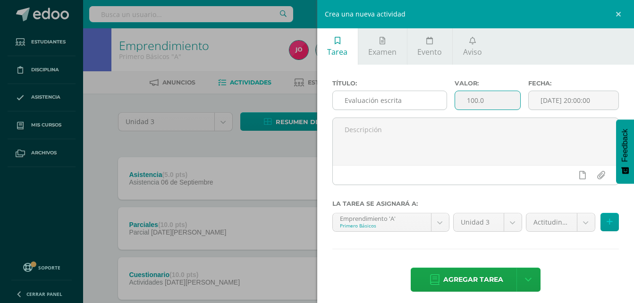
drag, startPoint x: 492, startPoint y: 102, endPoint x: 432, endPoint y: 109, distance: 60.9
click at [432, 109] on div "Título: Evaluación escrita Valor: 100.0 Fecha: [DATE] 20:00:00" at bounding box center [476, 99] width 295 height 38
type input "40"
click at [542, 102] on input "[DATE] 20:00:00" at bounding box center [574, 100] width 90 height 18
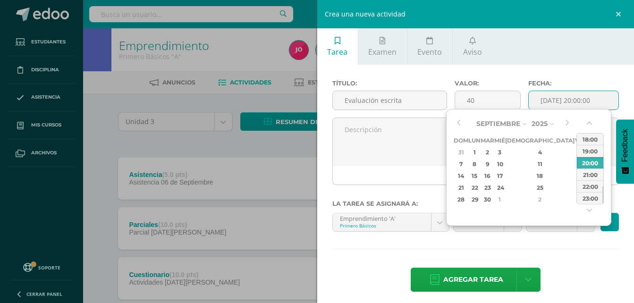
click at [587, 154] on div "6" at bounding box center [592, 152] width 10 height 11
click at [586, 173] on div "21:00" at bounding box center [590, 175] width 26 height 12
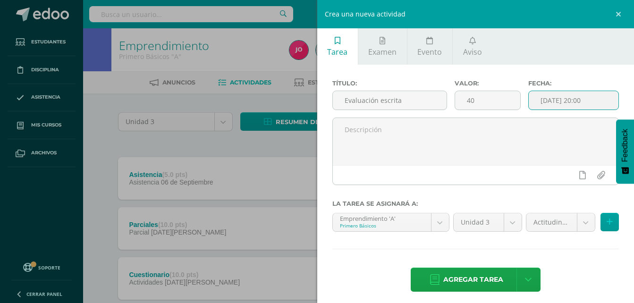
type input "[DATE] 21:00"
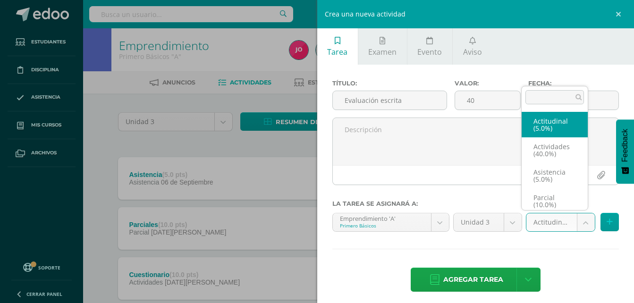
click at [582, 219] on body "Tarea asignada exitosamente Estudiantes Disciplina Asistencia Mis cursos Archiv…" at bounding box center [317, 256] width 634 height 513
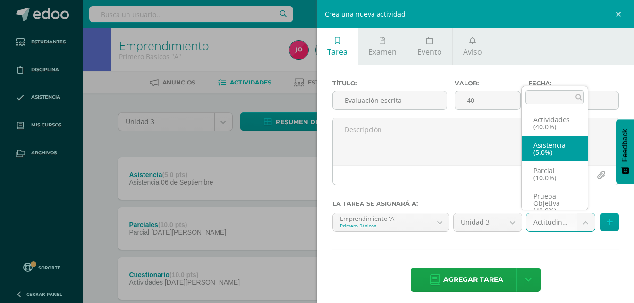
scroll to position [40, 0]
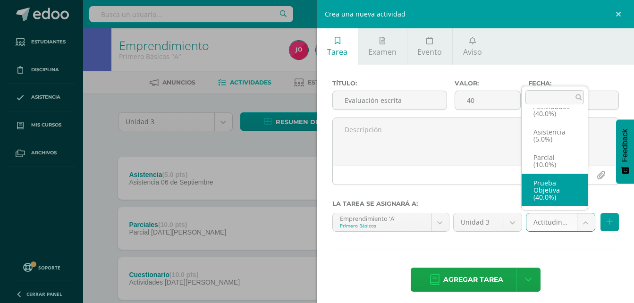
select select "22025"
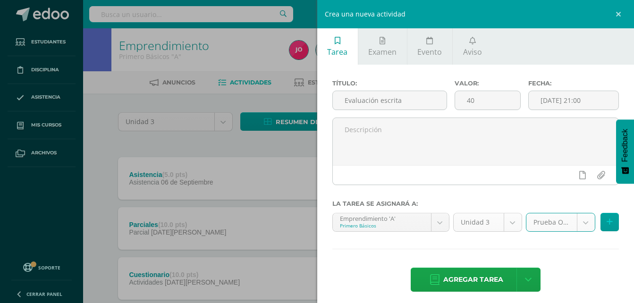
click at [477, 273] on span "Agregar tarea" at bounding box center [474, 279] width 60 height 23
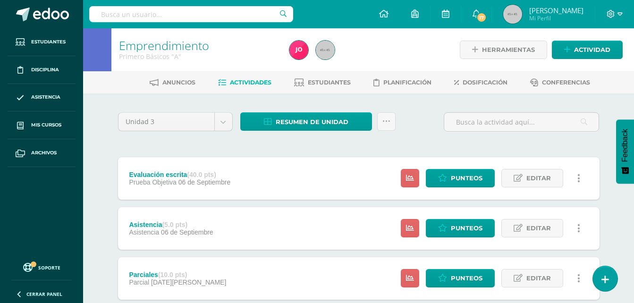
click at [551, 42] on div "Herramientas Detalle de asistencias Actividad" at bounding box center [541, 49] width 163 height 43
click at [574, 54] on span "Actividad" at bounding box center [592, 49] width 36 height 17
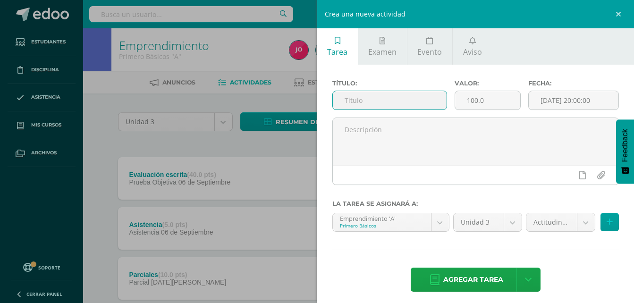
click at [405, 97] on input "text" at bounding box center [390, 100] width 114 height 18
type input "Actitudinal"
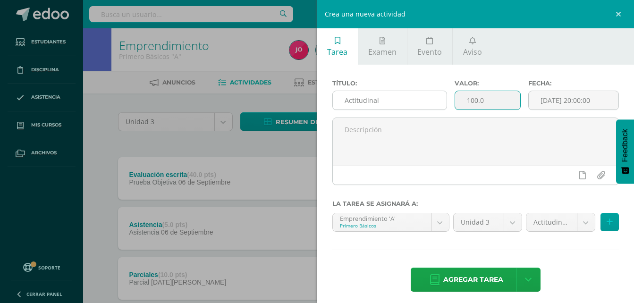
drag, startPoint x: 494, startPoint y: 102, endPoint x: 425, endPoint y: 104, distance: 68.5
click at [425, 104] on div "Título: Actitudinal Valor: 100.0 Fecha: [DATE] 20:00:00" at bounding box center [476, 99] width 295 height 38
type input "5"
click at [539, 97] on input "[DATE] 20:00:00" at bounding box center [574, 100] width 90 height 18
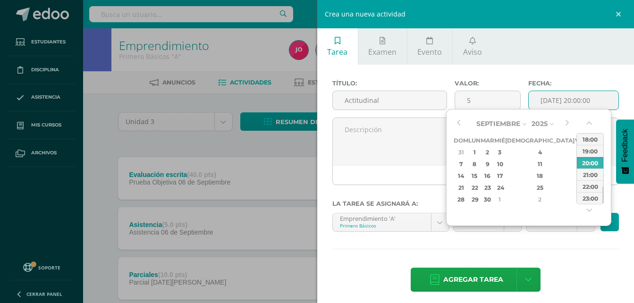
click at [587, 155] on div "6" at bounding box center [592, 152] width 10 height 11
type input "[DATE] 20:00"
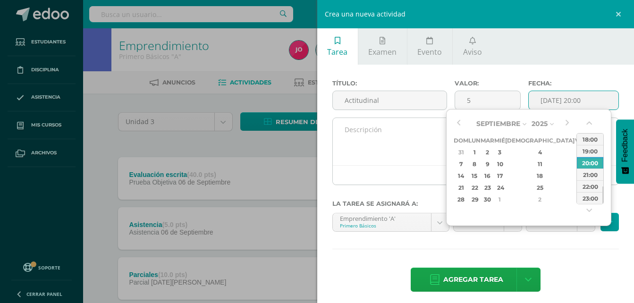
click at [409, 155] on textarea at bounding box center [476, 141] width 286 height 47
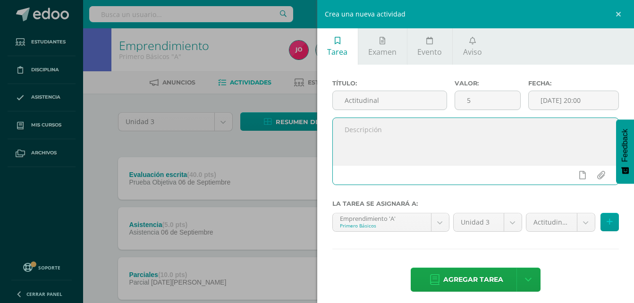
click at [508, 135] on textarea at bounding box center [476, 141] width 286 height 47
click at [489, 289] on span "Agregar tarea" at bounding box center [474, 279] width 60 height 23
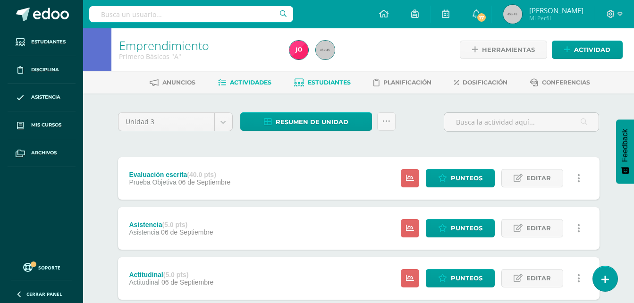
click at [327, 75] on link "Estudiantes" at bounding box center [322, 82] width 57 height 15
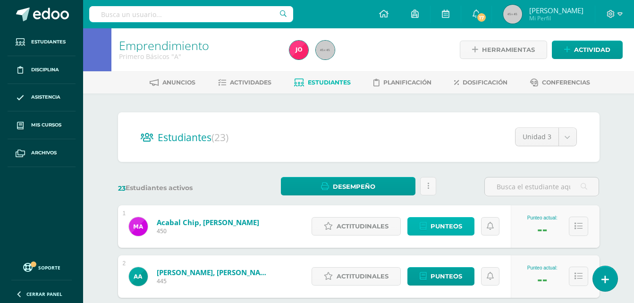
click at [455, 232] on span "Punteos" at bounding box center [447, 226] width 32 height 17
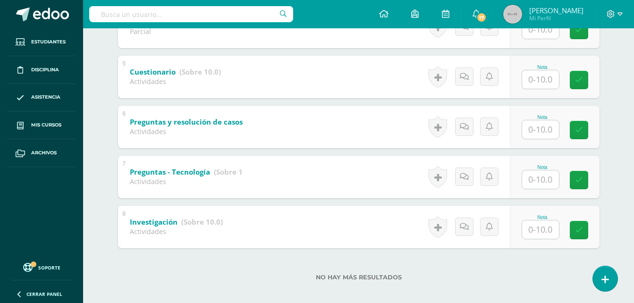
scroll to position [388, 0]
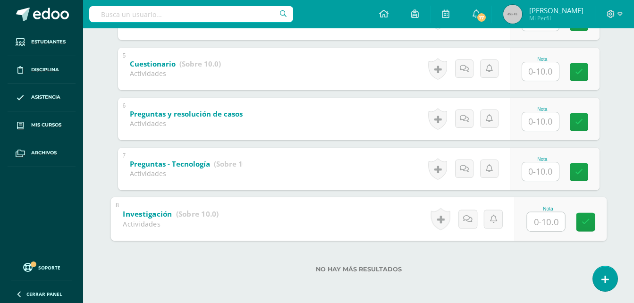
click at [537, 230] on input "text" at bounding box center [546, 221] width 38 height 19
type input "5"
click at [530, 174] on input "text" at bounding box center [540, 171] width 37 height 18
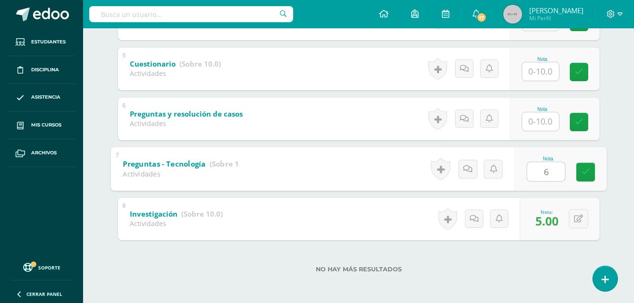
type input "6"
click at [543, 125] on input "text" at bounding box center [540, 121] width 37 height 18
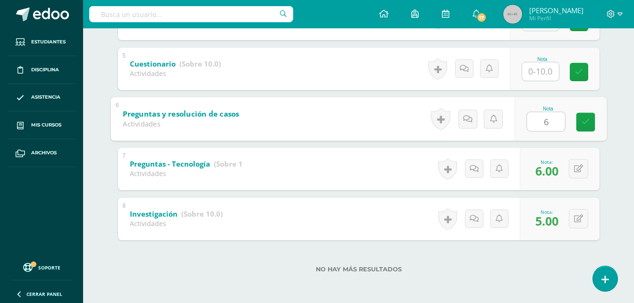
type input "6"
click at [544, 76] on input "text" at bounding box center [540, 71] width 37 height 18
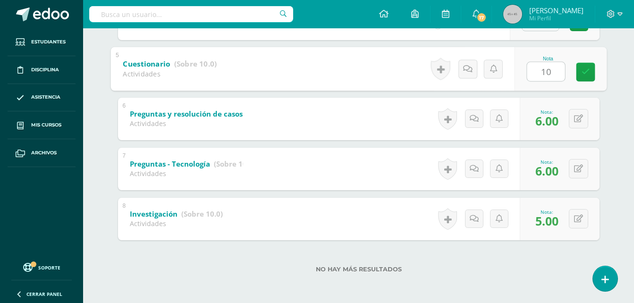
scroll to position [247, 0]
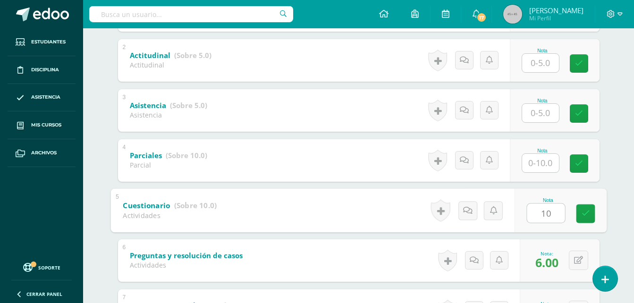
type input "10"
click at [546, 161] on input "text" at bounding box center [540, 163] width 37 height 18
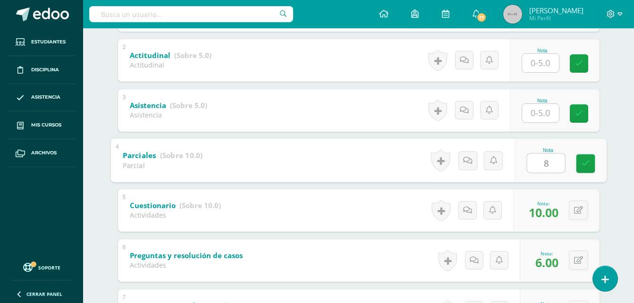
scroll to position [152, 0]
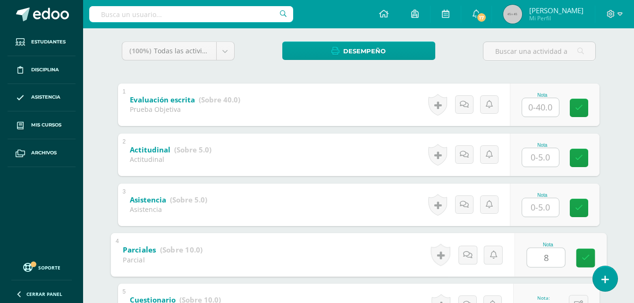
type input "8"
click at [542, 213] on input "text" at bounding box center [540, 207] width 37 height 18
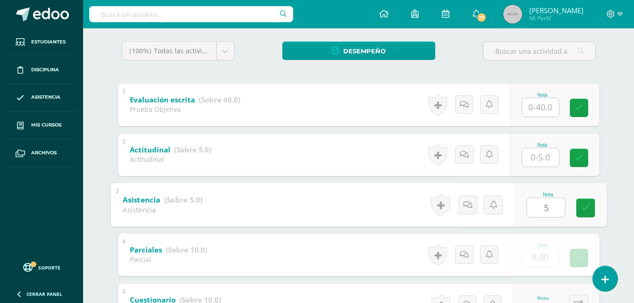
type input "5"
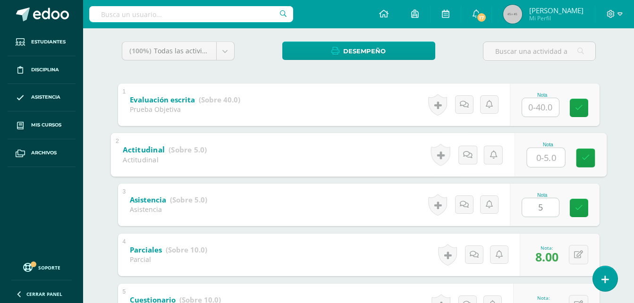
click at [539, 156] on input "text" at bounding box center [546, 157] width 38 height 19
type input "5"
click at [606, 65] on div "Mauricio Acabal Mauricio Acabal Axel Argueta Jonathan Caná Allison Castro Grego…" at bounding box center [359, 240] width 520 height 598
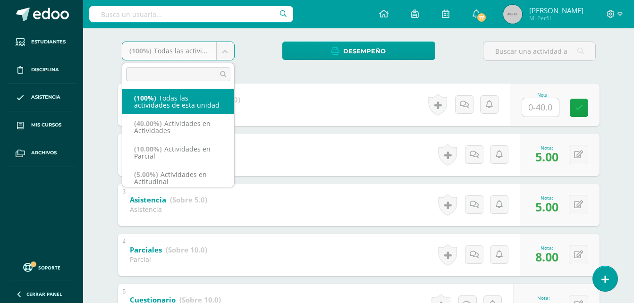
click at [228, 53] on body "Estudiantes Disciplina Asistencia Mis cursos Archivos Soporte Ayuda Reportar un…" at bounding box center [317, 193] width 634 height 691
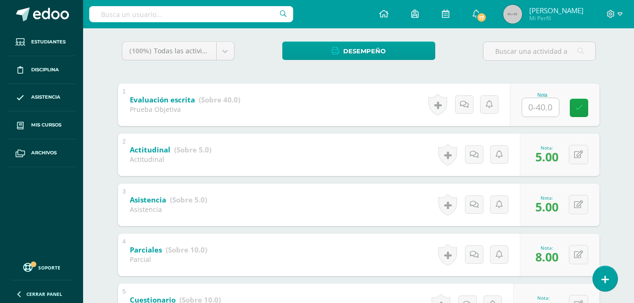
click at [243, 49] on body "Estudiantes Disciplina Asistencia Mis cursos Archivos Soporte Ayuda Reportar un…" at bounding box center [317, 193] width 634 height 691
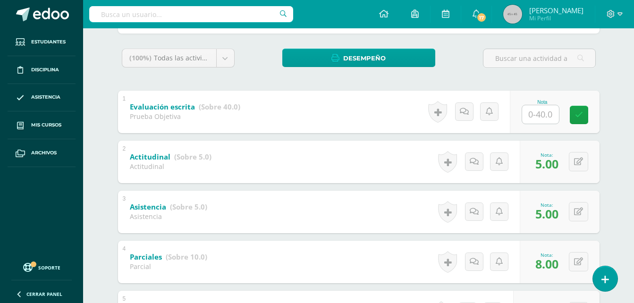
scroll to position [10, 0]
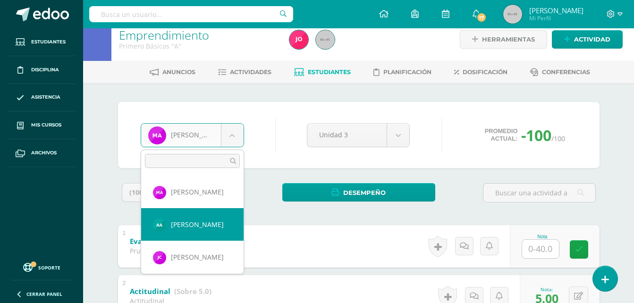
select select "657"
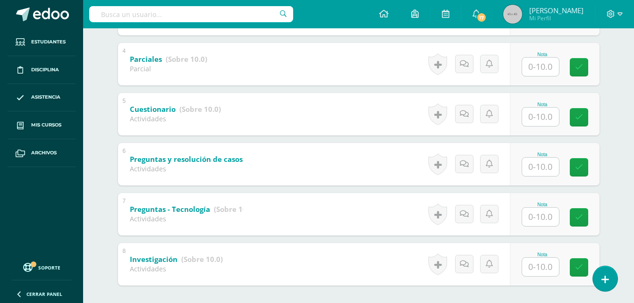
scroll to position [388, 0]
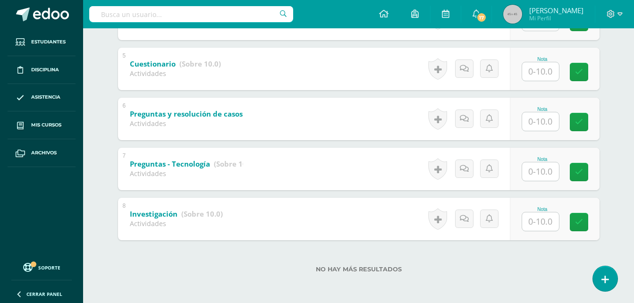
click at [529, 230] on input "text" at bounding box center [540, 222] width 37 height 18
type input "0"
click at [546, 164] on input "text" at bounding box center [540, 171] width 37 height 18
type input "0"
click at [548, 132] on div "Nota" at bounding box center [555, 119] width 90 height 43
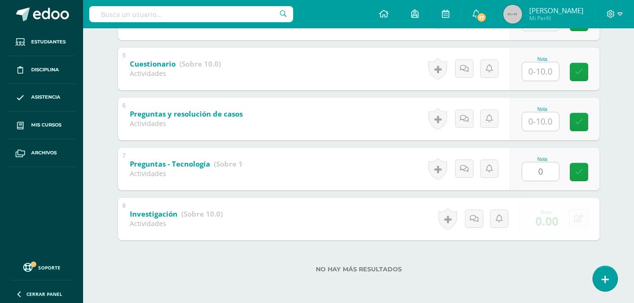
click at [548, 125] on input "text" at bounding box center [540, 121] width 37 height 18
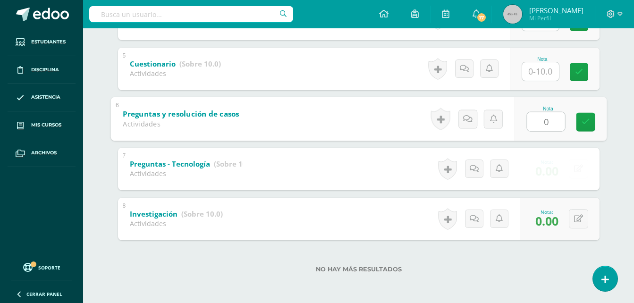
type input "0"
click at [540, 74] on input "text" at bounding box center [540, 71] width 37 height 18
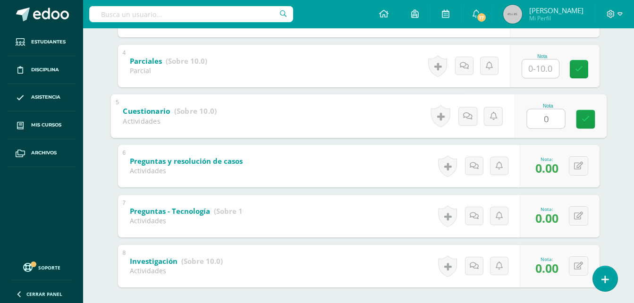
type input "0"
click at [540, 74] on input "text" at bounding box center [540, 69] width 37 height 18
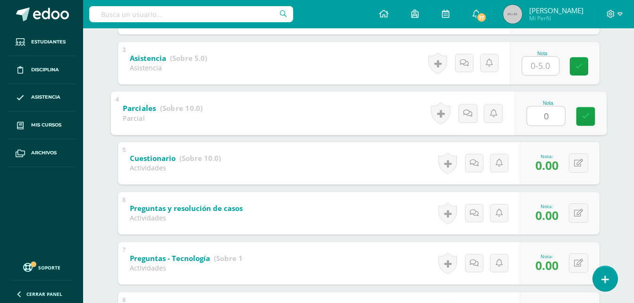
type input "0"
click at [540, 74] on input "text" at bounding box center [540, 66] width 37 height 18
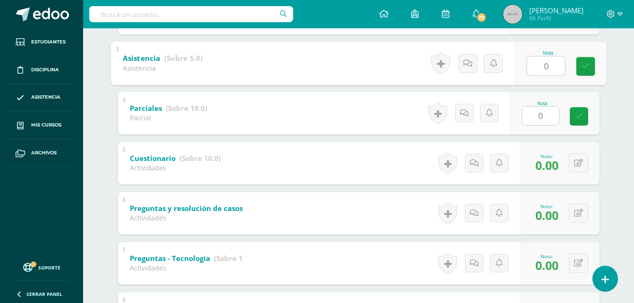
scroll to position [199, 0]
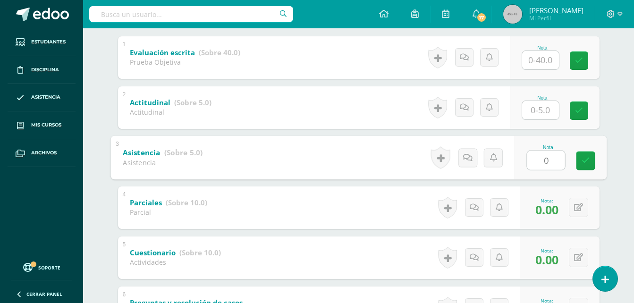
type input "0"
click at [536, 102] on input "text" at bounding box center [540, 110] width 37 height 18
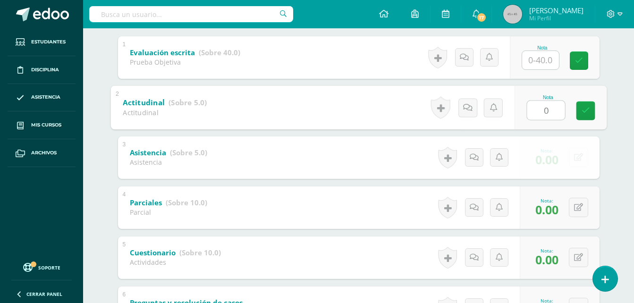
type input "0"
click at [539, 70] on div "Nota" at bounding box center [555, 57] width 90 height 43
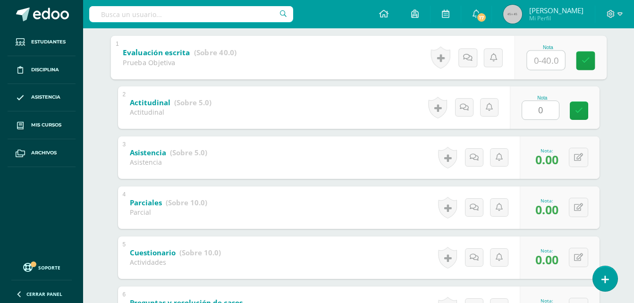
click at [543, 61] on input "text" at bounding box center [546, 60] width 38 height 19
type input "0"
click at [606, 64] on div "[PERSON_NAME] [PERSON_NAME] [PERSON_NAME] [PERSON_NAME] [PERSON_NAME] [PERSON_N…" at bounding box center [359, 193] width 520 height 598
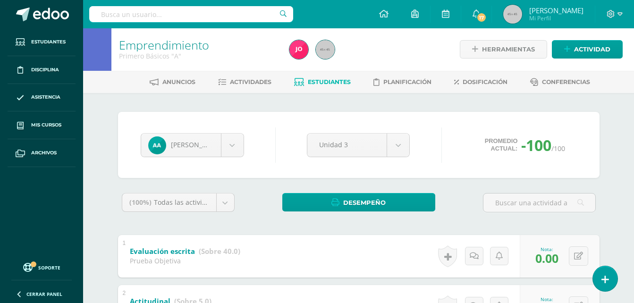
scroll to position [0, 0]
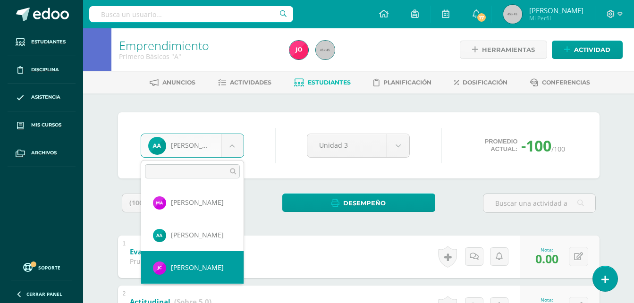
select select "651"
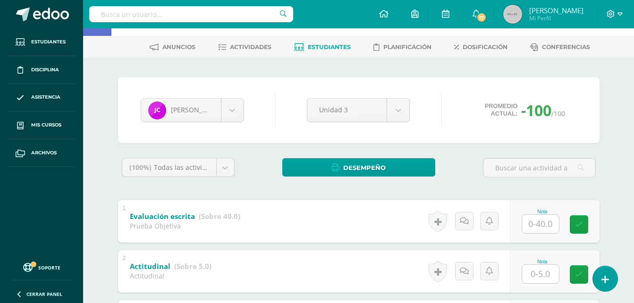
scroll to position [366, 0]
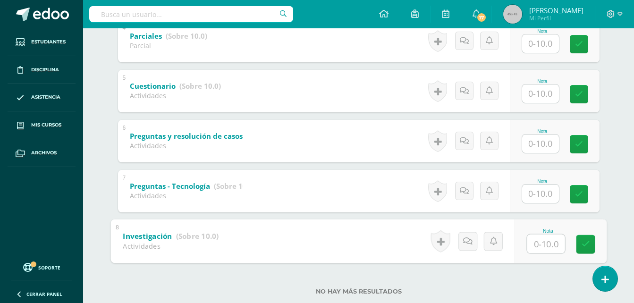
click at [547, 241] on input "text" at bounding box center [546, 243] width 38 height 19
type input "10"
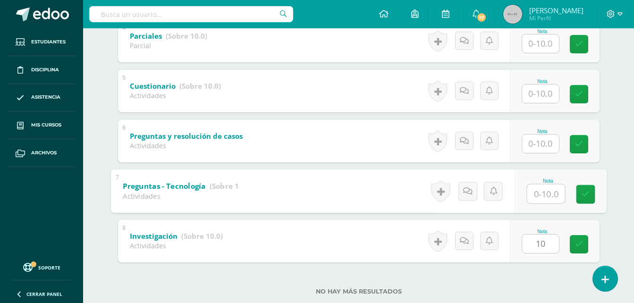
click at [545, 193] on input "text" at bounding box center [546, 193] width 38 height 19
type input "5"
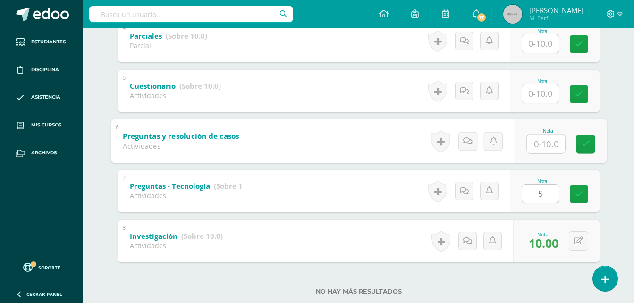
click at [538, 138] on input "text" at bounding box center [546, 143] width 38 height 19
type input "10"
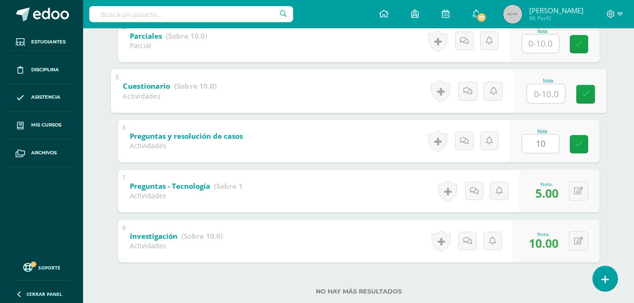
click at [549, 99] on input "text" at bounding box center [546, 93] width 38 height 19
type input "10"
click at [552, 48] on input "text" at bounding box center [540, 43] width 37 height 18
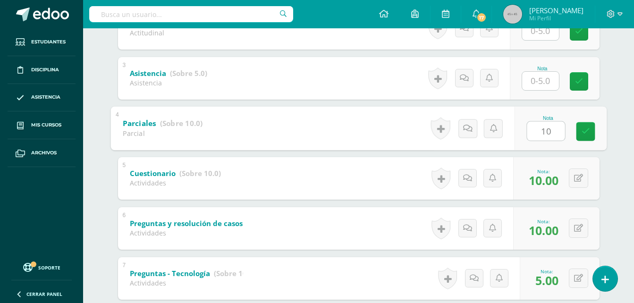
scroll to position [272, 0]
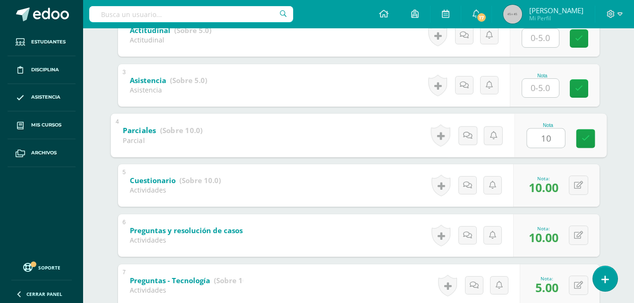
type input "10"
click at [544, 89] on input "text" at bounding box center [540, 88] width 37 height 18
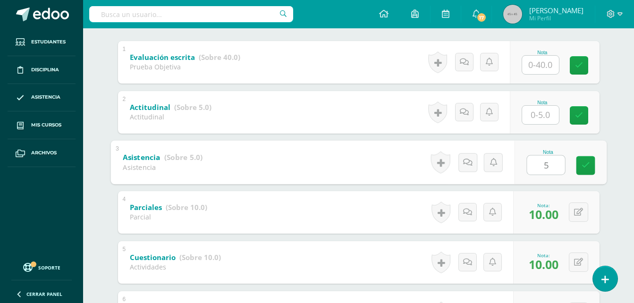
scroll to position [177, 0]
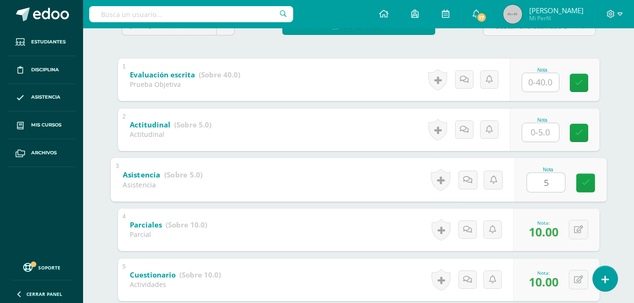
type input "5"
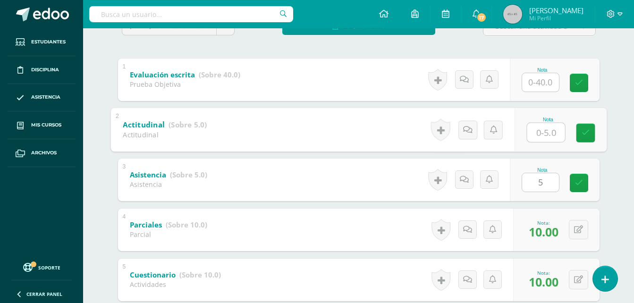
click at [538, 128] on input "text" at bounding box center [546, 132] width 38 height 19
type input "5"
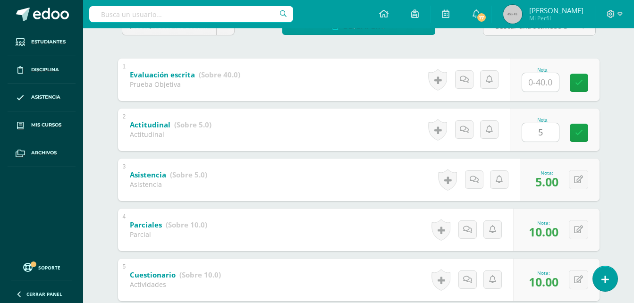
click at [559, 50] on div "(100%) Todas las actividades de esta unidad Todas las actividades de esta unida…" at bounding box center [359, 256] width 482 height 479
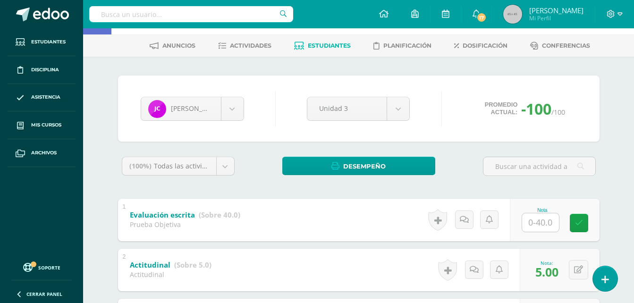
scroll to position [0, 0]
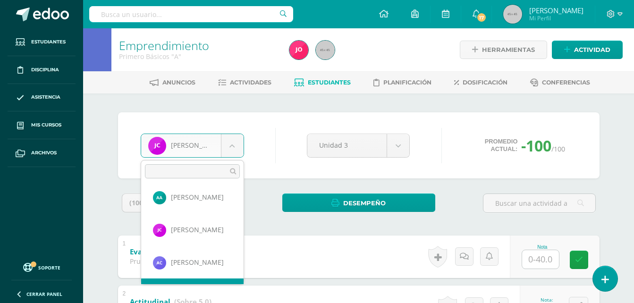
scroll to position [65, 0]
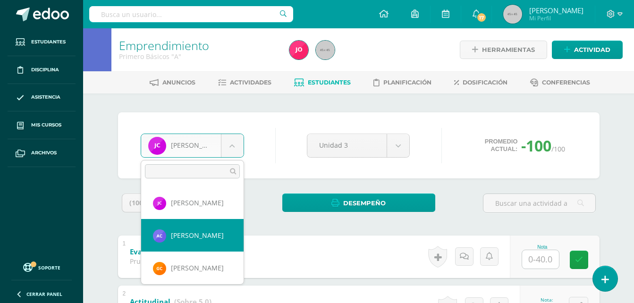
drag, startPoint x: 195, startPoint y: 266, endPoint x: 176, endPoint y: 235, distance: 36.2
select select "672"
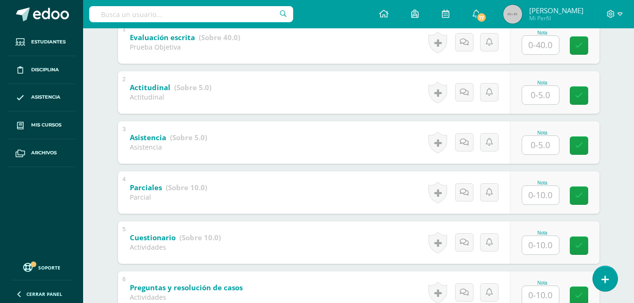
scroll to position [388, 0]
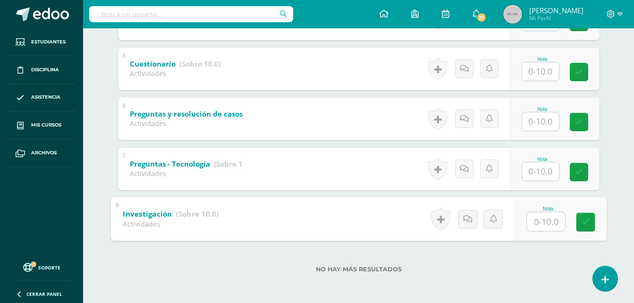
click at [547, 218] on input "text" at bounding box center [546, 221] width 38 height 19
type input "10"
click at [542, 171] on input "text" at bounding box center [540, 171] width 37 height 18
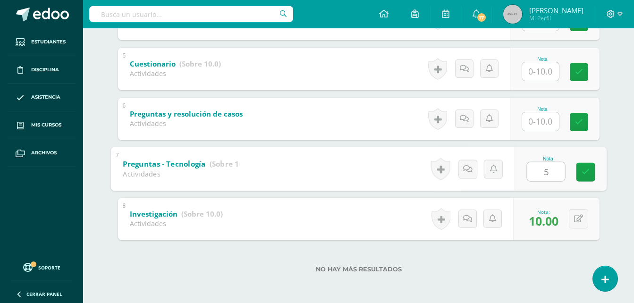
type input "5"
click at [545, 128] on input "text" at bounding box center [540, 121] width 37 height 18
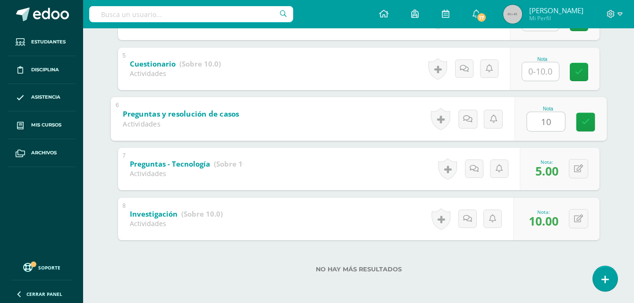
type input "10"
click at [546, 71] on input "text" at bounding box center [540, 71] width 37 height 18
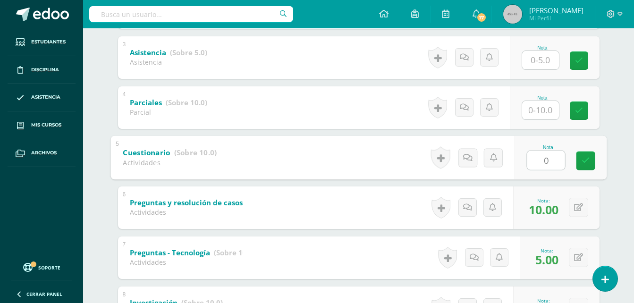
scroll to position [294, 0]
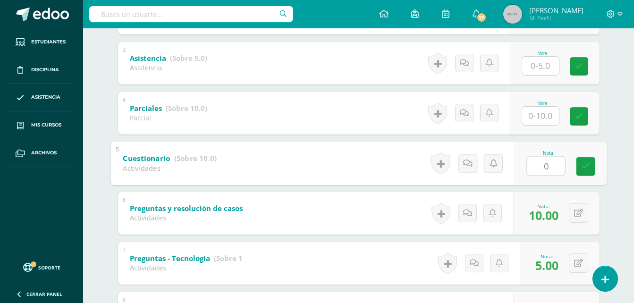
type input "0"
click at [620, 112] on div "Emprendimiento Primero Básicos "A" Herramientas Detalle de asistencias Activida…" at bounding box center [358, 66] width 551 height 663
click at [539, 108] on input "text" at bounding box center [540, 116] width 37 height 18
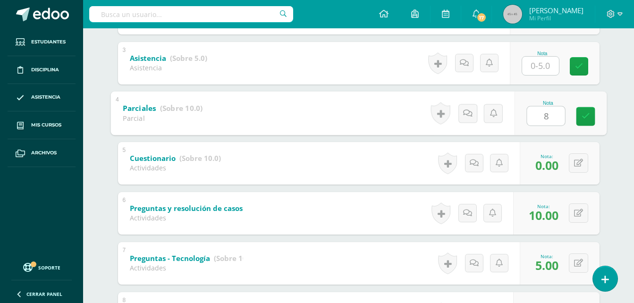
type input "8"
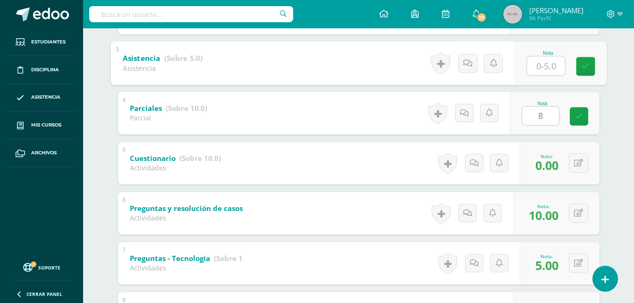
click at [548, 69] on input "text" at bounding box center [546, 65] width 38 height 19
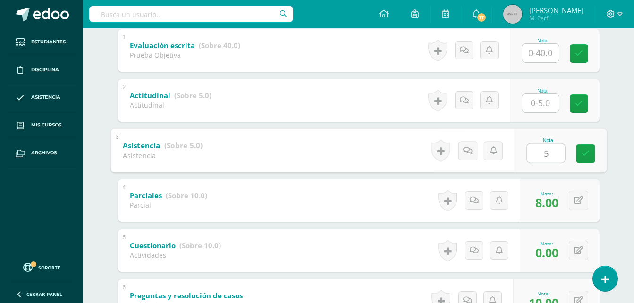
scroll to position [199, 0]
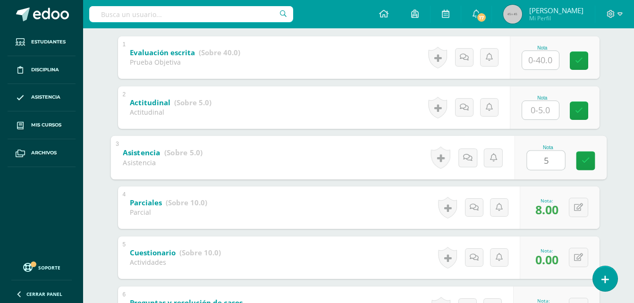
type input "5"
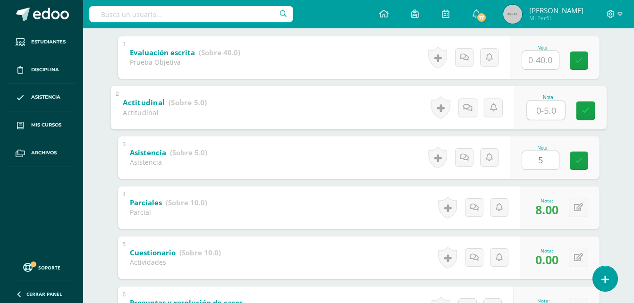
click at [545, 110] on input "text" at bounding box center [546, 110] width 38 height 19
type input "5"
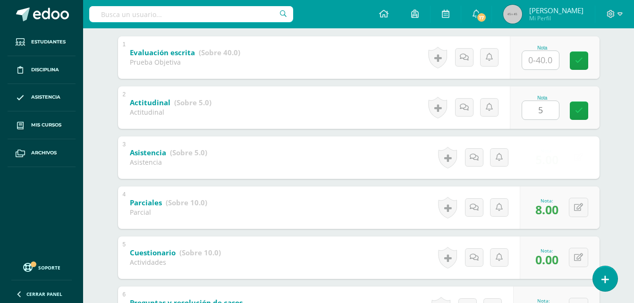
click at [624, 62] on div "Emprendimiento Primero Básicos "A" Herramientas Detalle de asistencias Activida…" at bounding box center [358, 160] width 551 height 663
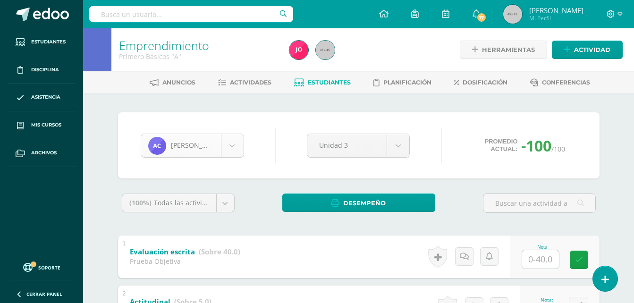
scroll to position [32, 0]
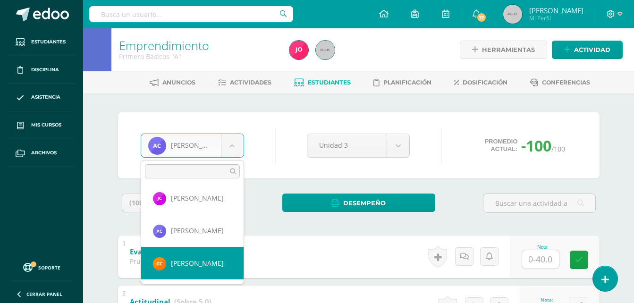
scroll to position [70, 0]
select select "670"
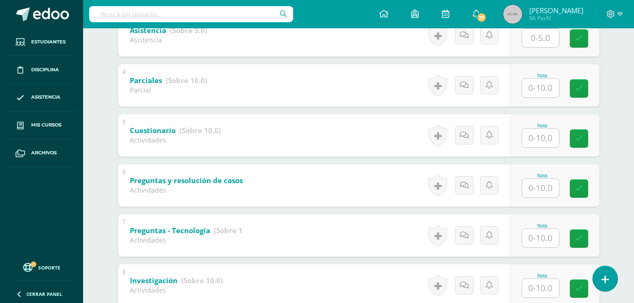
scroll to position [388, 0]
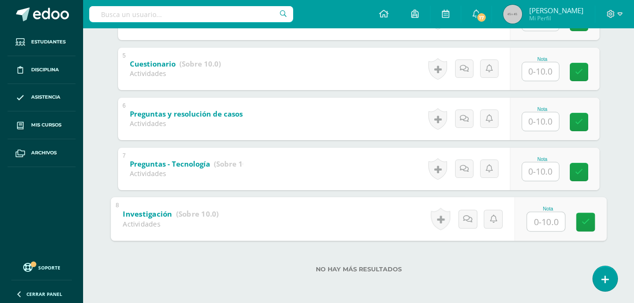
click at [529, 222] on input "text" at bounding box center [546, 221] width 38 height 19
type input "10"
click at [541, 174] on input "text" at bounding box center [540, 171] width 37 height 18
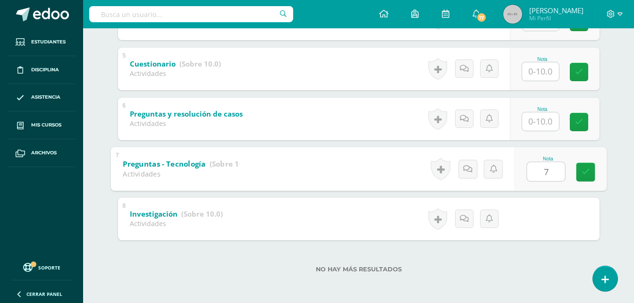
type input "7"
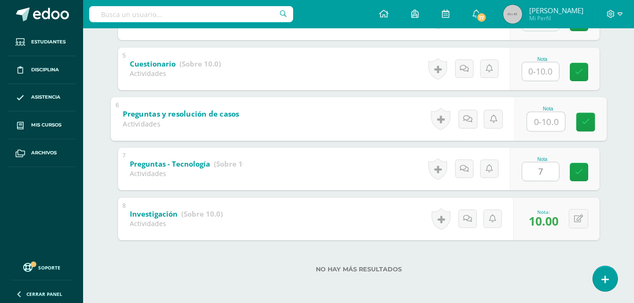
click at [551, 122] on input "text" at bounding box center [546, 121] width 38 height 19
type input "10"
click at [546, 77] on input "text" at bounding box center [540, 71] width 37 height 18
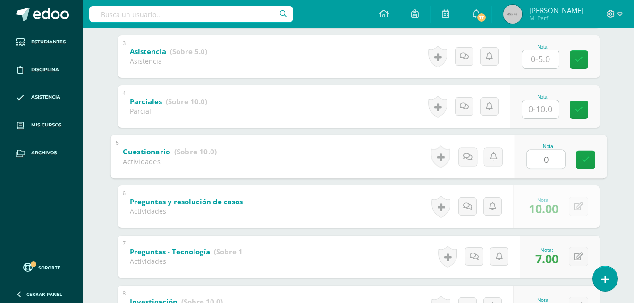
scroll to position [294, 0]
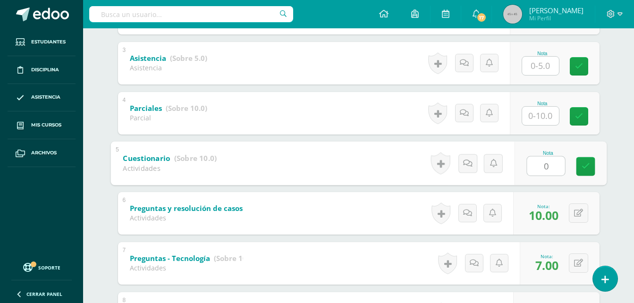
type input "0"
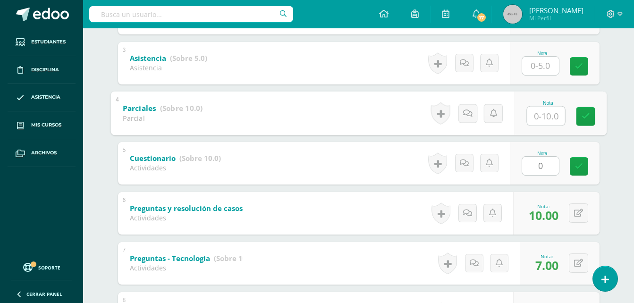
click at [539, 120] on input "text" at bounding box center [546, 115] width 38 height 19
type input "10"
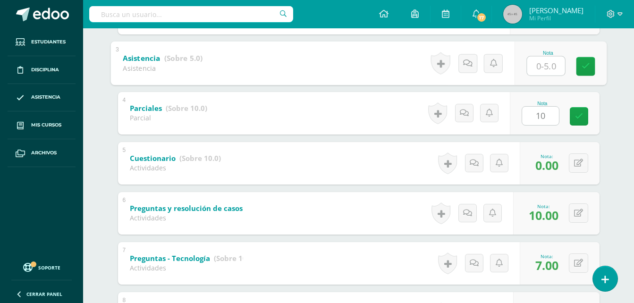
click at [546, 71] on input "text" at bounding box center [546, 65] width 38 height 19
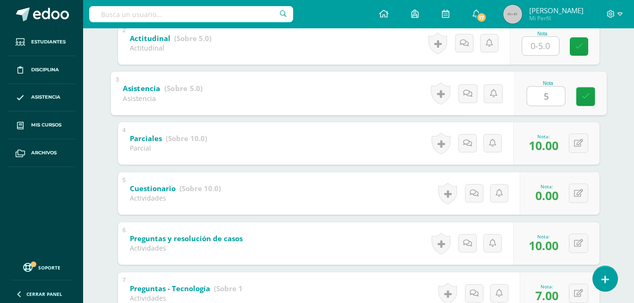
scroll to position [247, 0]
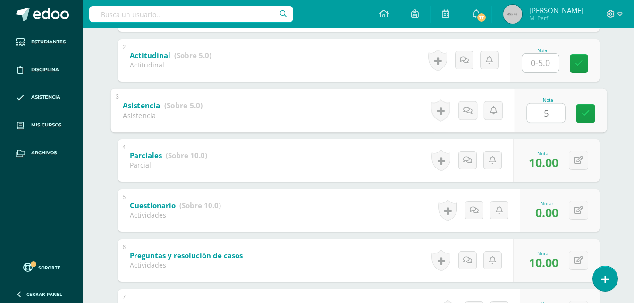
type input "5"
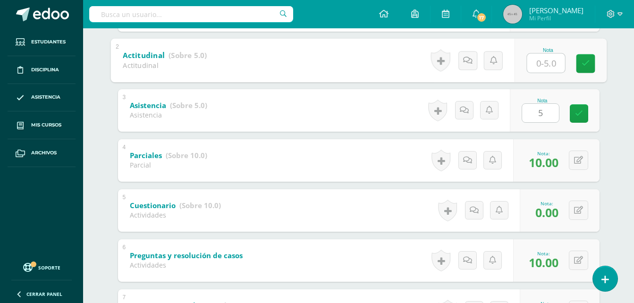
click at [541, 59] on input "text" at bounding box center [546, 62] width 38 height 19
type input "5"
click at [611, 40] on div "Gregoria Ciprián Mauricio Acabal Axel Argueta Jonathan Caná Allison Castro Greg…" at bounding box center [359, 146] width 520 height 598
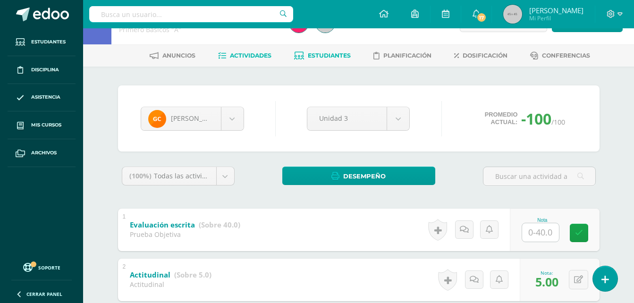
scroll to position [10, 0]
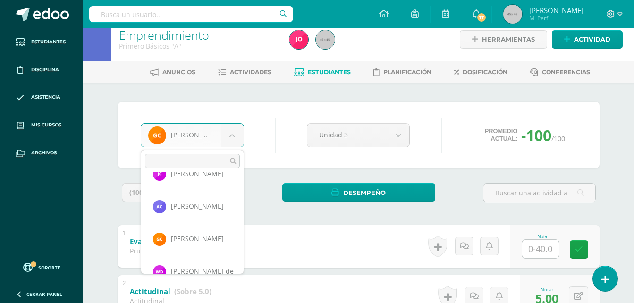
scroll to position [102, 0]
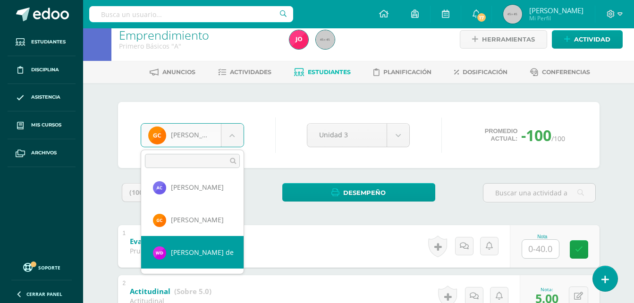
select select "652"
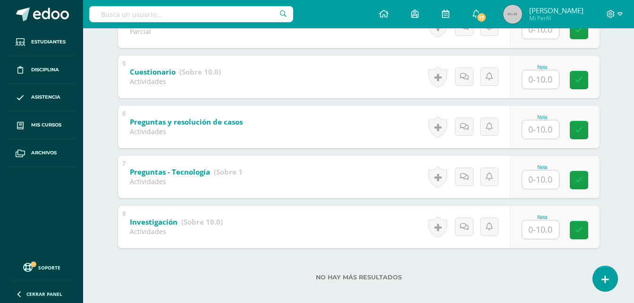
scroll to position [388, 0]
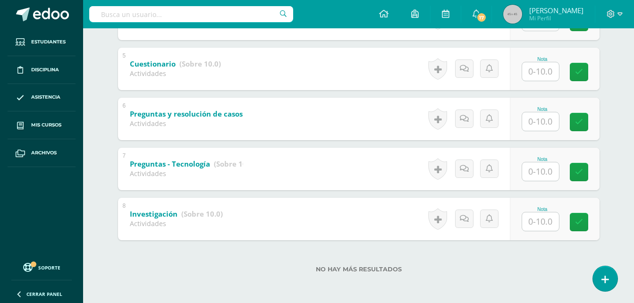
click at [544, 224] on input "text" at bounding box center [540, 222] width 37 height 18
type input "10"
click at [539, 167] on input "text" at bounding box center [546, 171] width 38 height 19
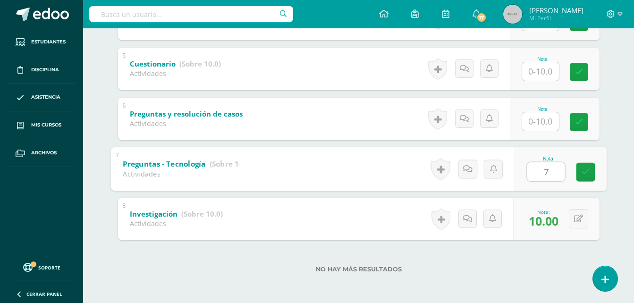
type input "7"
click at [542, 120] on input "text" at bounding box center [540, 121] width 37 height 18
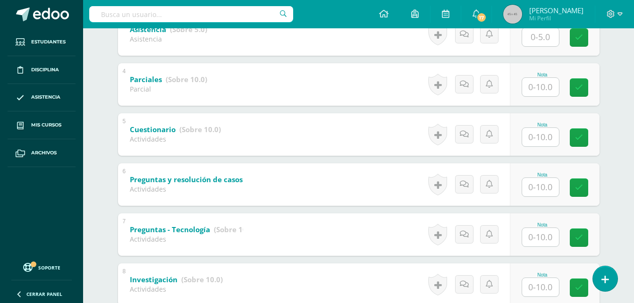
scroll to position [388, 0]
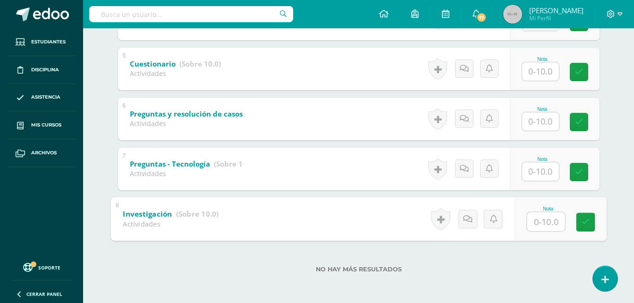
click at [541, 229] on input "text" at bounding box center [546, 221] width 38 height 19
type input "0"
click at [543, 181] on div "Nota" at bounding box center [555, 169] width 90 height 43
click at [544, 164] on input "text" at bounding box center [540, 171] width 37 height 18
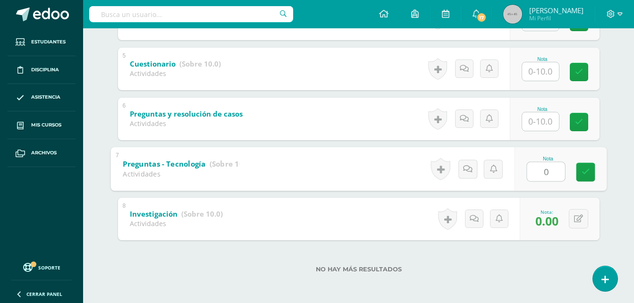
type input "0"
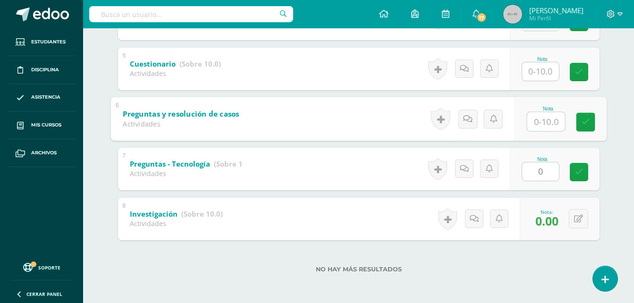
click at [538, 128] on input "text" at bounding box center [546, 121] width 38 height 19
type input "0"
click at [552, 65] on input "text" at bounding box center [540, 71] width 37 height 18
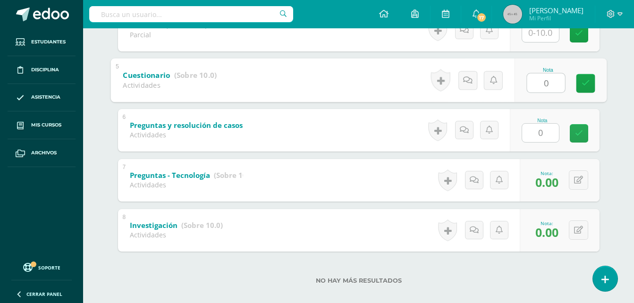
scroll to position [294, 0]
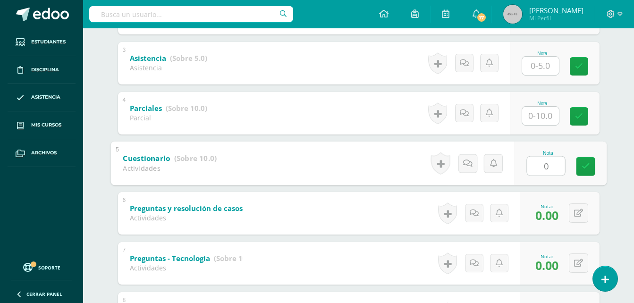
type input "0"
click at [548, 117] on input "text" at bounding box center [540, 116] width 37 height 18
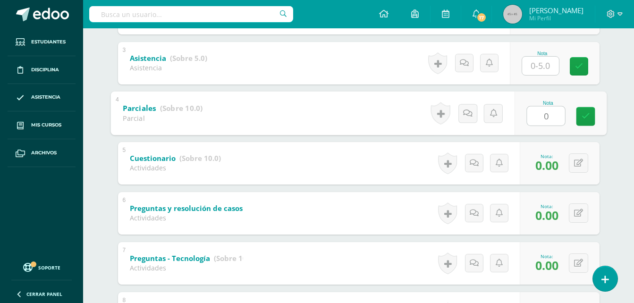
type input "0"
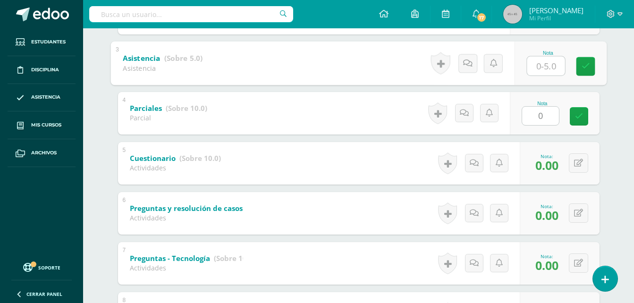
drag, startPoint x: 546, startPoint y: 66, endPoint x: 580, endPoint y: 81, distance: 37.2
click at [560, 84] on div "Nota" at bounding box center [560, 63] width 92 height 44
type input "3"
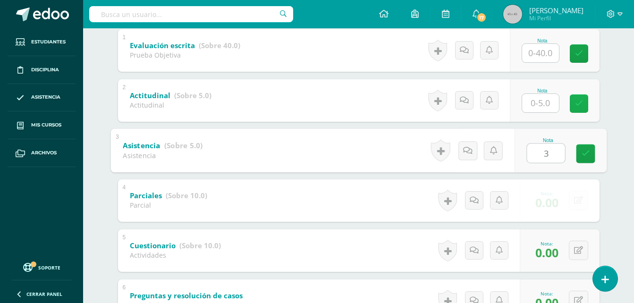
scroll to position [199, 0]
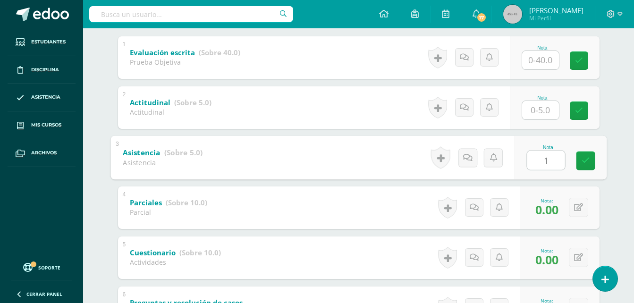
type input "1"
click at [545, 115] on input "text" at bounding box center [540, 110] width 37 height 18
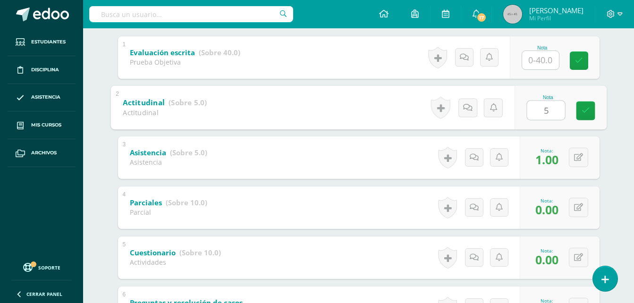
type input "5"
click at [613, 70] on div "Dilmer de Mauricio Acabal Axel Argueta Jonathan Caná Allison Castro Gregoria Ci…" at bounding box center [359, 193] width 520 height 598
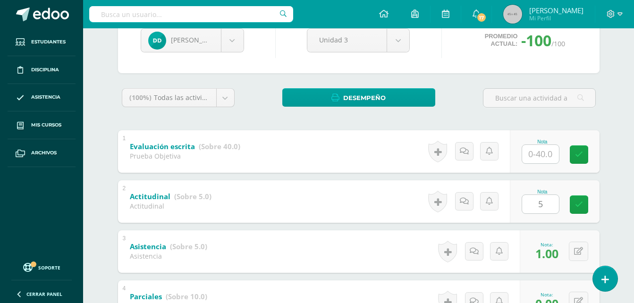
scroll to position [105, 0]
click at [551, 143] on div "Nota" at bounding box center [543, 142] width 42 height 5
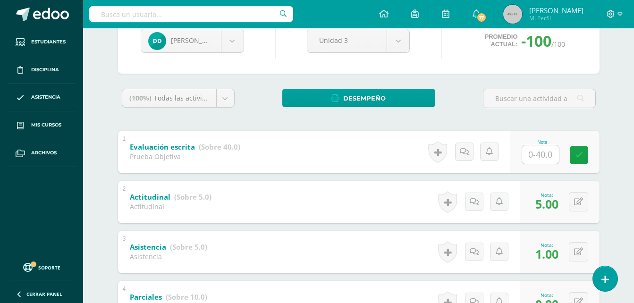
click at [549, 146] on input "text" at bounding box center [540, 154] width 37 height 18
type input "0"
click at [620, 106] on div "Emprendimiento Primero Básicos "A" Herramientas Detalle de asistencias Activida…" at bounding box center [358, 254] width 551 height 663
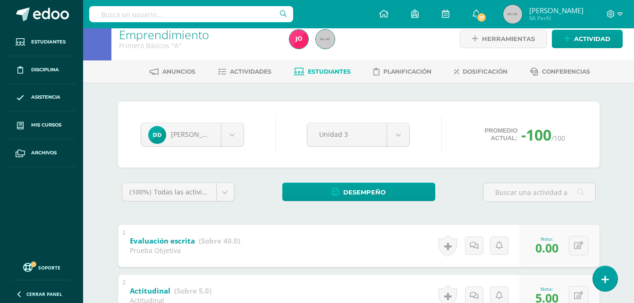
scroll to position [10, 0]
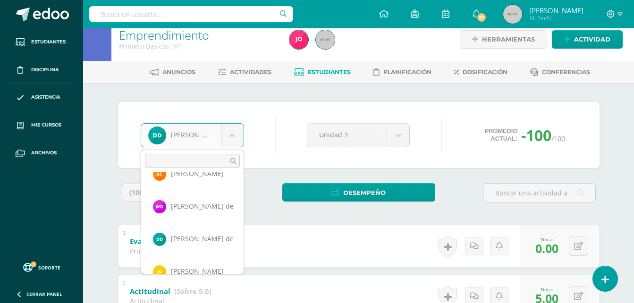
scroll to position [168, 0]
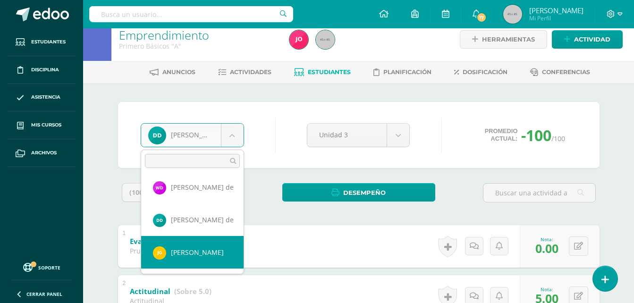
select select "661"
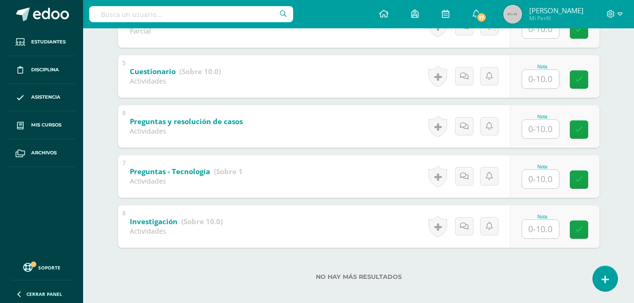
scroll to position [388, 0]
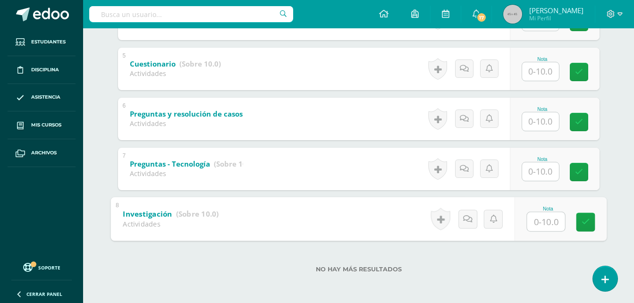
click at [528, 223] on input "text" at bounding box center [546, 221] width 38 height 19
type input "0"
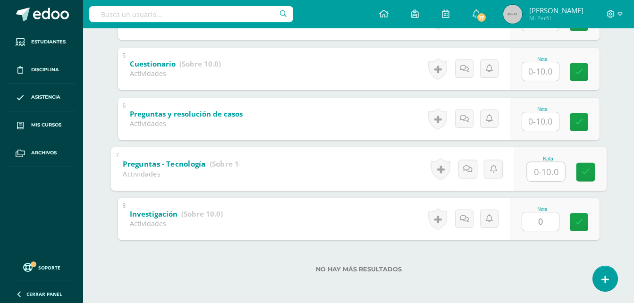
drag, startPoint x: 535, startPoint y: 166, endPoint x: 542, endPoint y: 152, distance: 15.8
click at [535, 166] on input "text" at bounding box center [546, 171] width 38 height 19
type input "0"
click at [547, 126] on input "text" at bounding box center [540, 121] width 37 height 18
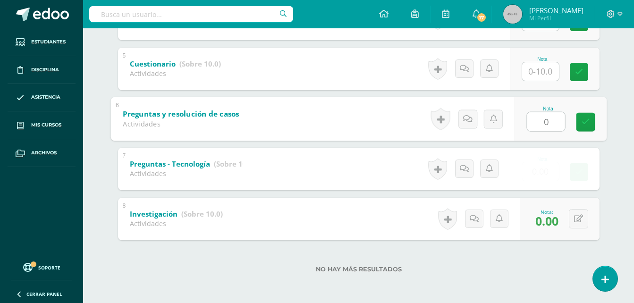
type input "0"
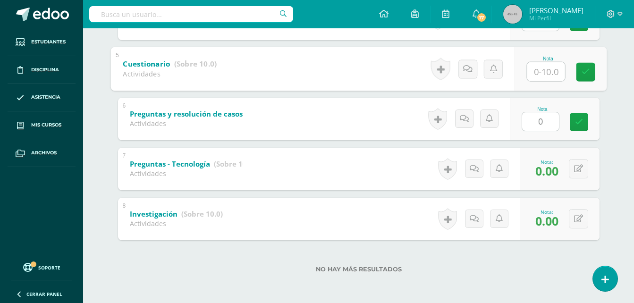
click at [555, 73] on input "text" at bounding box center [546, 71] width 38 height 19
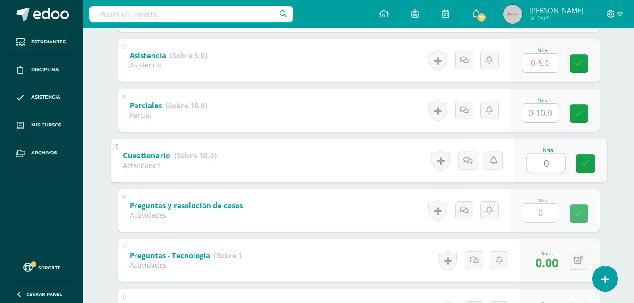
scroll to position [294, 0]
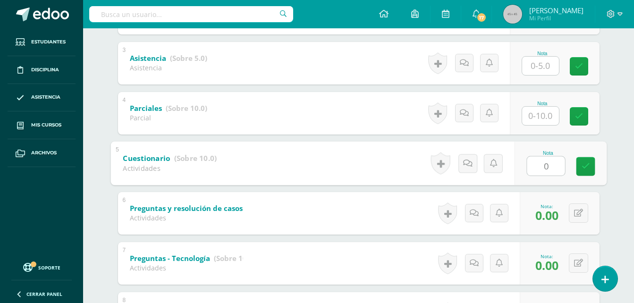
type input "0"
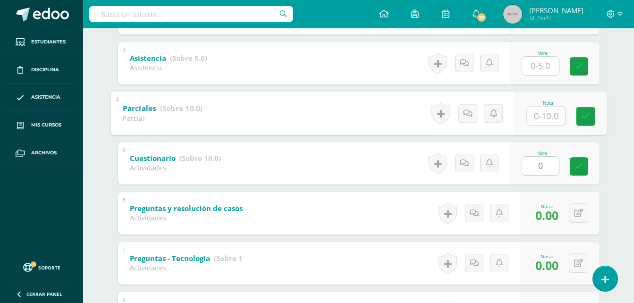
click at [549, 118] on input "text" at bounding box center [546, 115] width 38 height 19
type input "0"
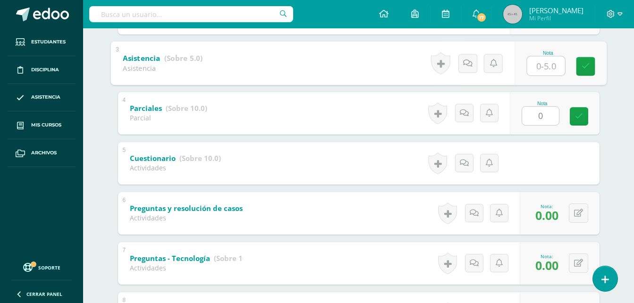
click at [546, 65] on input "text" at bounding box center [546, 65] width 38 height 19
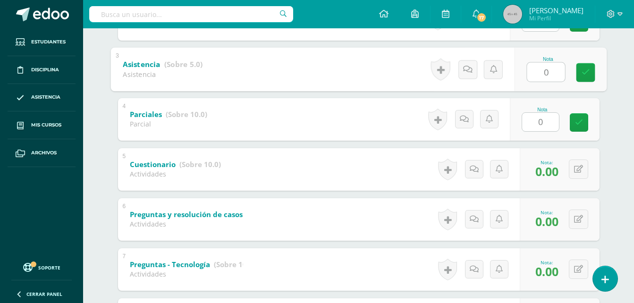
scroll to position [199, 0]
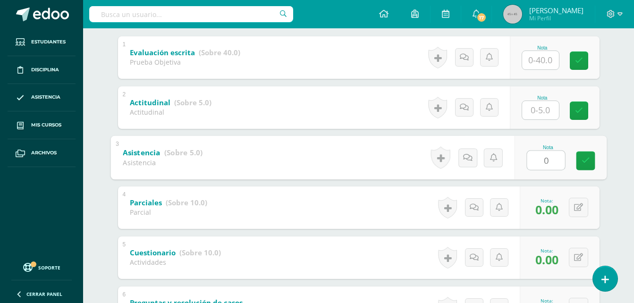
type input "0"
click at [543, 109] on input "text" at bounding box center [540, 110] width 37 height 18
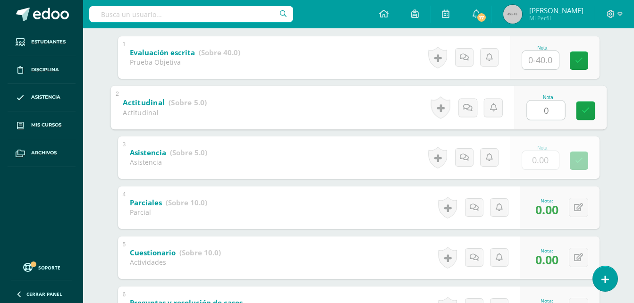
type input "0"
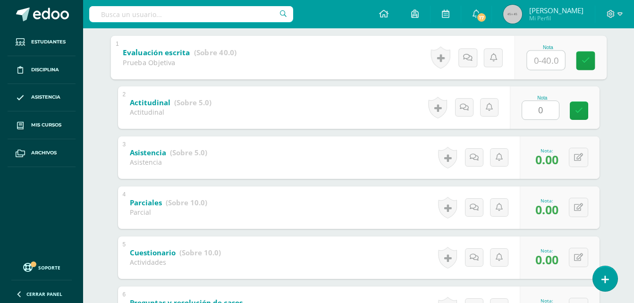
click at [540, 63] on input "text" at bounding box center [546, 60] width 38 height 19
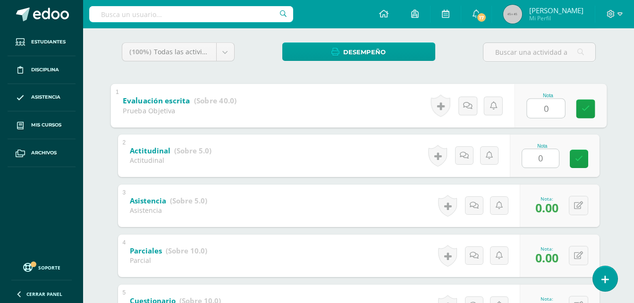
scroll to position [58, 0]
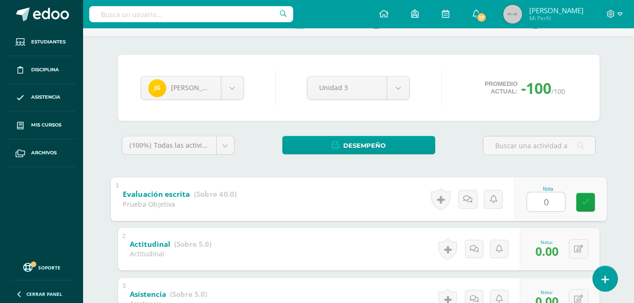
type input "0"
click at [239, 89] on body "Estudiantes Disciplina Asistencia Mis cursos Archivos Soporte Ayuda Reportar un…" at bounding box center [317, 287] width 634 height 691
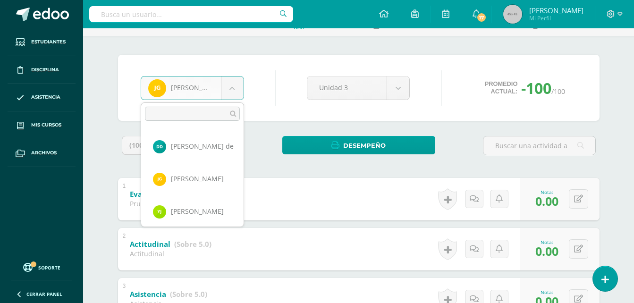
scroll to position [200, 0]
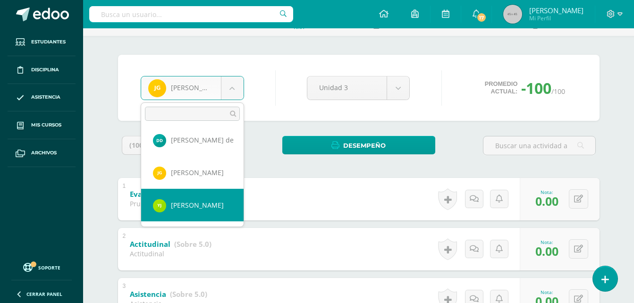
drag, startPoint x: 218, startPoint y: 213, endPoint x: 216, endPoint y: 221, distance: 8.2
select select "667"
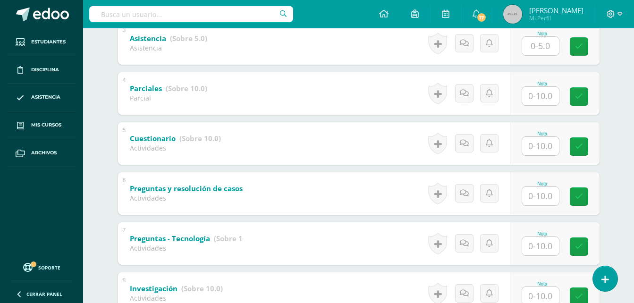
scroll to position [388, 0]
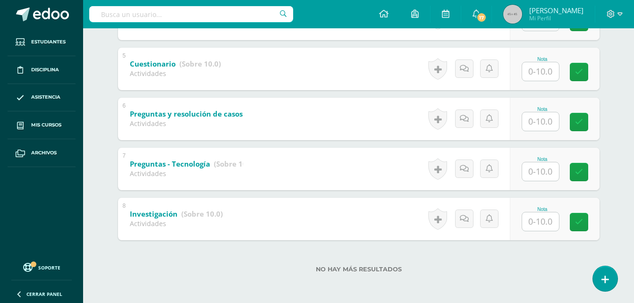
click at [544, 217] on input "text" at bounding box center [540, 222] width 37 height 18
type input "9"
click at [547, 175] on input "text" at bounding box center [540, 171] width 37 height 18
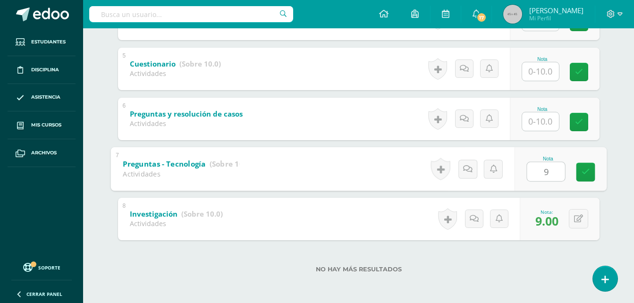
type input "9"
click at [549, 123] on input "text" at bounding box center [540, 121] width 37 height 18
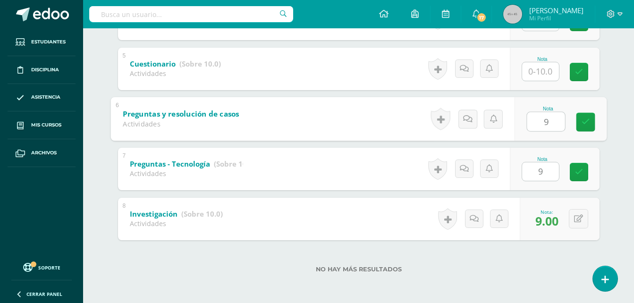
type input "9"
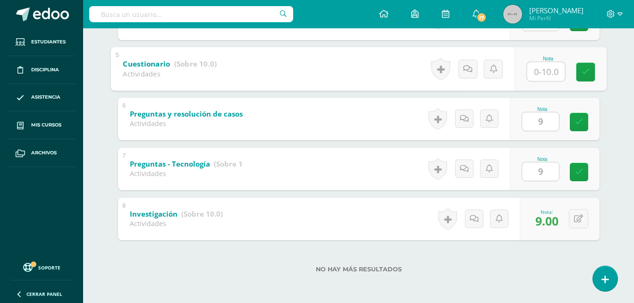
click at [551, 76] on input "text" at bounding box center [546, 71] width 38 height 19
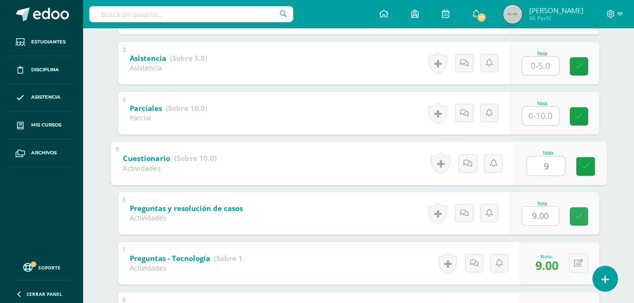
type input "9"
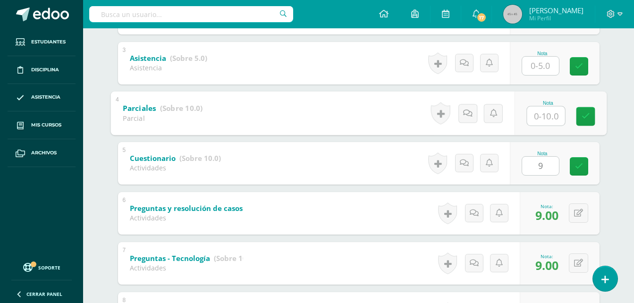
click at [545, 120] on input "text" at bounding box center [546, 115] width 38 height 19
type input "10"
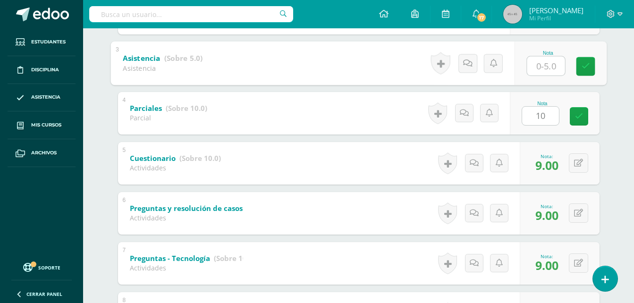
click at [546, 72] on input "text" at bounding box center [546, 65] width 38 height 19
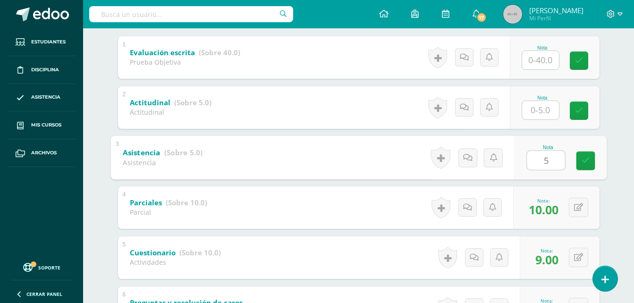
type input "5"
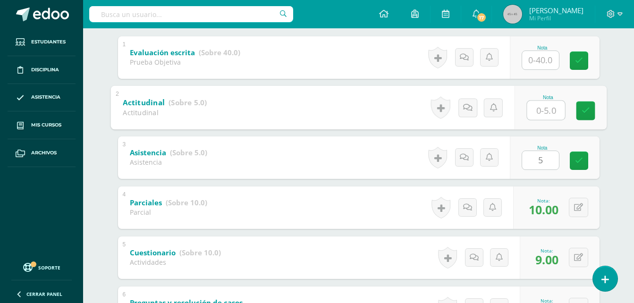
click at [546, 110] on input "text" at bounding box center [546, 110] width 38 height 19
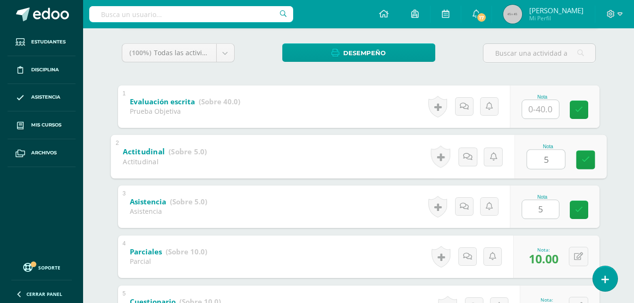
scroll to position [105, 0]
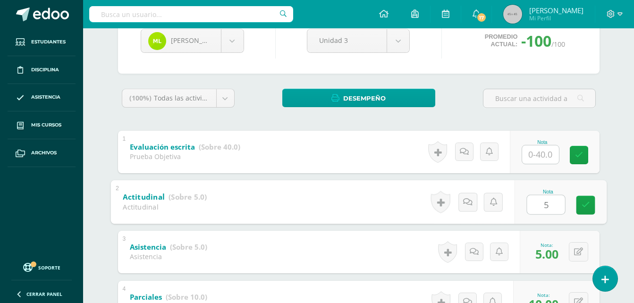
type input "5"
click at [619, 102] on div "Emprendimiento Primero Básicos "A" Herramientas Detalle de asistencias Activida…" at bounding box center [358, 254] width 551 height 663
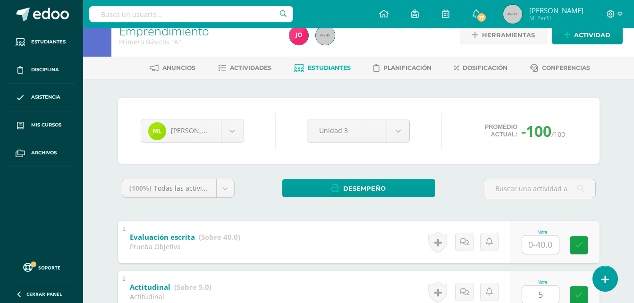
scroll to position [10, 0]
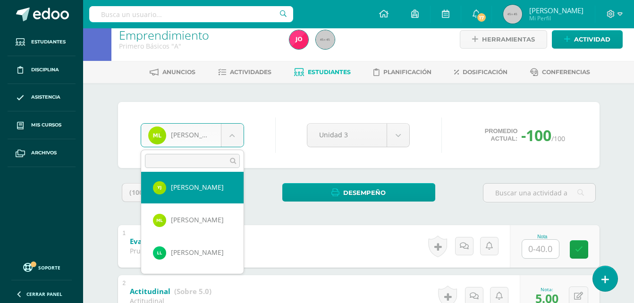
scroll to position [265, 0]
select select "671"
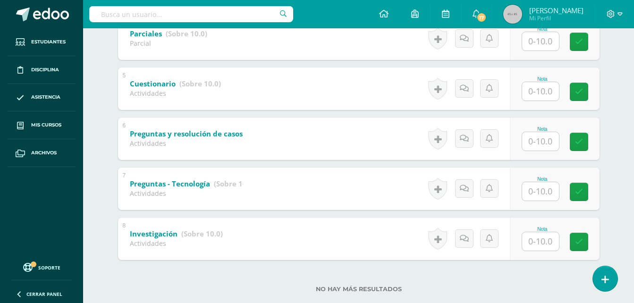
scroll to position [388, 0]
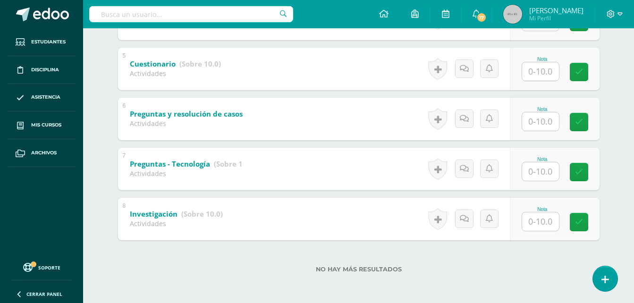
click at [546, 213] on input "text" at bounding box center [540, 222] width 37 height 18
type input "9"
click at [534, 159] on div "Nota" at bounding box center [543, 159] width 42 height 5
click at [537, 175] on input "text" at bounding box center [546, 171] width 38 height 19
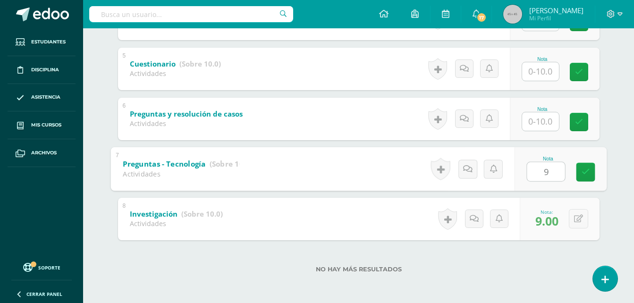
type input "9"
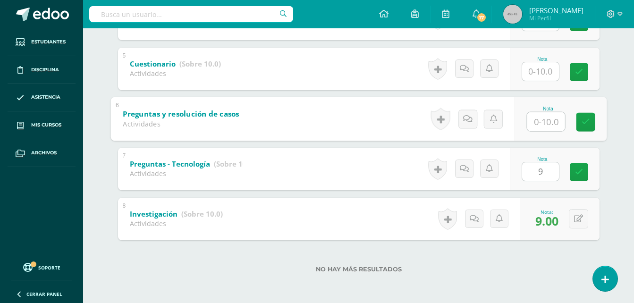
click at [545, 126] on input "text" at bounding box center [546, 121] width 38 height 19
type input "9"
click at [546, 70] on input "text" at bounding box center [540, 71] width 37 height 18
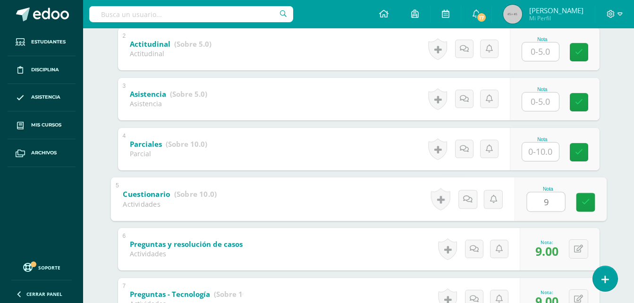
scroll to position [247, 0]
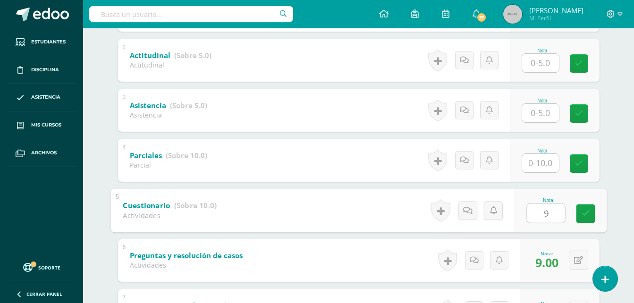
type input "9"
click at [548, 173] on div "Nota" at bounding box center [555, 160] width 90 height 43
click at [548, 170] on input "text" at bounding box center [540, 163] width 37 height 18
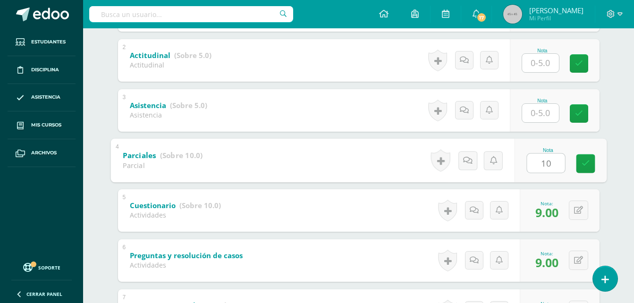
type input "10"
click at [546, 118] on input "text" at bounding box center [540, 113] width 37 height 18
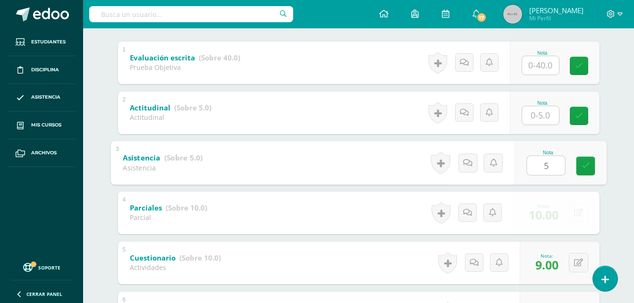
scroll to position [152, 0]
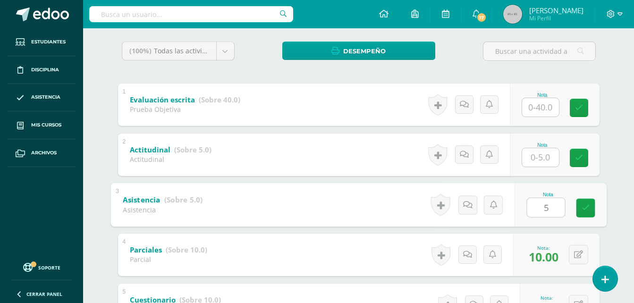
type input "5"
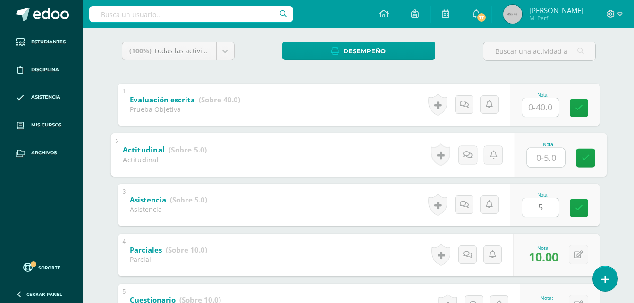
click at [539, 155] on input "text" at bounding box center [546, 157] width 38 height 19
type input "5"
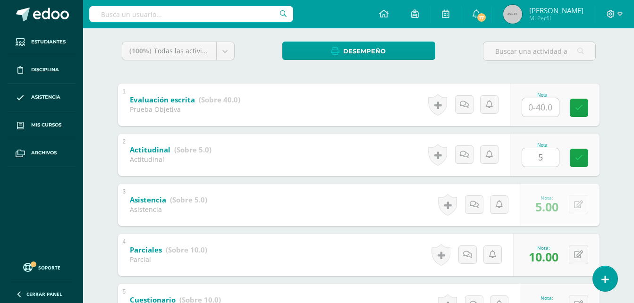
click at [577, 81] on div "(100%) Todas las actividades de esta unidad Todas las actividades de esta unida…" at bounding box center [359, 281] width 482 height 479
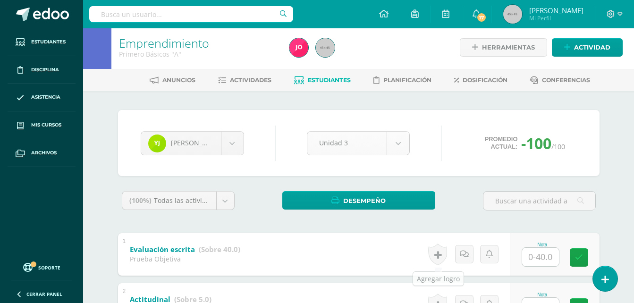
scroll to position [0, 0]
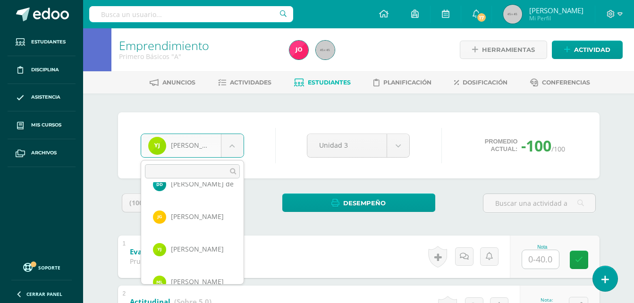
scroll to position [233, 0]
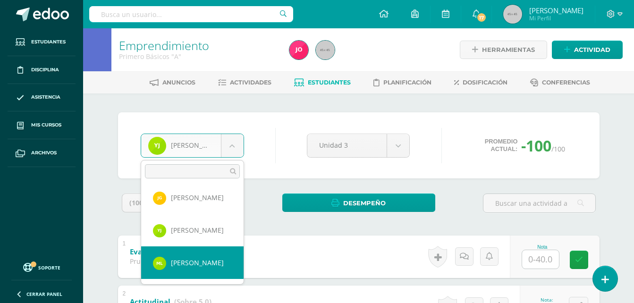
select select "667"
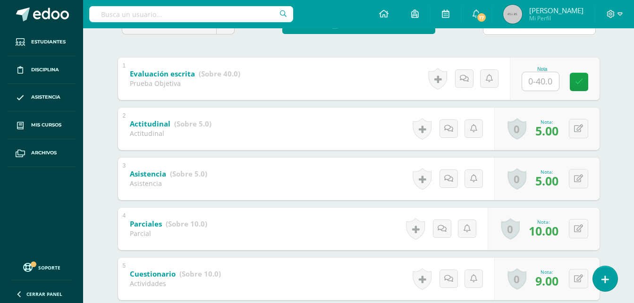
scroll to position [388, 0]
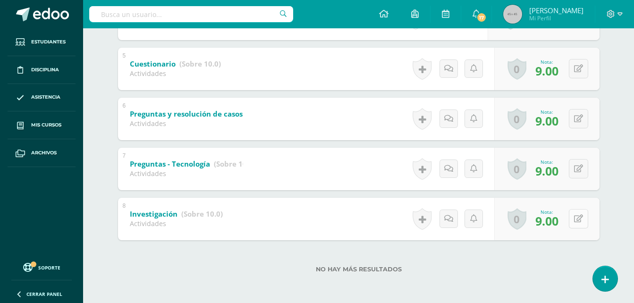
click at [585, 222] on button at bounding box center [578, 218] width 19 height 19
type input "10"
click at [579, 171] on button at bounding box center [578, 168] width 19 height 19
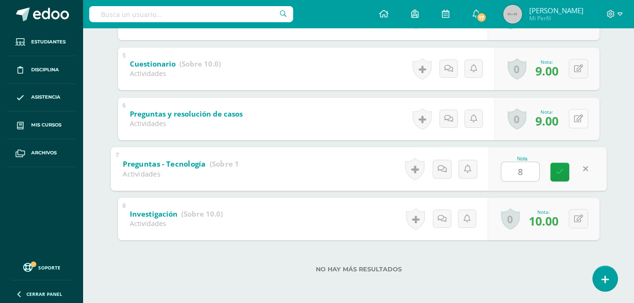
type input "8"
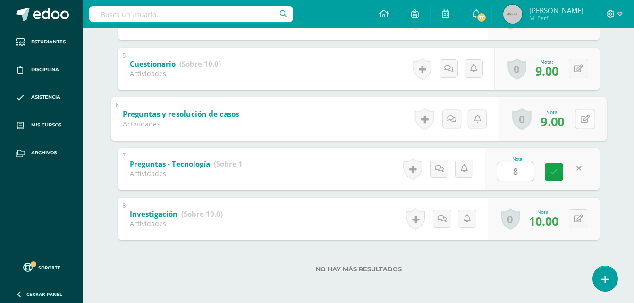
click at [580, 119] on button at bounding box center [585, 119] width 20 height 20
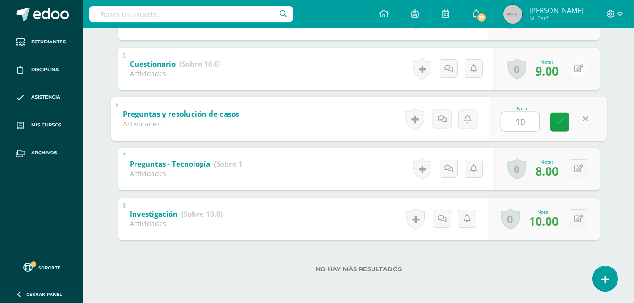
type input "10"
click at [580, 73] on button at bounding box center [578, 68] width 19 height 19
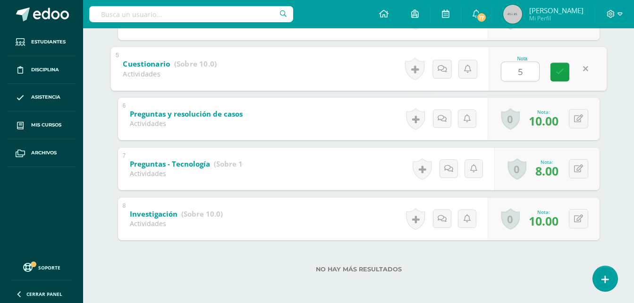
scroll to position [341, 0]
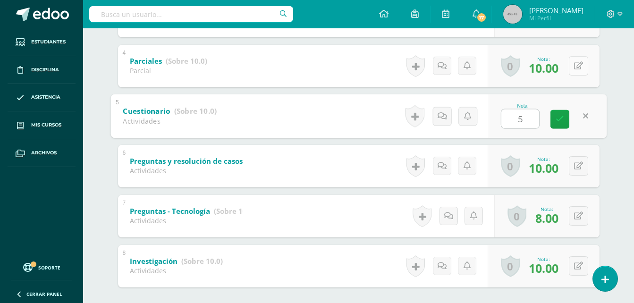
type input "5"
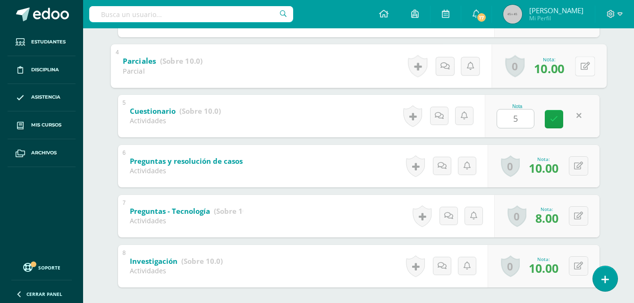
click at [581, 65] on icon at bounding box center [584, 66] width 9 height 8
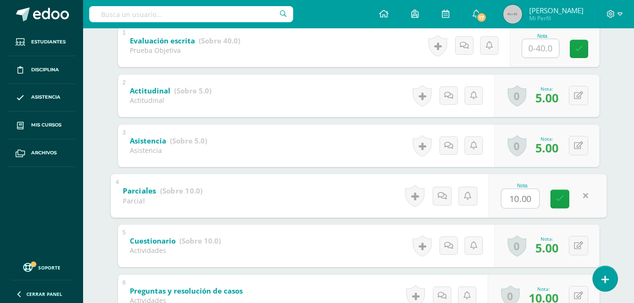
scroll to position [199, 0]
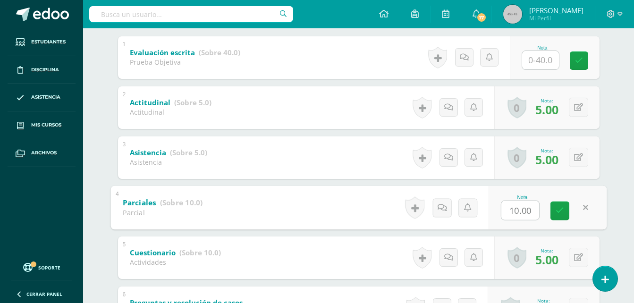
click at [615, 77] on div "[PERSON_NAME] [PERSON_NAME] [PERSON_NAME] [PERSON_NAME] [PERSON_NAME] [PERSON_N…" at bounding box center [359, 193] width 520 height 598
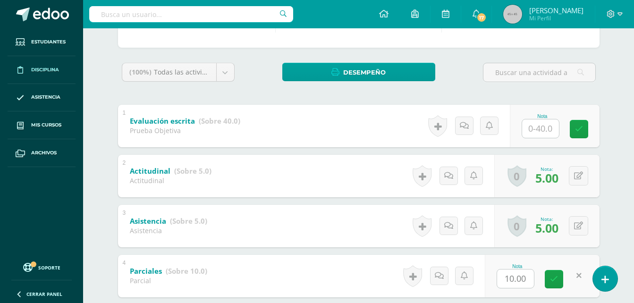
scroll to position [10, 0]
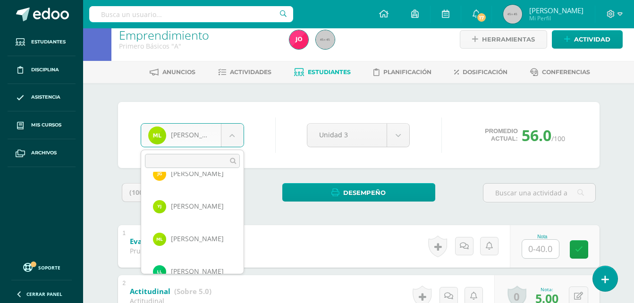
scroll to position [265, 0]
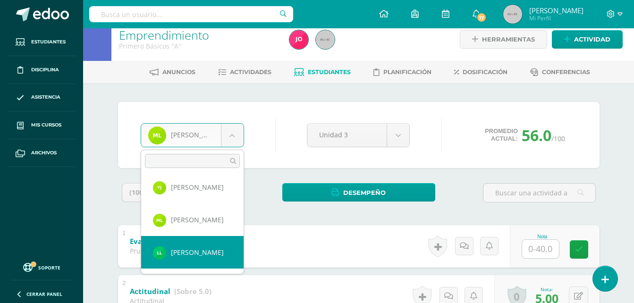
select select "668"
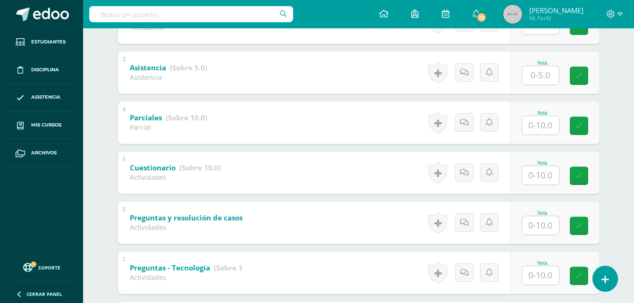
scroll to position [388, 0]
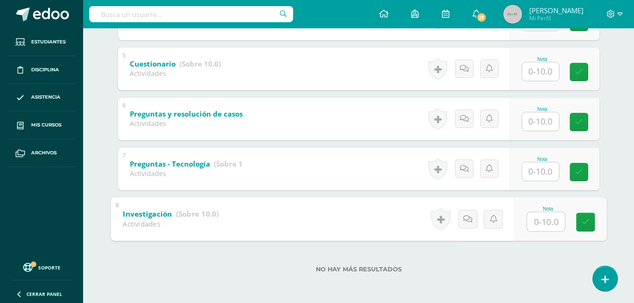
click at [532, 222] on input "text" at bounding box center [546, 221] width 38 height 19
type input "0"
click at [526, 173] on input "text" at bounding box center [540, 171] width 37 height 18
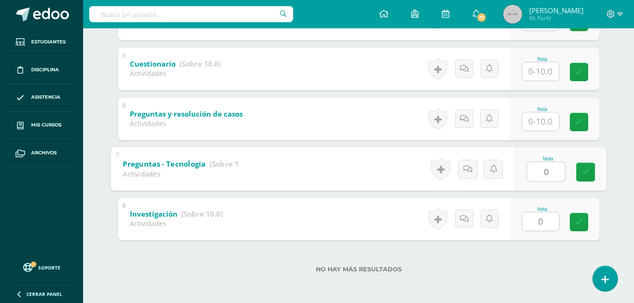
type input "0"
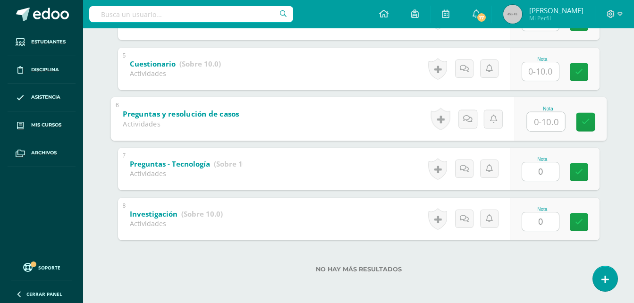
click at [534, 123] on input "text" at bounding box center [546, 121] width 38 height 19
type input "0"
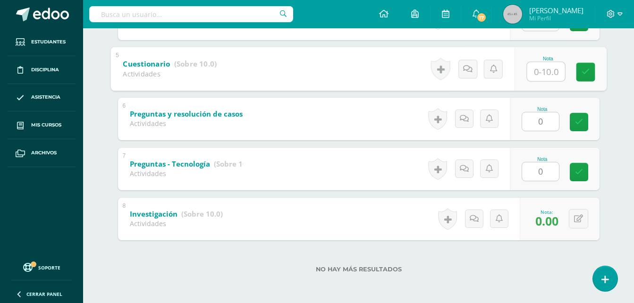
click at [548, 70] on input "text" at bounding box center [546, 71] width 38 height 19
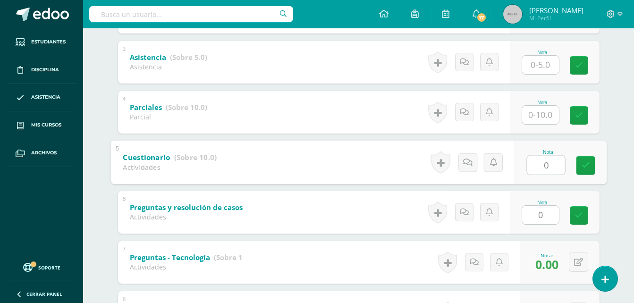
scroll to position [294, 0]
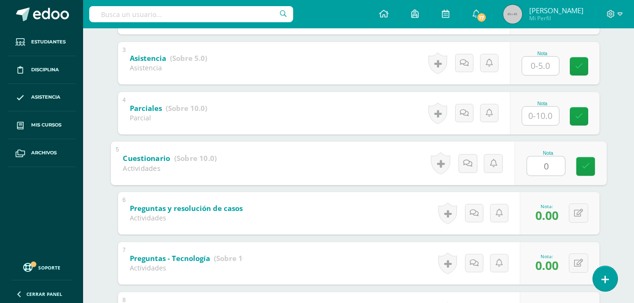
type input "0"
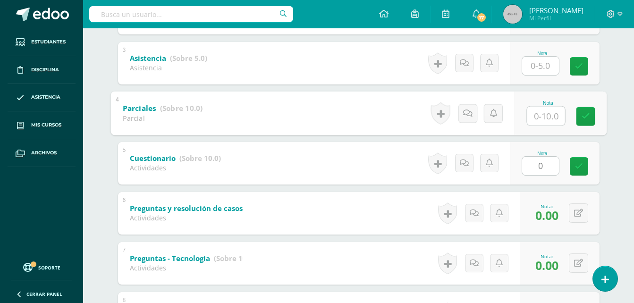
click at [543, 116] on input "text" at bounding box center [546, 115] width 38 height 19
type input "0"
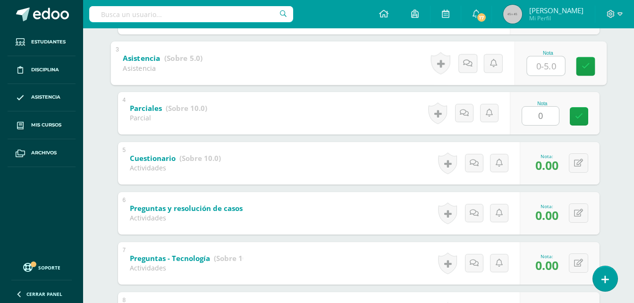
click at [540, 68] on input "text" at bounding box center [546, 65] width 38 height 19
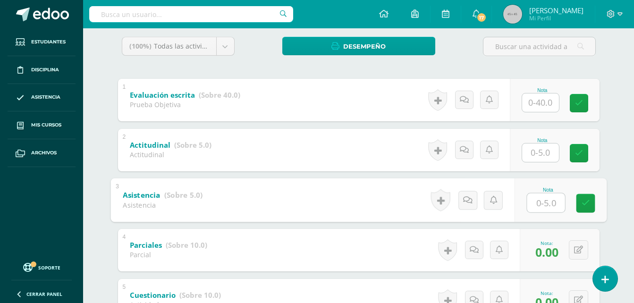
scroll to position [152, 0]
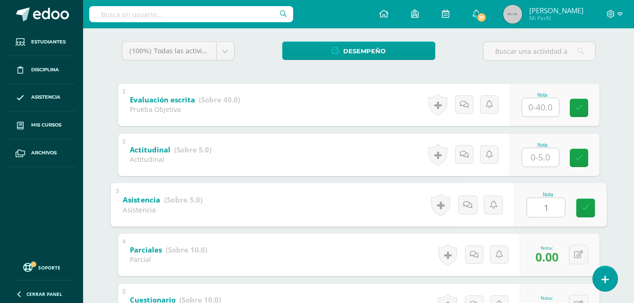
type input "1"
click at [537, 158] on input "text" at bounding box center [540, 157] width 37 height 18
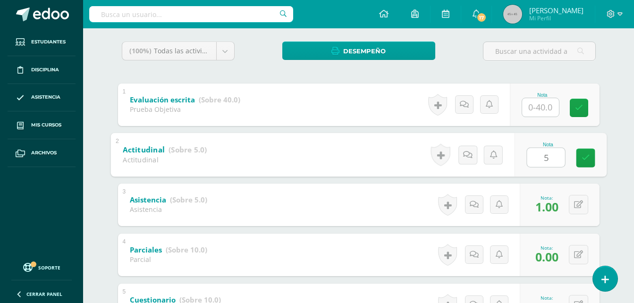
type input "5"
click at [609, 98] on div "Luis Loarca Mauricio Acabal Axel Argueta Jonathan Caná Allison Castro Gregoria …" at bounding box center [359, 240] width 520 height 598
click at [534, 98] on input "text" at bounding box center [540, 107] width 37 height 18
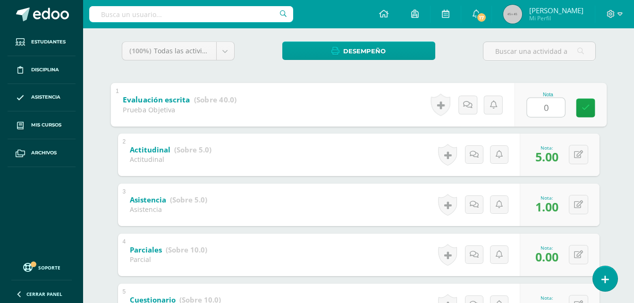
type input "0"
click at [603, 83] on div "Nota 0" at bounding box center [560, 105] width 92 height 44
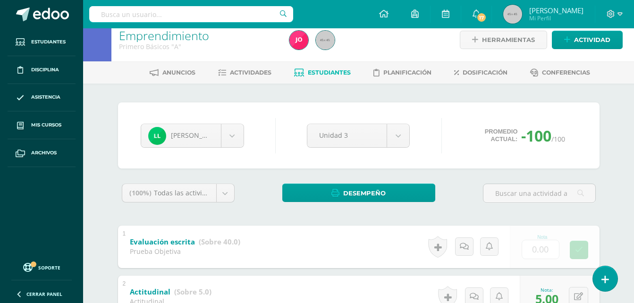
scroll to position [0, 0]
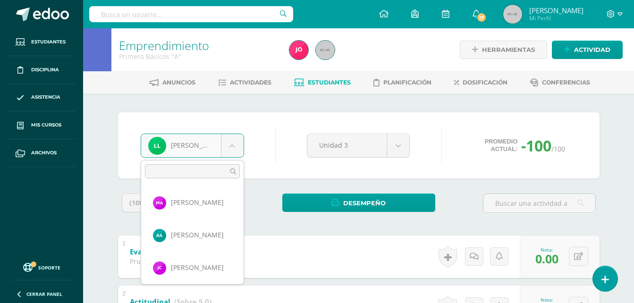
drag, startPoint x: 240, startPoint y: 149, endPoint x: 259, endPoint y: 164, distance: 24.3
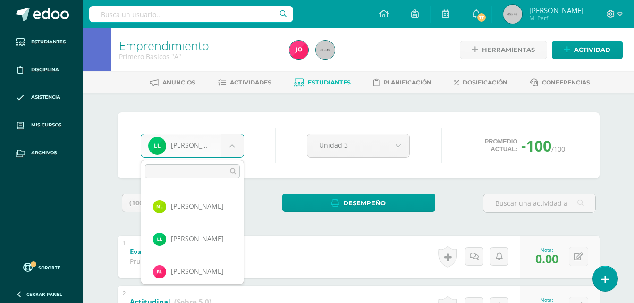
scroll to position [298, 0]
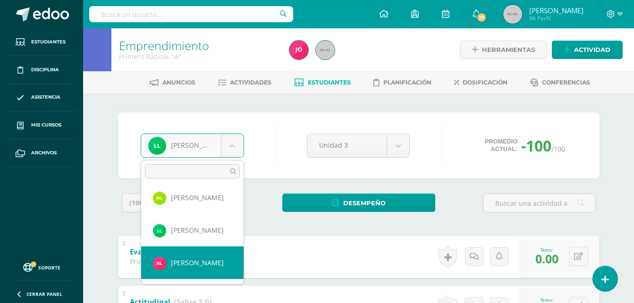
select select "658"
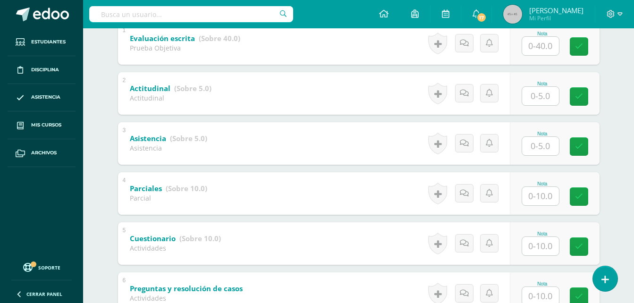
scroll to position [388, 0]
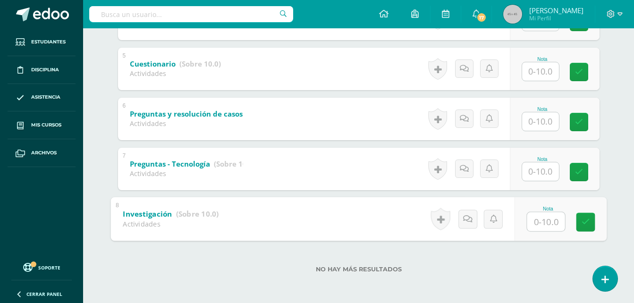
click at [549, 216] on input "text" at bounding box center [546, 221] width 38 height 19
type input "10"
click at [544, 179] on input "text" at bounding box center [540, 171] width 37 height 18
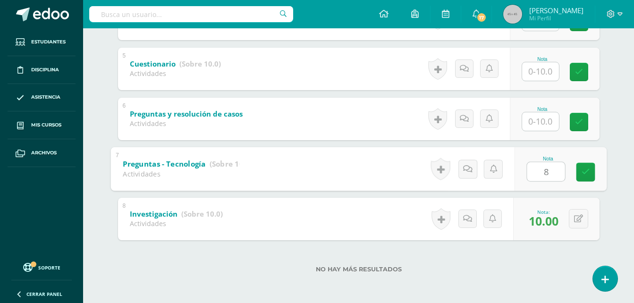
type input "8"
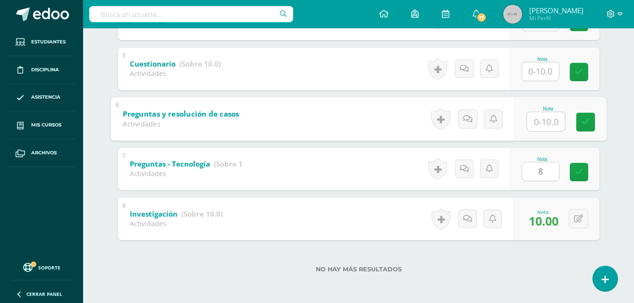
click at [548, 129] on input "text" at bounding box center [546, 121] width 38 height 19
type input "8"
click at [537, 69] on input "text" at bounding box center [540, 71] width 37 height 18
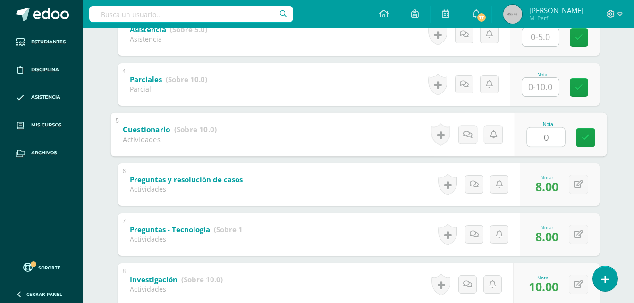
scroll to position [294, 0]
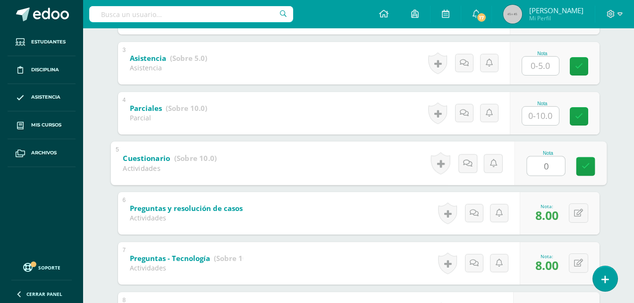
type input "0"
click at [549, 110] on input "text" at bounding box center [540, 116] width 37 height 18
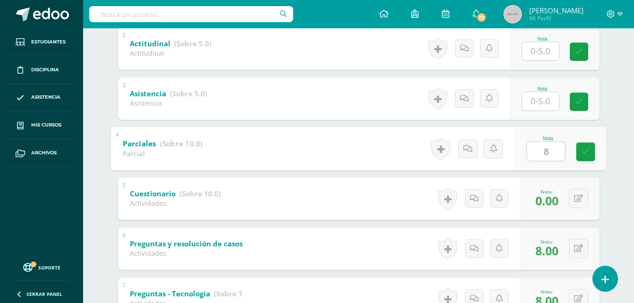
scroll to position [199, 0]
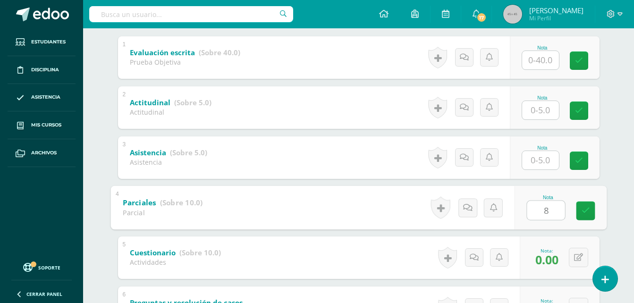
type input "8"
click at [539, 153] on input "text" at bounding box center [540, 160] width 37 height 18
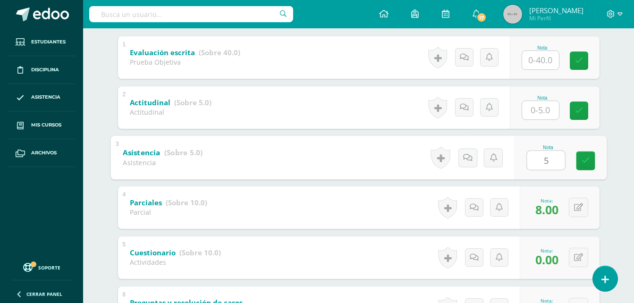
type input "5"
click at [545, 113] on input "text" at bounding box center [540, 110] width 37 height 18
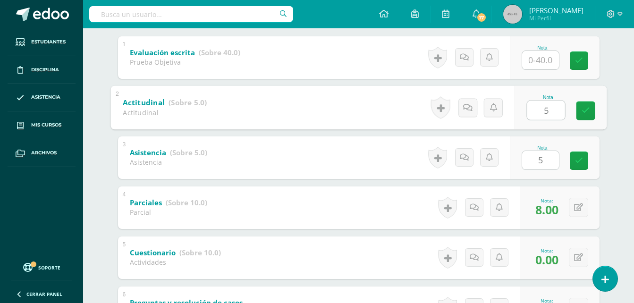
type input "5"
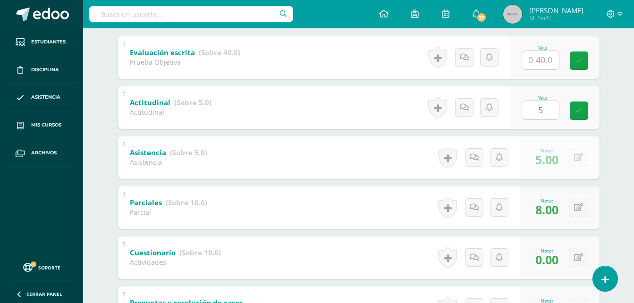
click at [618, 58] on div "Randy López Mauricio Acabal Axel Argueta Jonathan Caná Allison Castro Gregoria …" at bounding box center [359, 193] width 520 height 598
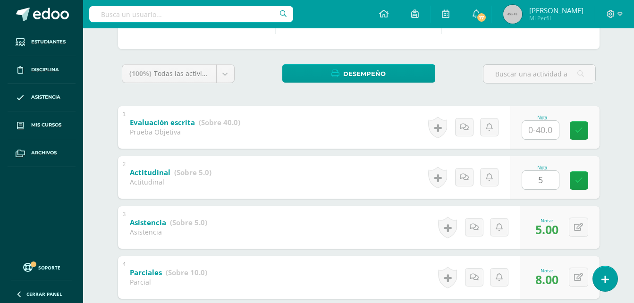
scroll to position [10, 0]
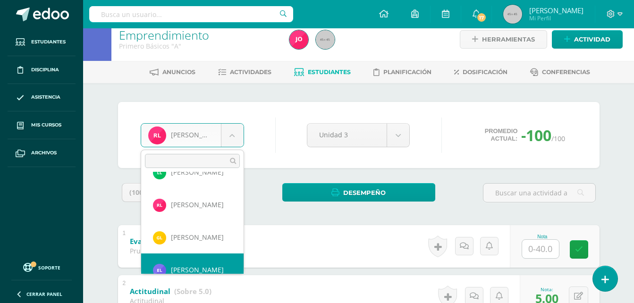
scroll to position [358, 0]
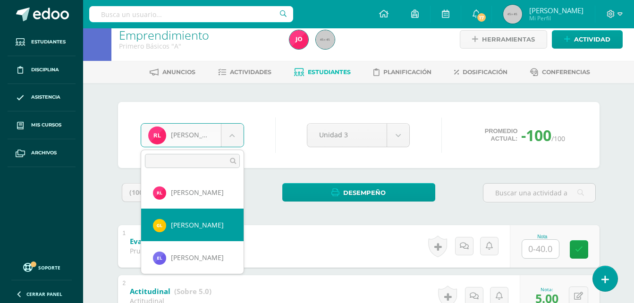
select select "654"
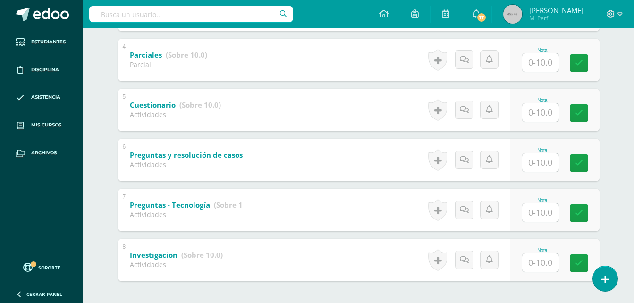
scroll to position [388, 0]
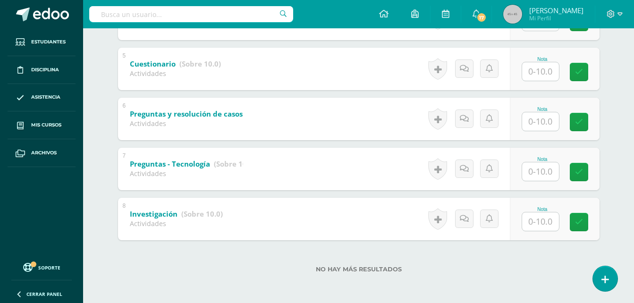
click at [546, 224] on input "text" at bounding box center [540, 222] width 37 height 18
type input "10"
click at [540, 175] on input "text" at bounding box center [540, 171] width 37 height 18
type input "10"
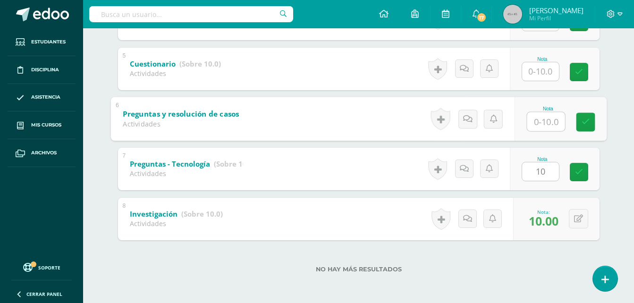
click at [550, 121] on input "text" at bounding box center [546, 121] width 38 height 19
type input "10"
click at [551, 79] on input "text" at bounding box center [540, 71] width 37 height 18
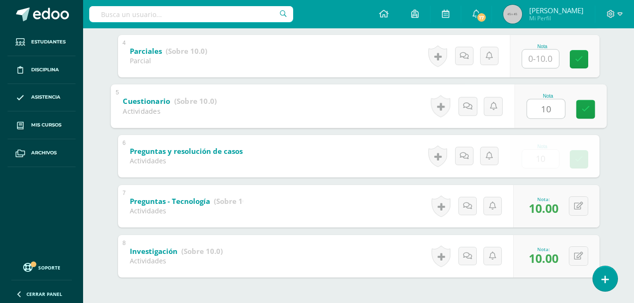
scroll to position [294, 0]
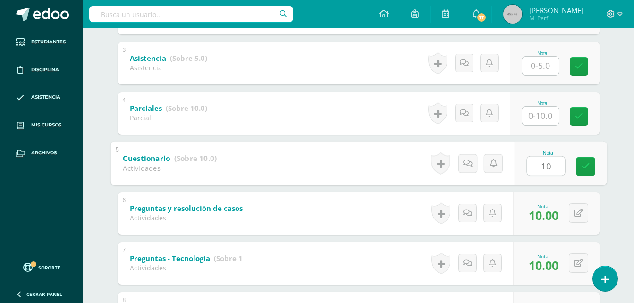
type input "10"
click at [535, 120] on input "text" at bounding box center [540, 116] width 37 height 18
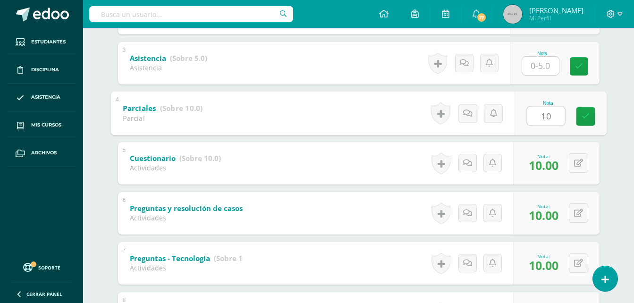
type input "10"
click at [537, 68] on input "text" at bounding box center [540, 66] width 37 height 18
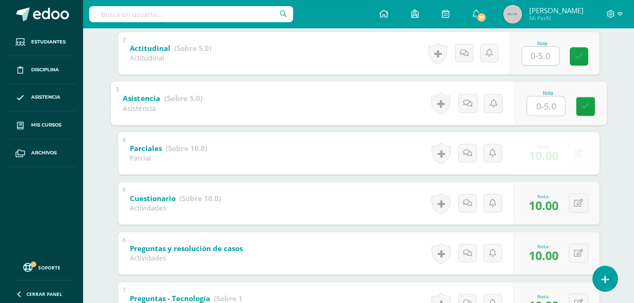
scroll to position [199, 0]
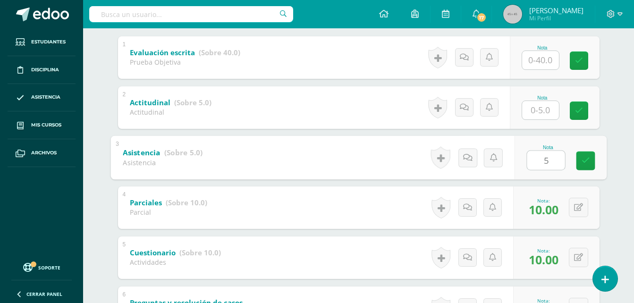
type input "5"
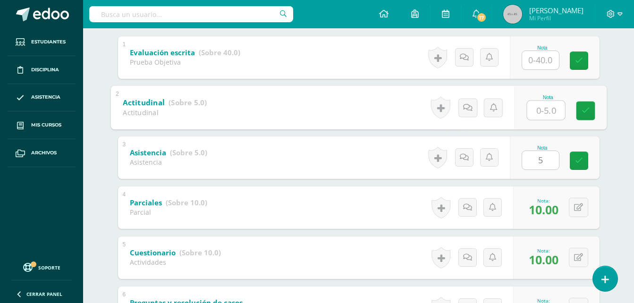
click at [549, 113] on input "text" at bounding box center [546, 110] width 38 height 19
type input "5"
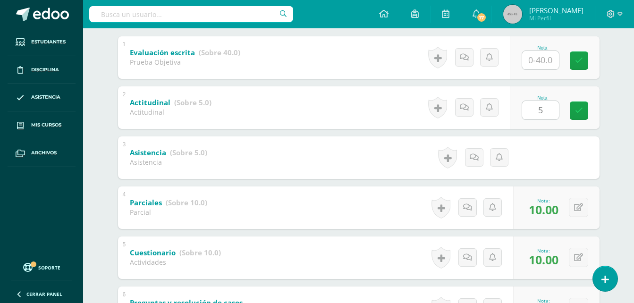
click at [605, 66] on div "[PERSON_NAME] [PERSON_NAME] [PERSON_NAME] [PERSON_NAME] [PERSON_NAME] [PERSON_N…" at bounding box center [359, 193] width 520 height 598
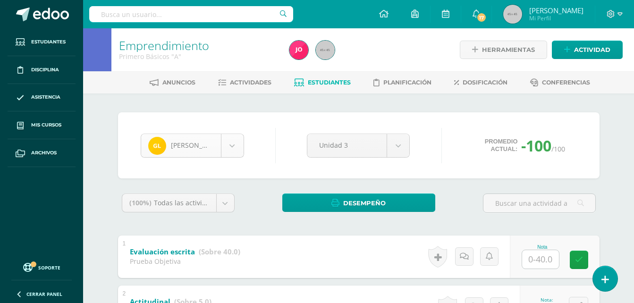
scroll to position [325, 0]
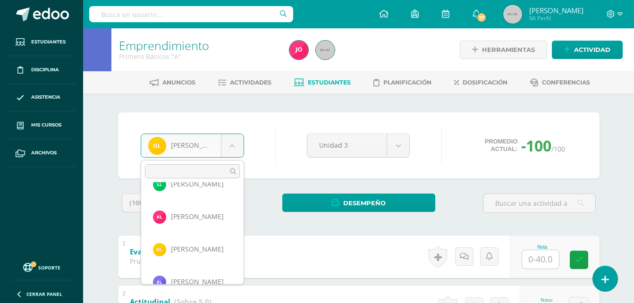
scroll to position [363, 0]
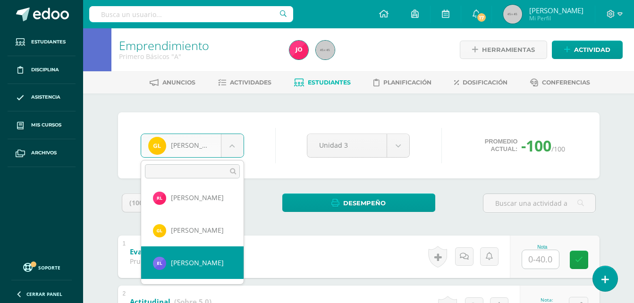
select select "656"
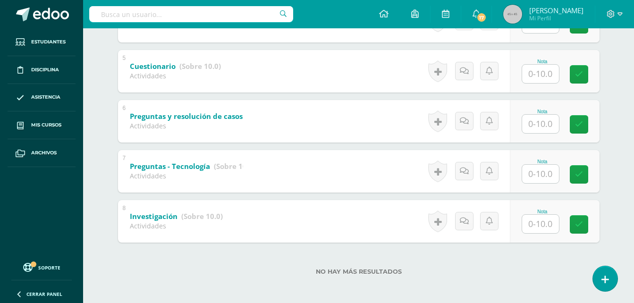
scroll to position [388, 0]
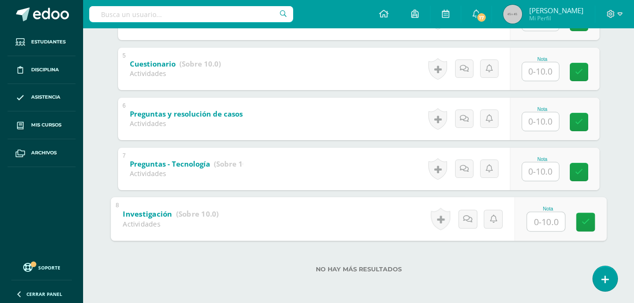
click at [539, 222] on input "text" at bounding box center [546, 221] width 38 height 19
type input "7"
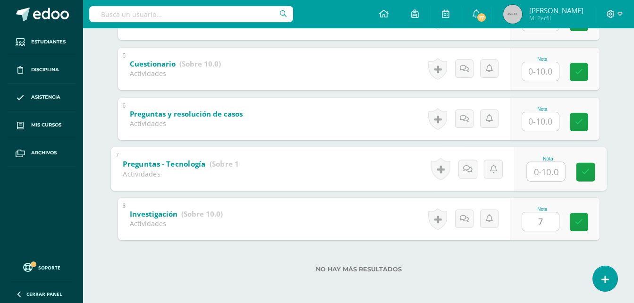
click at [547, 165] on input "text" at bounding box center [546, 171] width 38 height 19
type input "10"
click at [539, 125] on input "text" at bounding box center [540, 121] width 37 height 18
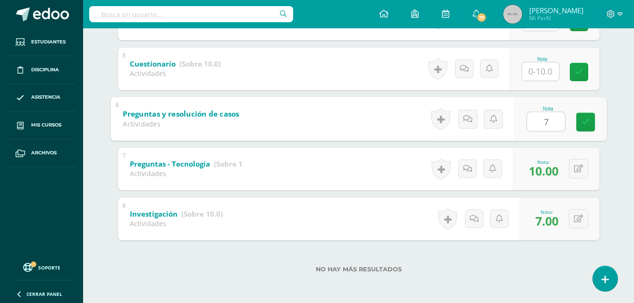
type input "7"
click at [540, 81] on div at bounding box center [541, 71] width 38 height 19
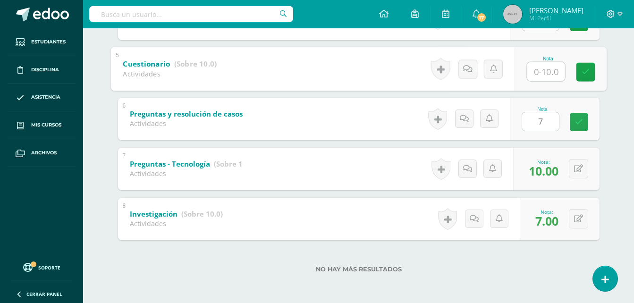
click at [542, 74] on input "text" at bounding box center [546, 71] width 38 height 19
type input "0"
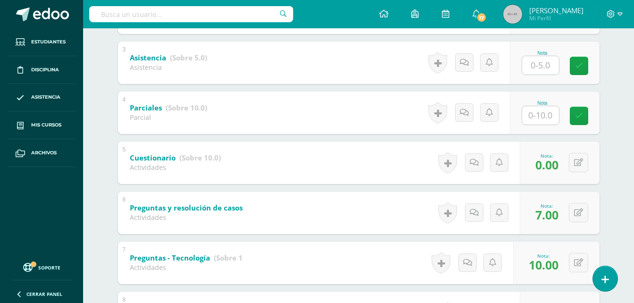
scroll to position [294, 0]
click at [539, 116] on input "text" at bounding box center [546, 115] width 38 height 19
type input "8"
click at [552, 67] on input "text" at bounding box center [540, 66] width 37 height 18
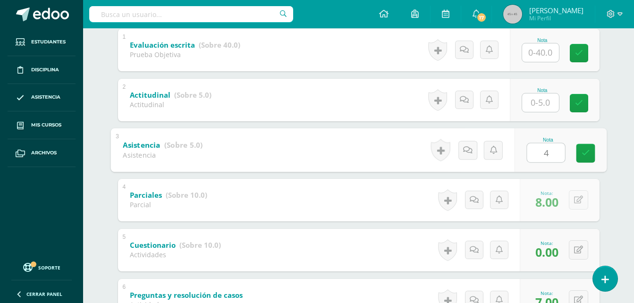
scroll to position [199, 0]
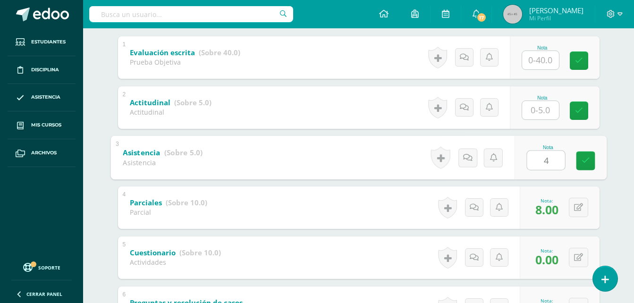
type input "4"
click at [539, 106] on input "text" at bounding box center [540, 110] width 37 height 18
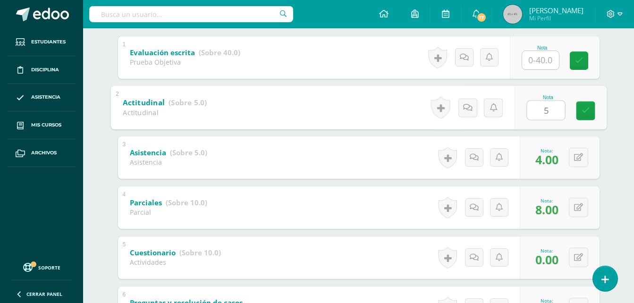
type input "5"
click at [599, 61] on div "Nota" at bounding box center [555, 57] width 90 height 43
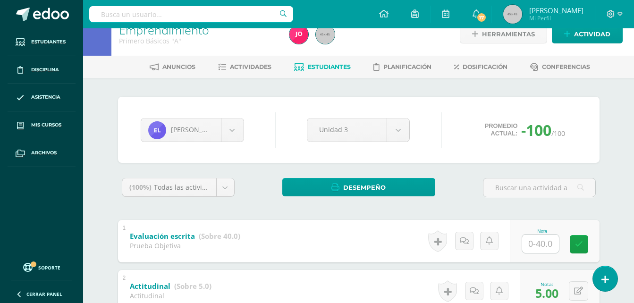
scroll to position [10, 0]
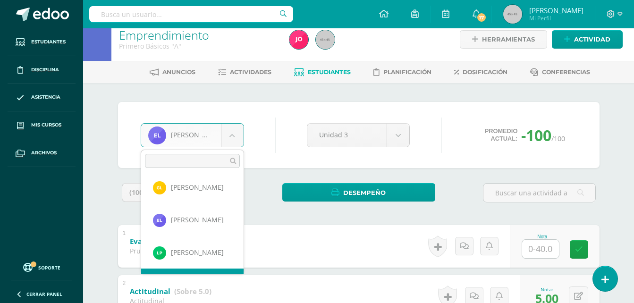
scroll to position [423, 0]
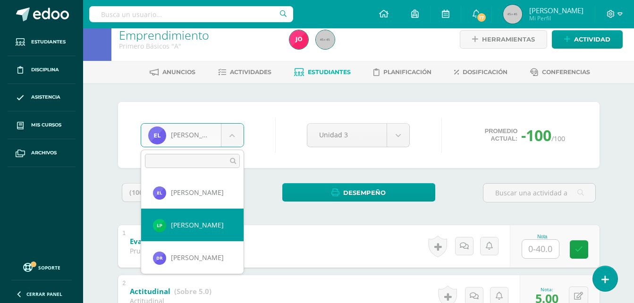
select select "663"
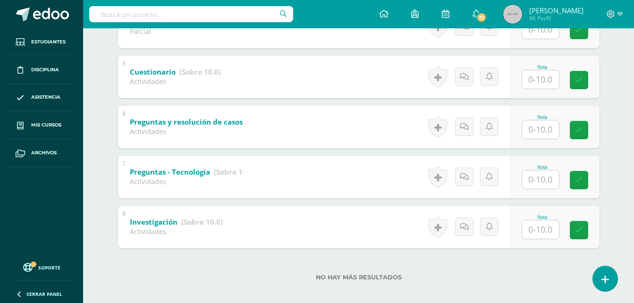
scroll to position [388, 0]
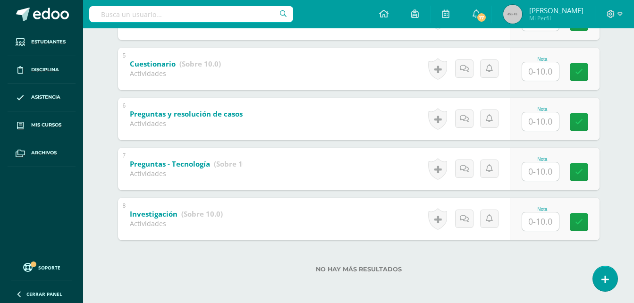
click at [543, 227] on input "text" at bounding box center [540, 222] width 37 height 18
type input "10"
click at [541, 178] on input "text" at bounding box center [540, 171] width 37 height 18
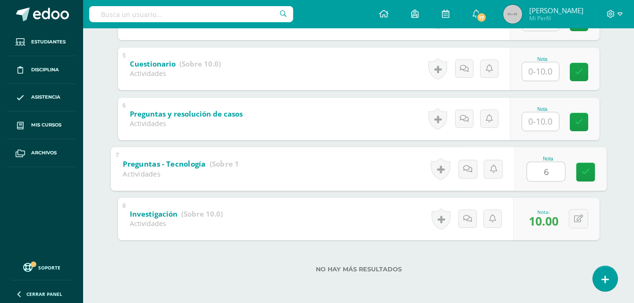
type input "6"
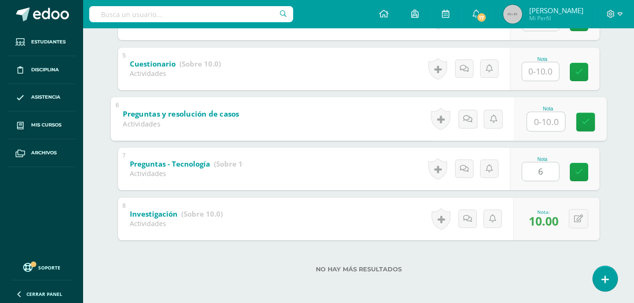
click at [543, 122] on input "text" at bounding box center [546, 121] width 38 height 19
type input "10"
click at [532, 76] on input "text" at bounding box center [540, 71] width 37 height 18
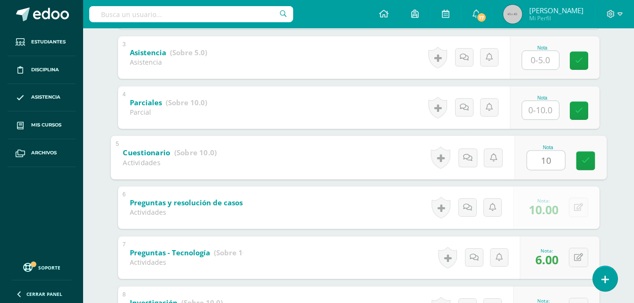
scroll to position [294, 0]
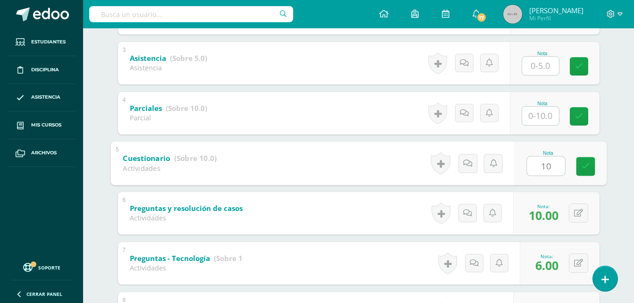
type input "10"
click at [538, 117] on input "text" at bounding box center [540, 116] width 37 height 18
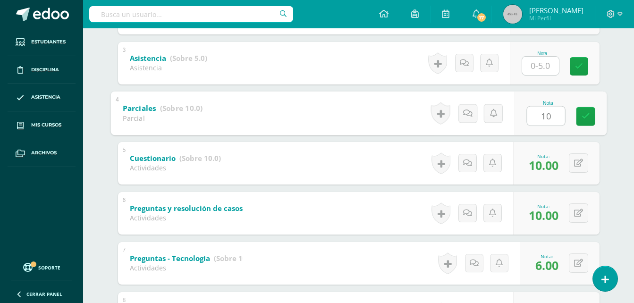
type input "10"
click at [538, 66] on input "text" at bounding box center [540, 66] width 37 height 18
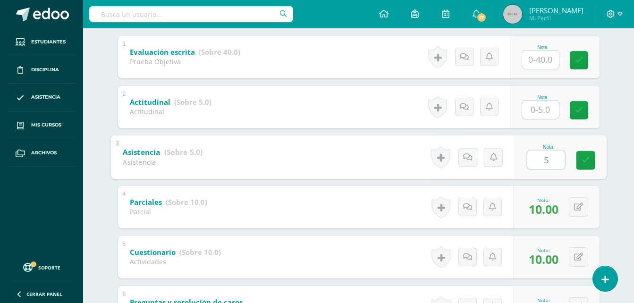
scroll to position [199, 0]
type input "5"
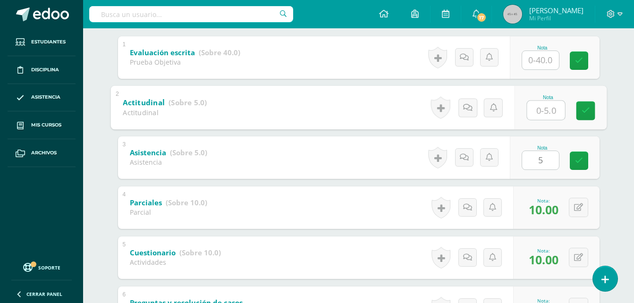
click at [548, 106] on input "text" at bounding box center [546, 110] width 38 height 19
type input "5"
click at [606, 83] on div "Luis Petet Mauricio Acabal Axel Argueta Jonathan Caná Allison Castro Gregoria C…" at bounding box center [359, 193] width 520 height 598
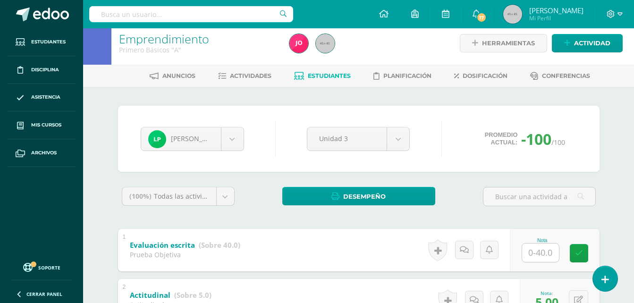
scroll to position [0, 0]
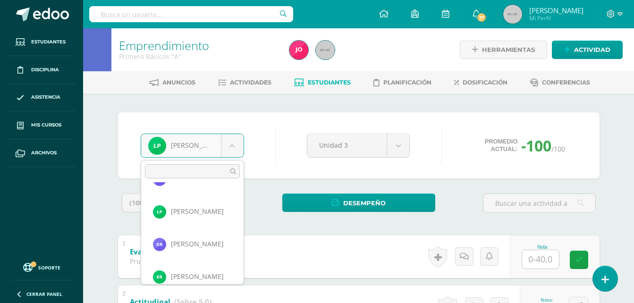
scroll to position [456, 0]
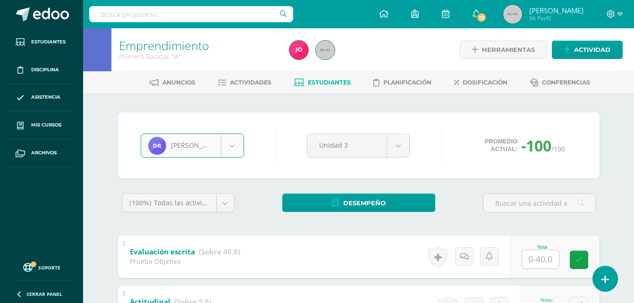
select select "669"
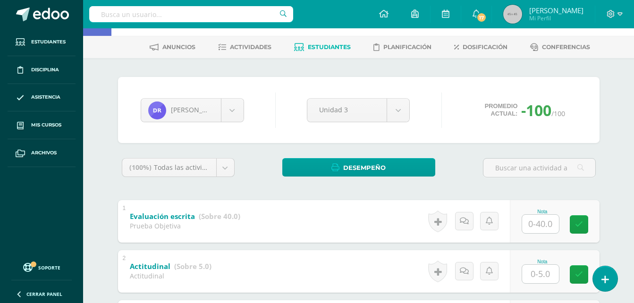
scroll to position [388, 0]
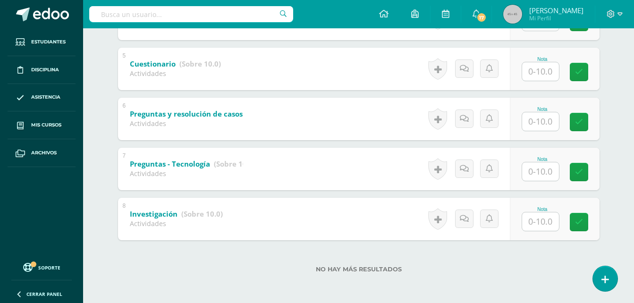
click at [550, 223] on input "text" at bounding box center [540, 222] width 37 height 18
type input "0"
click at [536, 171] on input "text" at bounding box center [540, 171] width 37 height 18
type input "0"
click at [538, 131] on div at bounding box center [541, 121] width 38 height 19
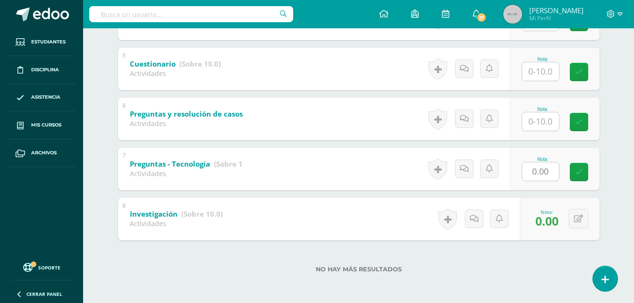
click at [539, 126] on input "text" at bounding box center [540, 121] width 37 height 18
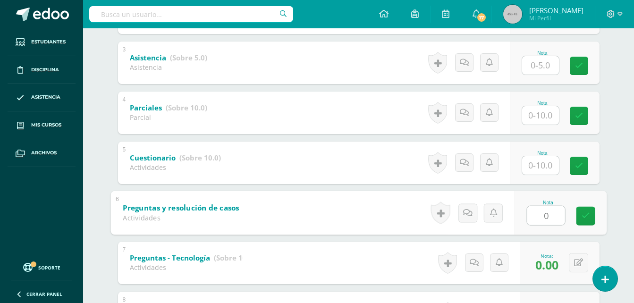
scroll to position [294, 0]
type input "0"
click at [535, 163] on input "text" at bounding box center [540, 166] width 37 height 18
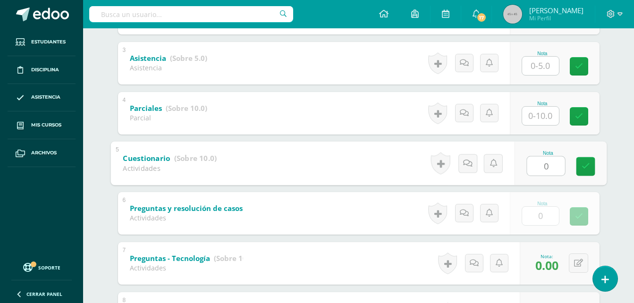
type input "0"
click at [533, 119] on input "text" at bounding box center [540, 116] width 37 height 18
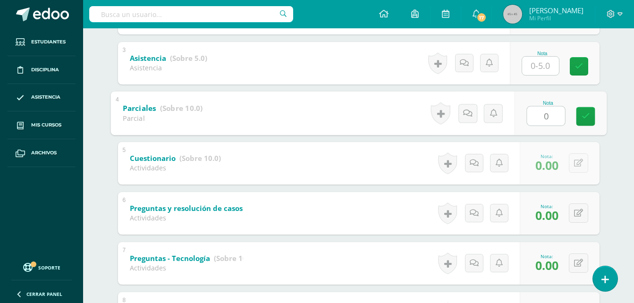
type input "0"
click at [542, 68] on input "text" at bounding box center [540, 66] width 37 height 18
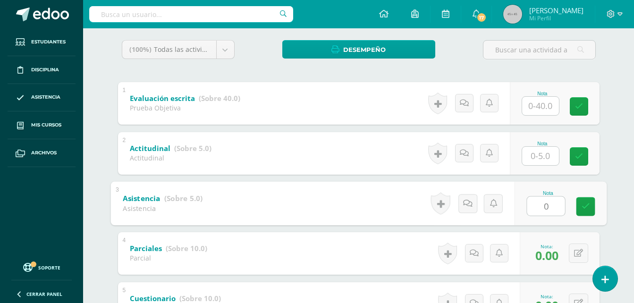
scroll to position [152, 0]
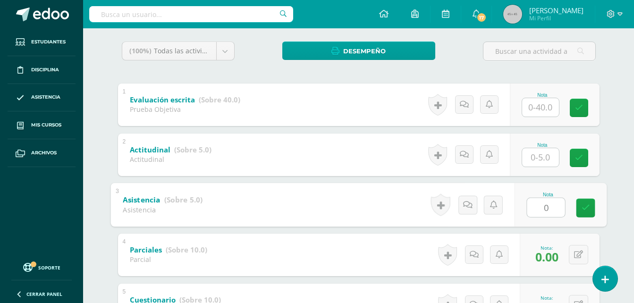
type input "0"
click at [543, 154] on input "text" at bounding box center [540, 157] width 37 height 18
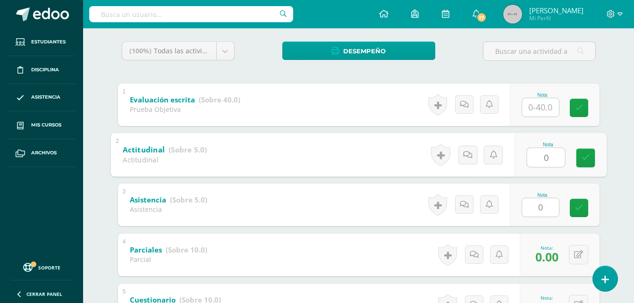
type input "0"
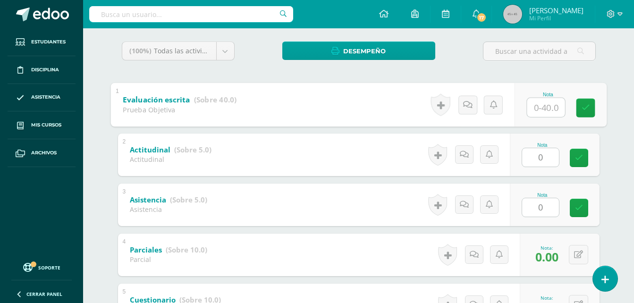
click at [538, 112] on input "text" at bounding box center [546, 107] width 38 height 19
type input "0"
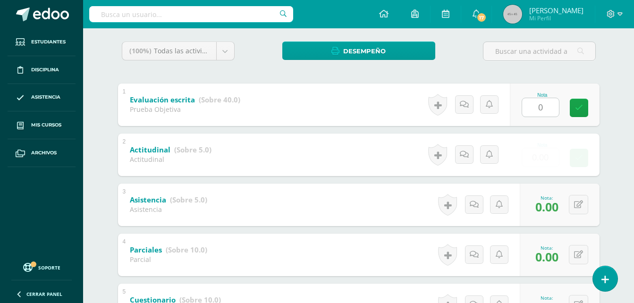
click at [589, 73] on div "(100%) Todas las actividades de esta unidad Todas las actividades de esta unida…" at bounding box center [359, 281] width 482 height 479
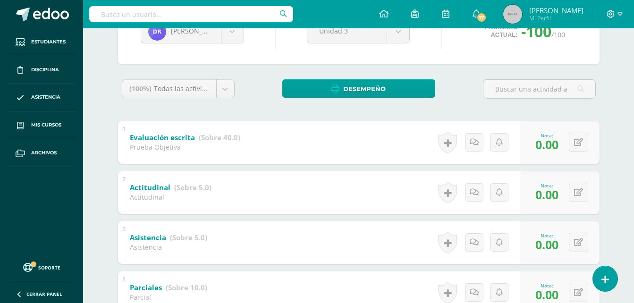
scroll to position [58, 0]
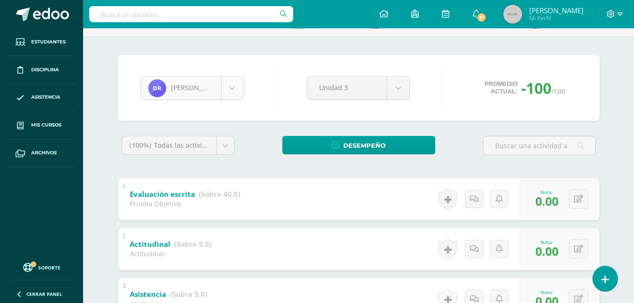
click at [242, 92] on body "Estudiantes Disciplina Asistencia Mis cursos Archivos Soporte Ayuda Reportar un…" at bounding box center [317, 287] width 634 height 691
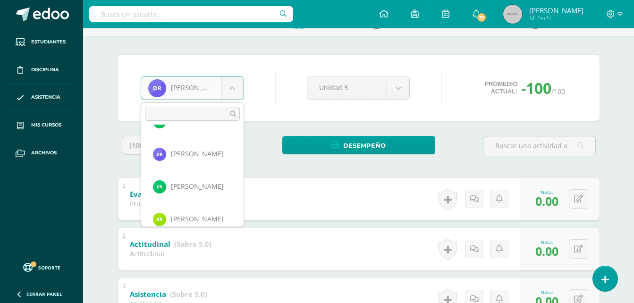
scroll to position [488, 0]
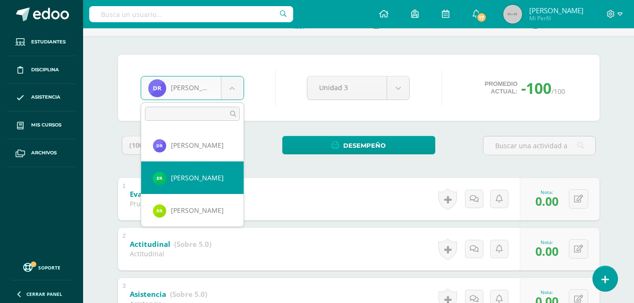
select select "675"
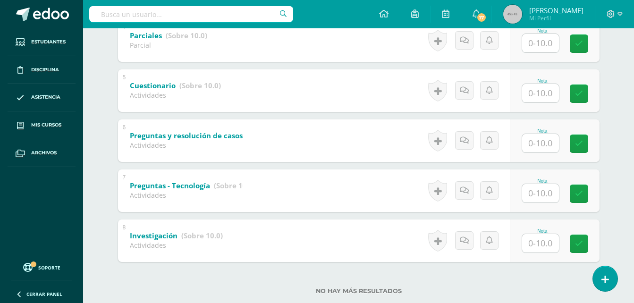
scroll to position [388, 0]
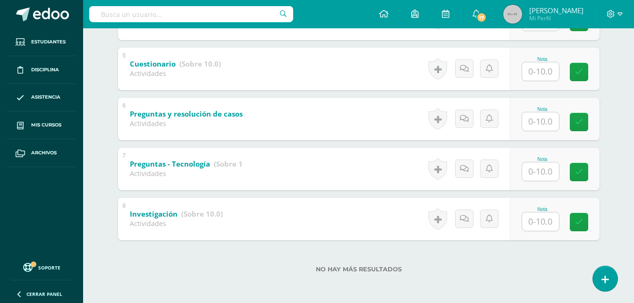
click at [534, 224] on input "text" at bounding box center [540, 222] width 37 height 18
type input "0"
click at [533, 171] on input "text" at bounding box center [540, 171] width 37 height 18
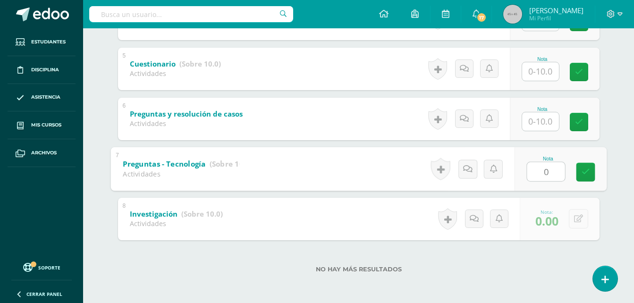
type input "0"
click at [542, 123] on input "text" at bounding box center [540, 121] width 37 height 18
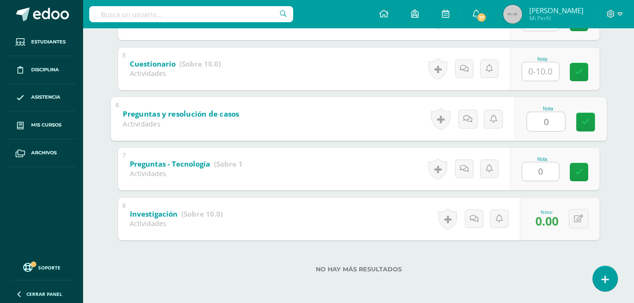
type input "0"
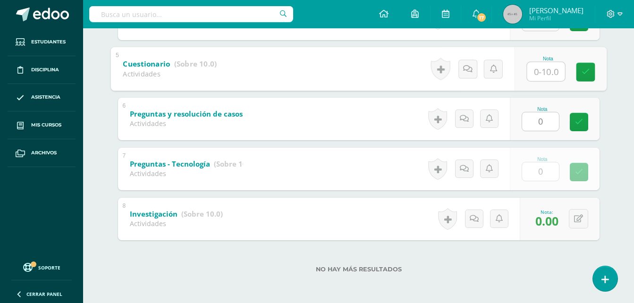
click at [540, 74] on input "text" at bounding box center [546, 71] width 38 height 19
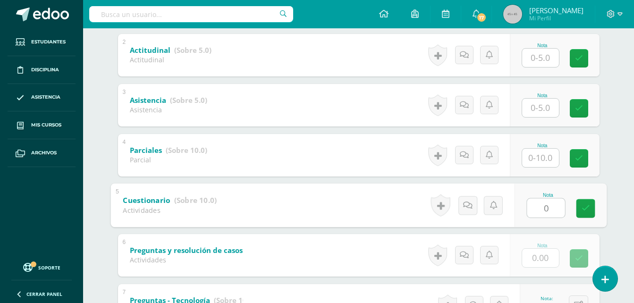
scroll to position [247, 0]
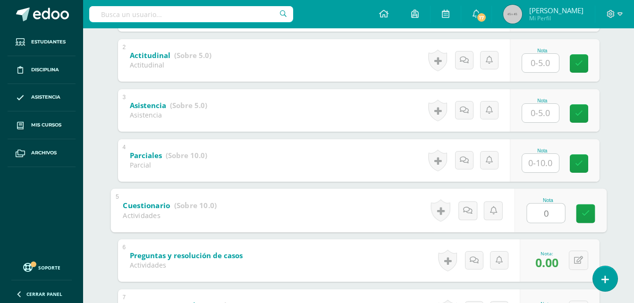
type input "0"
click at [538, 163] on input "text" at bounding box center [540, 163] width 37 height 18
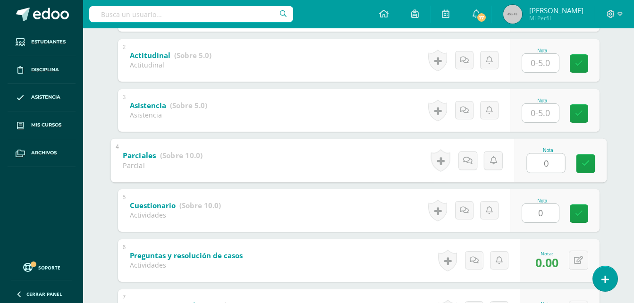
type input "0"
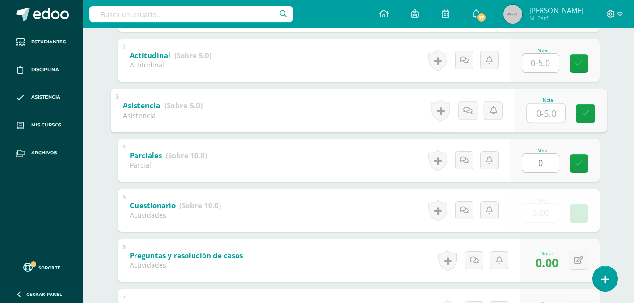
click at [543, 116] on input "text" at bounding box center [546, 112] width 38 height 19
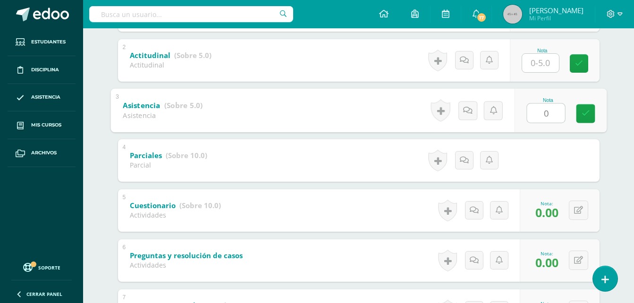
type input "0"
click at [539, 72] on input "text" at bounding box center [540, 63] width 37 height 18
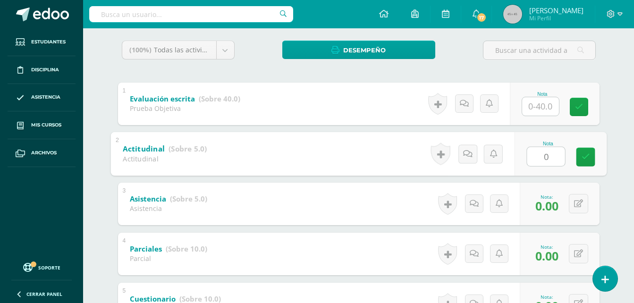
scroll to position [152, 0]
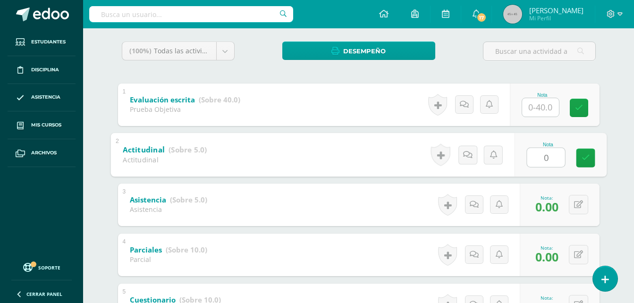
type input "0"
click at [542, 98] on input "text" at bounding box center [540, 107] width 37 height 18
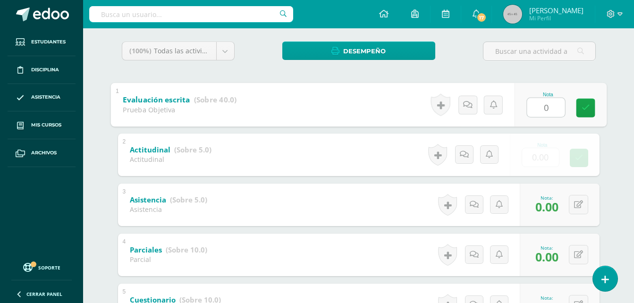
type input "0"
click at [590, 77] on div "(100%) Todas las actividades de esta unidad Todas las actividades de esta unida…" at bounding box center [359, 281] width 482 height 479
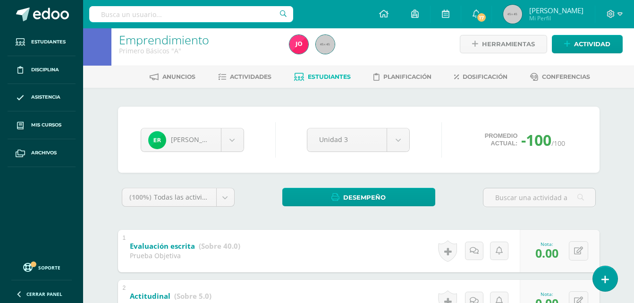
scroll to position [0, 0]
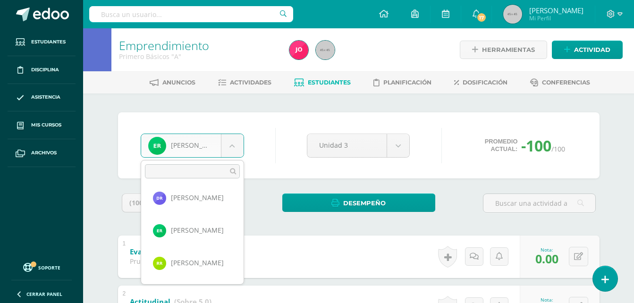
scroll to position [521, 0]
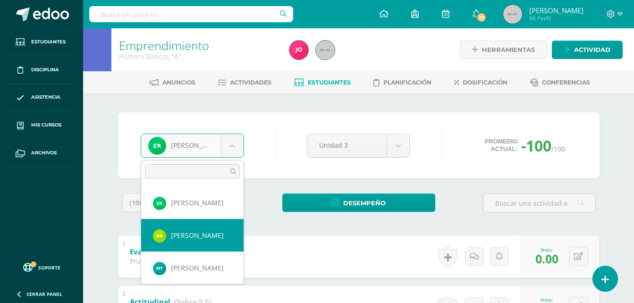
select select "655"
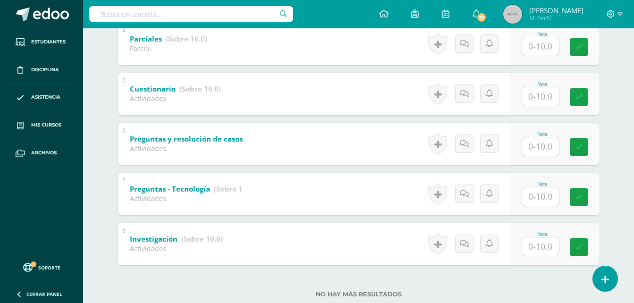
scroll to position [388, 0]
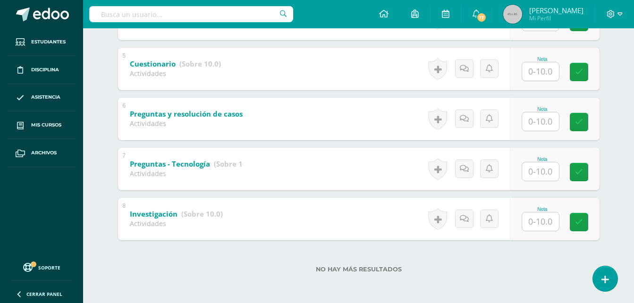
click at [527, 223] on input "text" at bounding box center [540, 222] width 37 height 18
type input "10"
drag, startPoint x: 537, startPoint y: 166, endPoint x: 538, endPoint y: 160, distance: 6.2
click at [537, 166] on input "text" at bounding box center [546, 171] width 38 height 19
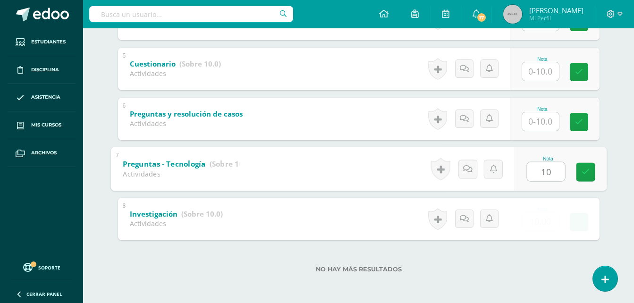
type input "10"
click at [546, 123] on input "text" at bounding box center [540, 121] width 37 height 18
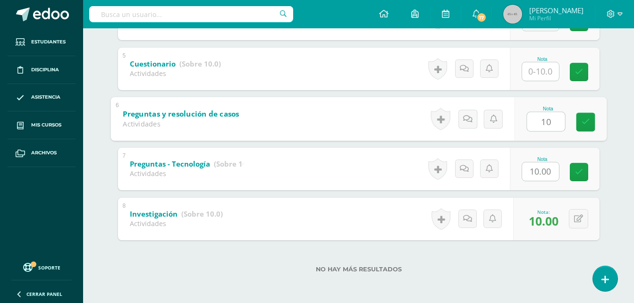
type input "10"
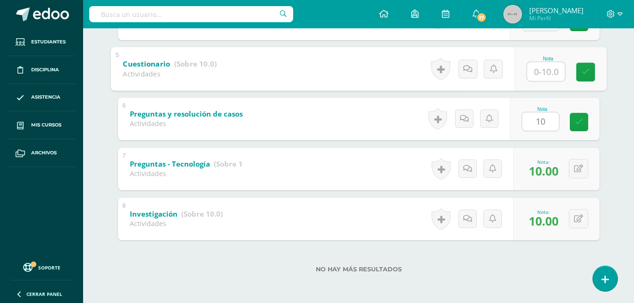
click at [547, 64] on input "text" at bounding box center [546, 71] width 38 height 19
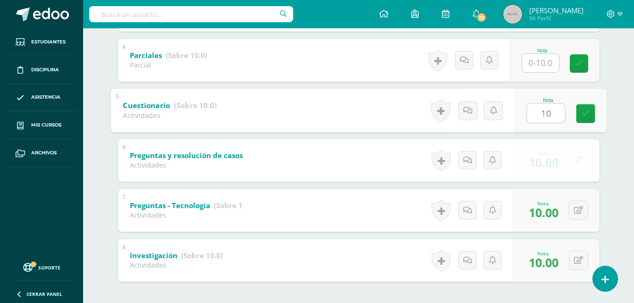
scroll to position [294, 0]
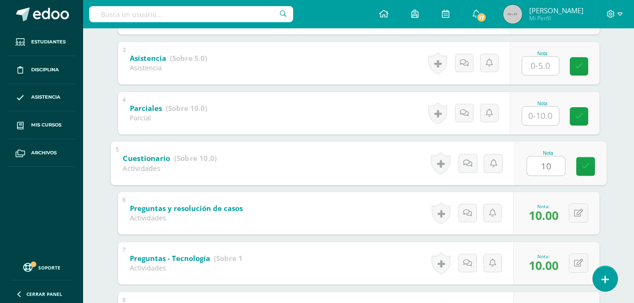
type input "10"
click at [543, 112] on input "text" at bounding box center [540, 116] width 37 height 18
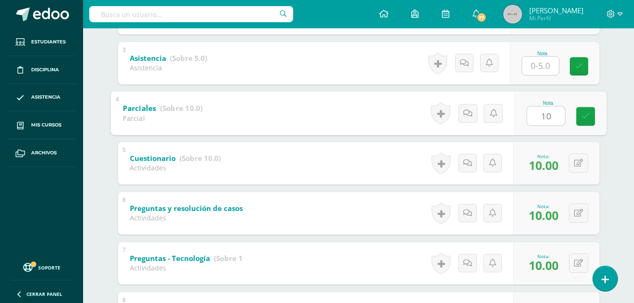
type input "10"
click at [546, 72] on input "text" at bounding box center [540, 66] width 37 height 18
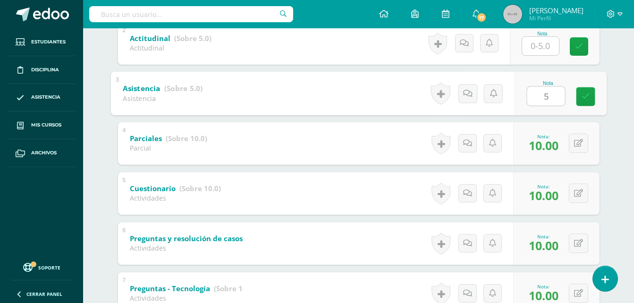
scroll to position [247, 0]
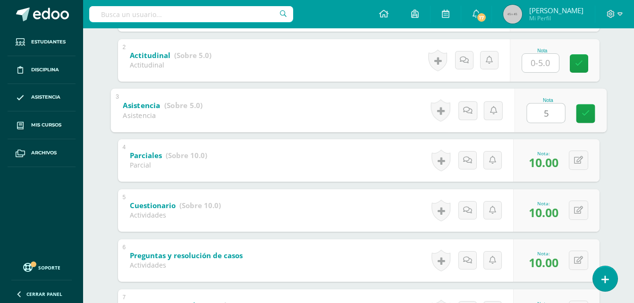
type input "5"
click at [545, 60] on input "text" at bounding box center [540, 63] width 37 height 18
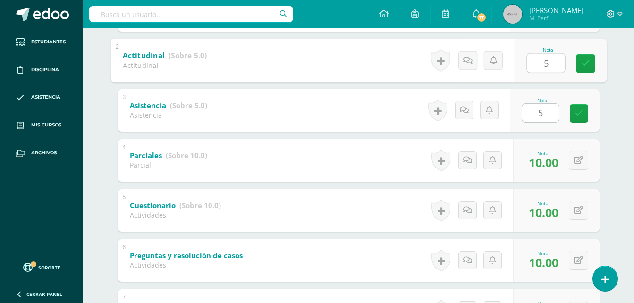
type input "5"
click at [621, 90] on div "Emprendimiento Primero Básicos "A" Herramientas Detalle de asistencias Activida…" at bounding box center [358, 113] width 551 height 663
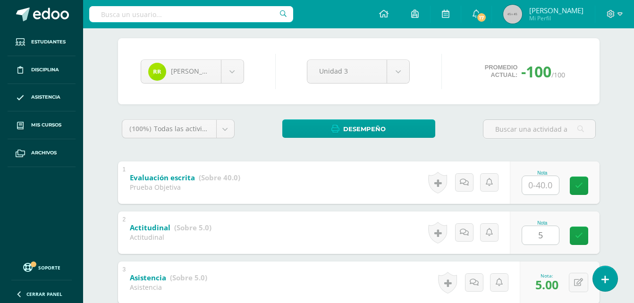
scroll to position [58, 0]
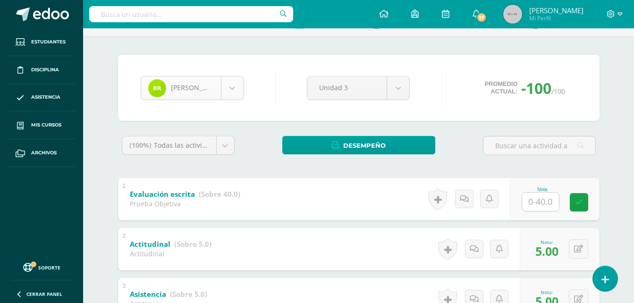
click at [240, 93] on body "Estudiantes Disciplina Asistencia Mis cursos Archivos Soporte Ayuda Reportar un…" at bounding box center [317, 287] width 634 height 691
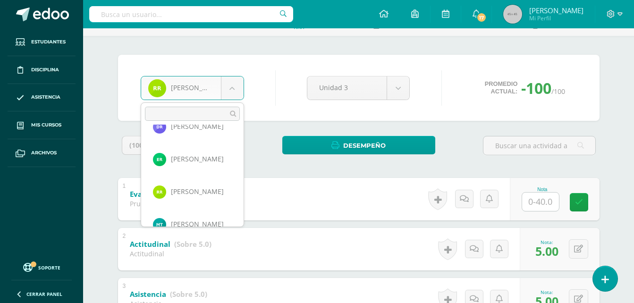
scroll to position [526, 0]
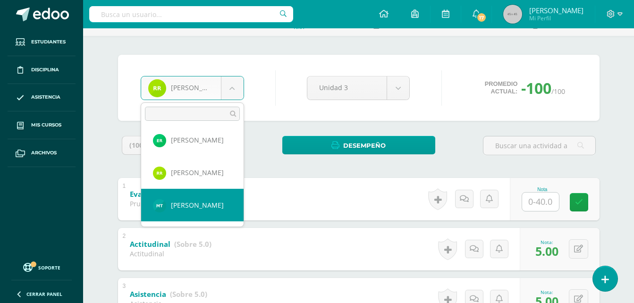
select select "660"
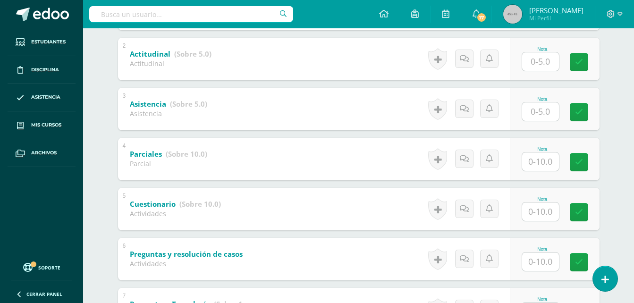
scroll to position [388, 0]
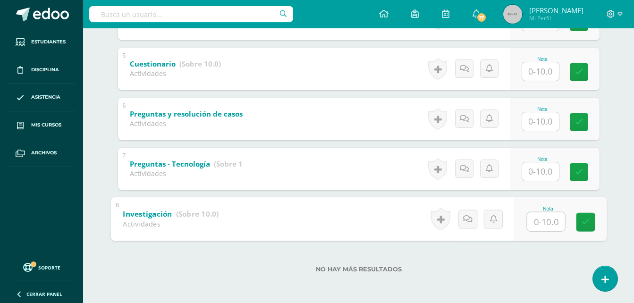
click at [554, 220] on input "text" at bounding box center [546, 221] width 38 height 19
type input "10"
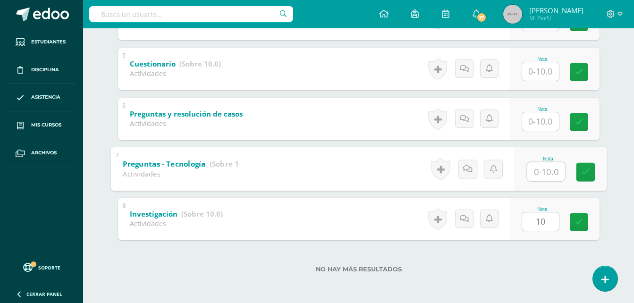
click at [536, 172] on input "text" at bounding box center [546, 171] width 38 height 19
type input "8"
click at [546, 120] on input "text" at bounding box center [540, 121] width 37 height 18
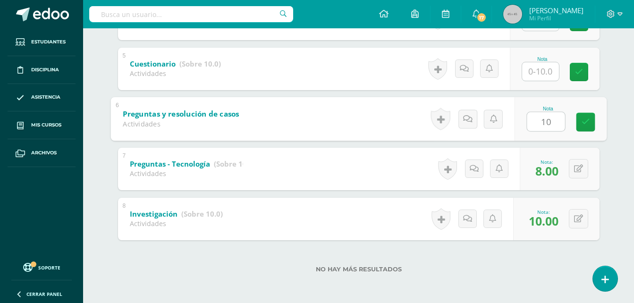
type input "10"
click at [546, 74] on input "text" at bounding box center [540, 71] width 37 height 18
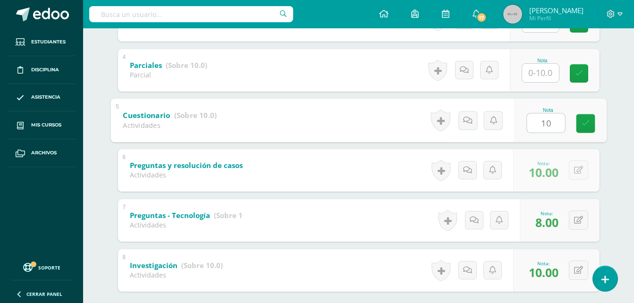
scroll to position [294, 0]
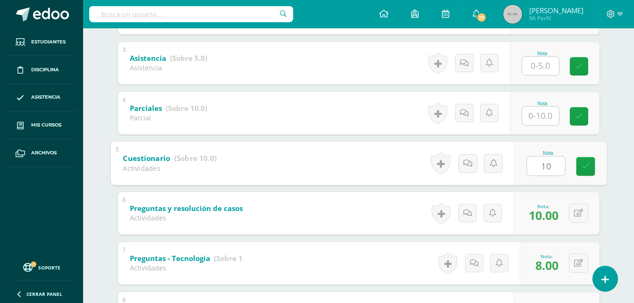
type input "10"
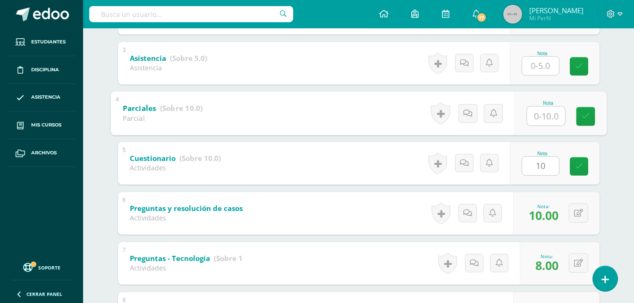
click at [552, 122] on input "text" at bounding box center [546, 115] width 38 height 19
type input "10"
click at [540, 66] on input "text" at bounding box center [540, 66] width 37 height 18
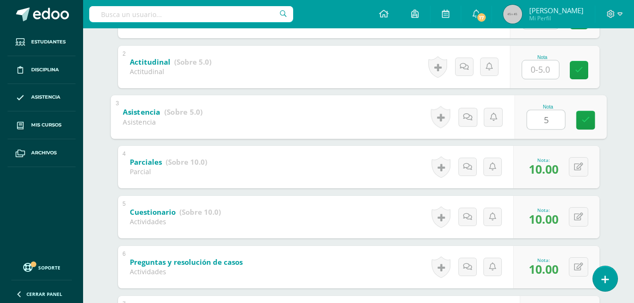
scroll to position [199, 0]
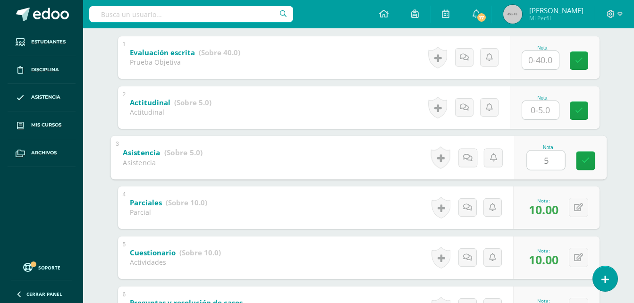
type input "5"
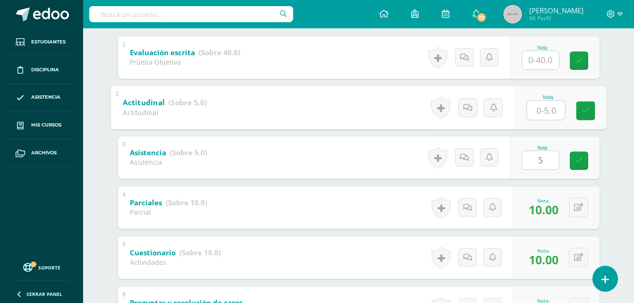
click at [540, 109] on input "text" at bounding box center [546, 110] width 38 height 19
type input "5"
click at [603, 75] on div "Marily Tezén Mauricio Acabal Axel Argueta Jonathan Caná Allison Castro Gregoria…" at bounding box center [358, 193] width 489 height 560
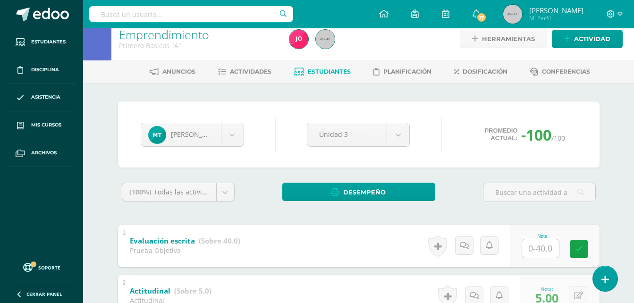
scroll to position [10, 0]
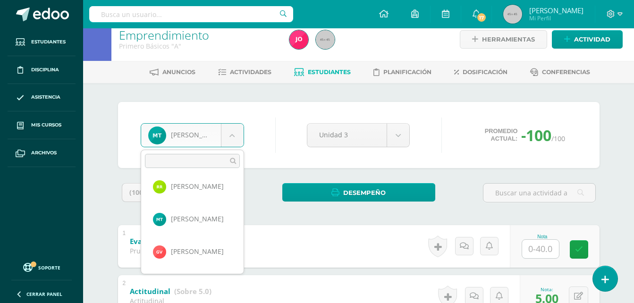
scroll to position [586, 0]
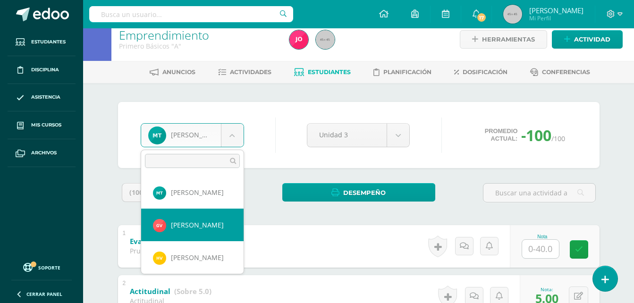
select select "673"
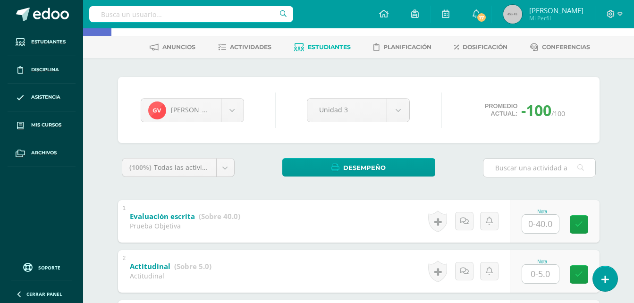
scroll to position [388, 0]
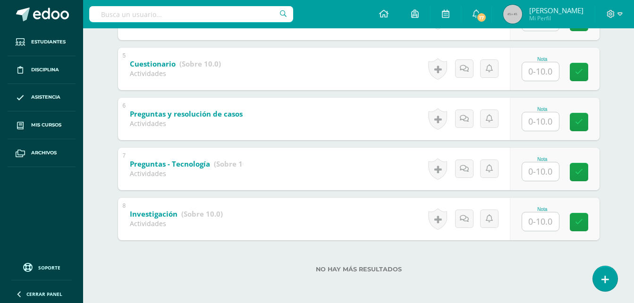
click at [534, 232] on div "Nota" at bounding box center [555, 219] width 90 height 43
click at [538, 230] on input "text" at bounding box center [546, 221] width 38 height 19
type input "10"
click at [543, 172] on input "text" at bounding box center [540, 171] width 37 height 18
type input "10"
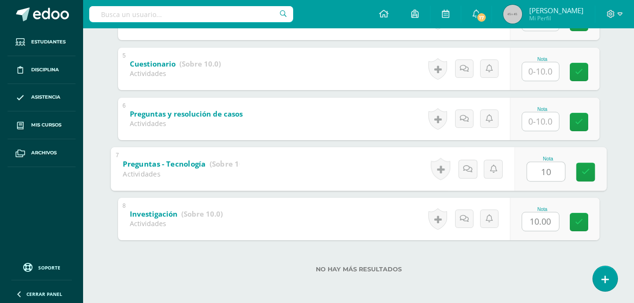
click at [537, 126] on input "text" at bounding box center [540, 121] width 37 height 18
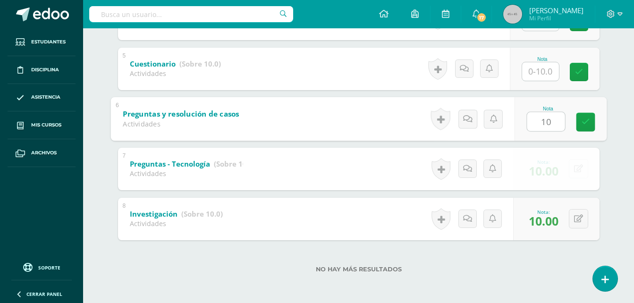
type input "10"
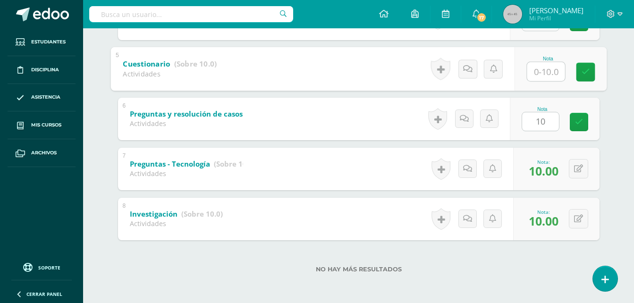
click at [540, 75] on input "text" at bounding box center [546, 71] width 38 height 19
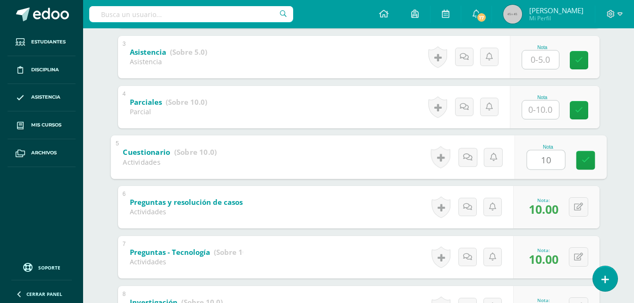
scroll to position [294, 0]
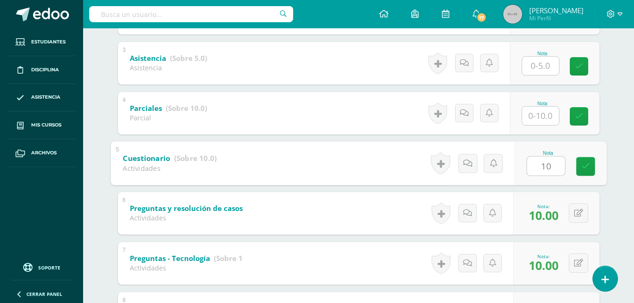
click at [543, 165] on input "10" at bounding box center [546, 165] width 38 height 19
type input "1010"
click at [540, 119] on input "text" at bounding box center [540, 116] width 37 height 18
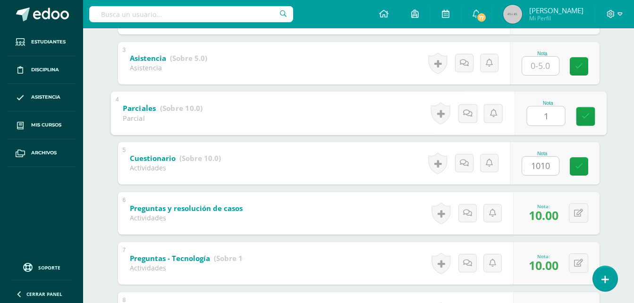
type input "1"
type input "0"
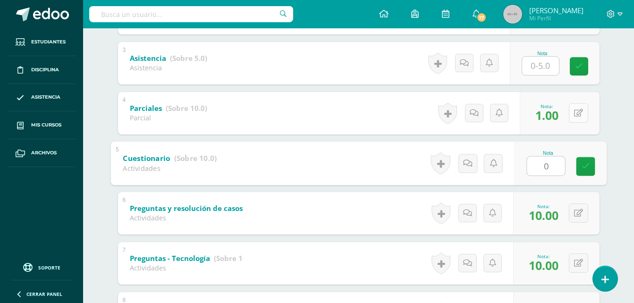
click at [585, 114] on button at bounding box center [578, 112] width 19 height 19
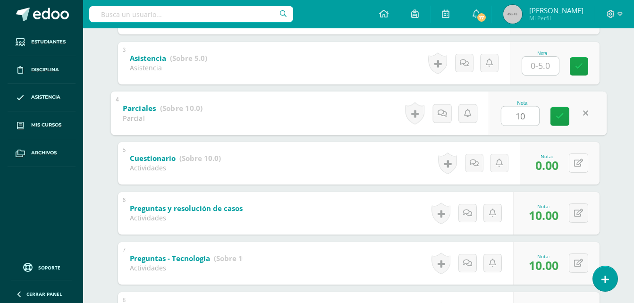
type input "10"
click at [582, 170] on button at bounding box center [578, 163] width 19 height 19
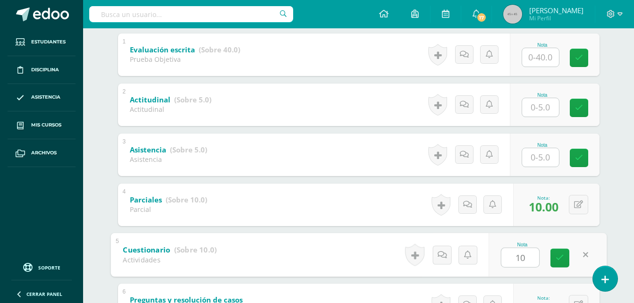
scroll to position [199, 0]
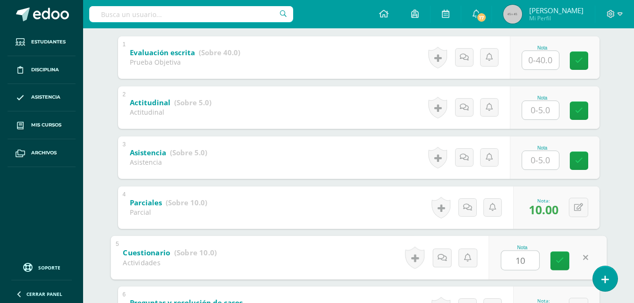
type input "10"
click at [530, 169] on input "text" at bounding box center [540, 160] width 37 height 18
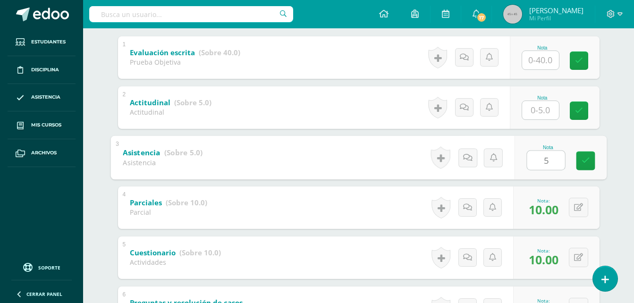
type input "5"
click at [544, 110] on input "text" at bounding box center [540, 110] width 37 height 18
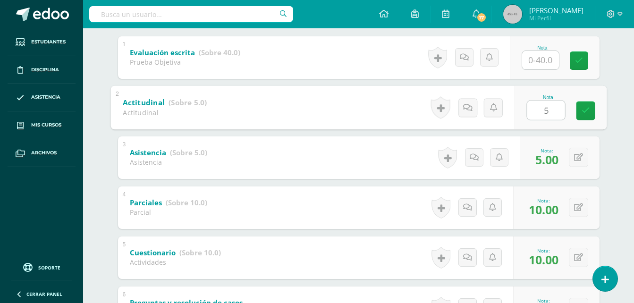
type input "5"
click at [626, 59] on div "Emprendimiento Primero Básicos "A" Herramientas Detalle de asistencias Activida…" at bounding box center [358, 160] width 551 height 663
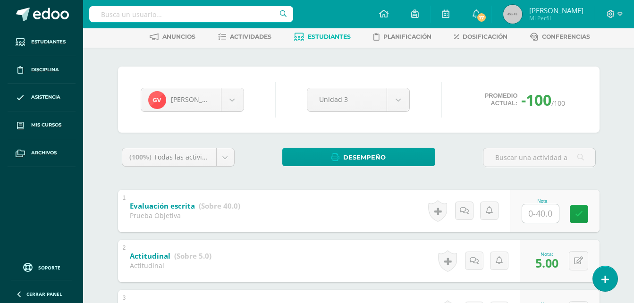
scroll to position [0, 0]
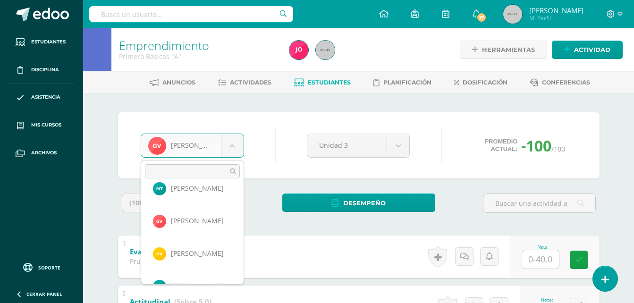
scroll to position [619, 0]
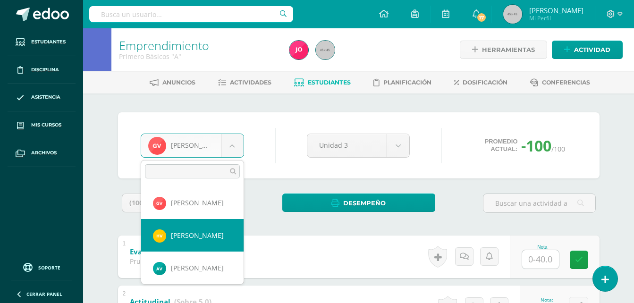
select select "674"
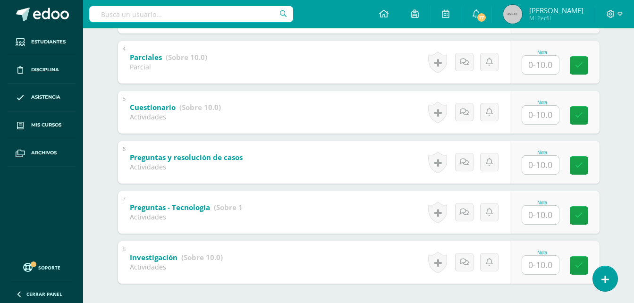
scroll to position [388, 0]
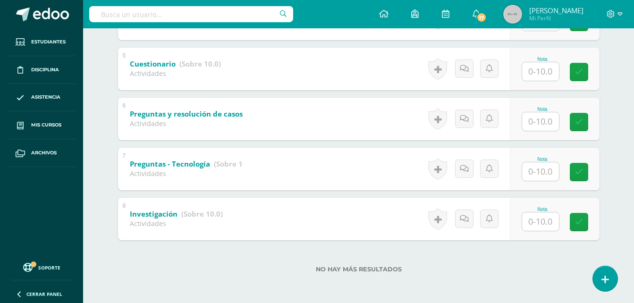
click at [538, 219] on input "text" at bounding box center [540, 222] width 37 height 18
type input "10"
click at [552, 173] on input "text" at bounding box center [540, 171] width 37 height 18
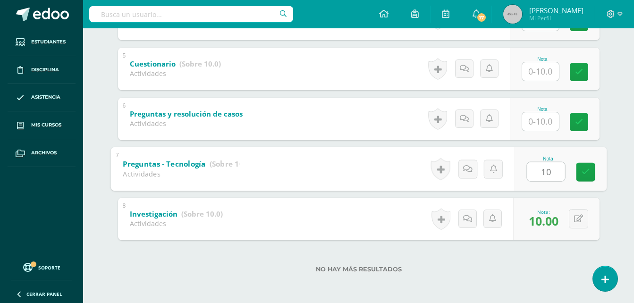
type input "10"
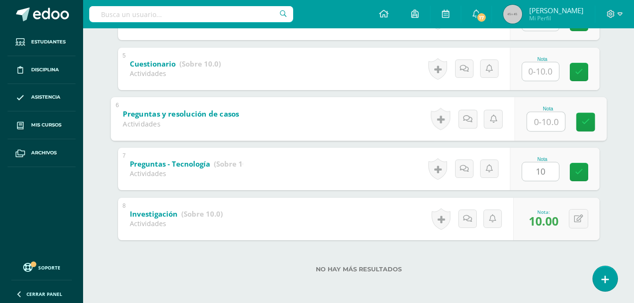
click at [549, 126] on input "text" at bounding box center [546, 121] width 38 height 19
type input "10"
click at [545, 69] on input "text" at bounding box center [540, 71] width 37 height 18
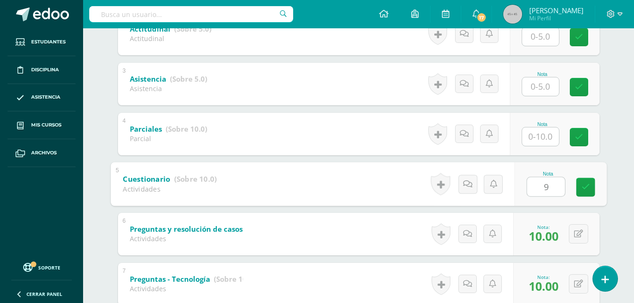
scroll to position [247, 0]
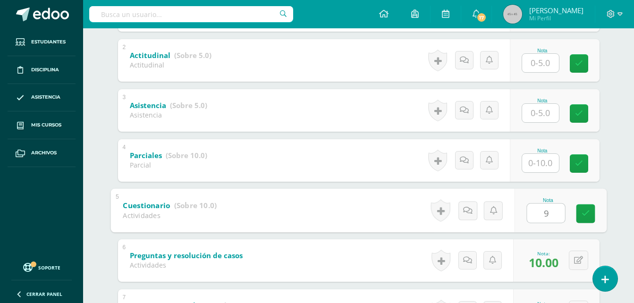
type input "9"
click at [538, 162] on input "text" at bounding box center [540, 163] width 37 height 18
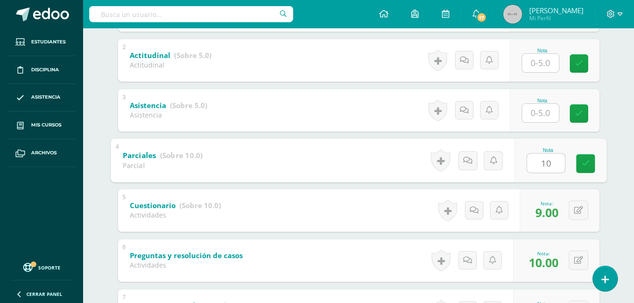
type input "10"
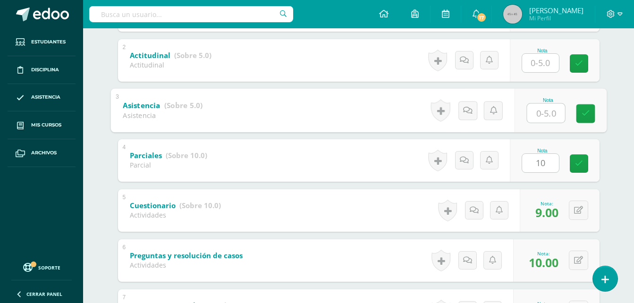
click at [544, 113] on input "text" at bounding box center [546, 112] width 38 height 19
type input "5"
click at [540, 63] on input "text" at bounding box center [540, 63] width 37 height 18
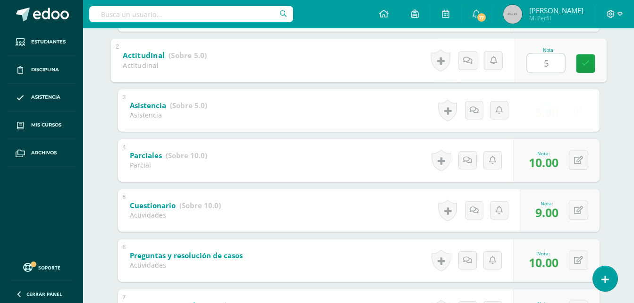
type input "5"
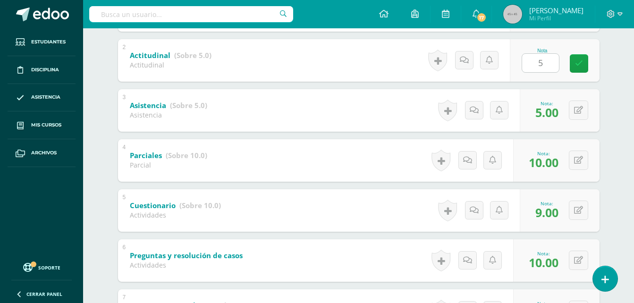
click at [616, 105] on div "Héctor Vásquez Mauricio Acabal Axel Argueta Jonathan Caná Allison Castro Gregor…" at bounding box center [359, 146] width 520 height 598
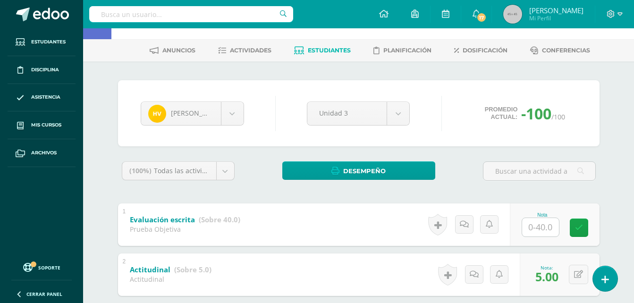
scroll to position [10, 0]
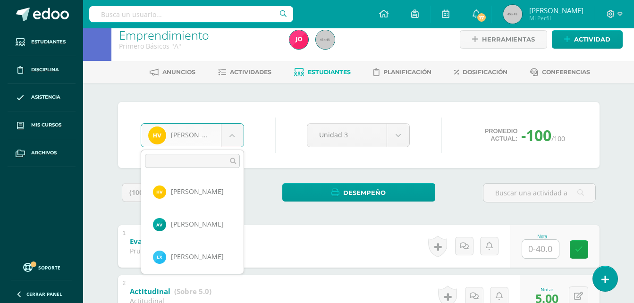
scroll to position [655, 0]
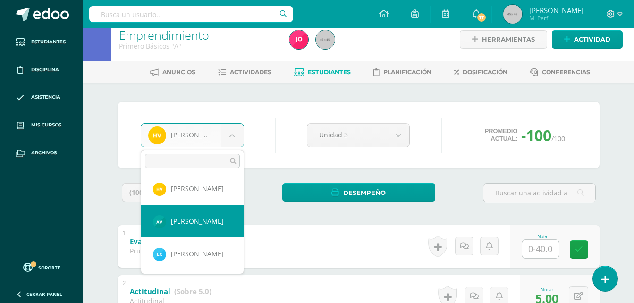
select select "665"
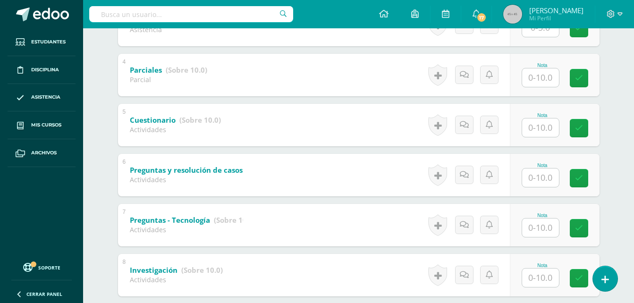
scroll to position [388, 0]
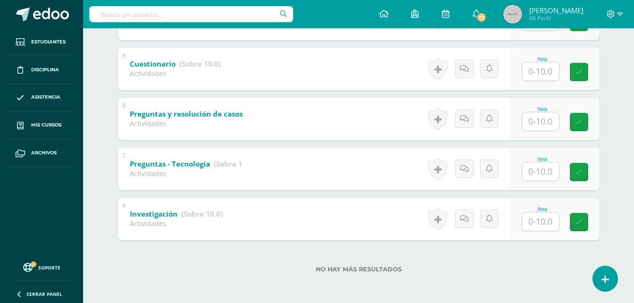
click at [534, 229] on input "text" at bounding box center [540, 222] width 37 height 18
type input "10"
click at [545, 176] on input "text" at bounding box center [540, 171] width 37 height 18
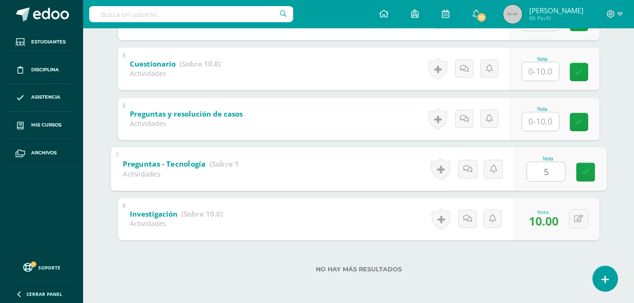
type input "5"
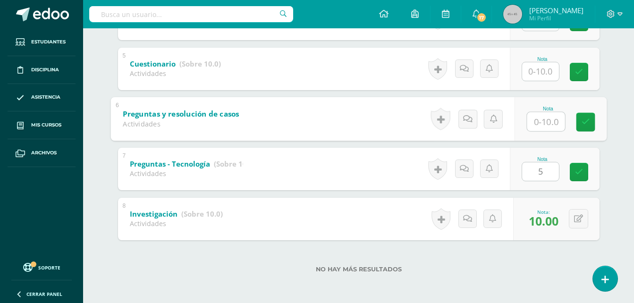
click at [542, 125] on input "text" at bounding box center [546, 121] width 38 height 19
type input "10"
click at [546, 70] on input "text" at bounding box center [540, 71] width 37 height 18
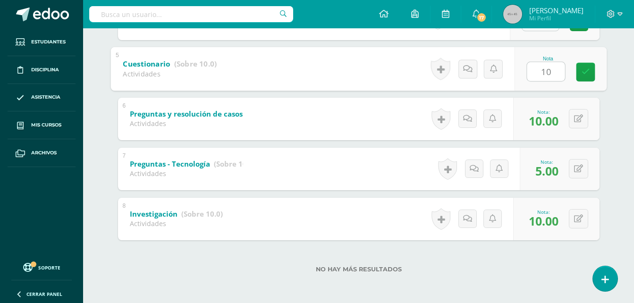
type input "10"
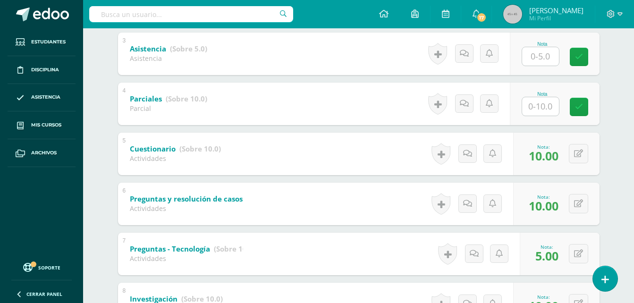
scroll to position [294, 0]
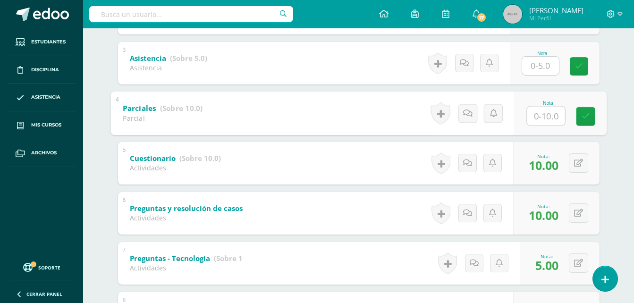
click at [537, 115] on input "text" at bounding box center [546, 115] width 38 height 19
type input "10"
click at [543, 65] on input "text" at bounding box center [540, 66] width 37 height 18
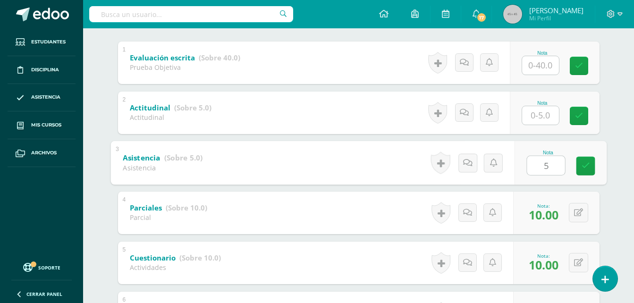
scroll to position [152, 0]
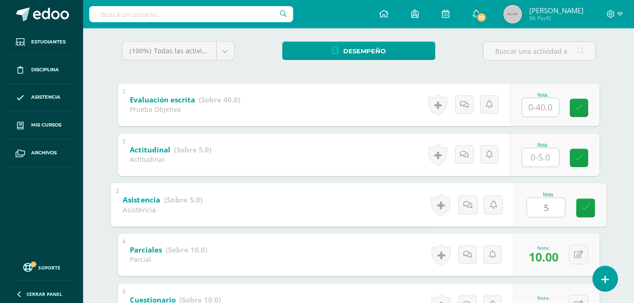
type input "5"
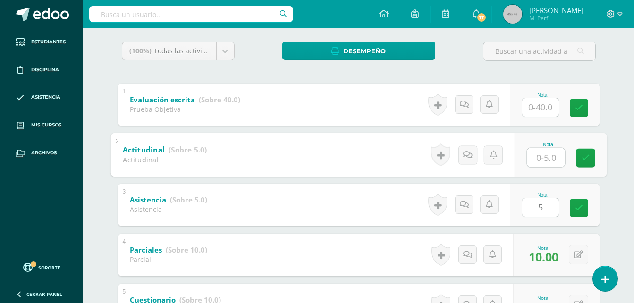
click at [545, 157] on input "text" at bounding box center [546, 157] width 38 height 19
type input "5"
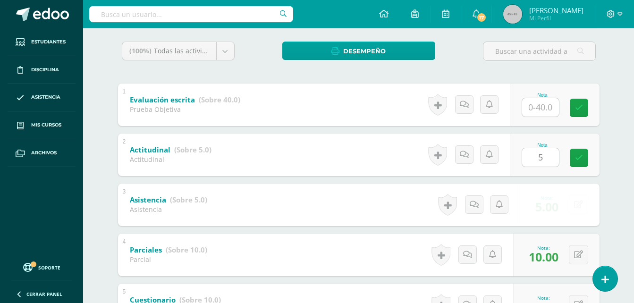
click at [609, 51] on div "Ángel Vicente Mauricio Acabal Axel Argueta Jonathan Caná Allison Castro Gregori…" at bounding box center [359, 240] width 520 height 598
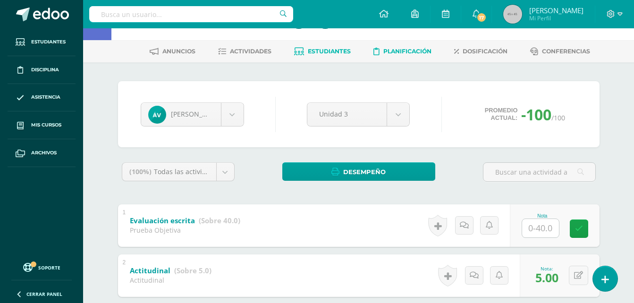
scroll to position [0, 0]
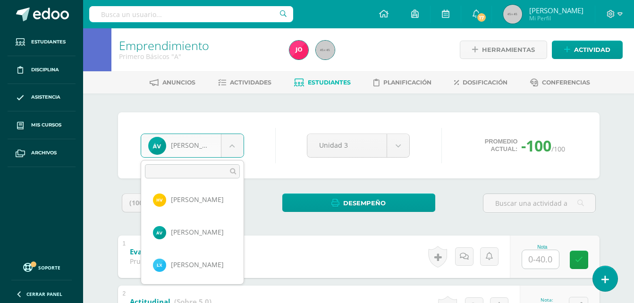
scroll to position [655, 0]
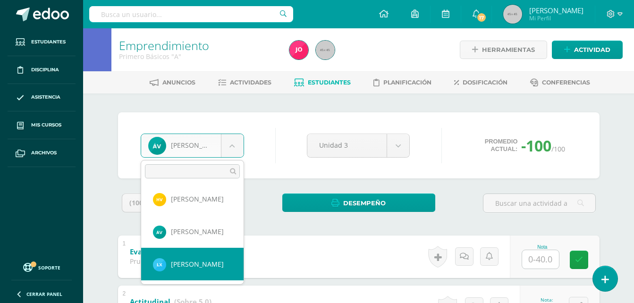
select select "664"
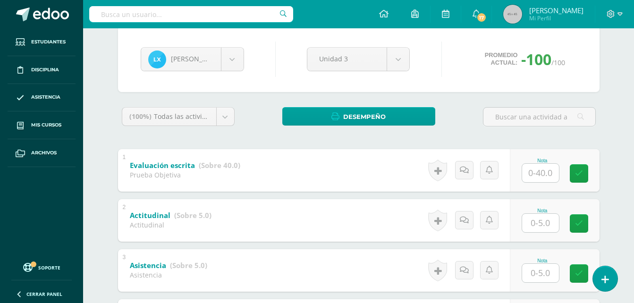
scroll to position [388, 0]
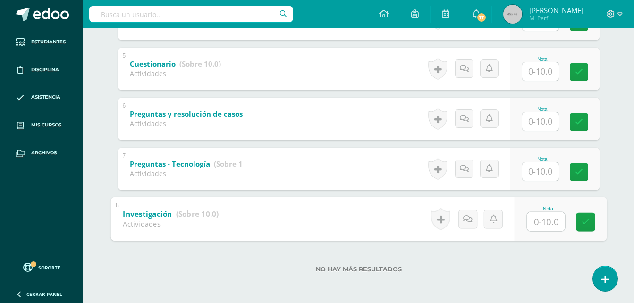
click at [546, 229] on input "text" at bounding box center [546, 221] width 38 height 19
type input "10"
click at [538, 171] on input "text" at bounding box center [540, 171] width 37 height 18
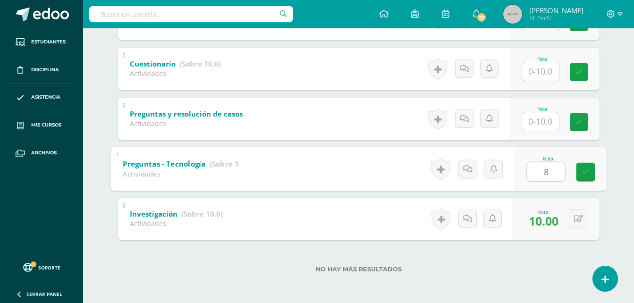
type input "8"
click at [548, 129] on input "text" at bounding box center [540, 121] width 37 height 18
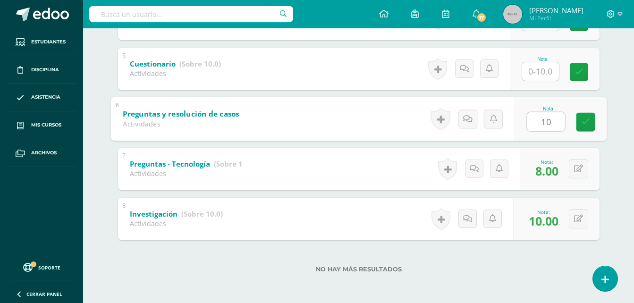
type input "10"
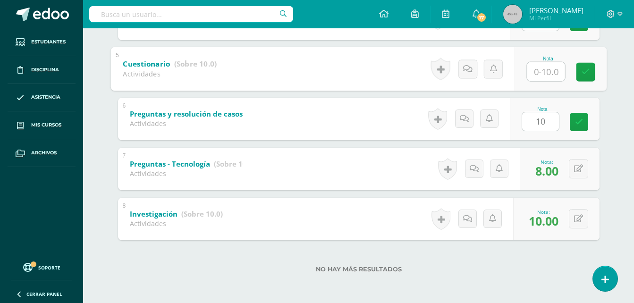
click at [546, 69] on input "text" at bounding box center [546, 71] width 38 height 19
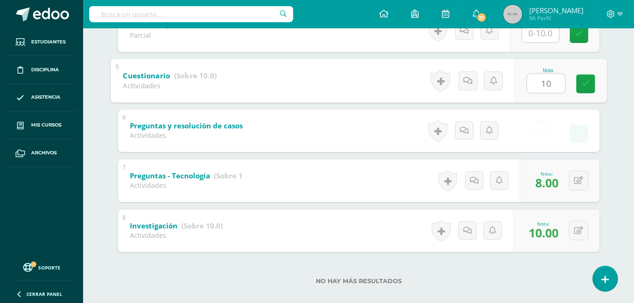
scroll to position [294, 0]
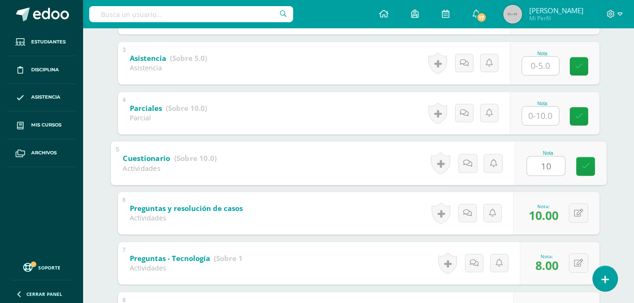
type input "10"
click at [547, 105] on div "Nota" at bounding box center [543, 103] width 42 height 5
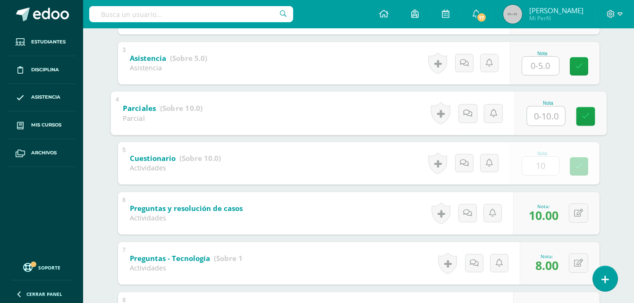
click at [544, 118] on input "text" at bounding box center [546, 115] width 38 height 19
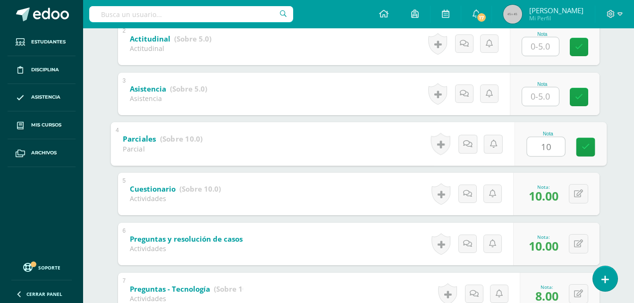
scroll to position [247, 0]
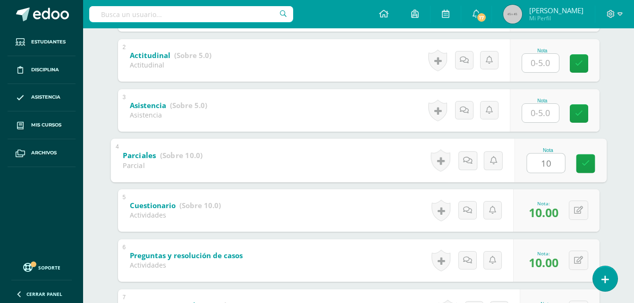
type input "10"
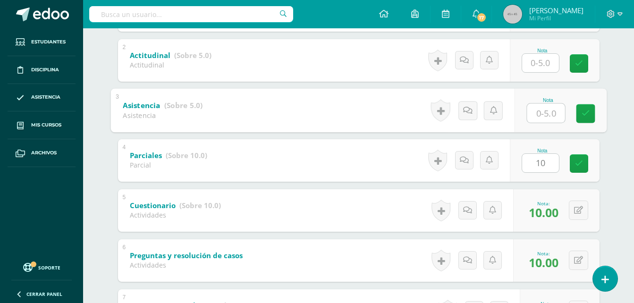
click at [542, 119] on input "text" at bounding box center [546, 112] width 38 height 19
type input "5"
click at [548, 63] on input "text" at bounding box center [540, 63] width 37 height 18
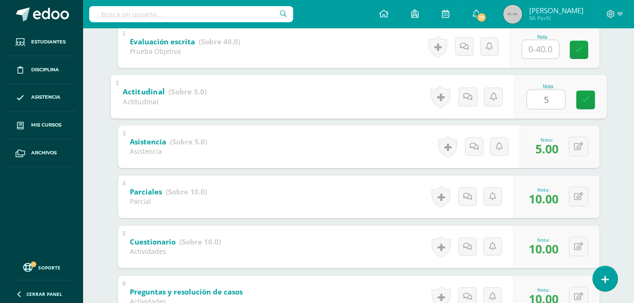
scroll to position [199, 0]
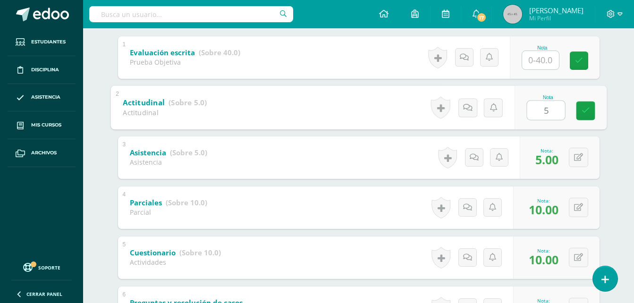
type input "5"
click at [616, 89] on div "Lucía Xirúm Mauricio Acabal Axel Argueta Jonathan Caná Allison Castro Gregoria …" at bounding box center [359, 193] width 520 height 598
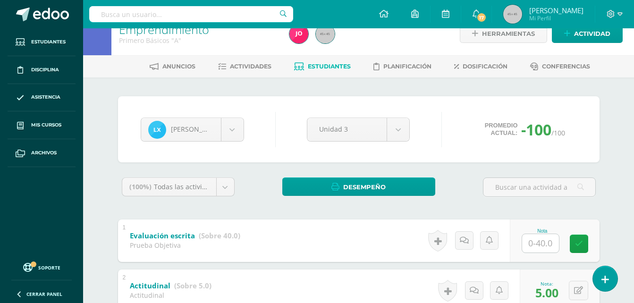
scroll to position [0, 0]
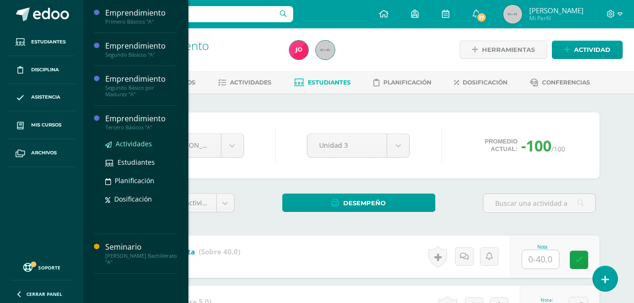
click at [125, 143] on span "Actividades" at bounding box center [134, 143] width 36 height 9
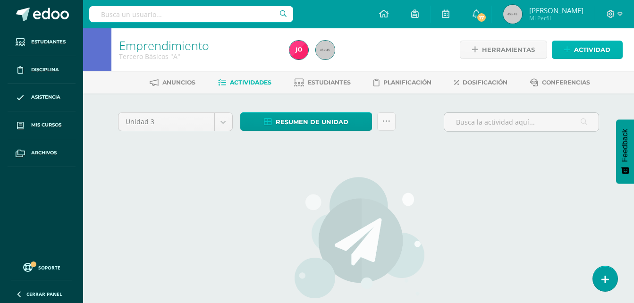
click at [596, 54] on span "Actividad" at bounding box center [592, 49] width 36 height 17
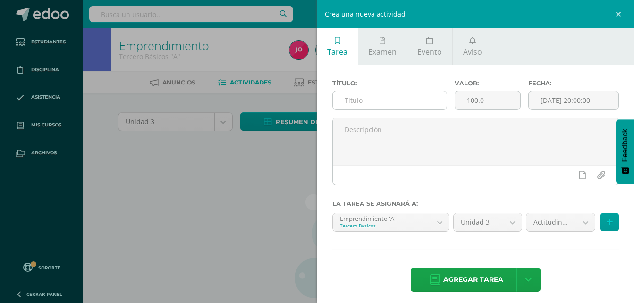
click at [383, 107] on input "text" at bounding box center [390, 100] width 114 height 18
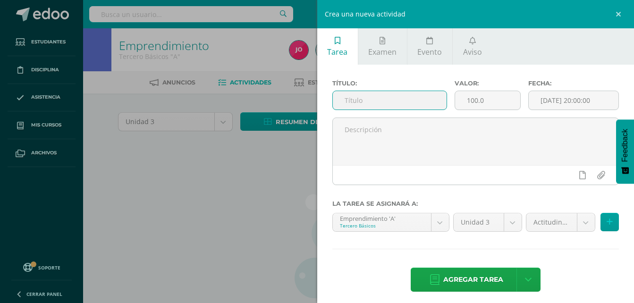
click at [385, 104] on input "text" at bounding box center [390, 100] width 114 height 18
type input "Resolución de caso y cuestionario"
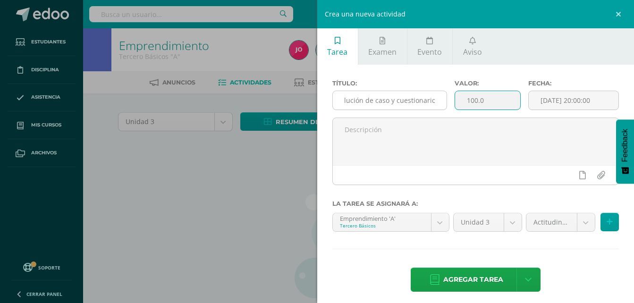
scroll to position [0, 0]
type input "10"
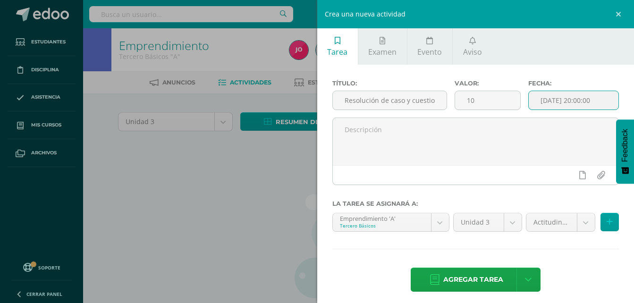
click at [574, 101] on input "[DATE] 20:00:00" at bounding box center [574, 100] width 90 height 18
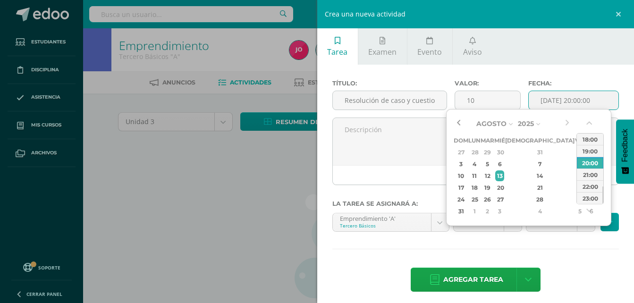
click at [460, 122] on button "button" at bounding box center [458, 124] width 9 height 14
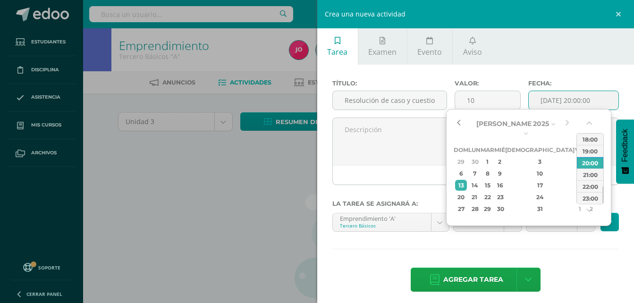
click at [460, 122] on button "button" at bounding box center [458, 124] width 9 height 14
click at [587, 168] on div "12" at bounding box center [592, 173] width 10 height 11
type input "2025-07-12 20:00"
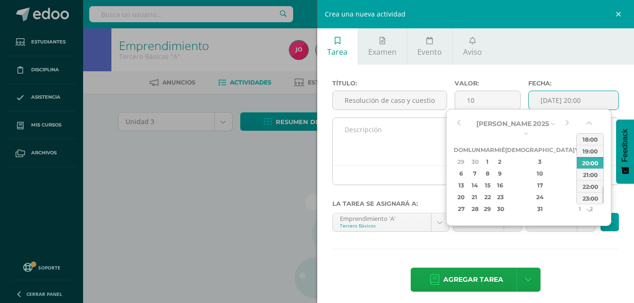
click at [415, 154] on textarea at bounding box center [476, 141] width 286 height 47
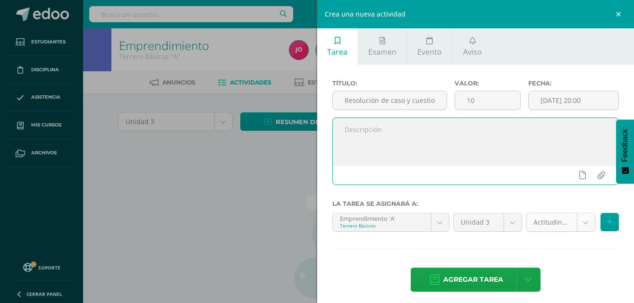
click at [580, 218] on body "Estudiantes Disciplina Asistencia Mis cursos Archivos Soporte Ayuda Reportar un…" at bounding box center [317, 203] width 634 height 406
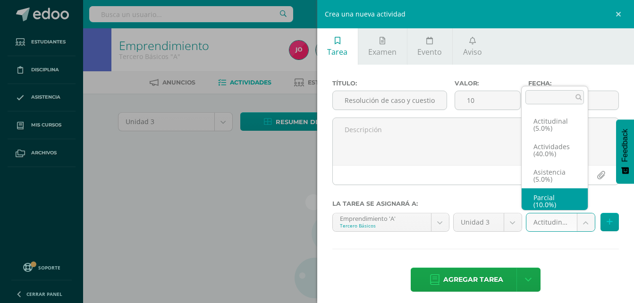
scroll to position [4, 0]
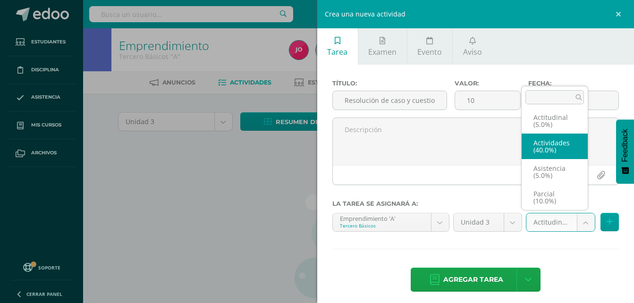
select select "22044"
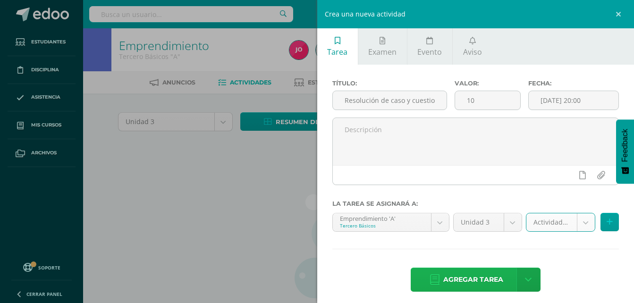
click at [486, 277] on span "Agregar tarea" at bounding box center [474, 279] width 60 height 23
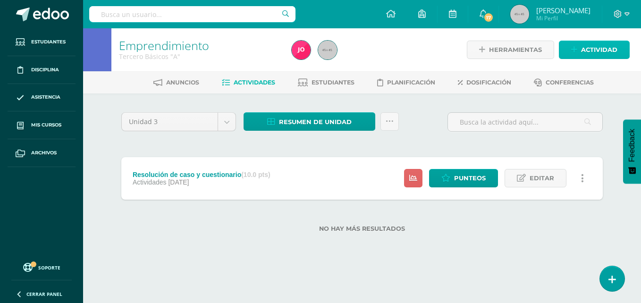
click at [606, 42] on span "Actividad" at bounding box center [599, 49] width 36 height 17
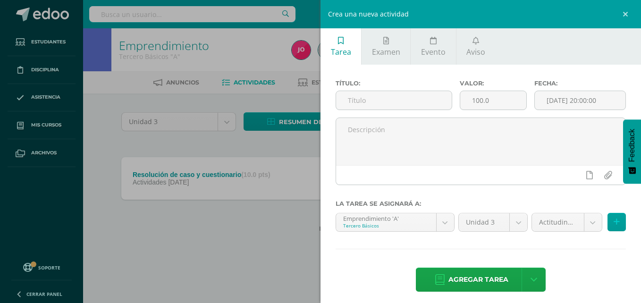
click at [382, 90] on div "Título:" at bounding box center [394, 99] width 124 height 38
click at [382, 103] on input "text" at bounding box center [394, 100] width 116 height 18
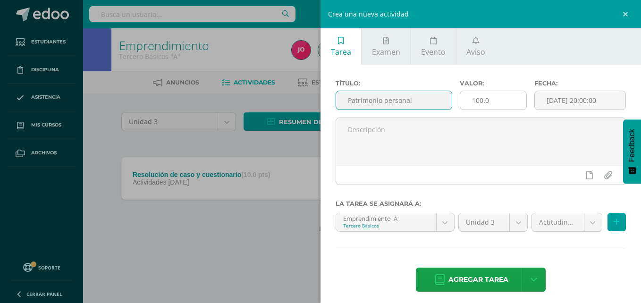
type input "Patrimonio personal"
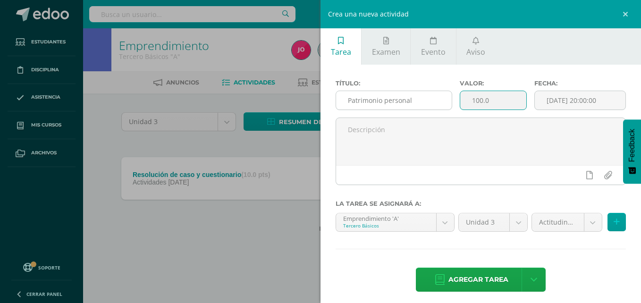
drag, startPoint x: 485, startPoint y: 101, endPoint x: 441, endPoint y: 101, distance: 44.4
click at [441, 101] on div "Título: Patrimonio personal Valor: 100.0 Fecha: [DATE] 20:00:00" at bounding box center [481, 99] width 298 height 38
type input "10"
click at [567, 90] on div "Fecha: [DATE] 20:00:00" at bounding box center [580, 99] width 99 height 38
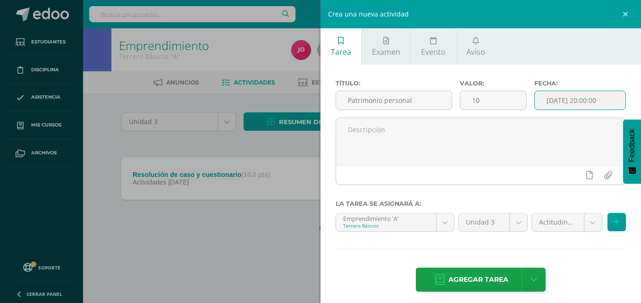
click at [563, 99] on input "[DATE] 20:00:00" at bounding box center [580, 100] width 91 height 18
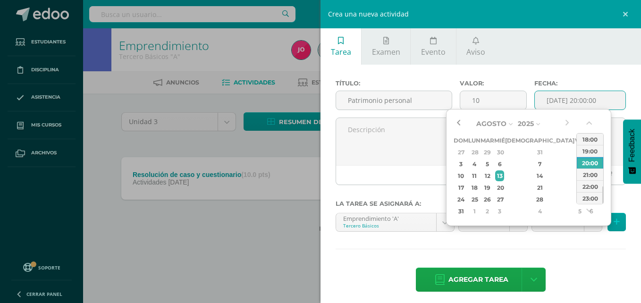
click at [461, 122] on button "button" at bounding box center [458, 124] width 9 height 14
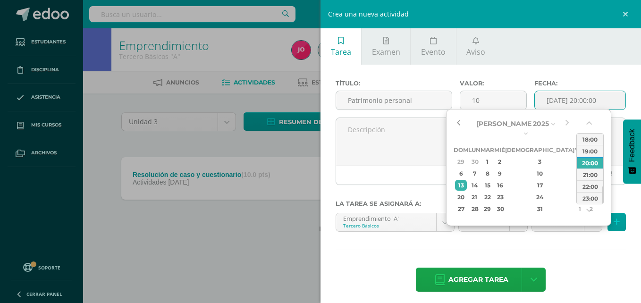
click at [462, 120] on button "button" at bounding box center [458, 124] width 9 height 14
click at [587, 180] on div "19" at bounding box center [592, 185] width 10 height 11
click at [587, 192] on div "26" at bounding box center [592, 197] width 10 height 11
type input "2025-07-26 20:00"
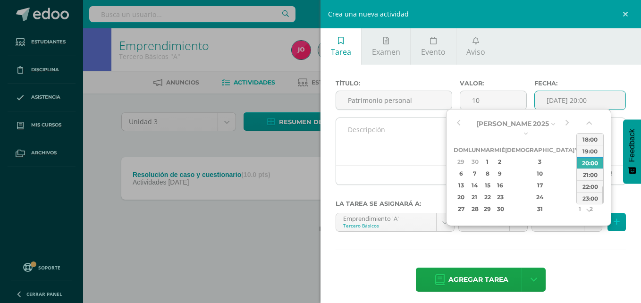
click at [367, 147] on textarea at bounding box center [481, 141] width 290 height 47
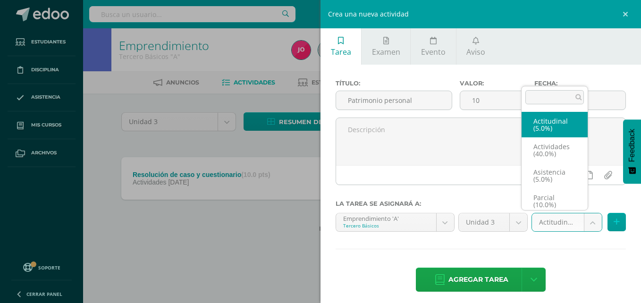
click at [583, 226] on body "Tarea asignada exitosamente Estudiantes Disciplina Asistencia Mis cursos Archiv…" at bounding box center [320, 131] width 641 height 263
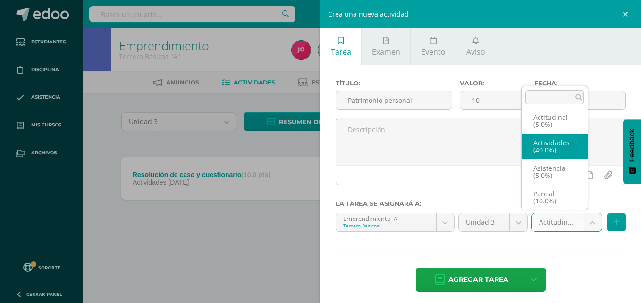
select select "22044"
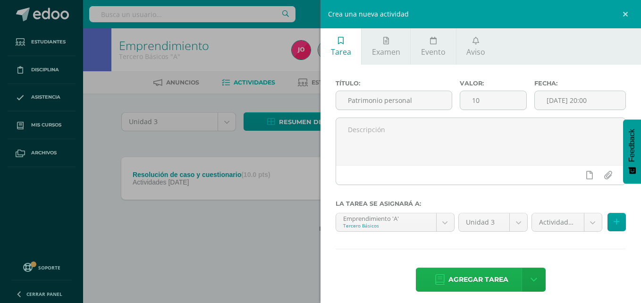
click at [463, 286] on span "Agregar tarea" at bounding box center [479, 279] width 60 height 23
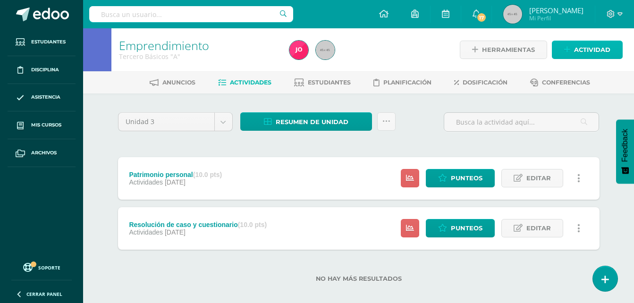
click at [607, 51] on span "Actividad" at bounding box center [592, 49] width 36 height 17
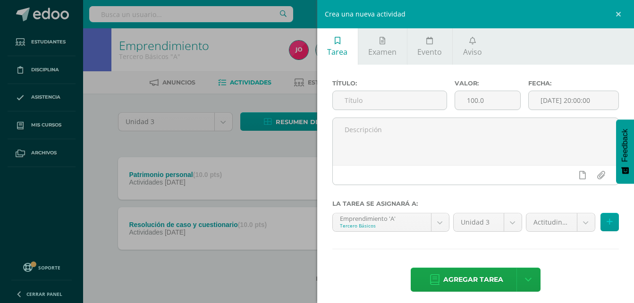
click at [403, 112] on div "Título:" at bounding box center [390, 99] width 123 height 38
click at [404, 101] on input "text" at bounding box center [390, 100] width 114 height 18
type input "Patrimonio - caso [PERSON_NAME]"
drag, startPoint x: 495, startPoint y: 102, endPoint x: 444, endPoint y: 103, distance: 51.0
click at [444, 103] on div "Título: Patrimonio - caso [PERSON_NAME]: 100.0 Fecha: [DATE] 20:00:00" at bounding box center [476, 99] width 295 height 38
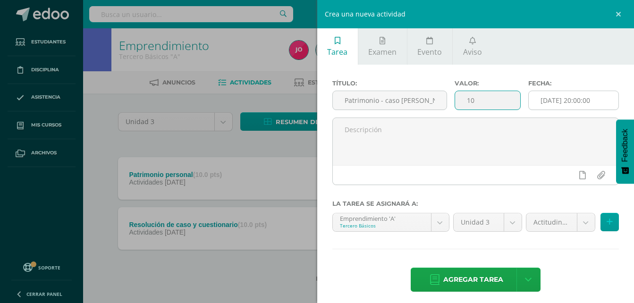
type input "10"
click at [554, 99] on input "[DATE] 20:00:00" at bounding box center [574, 100] width 90 height 18
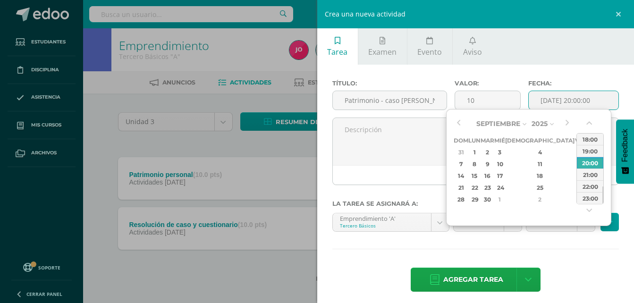
click at [464, 122] on div "Septiembre Enero Febrero Marzo [PERSON_NAME] [PERSON_NAME] Octubre Noviembre [D…" at bounding box center [513, 161] width 118 height 89
click at [458, 124] on button "button" at bounding box center [458, 124] width 9 height 14
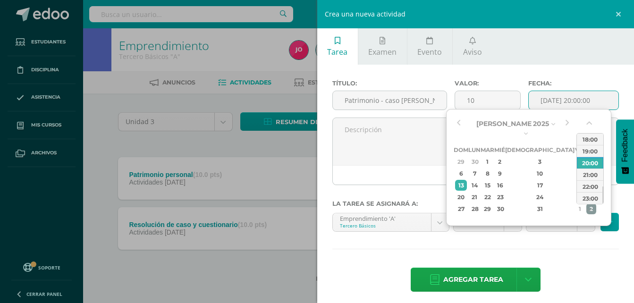
click at [587, 204] on div "2" at bounding box center [592, 209] width 10 height 11
type input "2025-08-02 20:00"
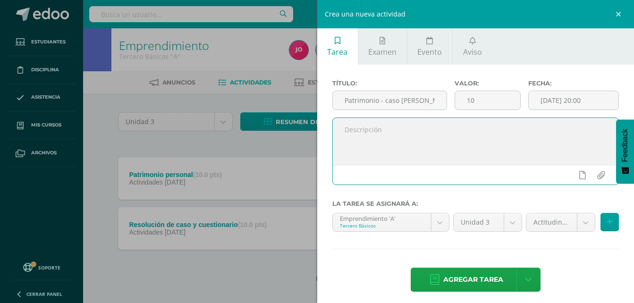
click at [412, 155] on textarea at bounding box center [476, 141] width 286 height 47
click at [578, 220] on body "Tarea asignada exitosamente Estudiantes Disciplina Asistencia Mis cursos Archiv…" at bounding box center [317, 156] width 634 height 313
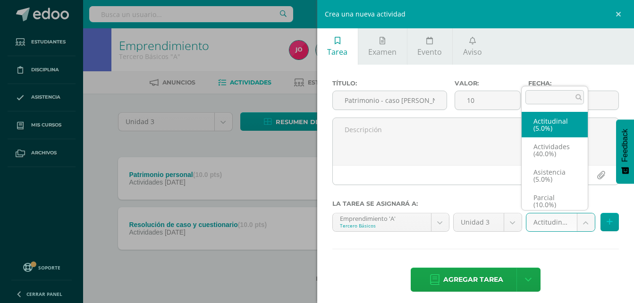
scroll to position [4, 0]
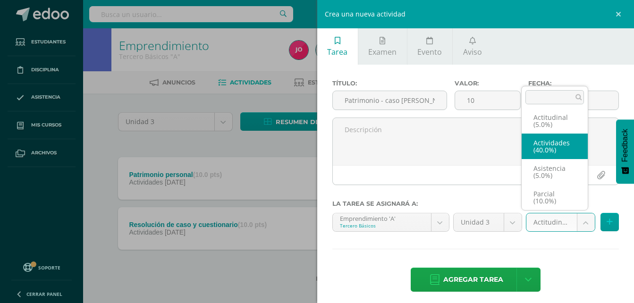
select select "22044"
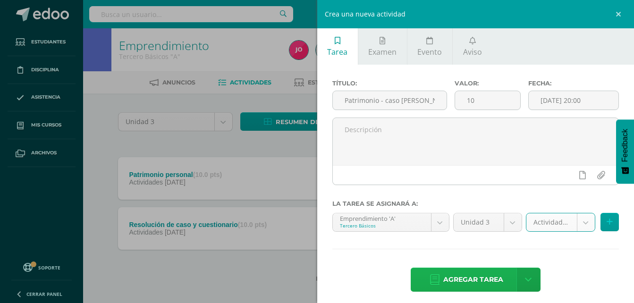
click at [494, 273] on span "Agregar tarea" at bounding box center [474, 279] width 60 height 23
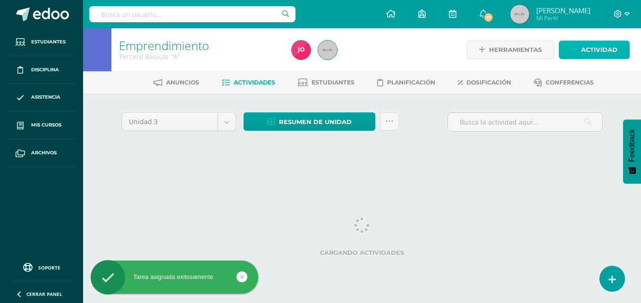
click at [596, 48] on span "Actividad" at bounding box center [599, 49] width 36 height 17
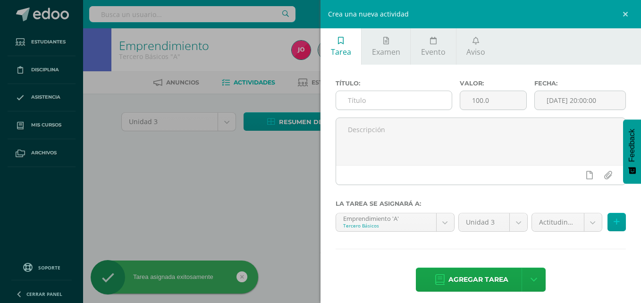
click at [423, 102] on input "text" at bounding box center [394, 100] width 116 height 18
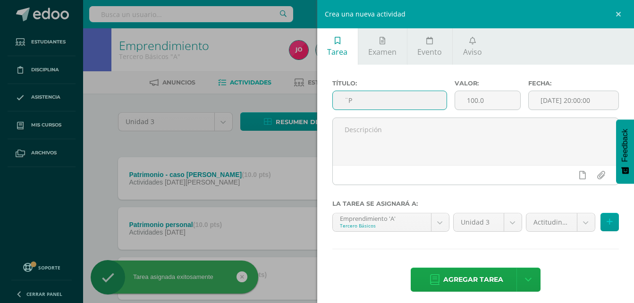
type input "¨"
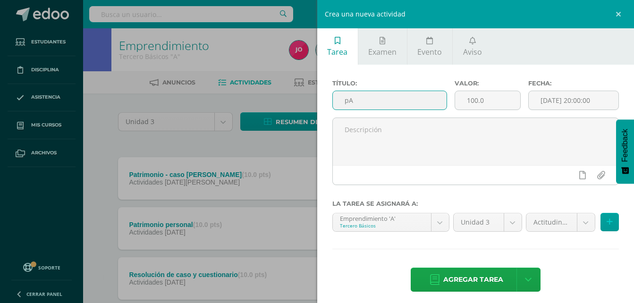
type input "p"
type input "Patrimonio - caso [PERSON_NAME]"
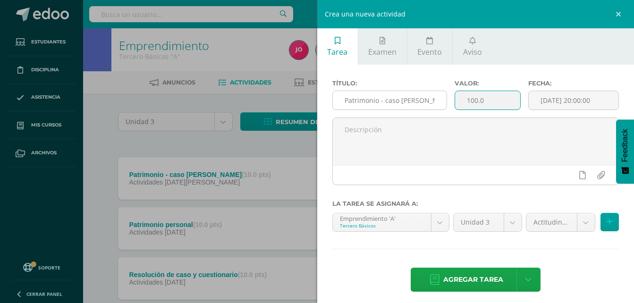
drag, startPoint x: 504, startPoint y: 99, endPoint x: 440, endPoint y: 97, distance: 64.3
click at [440, 97] on div "Título: Patrimonio - caso Brenda Valor: 100.0 Fecha: 2025-09-13 20:00:00" at bounding box center [476, 99] width 295 height 38
type input "10"
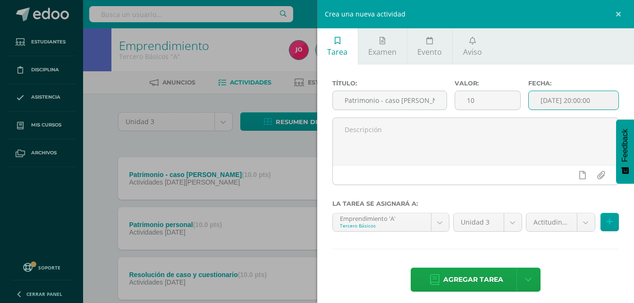
click at [564, 98] on input "[DATE] 20:00:00" at bounding box center [574, 100] width 90 height 18
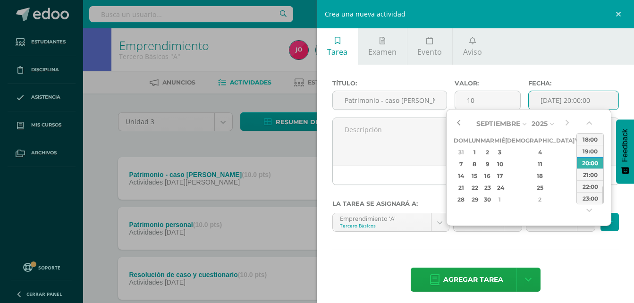
click at [456, 123] on button "button" at bounding box center [458, 124] width 9 height 14
click at [587, 179] on div "16" at bounding box center [592, 176] width 10 height 11
type input "2025-08-16 20:00"
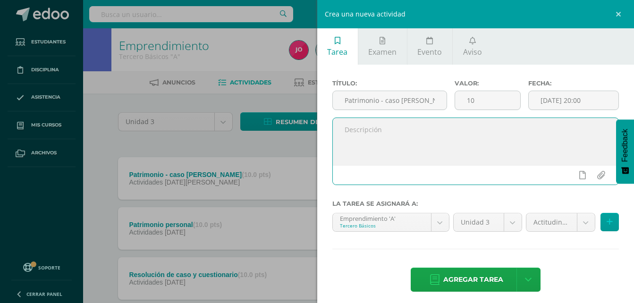
click at [413, 148] on textarea at bounding box center [476, 141] width 286 height 47
click at [582, 216] on body "Tarea asignada exitosamente Estudiantes Disciplina Asistencia Mis cursos Archiv…" at bounding box center [317, 181] width 634 height 363
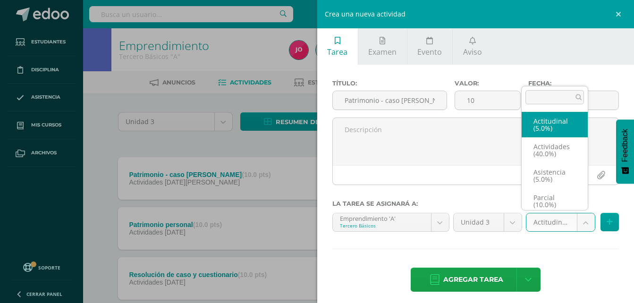
scroll to position [4, 0]
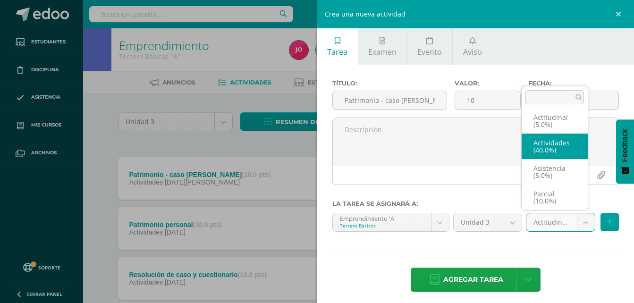
select select "22044"
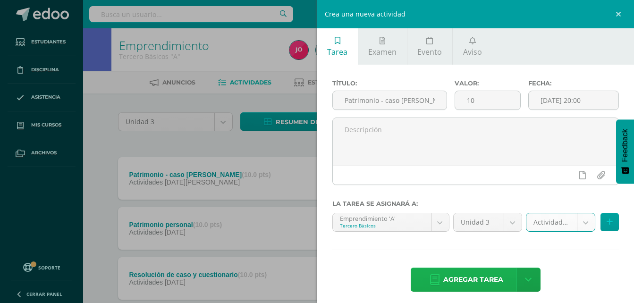
click at [478, 273] on span "Agregar tarea" at bounding box center [474, 279] width 60 height 23
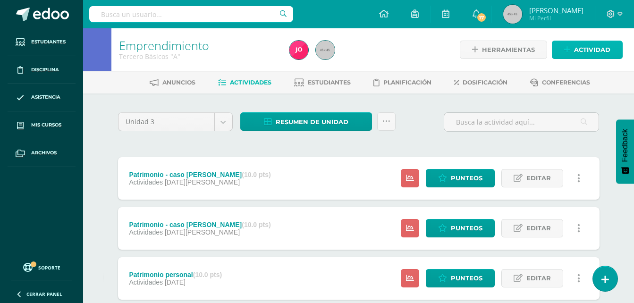
click at [581, 49] on span "Actividad" at bounding box center [592, 49] width 36 height 17
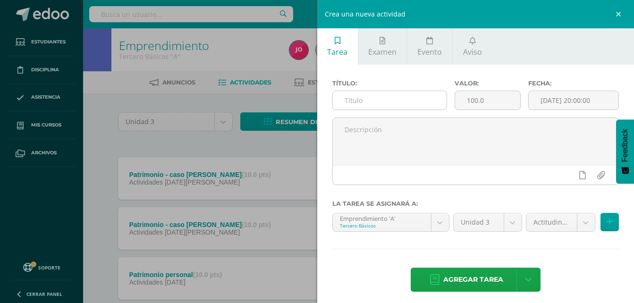
click at [411, 103] on input "text" at bounding box center [390, 100] width 114 height 18
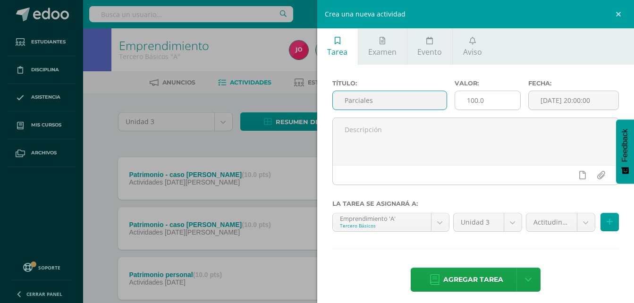
type input "Parciales"
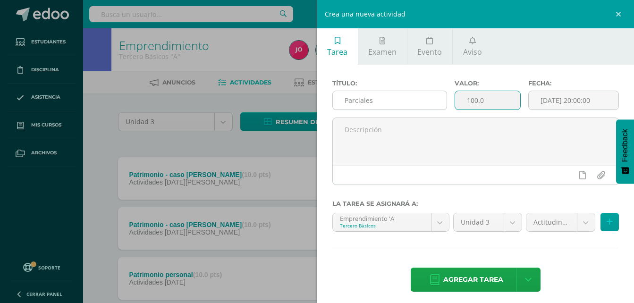
drag, startPoint x: 504, startPoint y: 107, endPoint x: 441, endPoint y: 101, distance: 62.6
click at [441, 101] on div "Título: Parciales Valor: 100.0 Fecha: 2025-09-13 20:00:00" at bounding box center [476, 99] width 295 height 38
type input "10"
click at [583, 98] on input "[DATE] 20:00:00" at bounding box center [574, 100] width 90 height 18
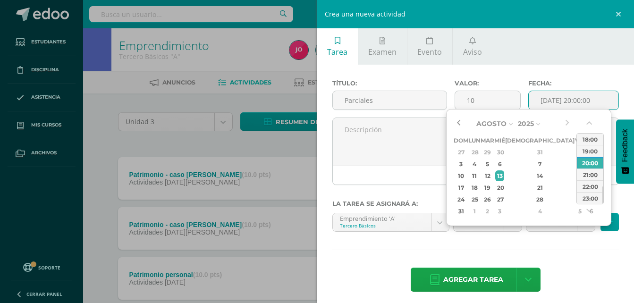
click at [461, 121] on button "button" at bounding box center [458, 124] width 9 height 14
click at [587, 189] on div "23" at bounding box center [592, 187] width 10 height 11
type input "2025-08-23 20:00"
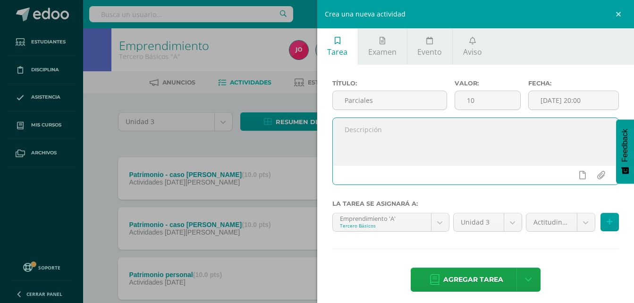
click at [413, 146] on textarea at bounding box center [476, 141] width 286 height 47
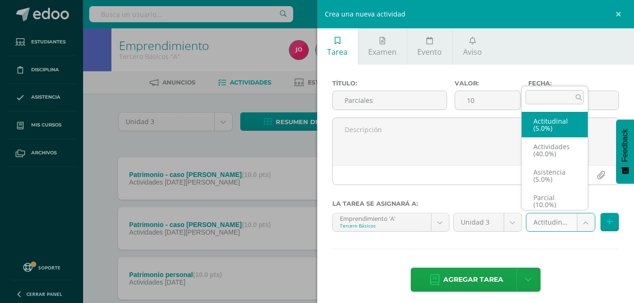
click at [580, 222] on body "Tarea asignada exitosamente Estudiantes Disciplina Asistencia Mis cursos Archiv…" at bounding box center [317, 206] width 634 height 413
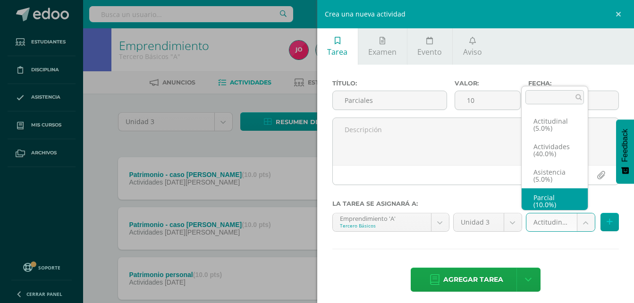
scroll to position [4, 0]
select select "22043"
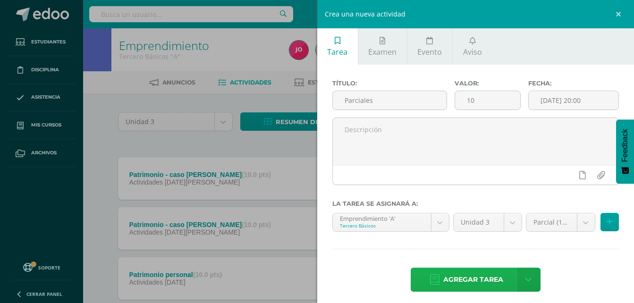
click at [490, 271] on span "Agregar tarea" at bounding box center [474, 279] width 60 height 23
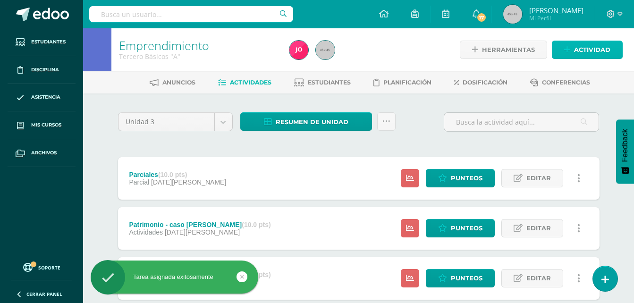
click at [576, 50] on span "Actividad" at bounding box center [592, 49] width 36 height 17
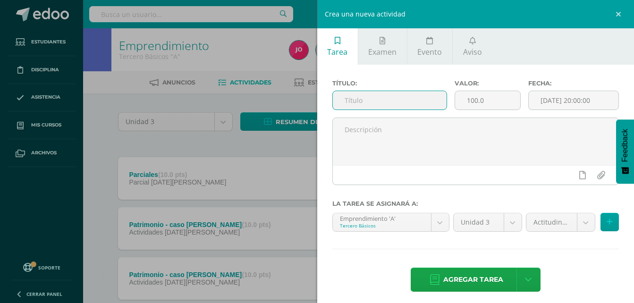
click at [402, 98] on input "text" at bounding box center [390, 100] width 114 height 18
type input "Asistencia"
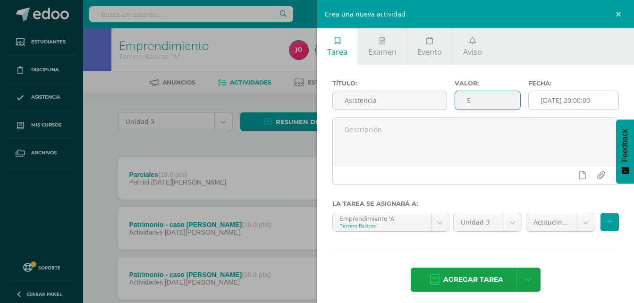
type input "5"
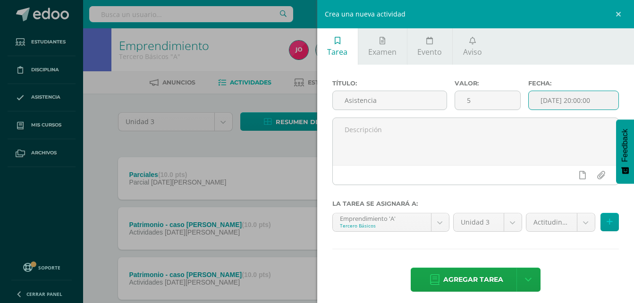
click at [571, 102] on input "[DATE] 20:00:00" at bounding box center [574, 100] width 90 height 18
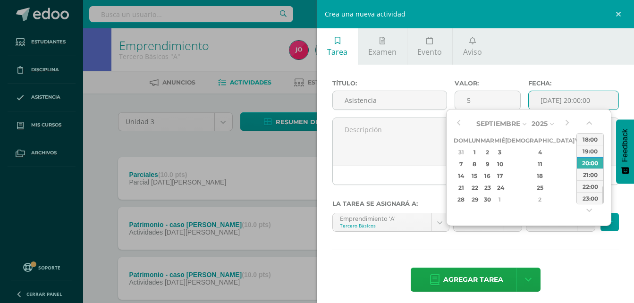
click at [586, 146] on th "Sáb" at bounding box center [592, 141] width 12 height 12
click at [587, 151] on div "6" at bounding box center [592, 152] width 10 height 11
type input "[DATE] 20:00"
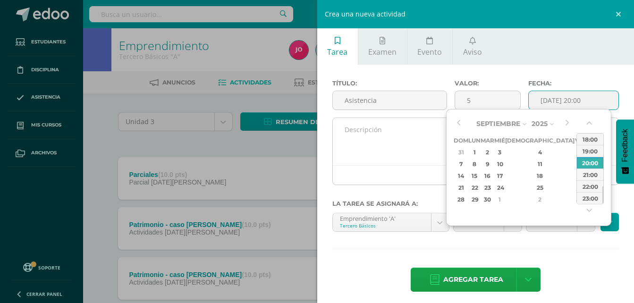
click at [440, 142] on textarea at bounding box center [476, 141] width 286 height 47
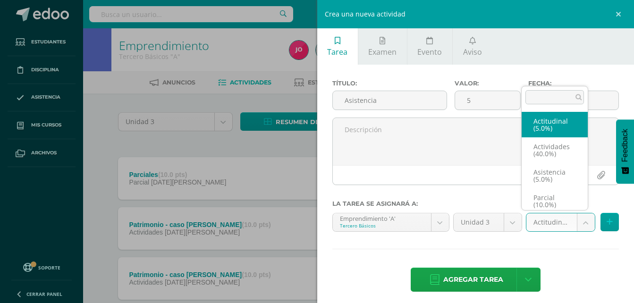
click at [579, 225] on body "Tarea asignada exitosamente Estudiantes Disciplina Asistencia Mis cursos Archiv…" at bounding box center [317, 231] width 634 height 463
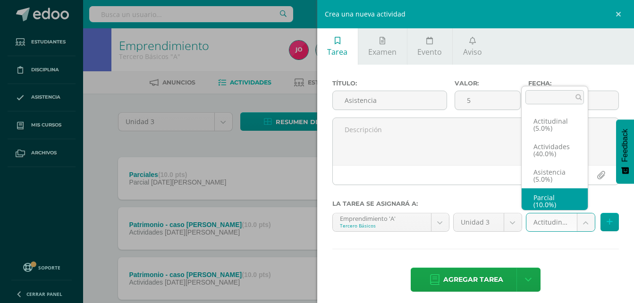
scroll to position [4, 0]
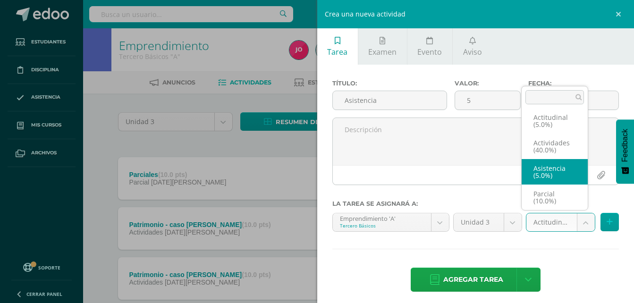
select select "22041"
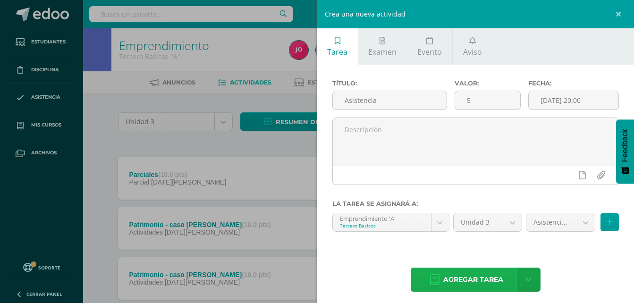
click at [489, 288] on span "Agregar tarea" at bounding box center [474, 279] width 60 height 23
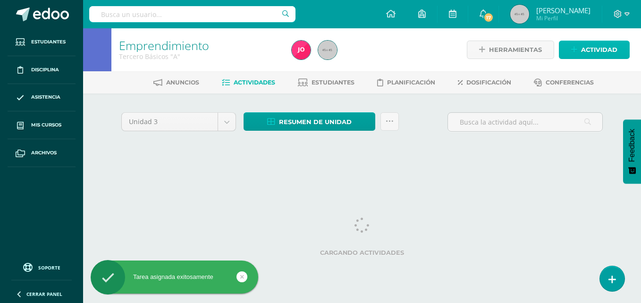
click at [602, 57] on span "Actividad" at bounding box center [599, 49] width 36 height 17
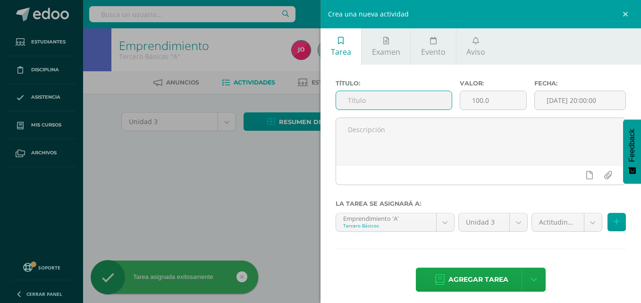
click at [419, 94] on input "text" at bounding box center [394, 100] width 116 height 18
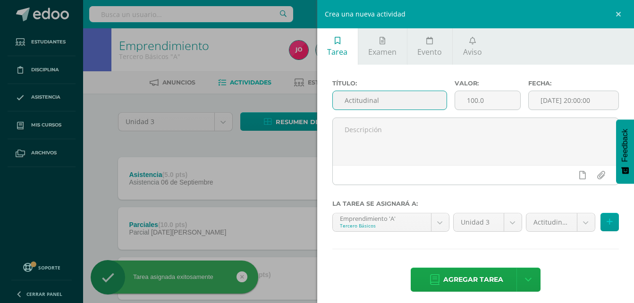
type input "Actitudinal"
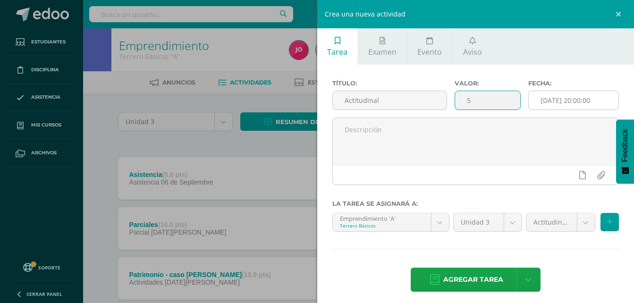
type input "5"
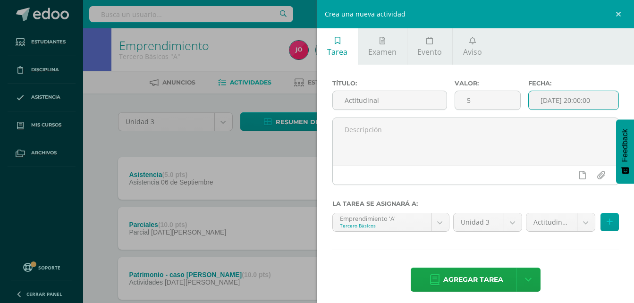
click at [540, 97] on input "[DATE] 20:00:00" at bounding box center [574, 100] width 90 height 18
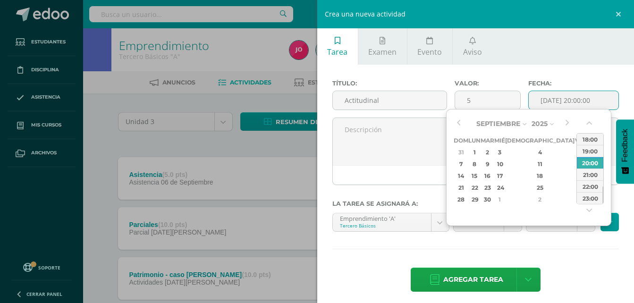
click at [587, 150] on div "6" at bounding box center [592, 152] width 10 height 11
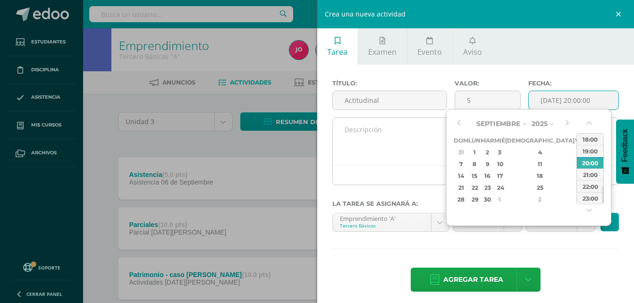
type input "2025-09-06 20:00"
click at [375, 138] on textarea at bounding box center [476, 141] width 286 height 47
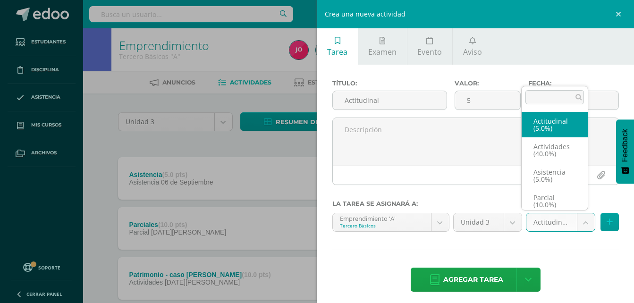
click at [580, 223] on body "Tarea asignada exitosamente Estudiantes Disciplina Asistencia Mis cursos Archiv…" at bounding box center [317, 256] width 634 height 513
select select "22042"
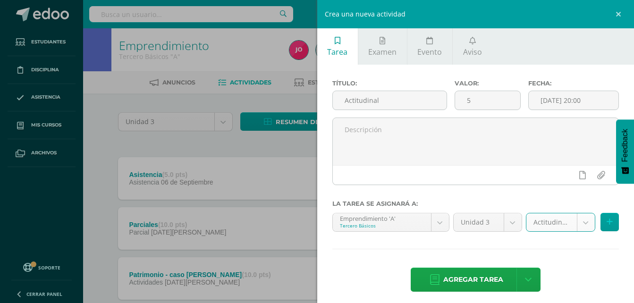
click at [579, 223] on body "Tarea asignada exitosamente Estudiantes Disciplina Asistencia Mis cursos Archiv…" at bounding box center [317, 256] width 634 height 513
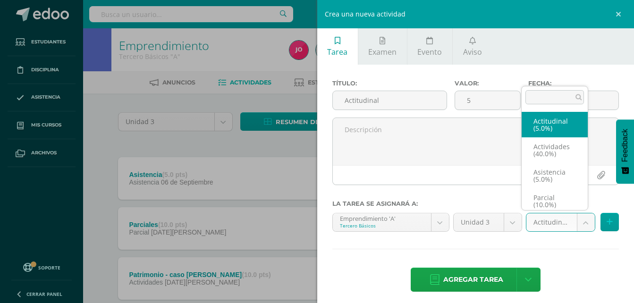
click at [579, 223] on body "Tarea asignada exitosamente Estudiantes Disciplina Asistencia Mis cursos Archiv…" at bounding box center [317, 256] width 634 height 513
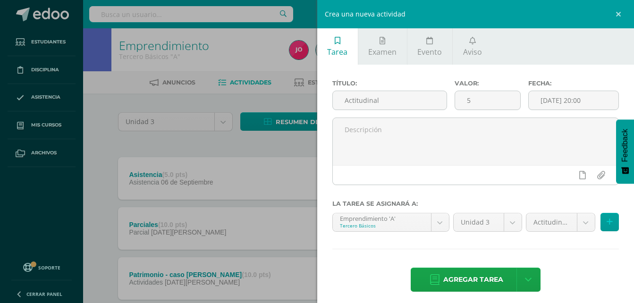
drag, startPoint x: 480, startPoint y: 282, endPoint x: 478, endPoint y: 273, distance: 9.9
click at [480, 282] on span "Agregar tarea" at bounding box center [474, 279] width 60 height 23
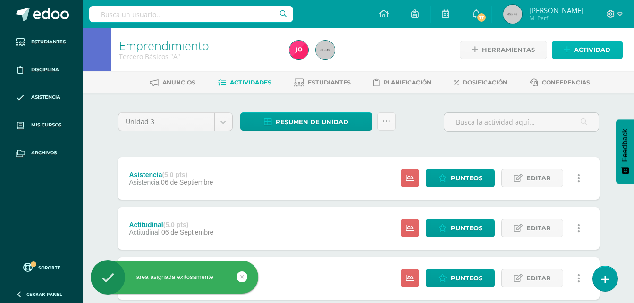
click at [599, 54] on span "Actividad" at bounding box center [592, 49] width 36 height 17
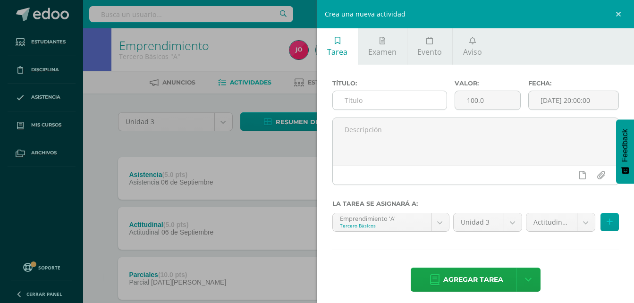
click at [432, 96] on input "text" at bounding box center [390, 100] width 114 height 18
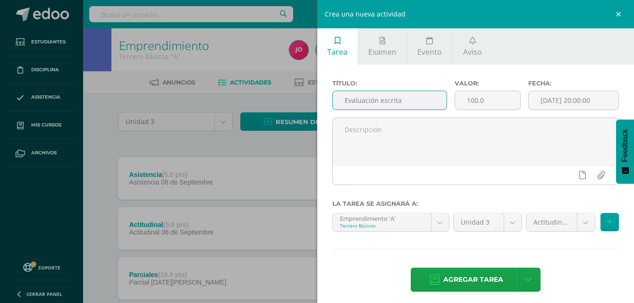
type input "Evaluación escrita"
click at [476, 111] on div "Valor: 100.0" at bounding box center [488, 99] width 74 height 38
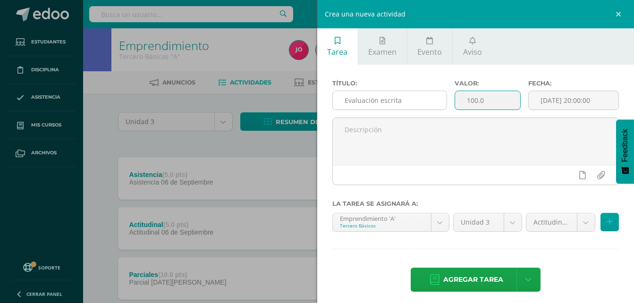
drag, startPoint x: 487, startPoint y: 102, endPoint x: 424, endPoint y: 100, distance: 63.3
click at [424, 100] on div "Título: Evaluación escrita Valor: 100.0 Fecha: 2025-09-13 20:00:00" at bounding box center [476, 99] width 295 height 38
type input "40"
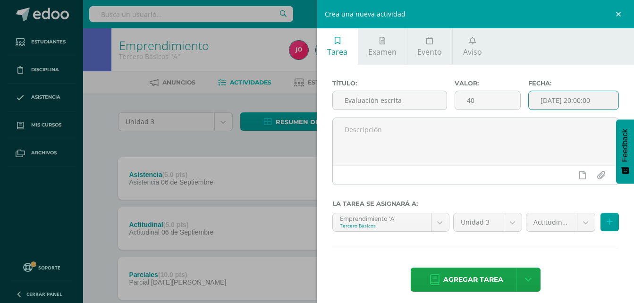
click at [572, 102] on input "[DATE] 20:00:00" at bounding box center [574, 100] width 90 height 18
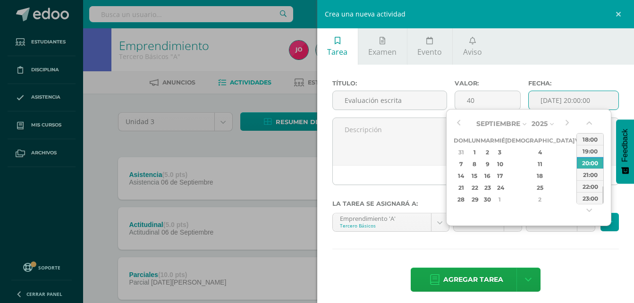
click at [587, 151] on div "6" at bounding box center [592, 152] width 10 height 11
click at [597, 173] on div "21:00" at bounding box center [590, 175] width 26 height 12
type input "2025-09-06 21:00"
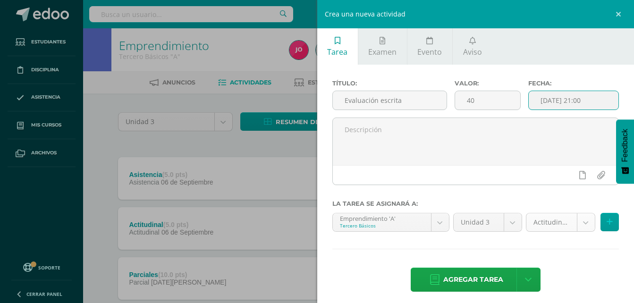
click at [572, 218] on body "Tarea asignada exitosamente Estudiantes Disciplina Asistencia Mis cursos Archiv…" at bounding box center [317, 281] width 634 height 563
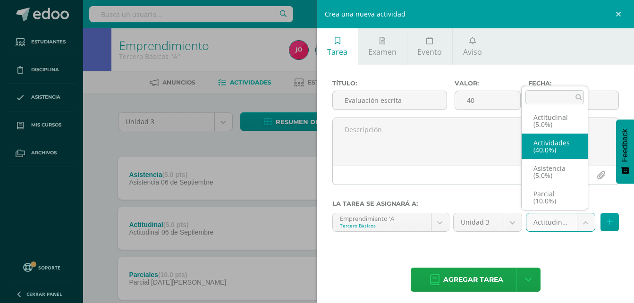
scroll to position [40, 0]
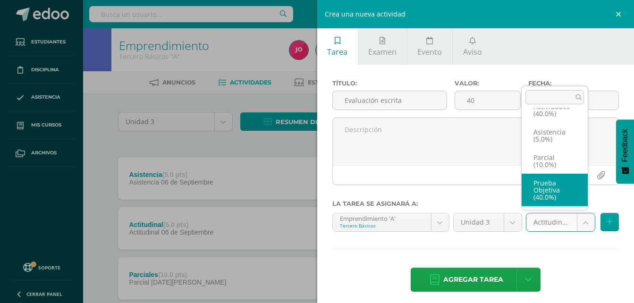
select select "22040"
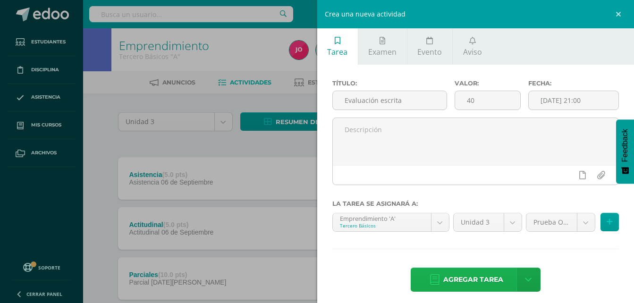
click at [479, 280] on span "Agregar tarea" at bounding box center [474, 279] width 60 height 23
